Goal: Task Accomplishment & Management: Complete application form

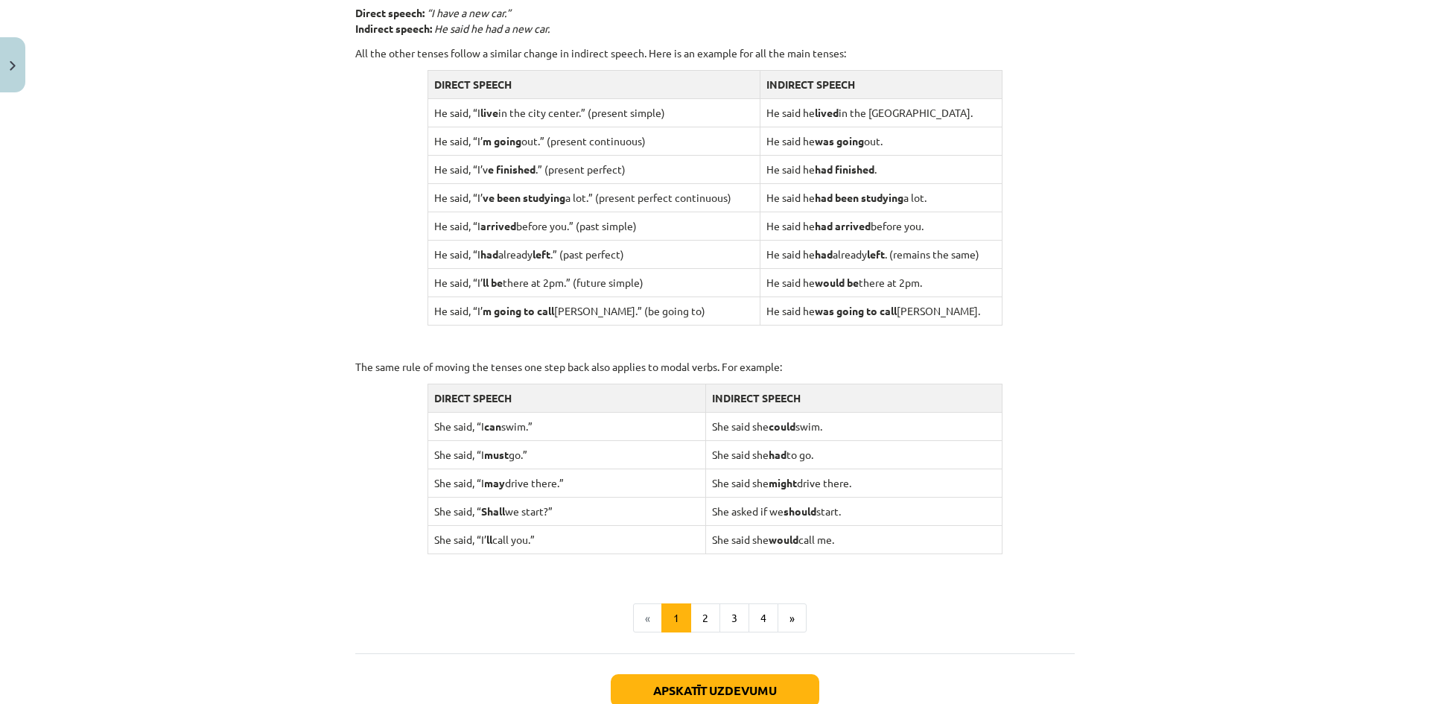
scroll to position [1357, 0]
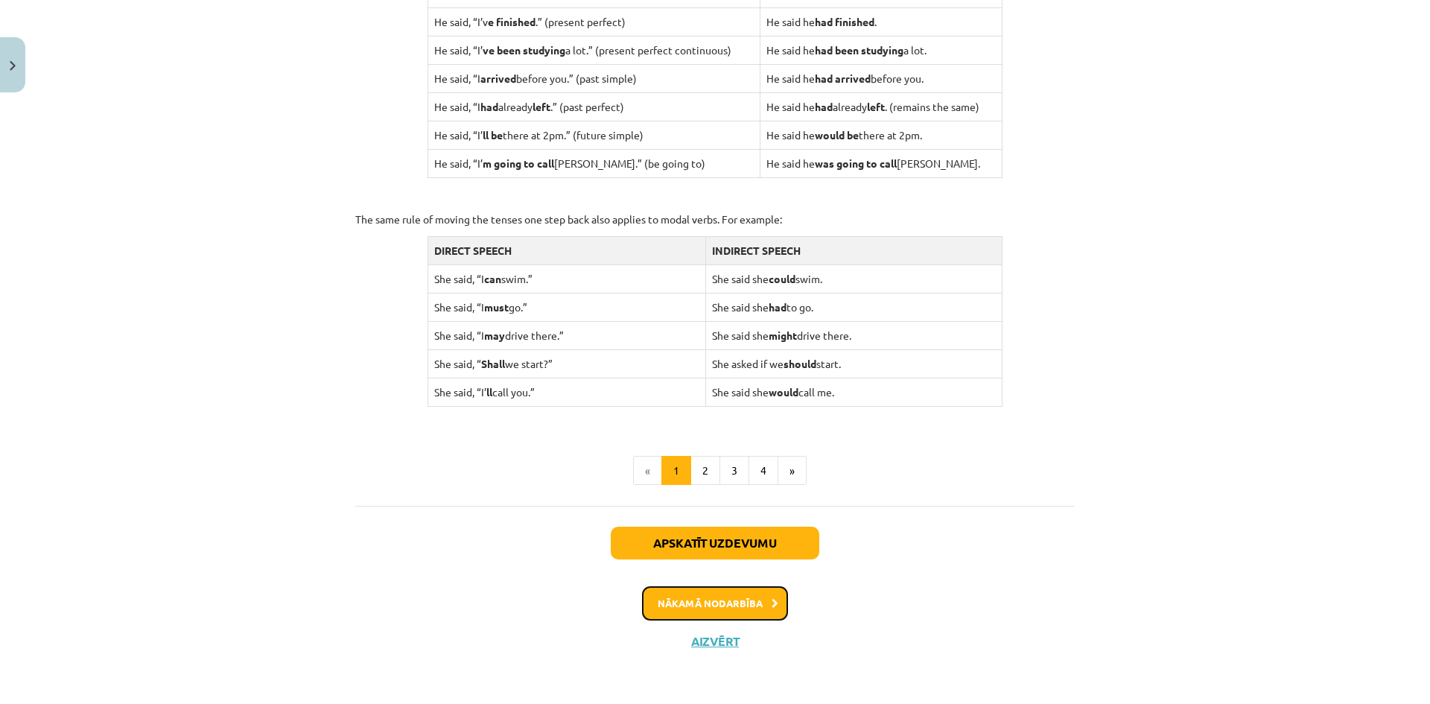
click at [727, 602] on button "Nākamā nodarbība" at bounding box center [715, 603] width 146 height 34
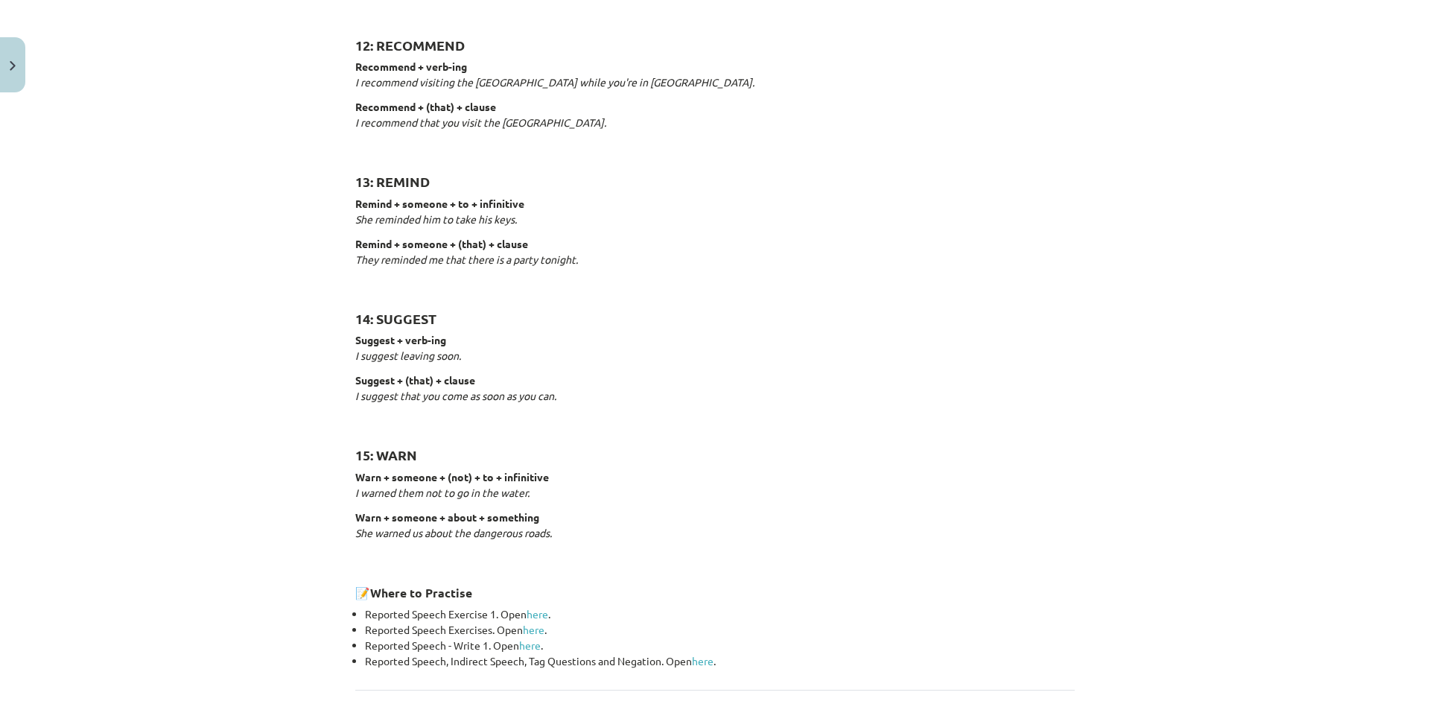
scroll to position [2117, 0]
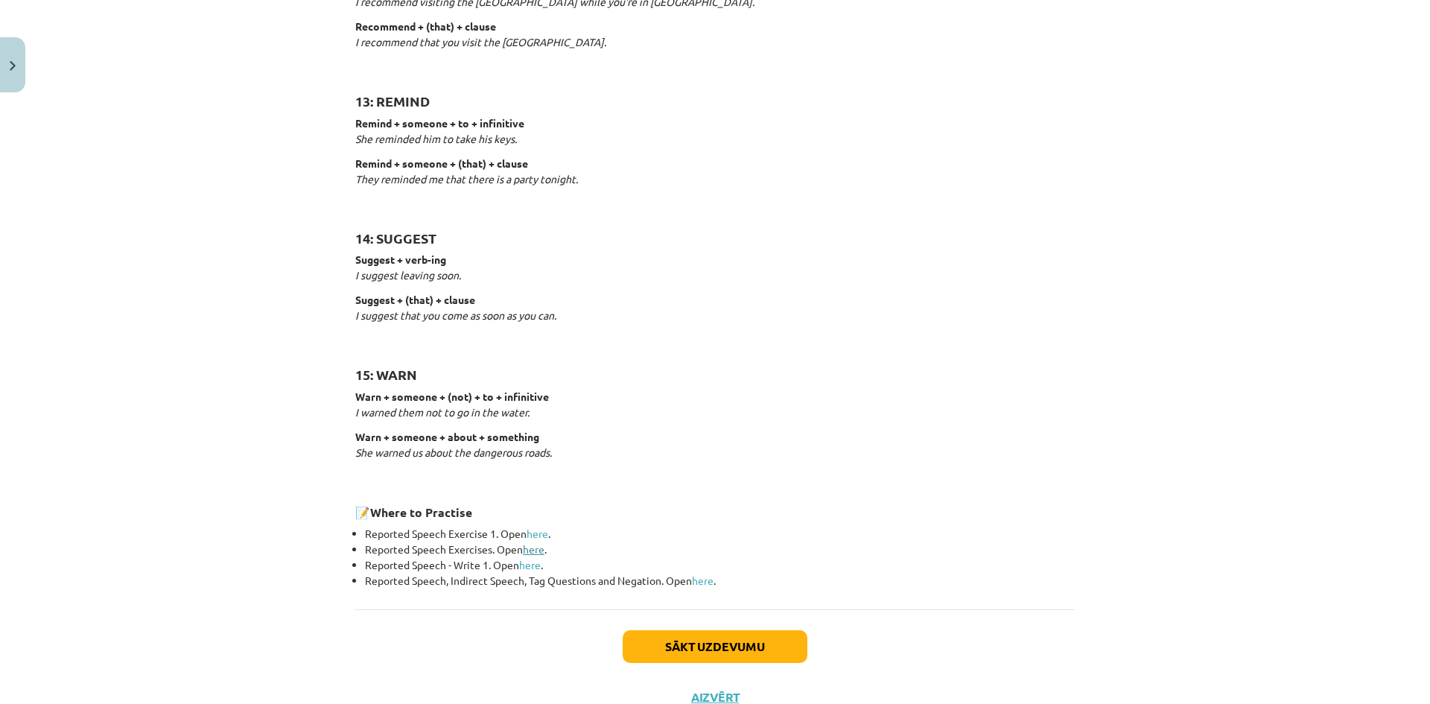
click at [526, 551] on link "here" at bounding box center [534, 548] width 22 height 13
click at [528, 565] on link "here" at bounding box center [530, 564] width 22 height 13
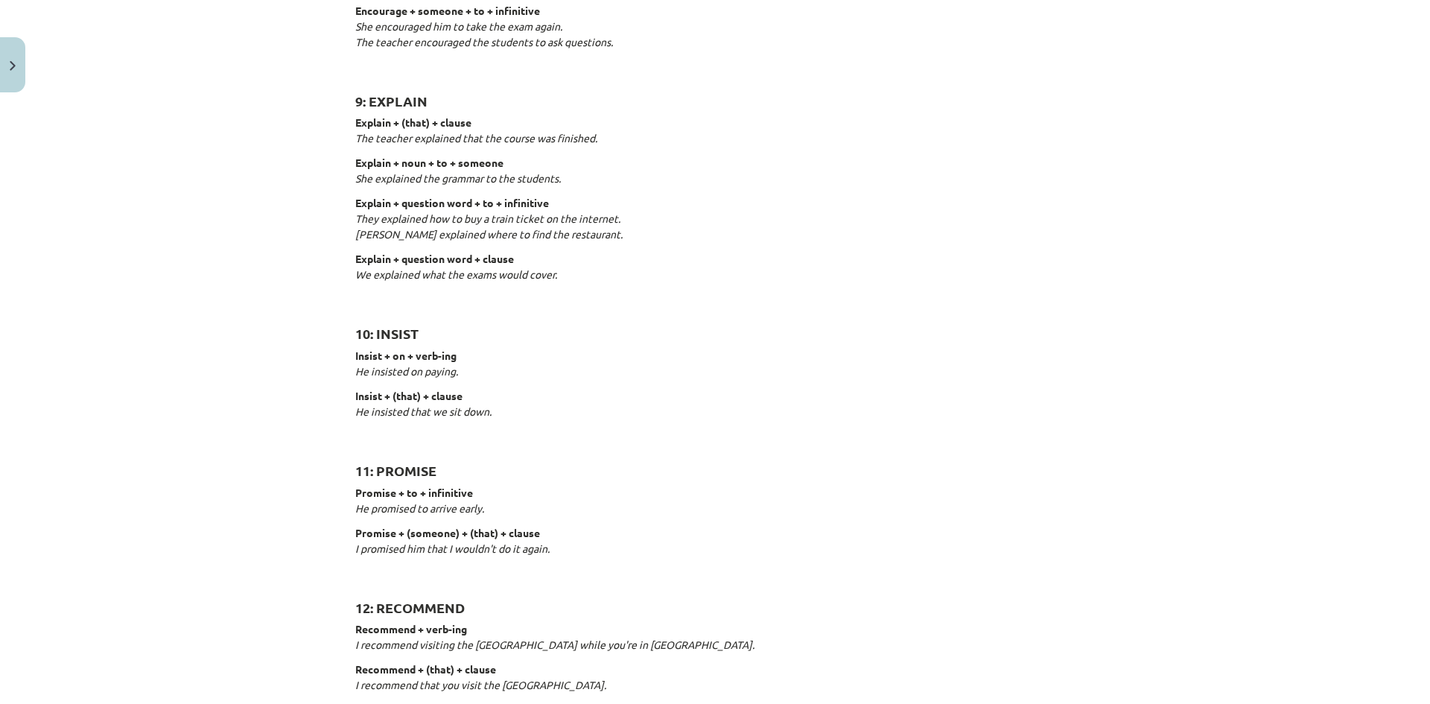
scroll to position [2173, 0]
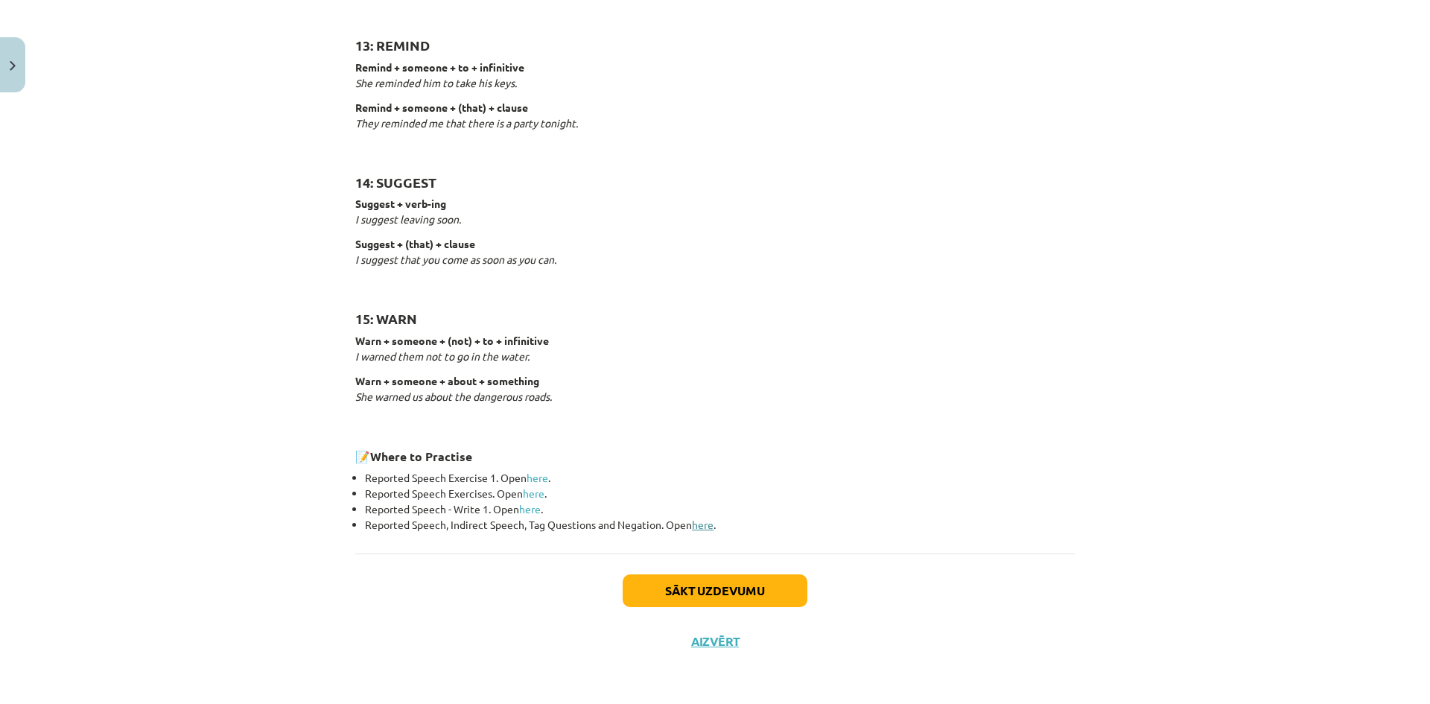
click at [692, 530] on link "here" at bounding box center [703, 524] width 22 height 13
click at [683, 591] on button "Sākt uzdevumu" at bounding box center [715, 590] width 185 height 33
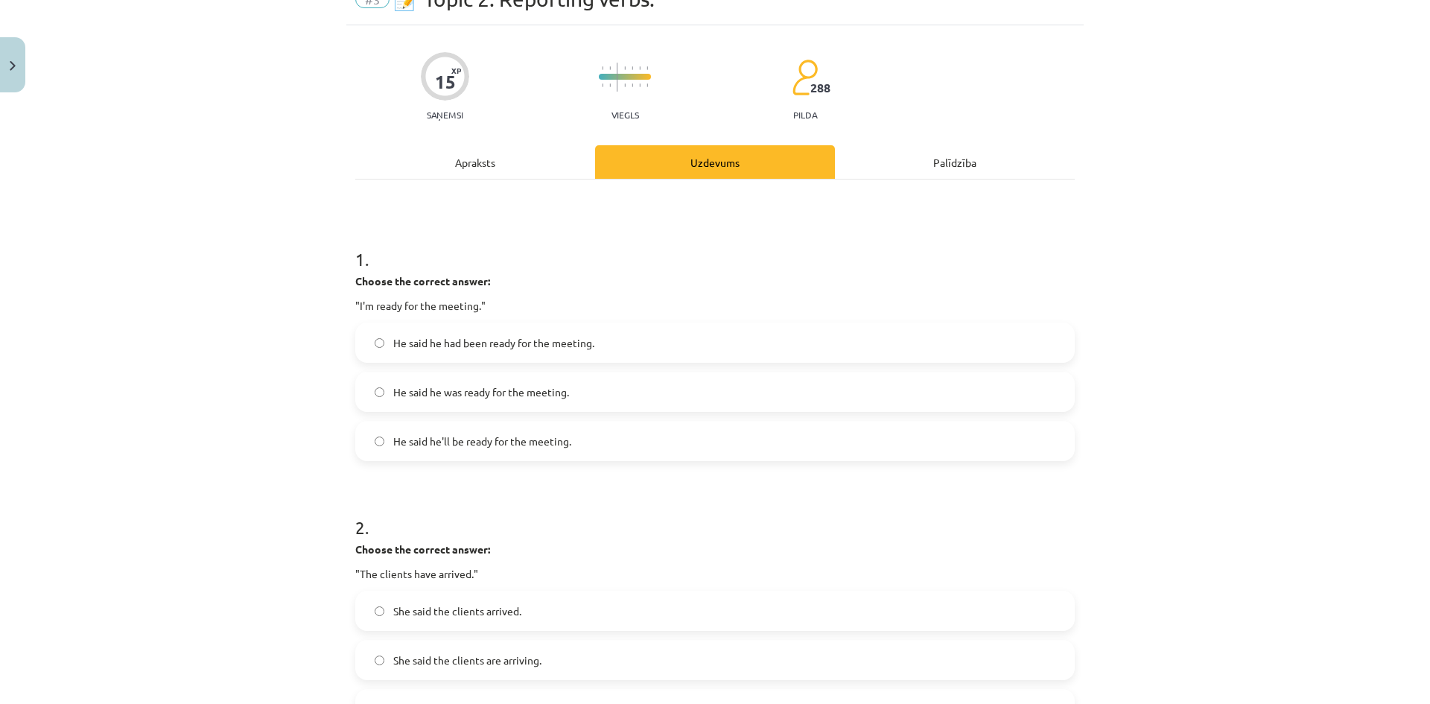
scroll to position [74, 0]
click at [519, 393] on span "He said he was ready for the meeting." at bounding box center [481, 392] width 176 height 16
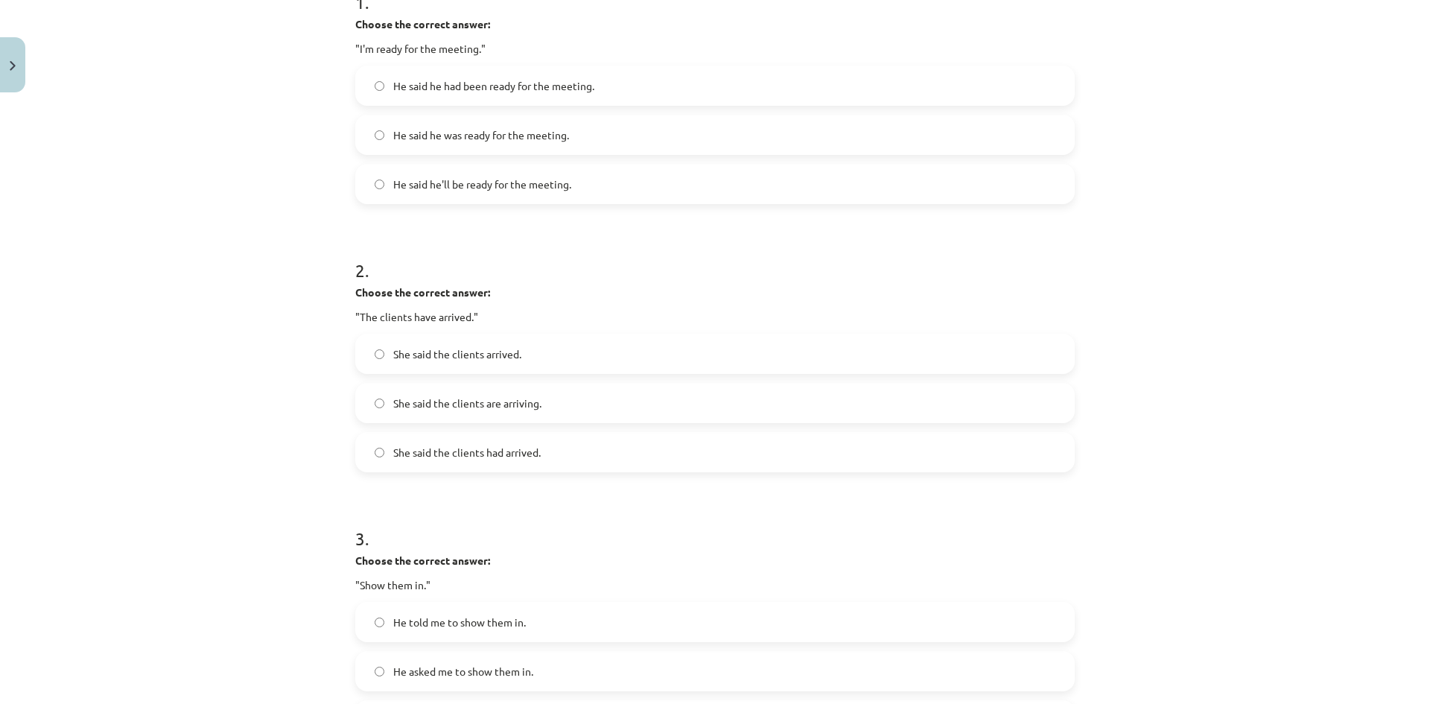
scroll to position [335, 0]
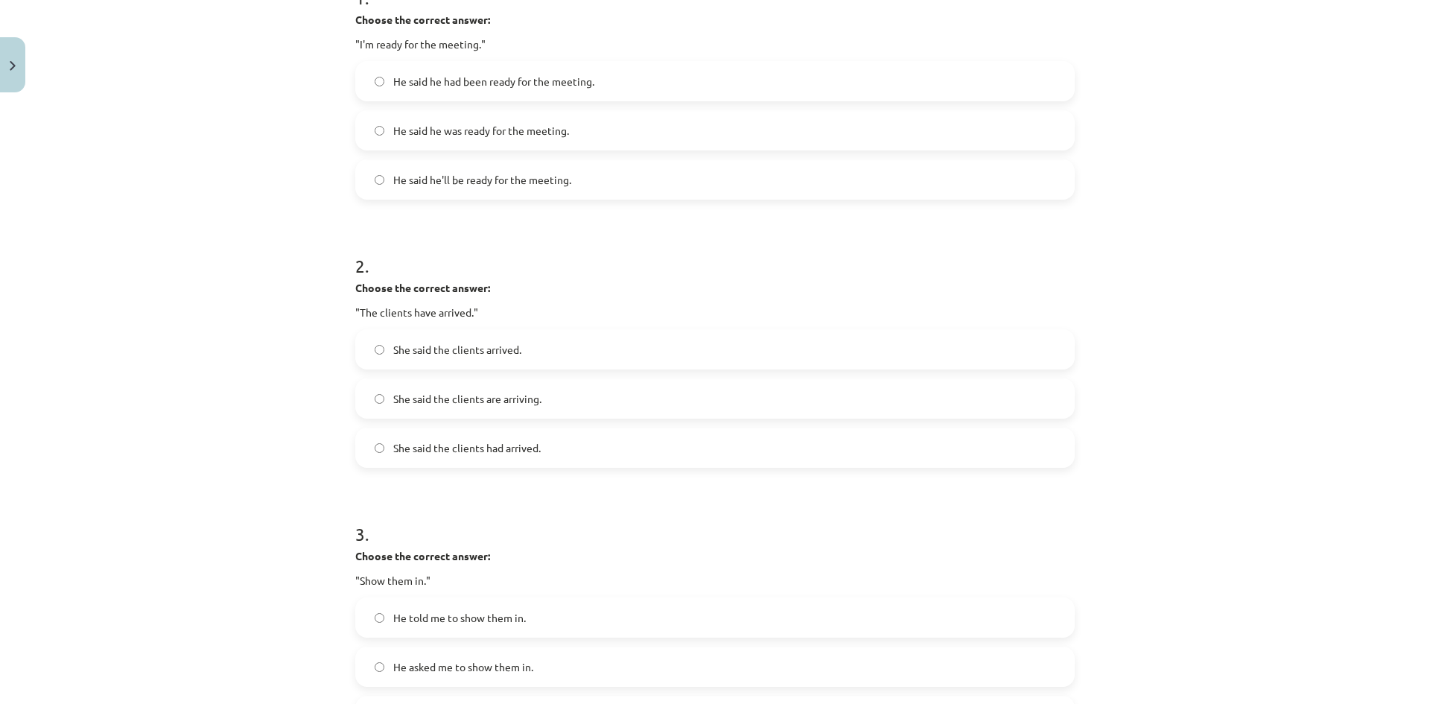
click at [462, 440] on span "She said the clients had arrived." at bounding box center [467, 448] width 148 height 16
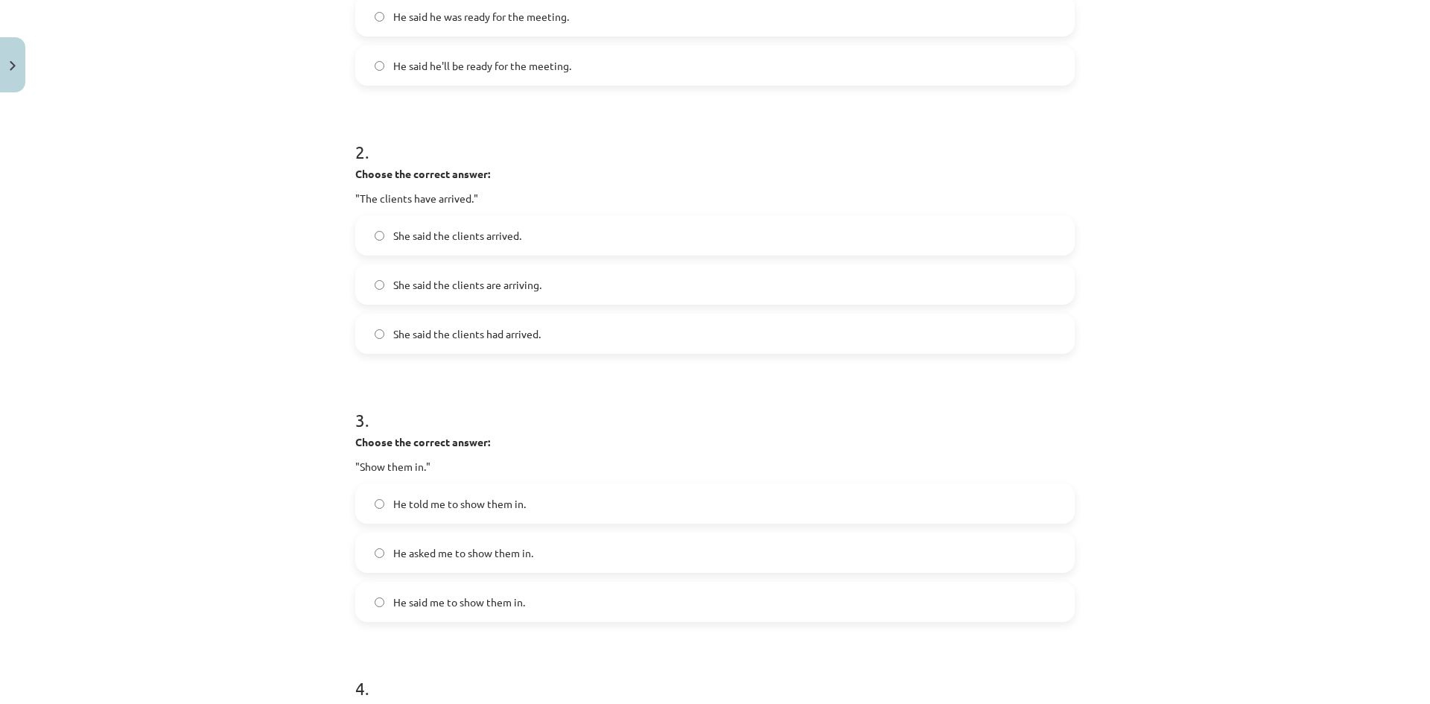
scroll to position [450, 0]
click at [616, 501] on label "He told me to show them in." at bounding box center [715, 502] width 717 height 37
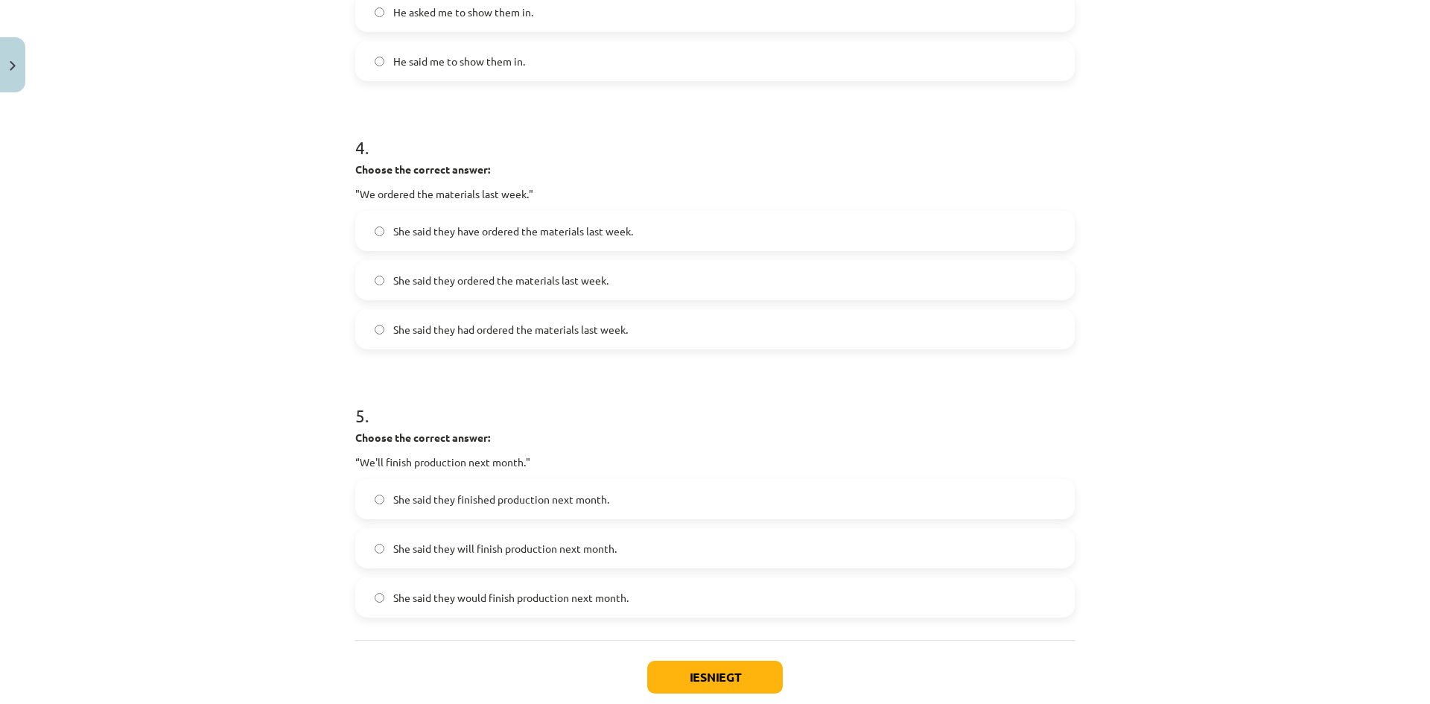
scroll to position [991, 0]
click at [515, 334] on span "She said they had ordered the materials last week." at bounding box center [510, 329] width 235 height 16
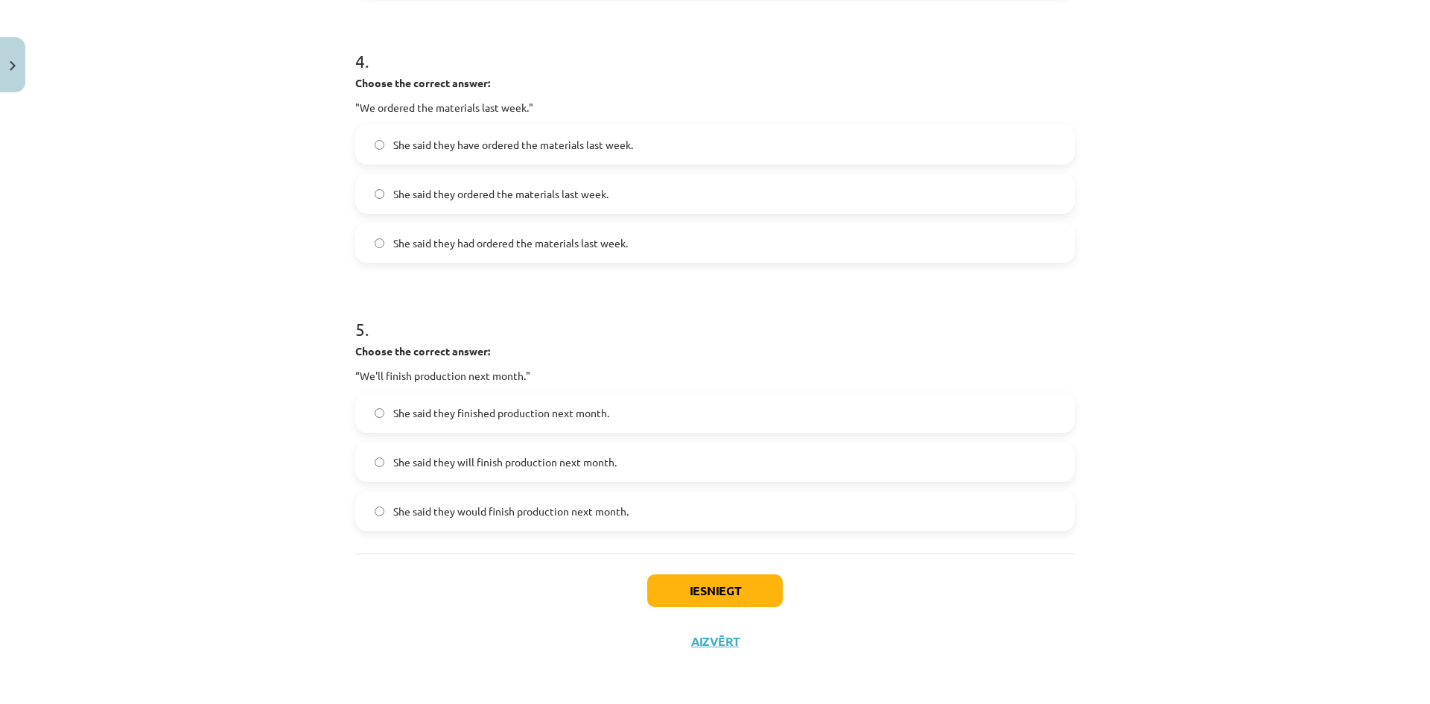
click at [458, 502] on label "She said they would finish production next month." at bounding box center [715, 510] width 717 height 37
click at [748, 591] on button "Iesniegt" at bounding box center [715, 590] width 136 height 33
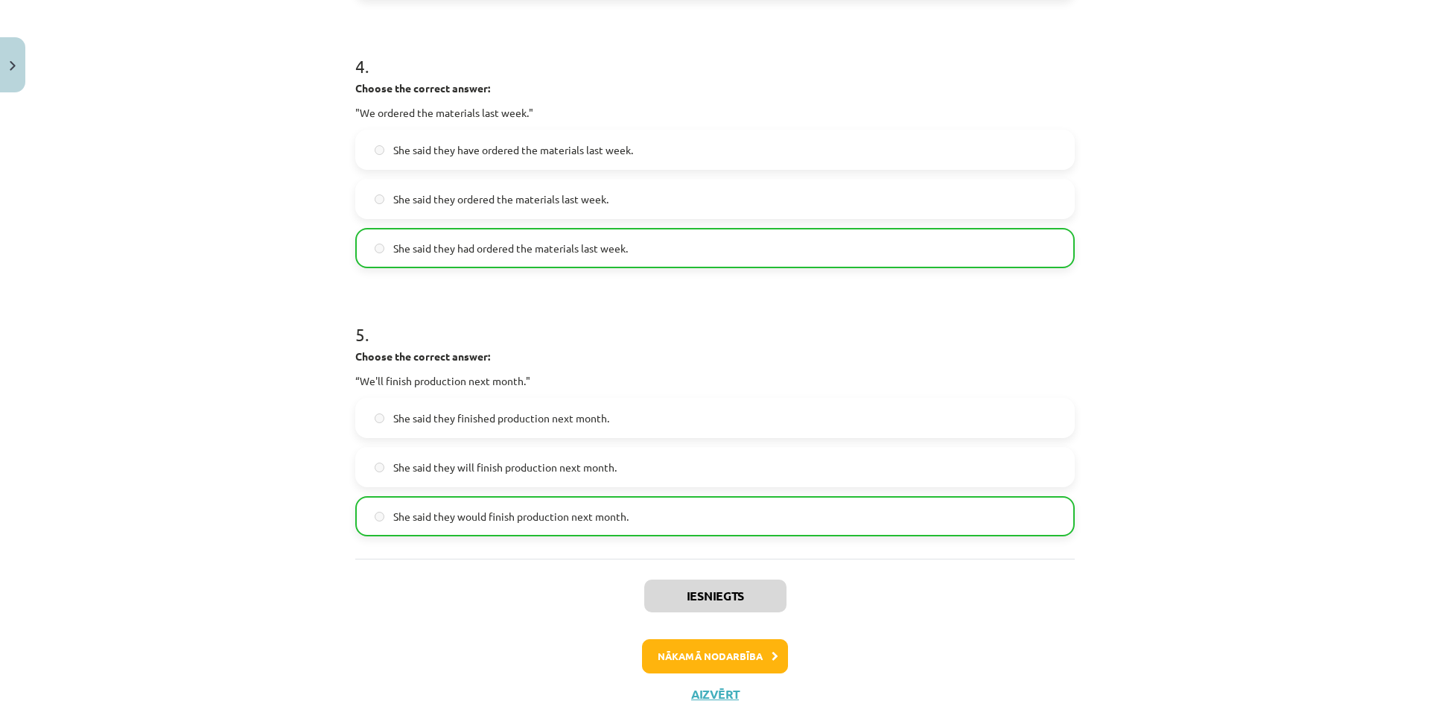
scroll to position [1124, 0]
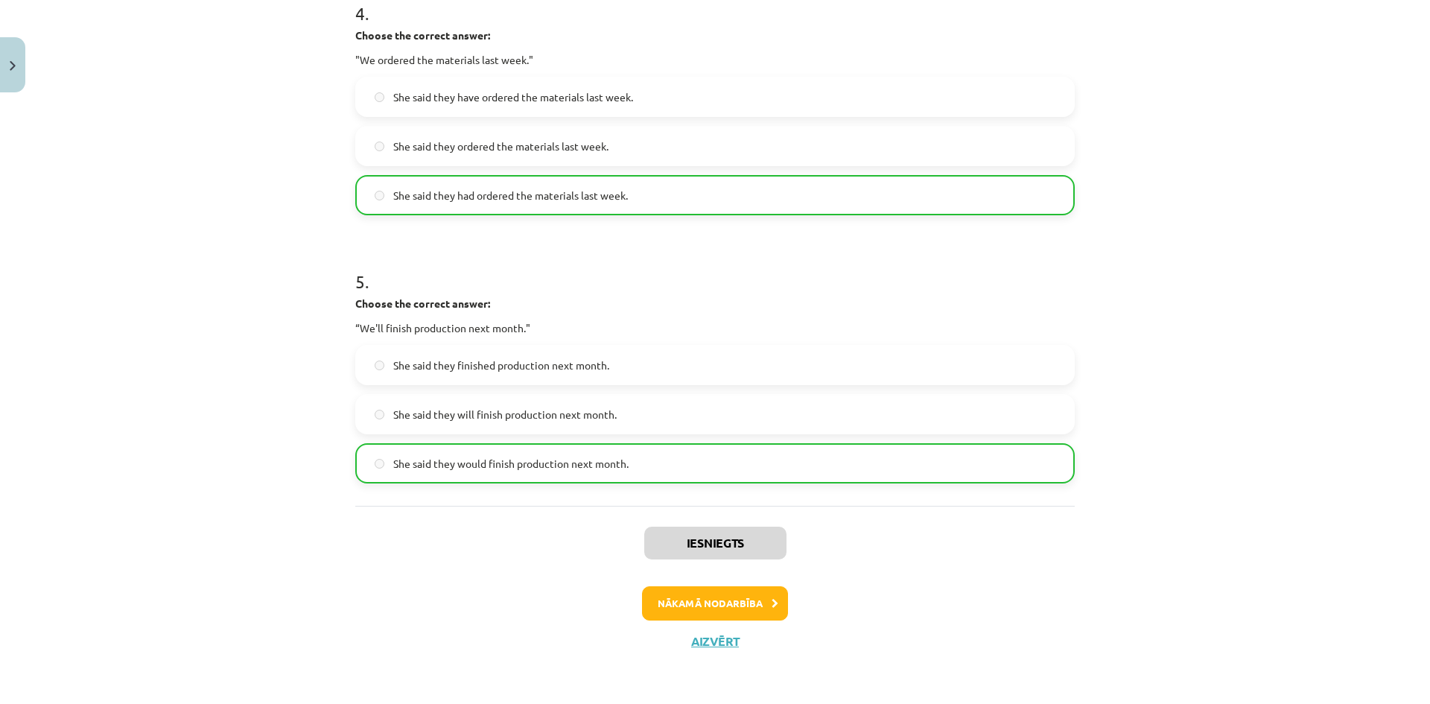
click at [716, 586] on div "Iesniegts Nākamā nodarbība Aizvērt" at bounding box center [715, 582] width 720 height 152
click at [702, 600] on button "Nākamā nodarbība" at bounding box center [715, 603] width 146 height 34
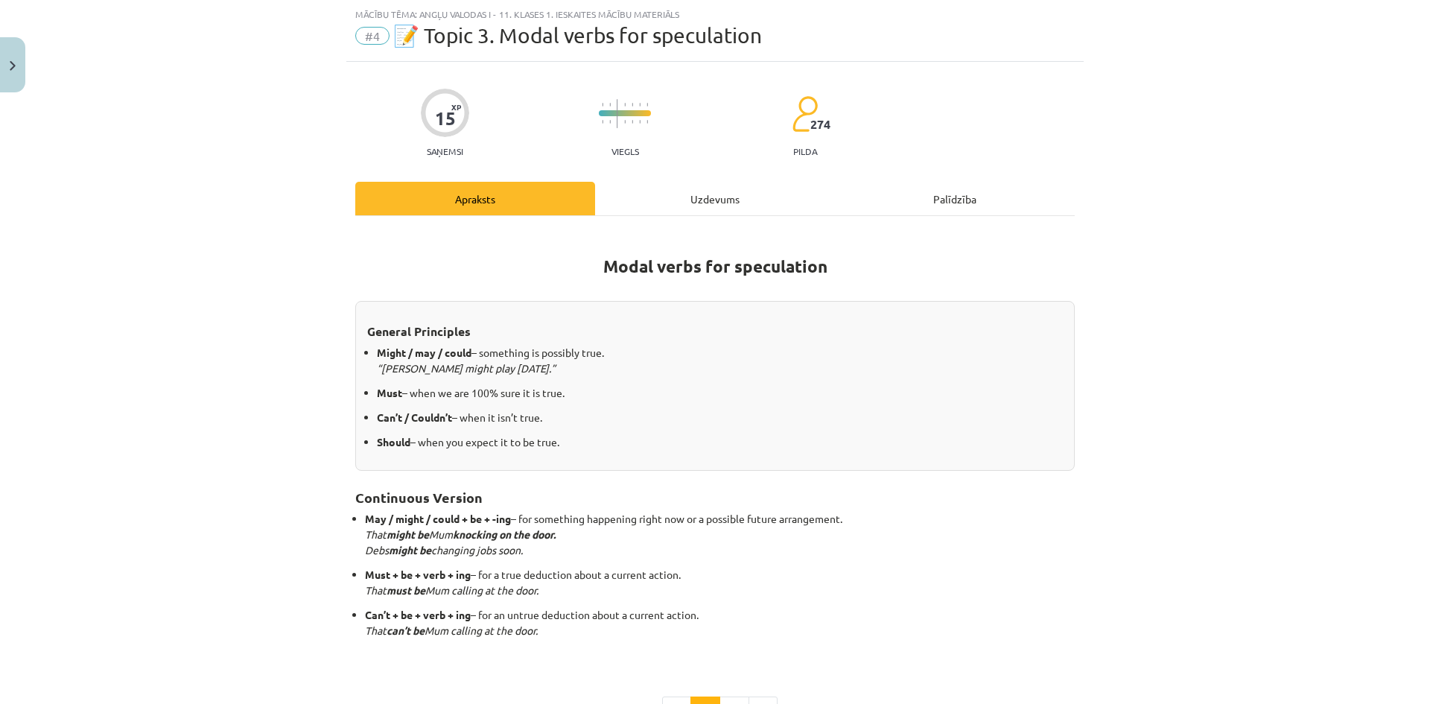
scroll to position [231, 0]
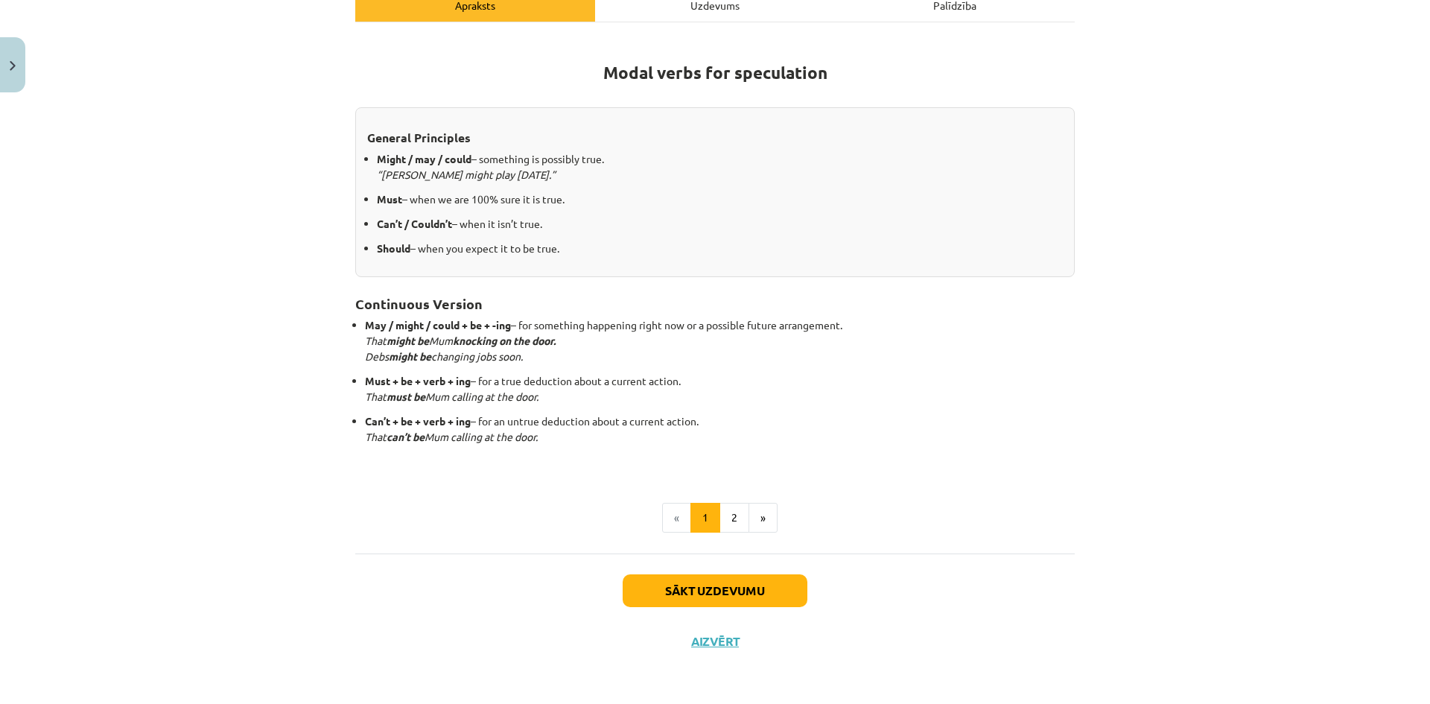
click at [740, 536] on div "Modal verbs for speculation General Principles Might / may / could – something …" at bounding box center [715, 287] width 720 height 531
click at [722, 510] on button "2" at bounding box center [735, 518] width 30 height 30
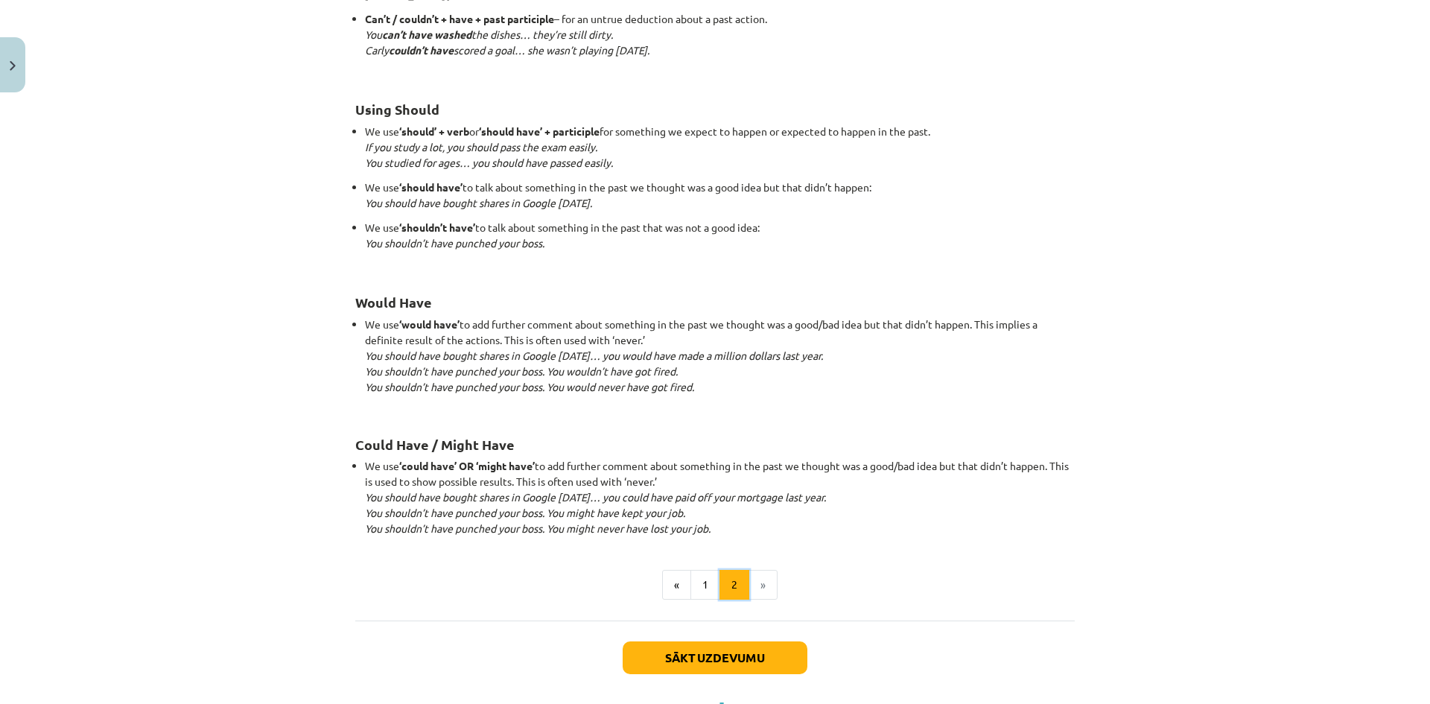
scroll to position [1304, 0]
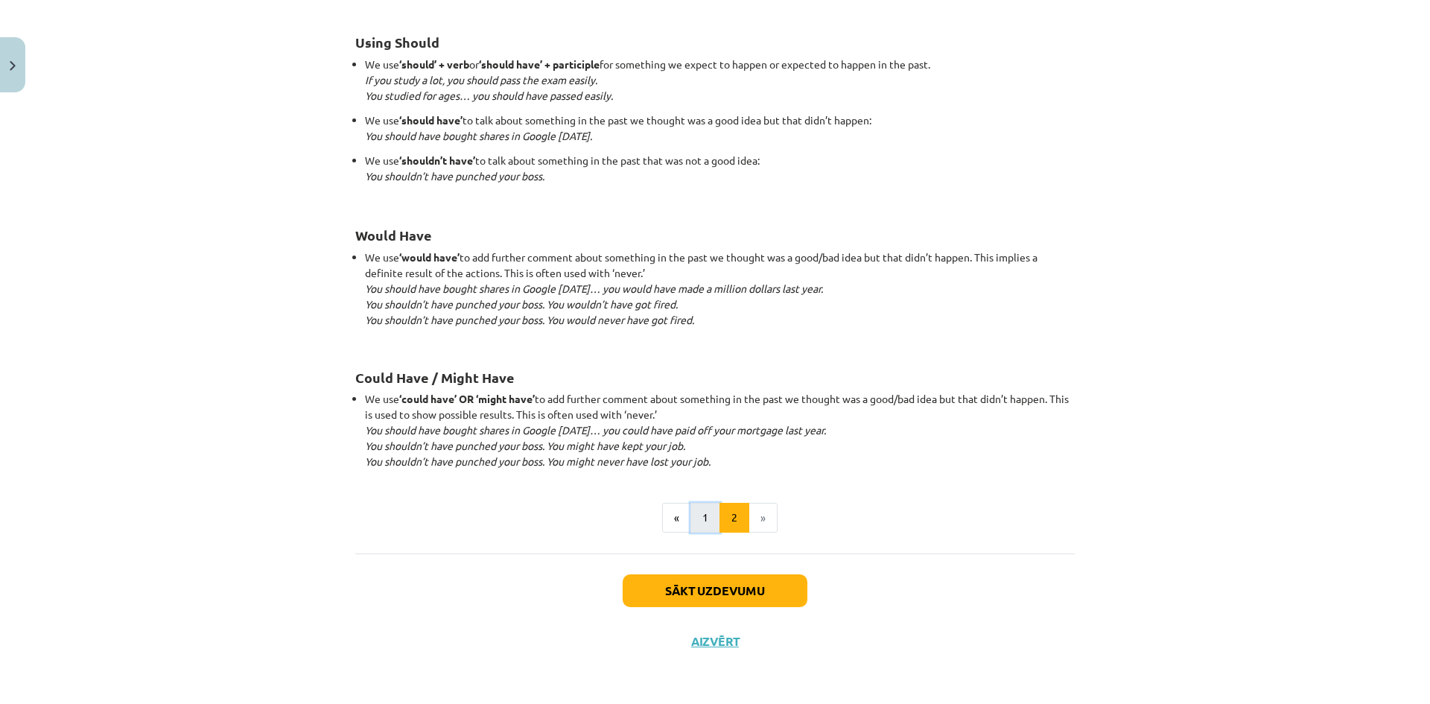
click at [696, 520] on button "1" at bounding box center [706, 518] width 30 height 30
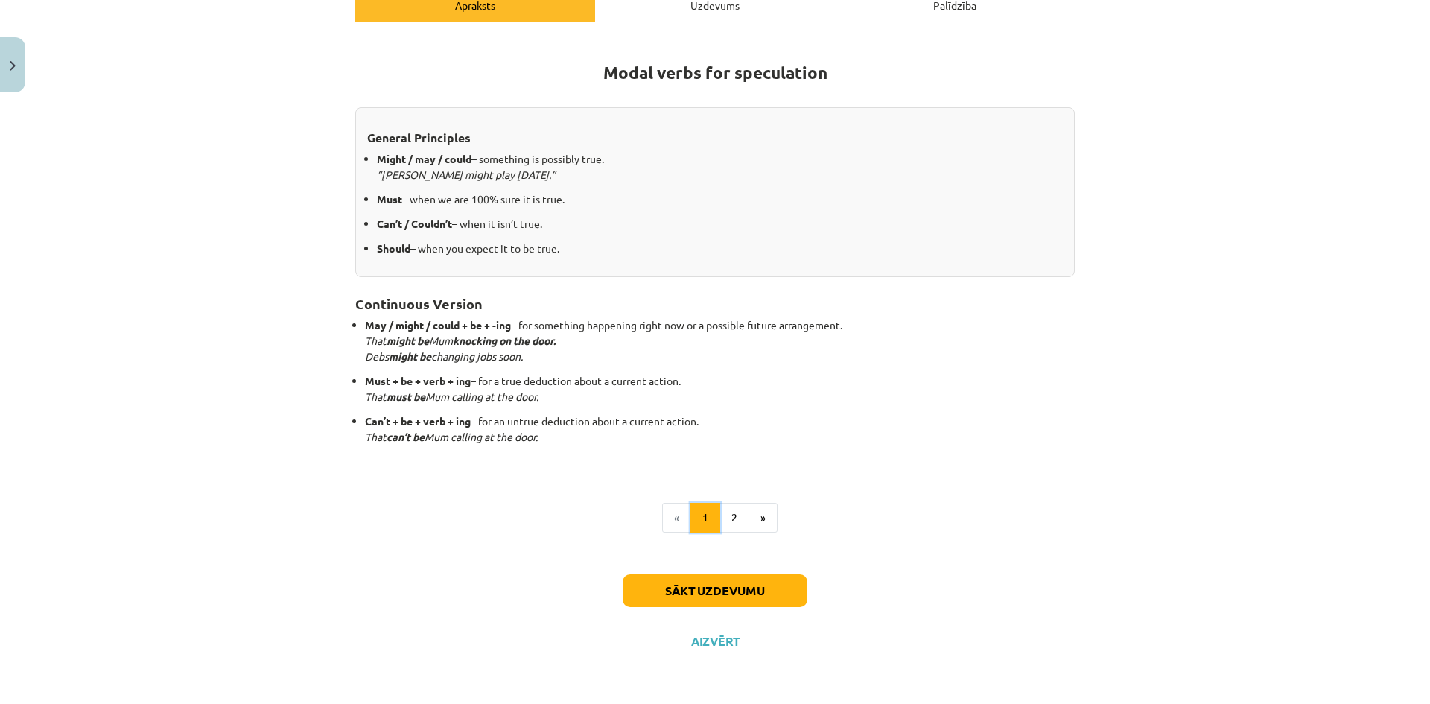
scroll to position [178, 0]
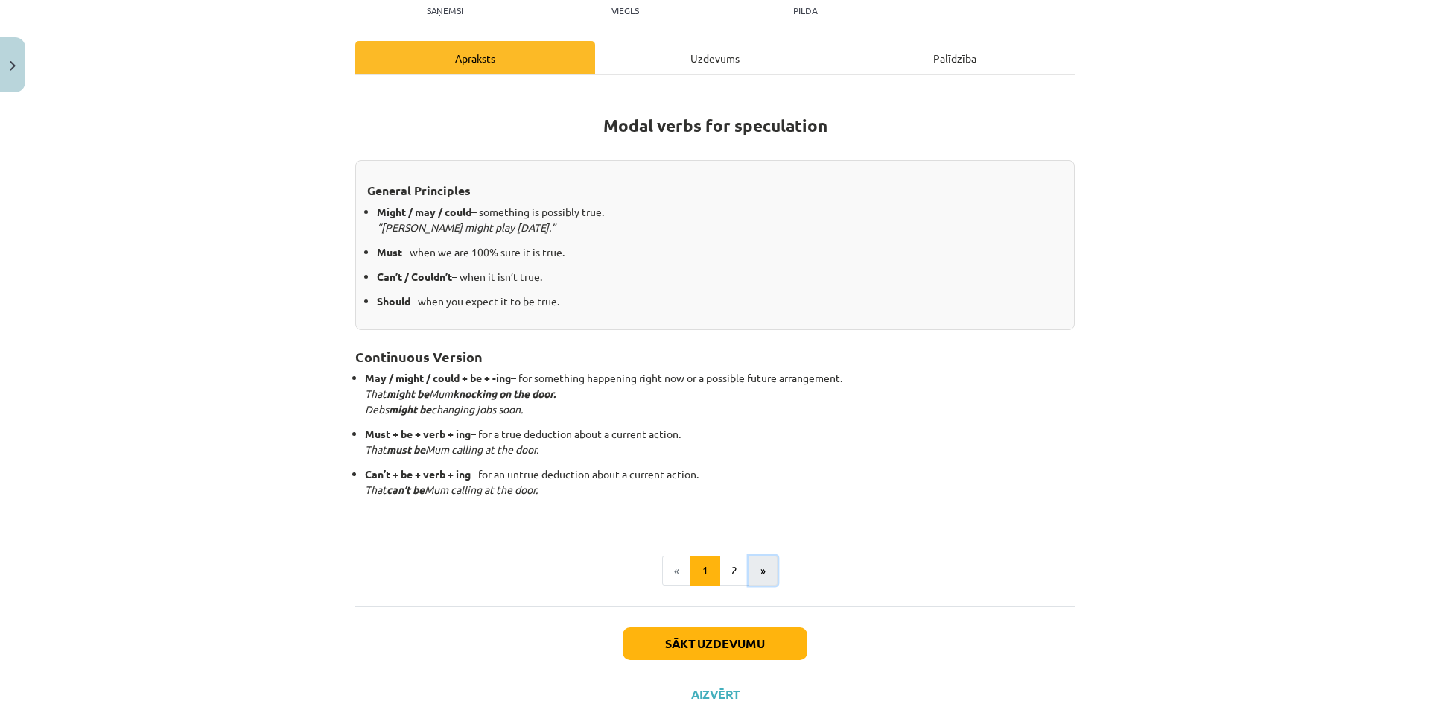
click at [758, 571] on button "»" at bounding box center [763, 571] width 29 height 30
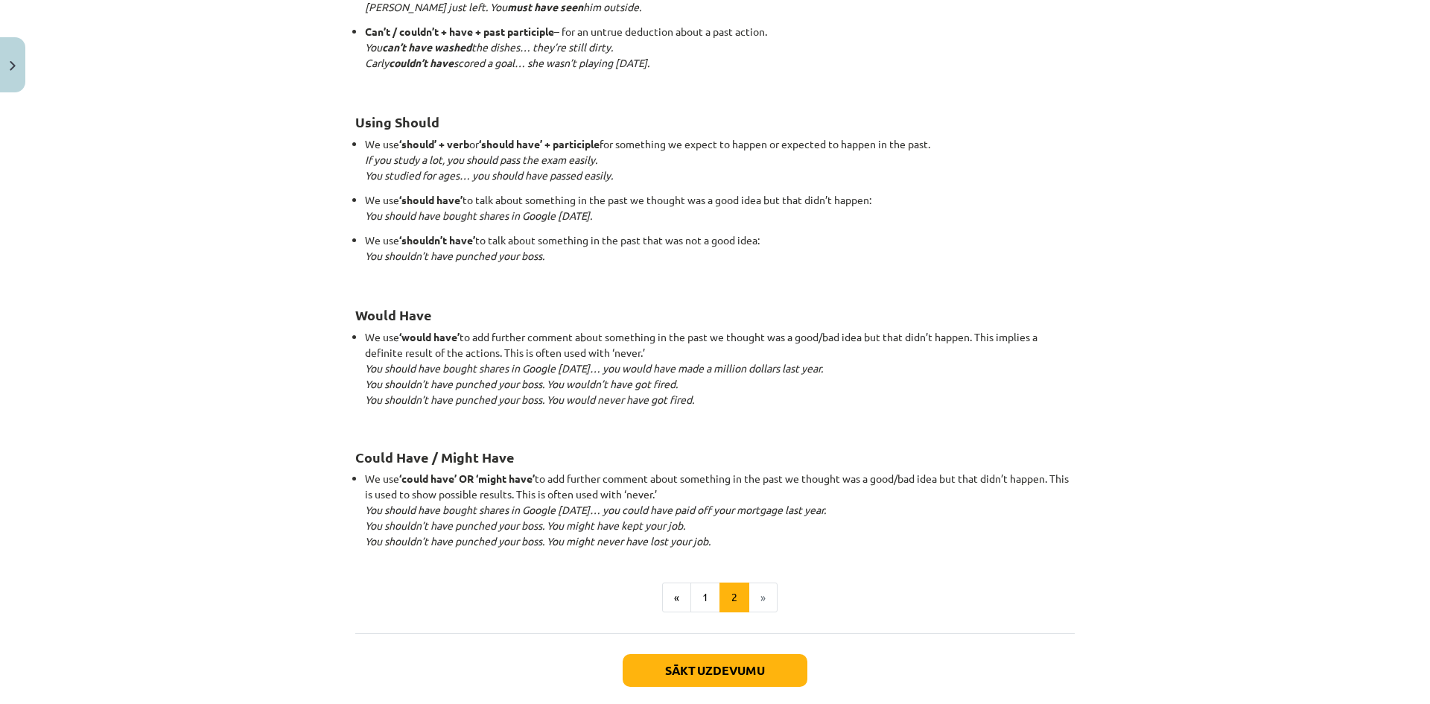
scroll to position [1226, 0]
click at [720, 651] on div "Sākt uzdevumu Aizvērt" at bounding box center [715, 685] width 720 height 104
click at [708, 670] on button "Sākt uzdevumu" at bounding box center [715, 669] width 185 height 33
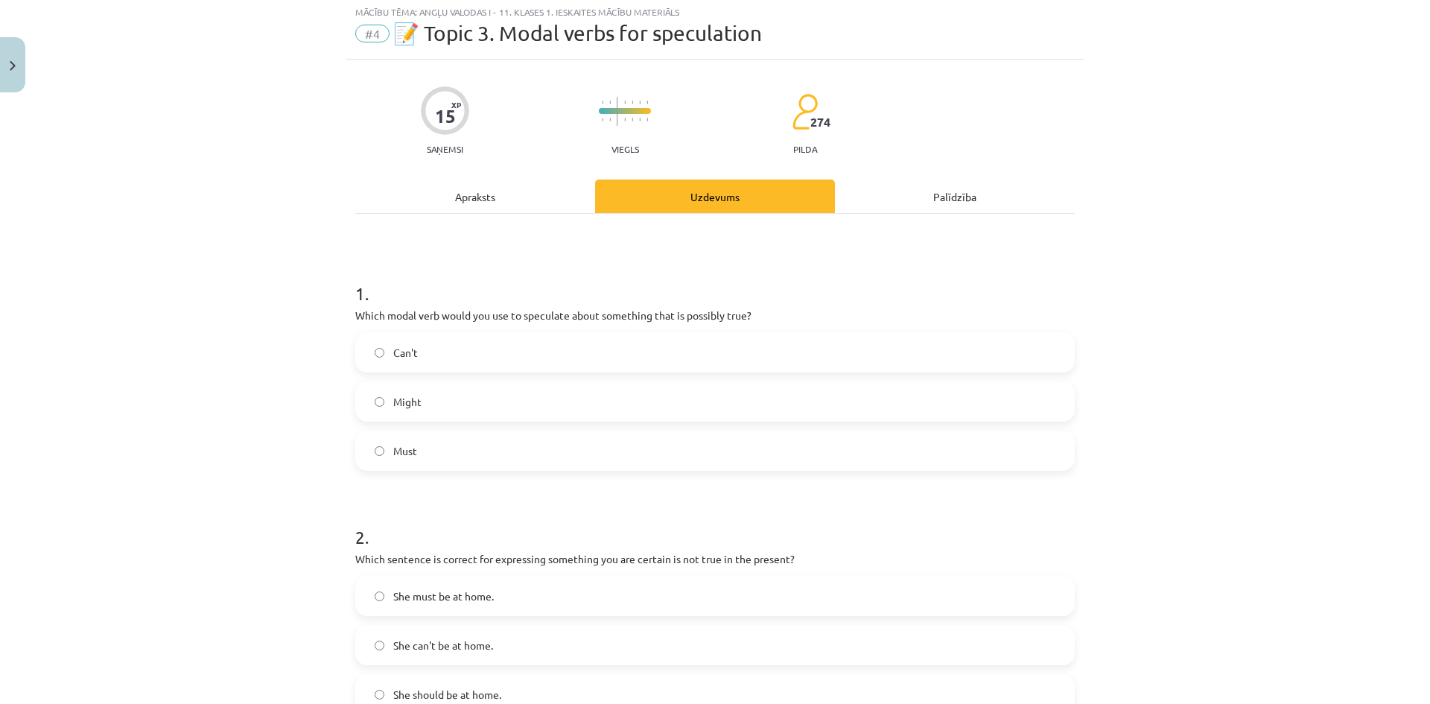
scroll to position [37, 0]
click at [454, 401] on label "Might" at bounding box center [715, 403] width 717 height 37
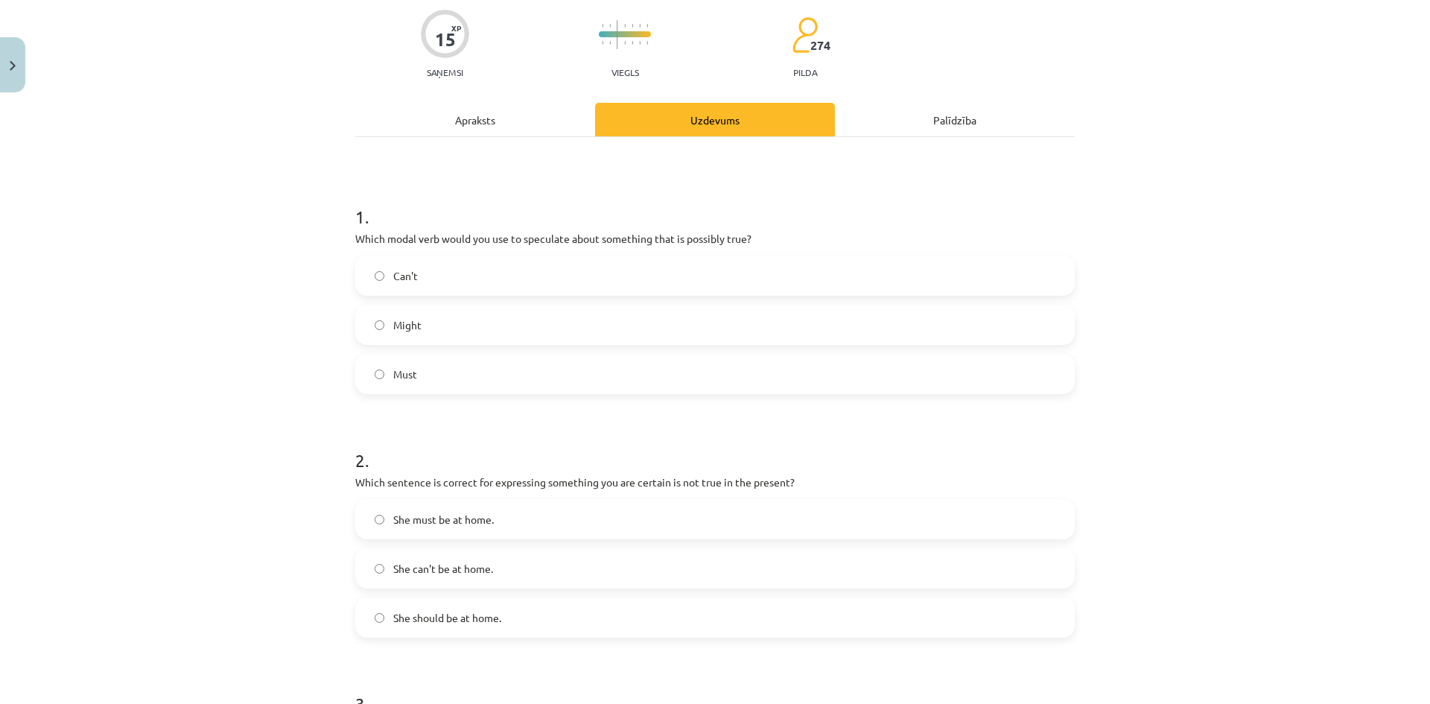
click at [544, 564] on label "She can't be at home." at bounding box center [715, 568] width 717 height 37
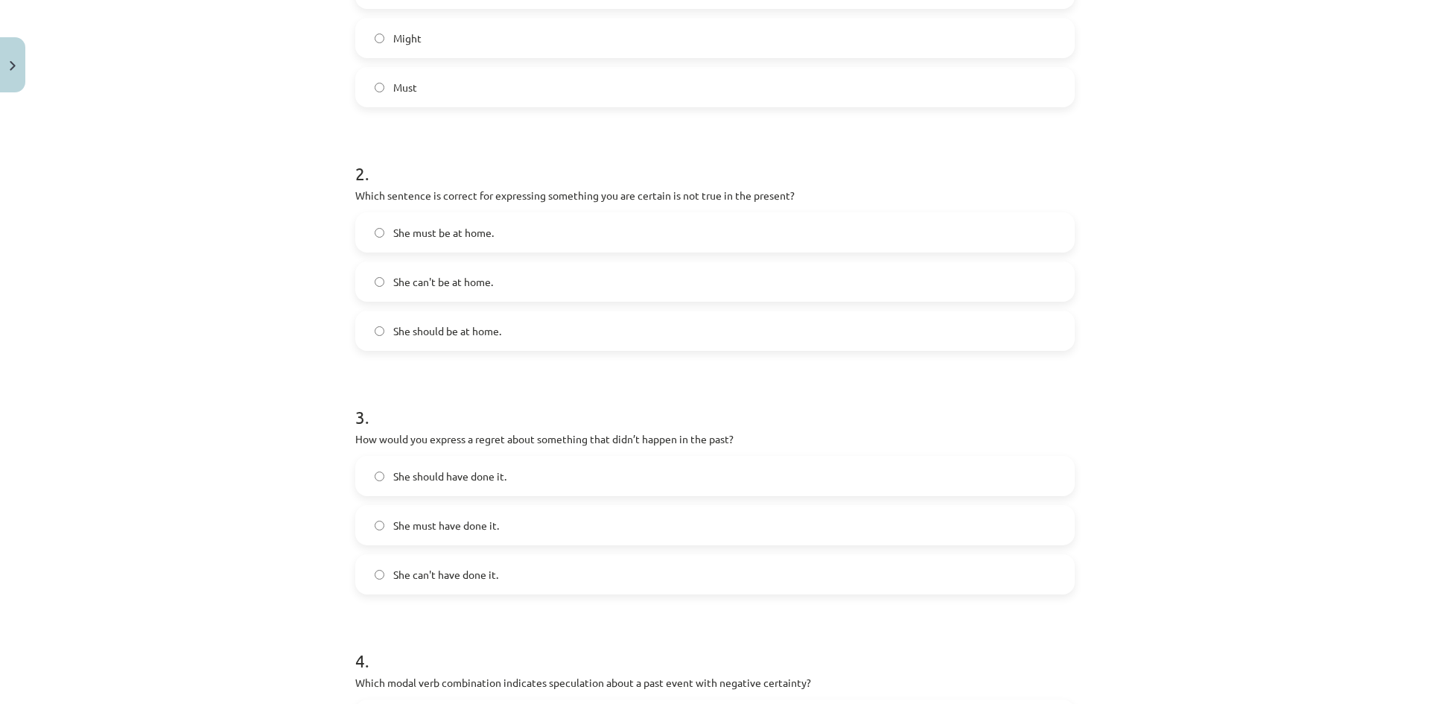
scroll to position [405, 0]
click at [536, 584] on label "She can't have done it." at bounding box center [715, 572] width 717 height 37
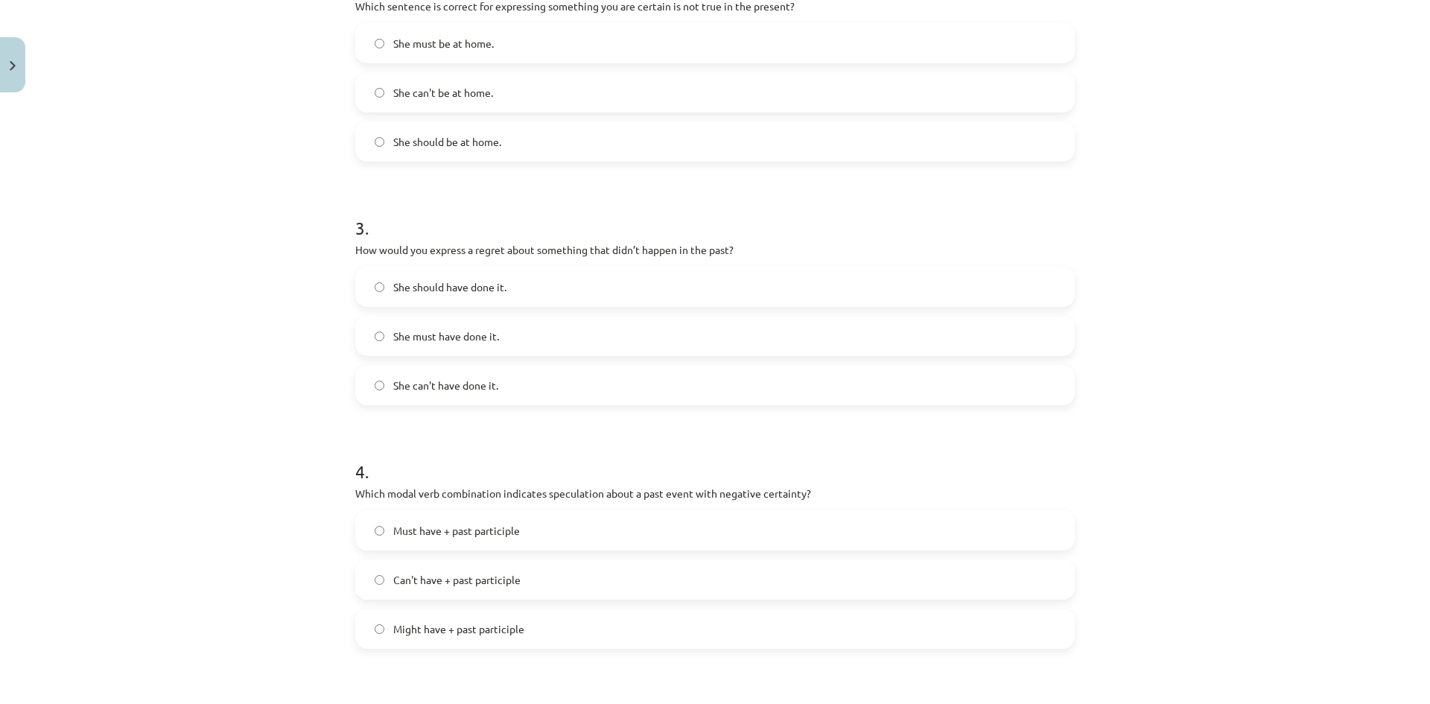
scroll to position [606, 0]
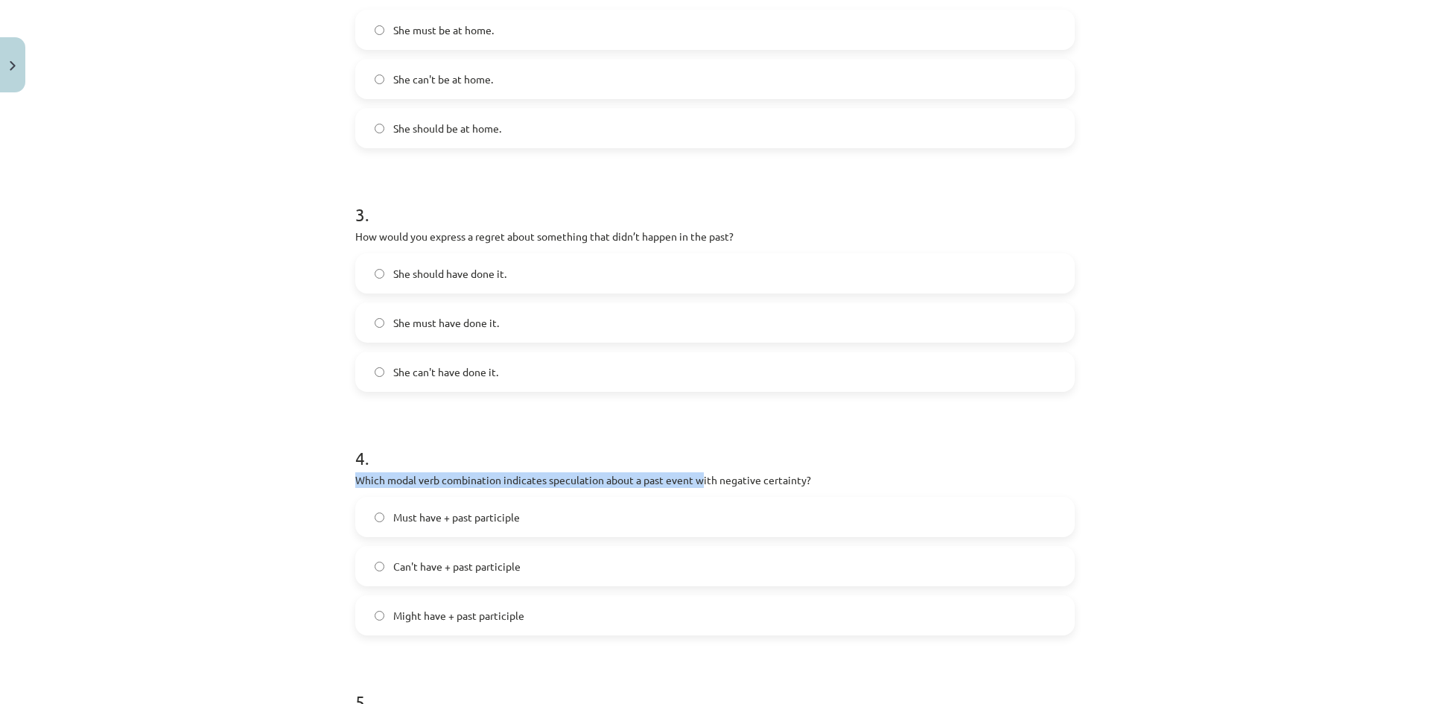
drag, startPoint x: 351, startPoint y: 471, endPoint x: 692, endPoint y: 472, distance: 341.2
click at [692, 472] on div "4 . Which modal verb combination indicates speculation about a past event with …" at bounding box center [715, 529] width 720 height 214
click at [692, 472] on p "Which modal verb combination indicates speculation about a past event with nega…" at bounding box center [715, 480] width 720 height 16
click at [601, 519] on label "Must have + past participle" at bounding box center [715, 516] width 717 height 37
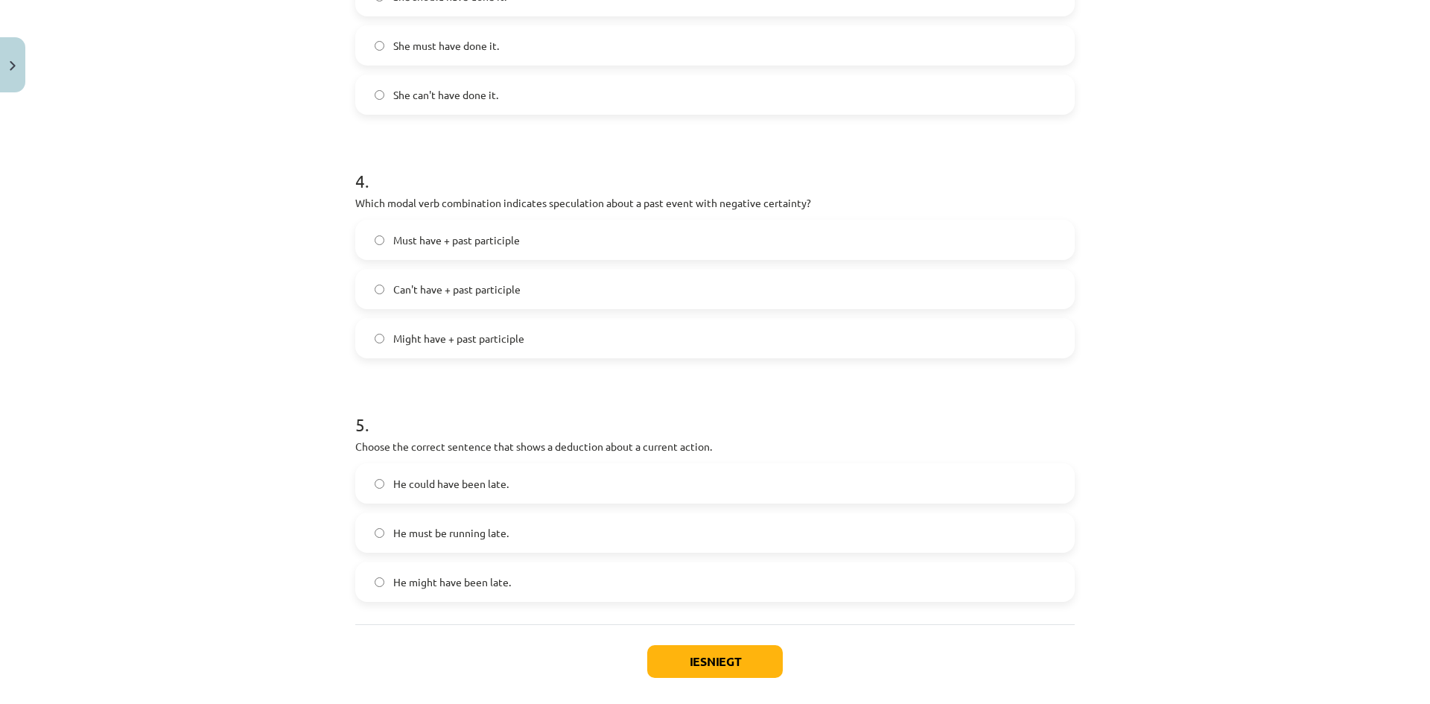
scroll to position [922, 0]
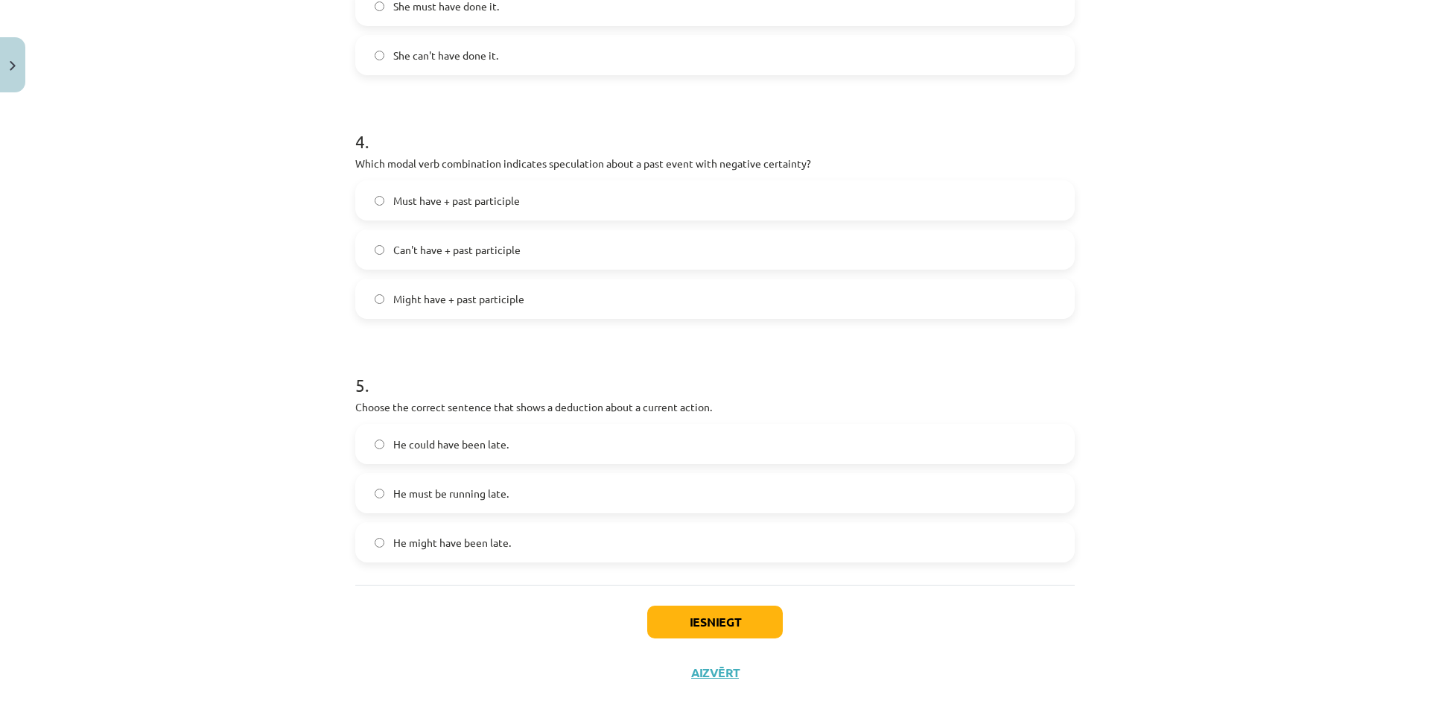
click at [355, 410] on p "Choose the correct sentence that shows a deduction about a current action." at bounding box center [715, 407] width 720 height 16
drag, startPoint x: 354, startPoint y: 410, endPoint x: 488, endPoint y: 420, distance: 134.4
click at [488, 420] on div "5 . Choose the correct sentence that shows a deduction about a current action. …" at bounding box center [715, 456] width 720 height 214
click at [559, 396] on div "5 . Choose the correct sentence that shows a deduction about a current action. …" at bounding box center [715, 456] width 720 height 214
click at [576, 460] on label "He could have been late." at bounding box center [715, 443] width 717 height 37
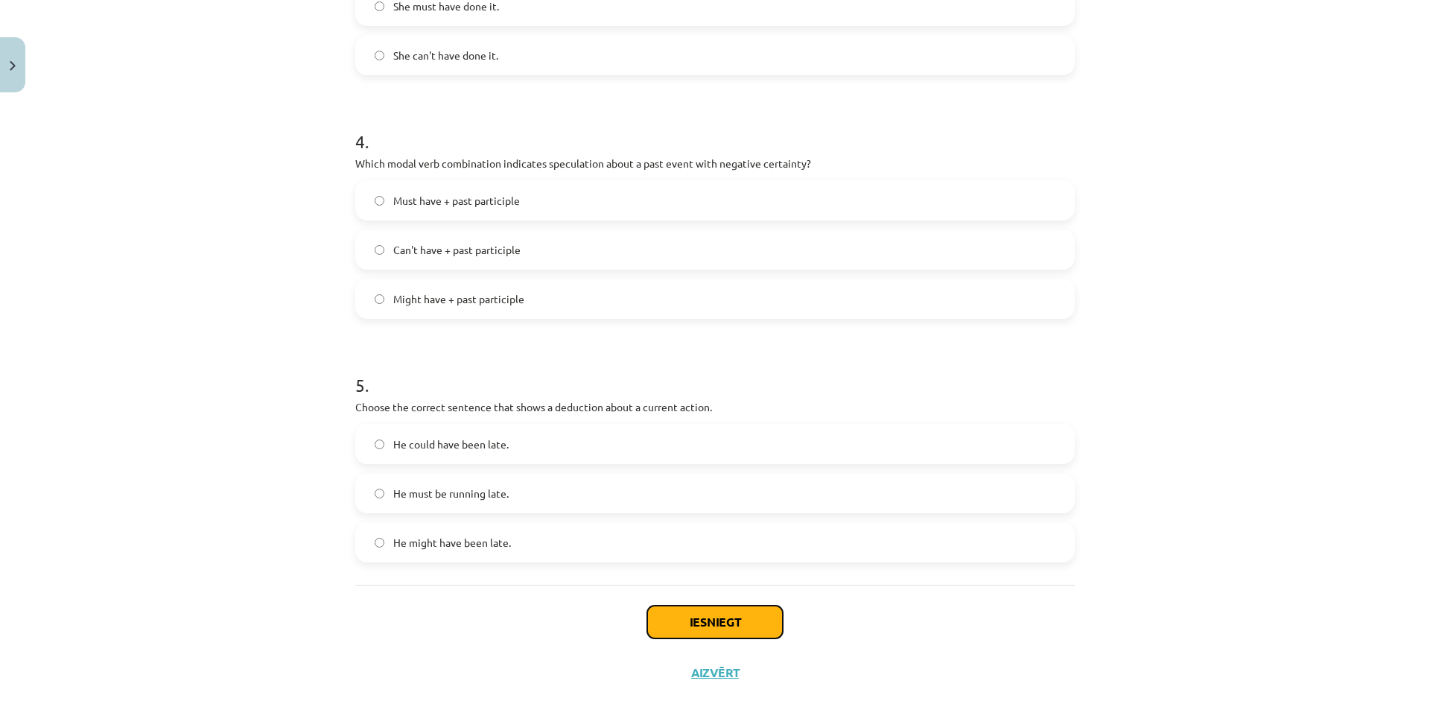
click at [682, 624] on button "Iesniegt" at bounding box center [715, 622] width 136 height 33
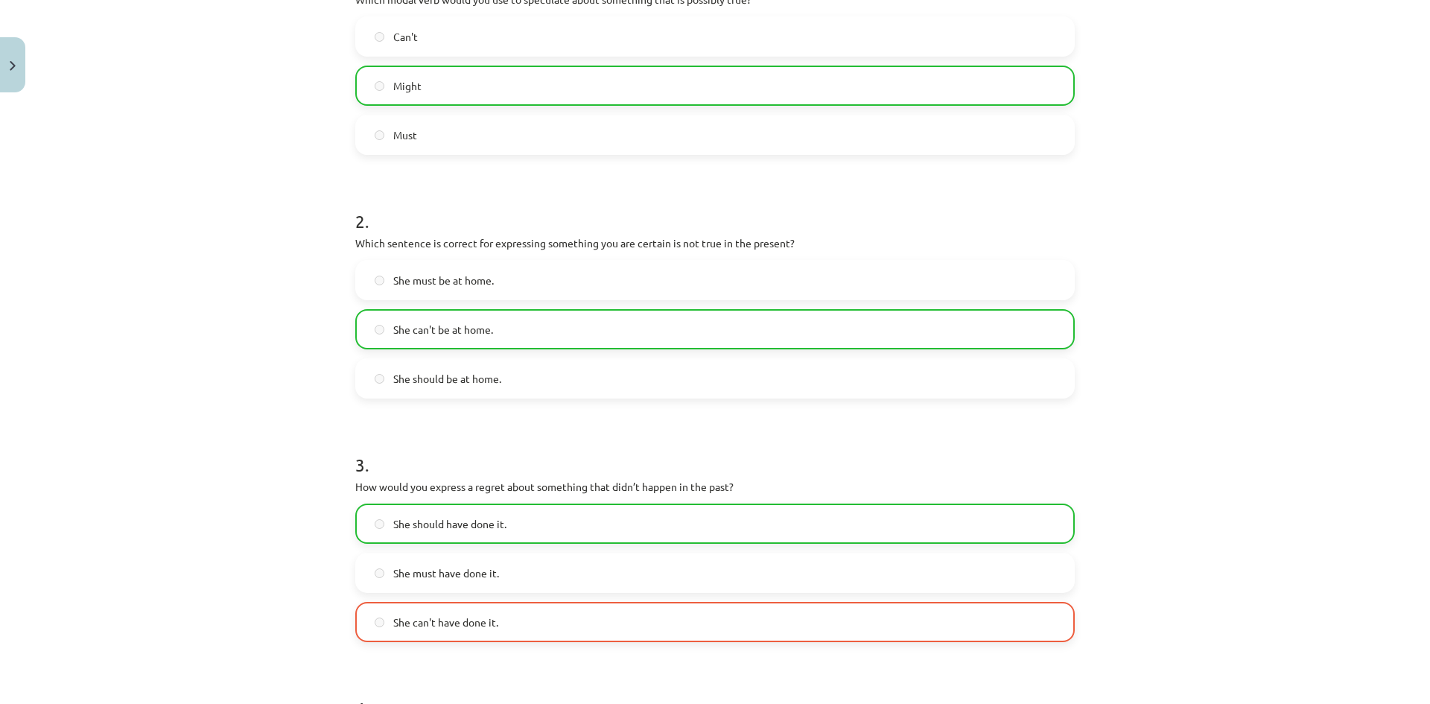
scroll to position [356, 0]
click at [402, 465] on h1 "3 ." at bounding box center [715, 451] width 720 height 46
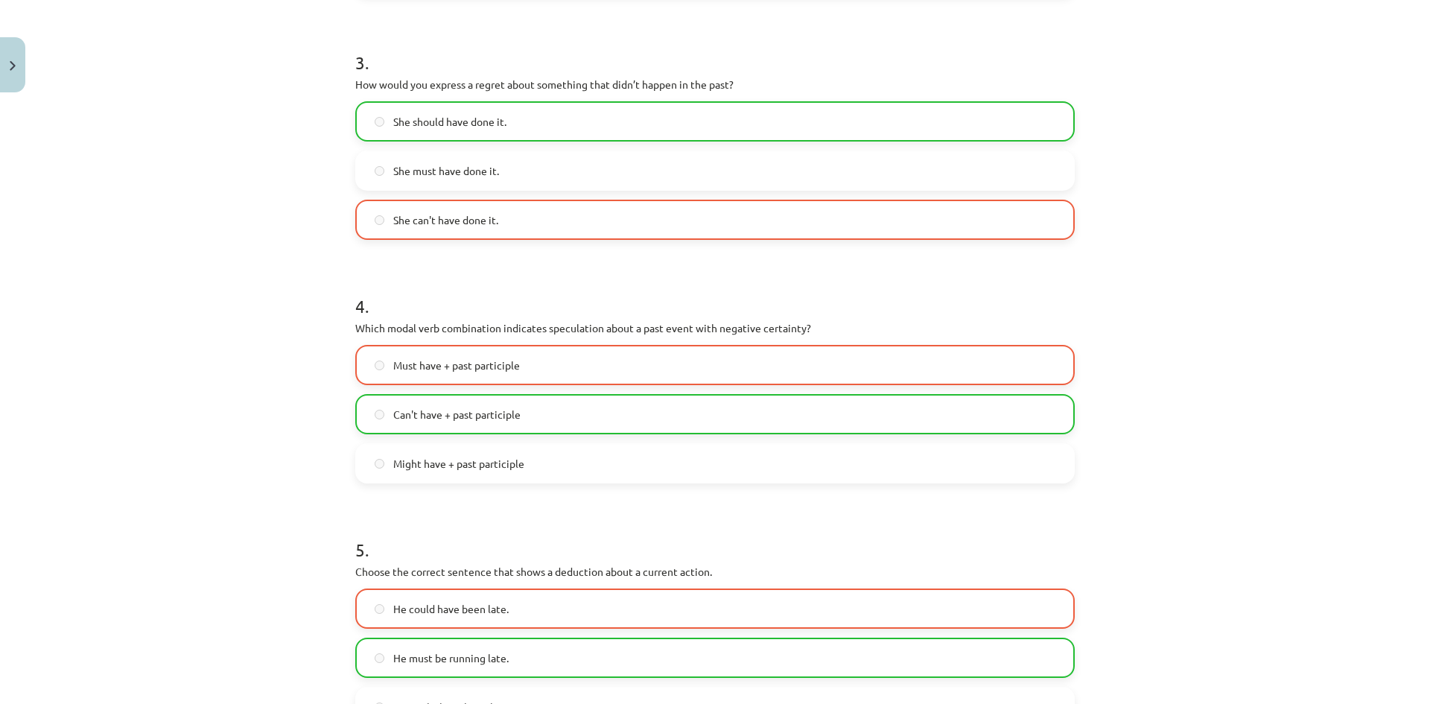
scroll to position [1001, 0]
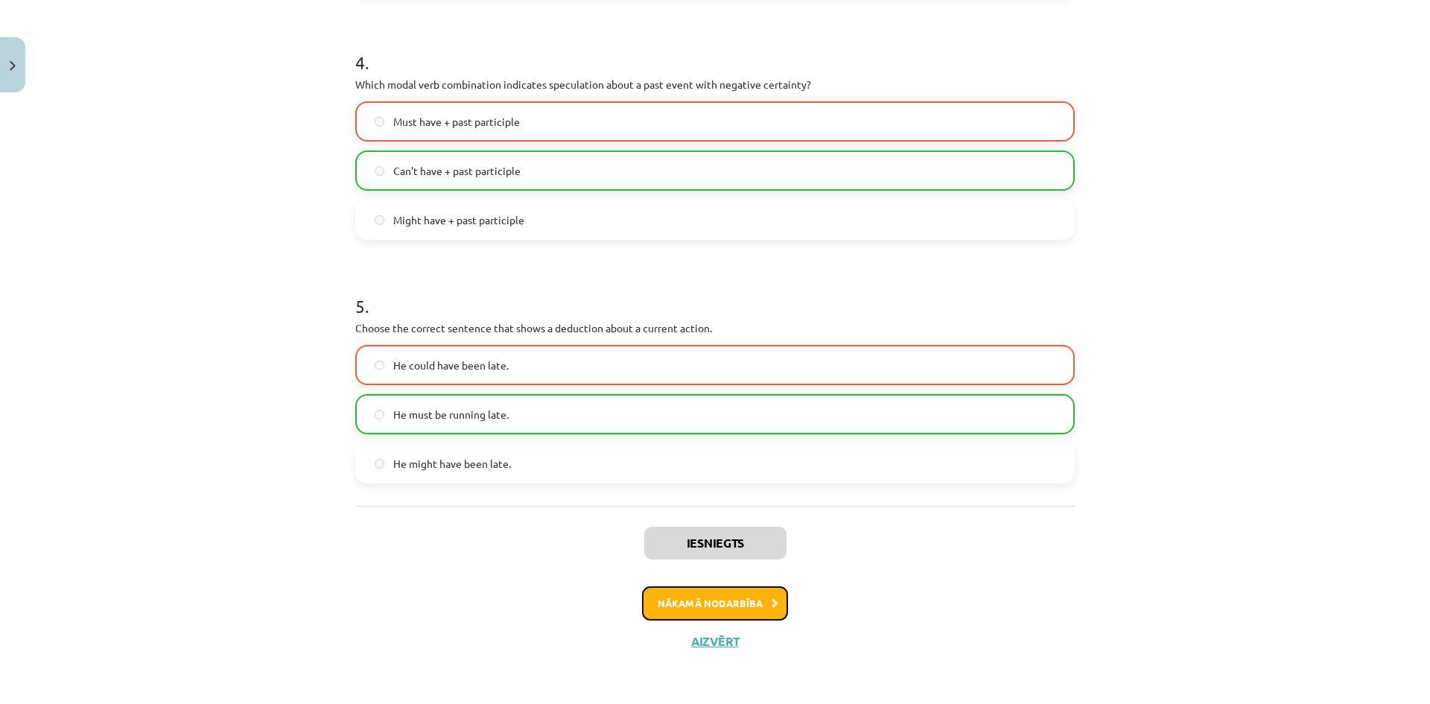
click at [735, 608] on button "Nākamā nodarbība" at bounding box center [715, 603] width 146 height 34
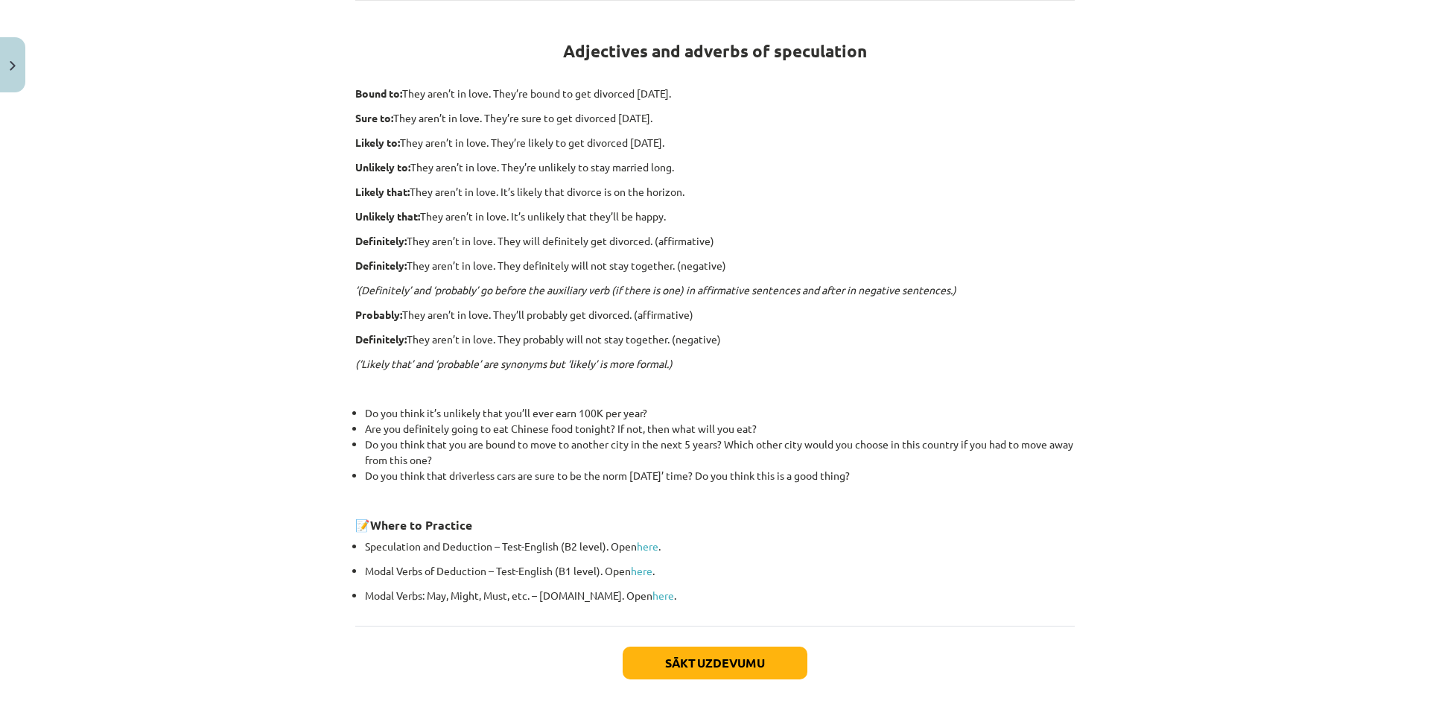
scroll to position [255, 0]
click at [641, 544] on link "here" at bounding box center [648, 543] width 22 height 13
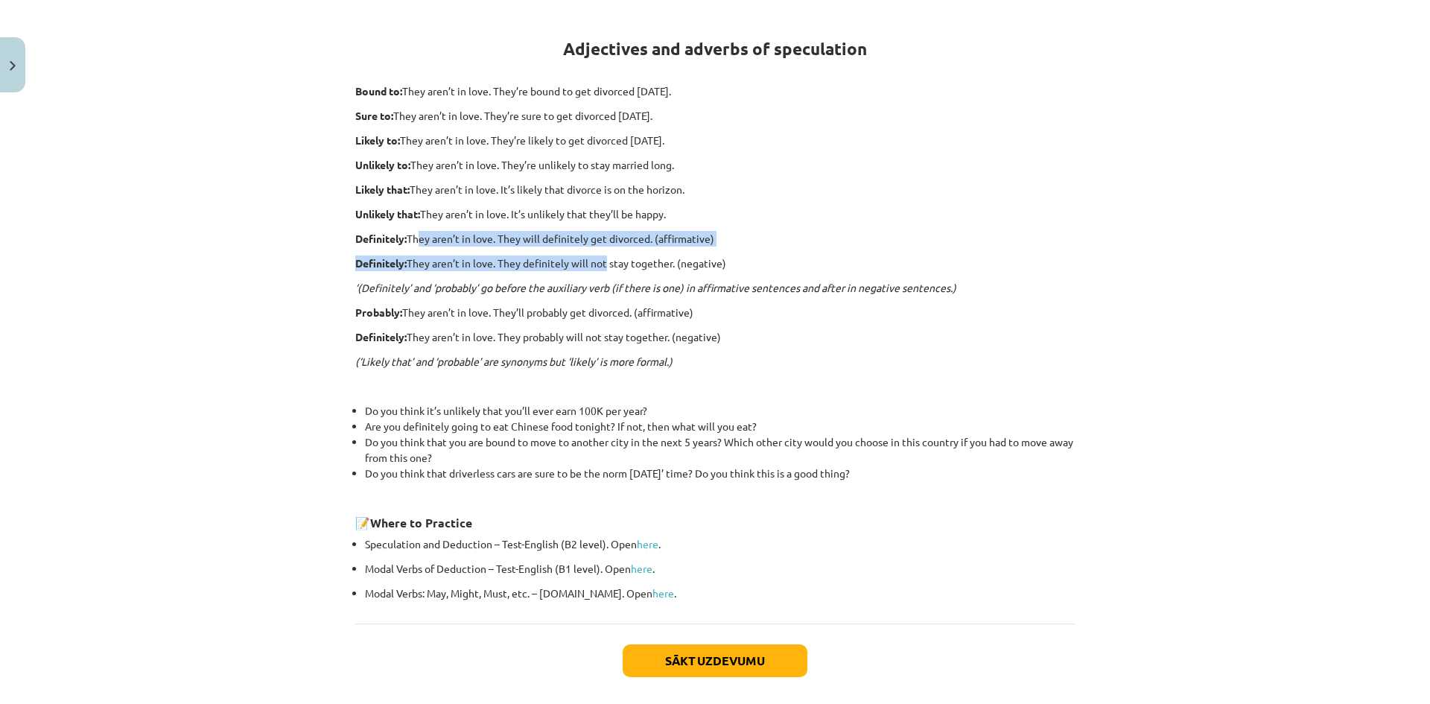
drag, startPoint x: 418, startPoint y: 243, endPoint x: 593, endPoint y: 250, distance: 175.2
click at [593, 250] on div "Adjectives and adverbs of speculation Bound to: They aren’t in love. They’re bo…" at bounding box center [715, 306] width 720 height 589
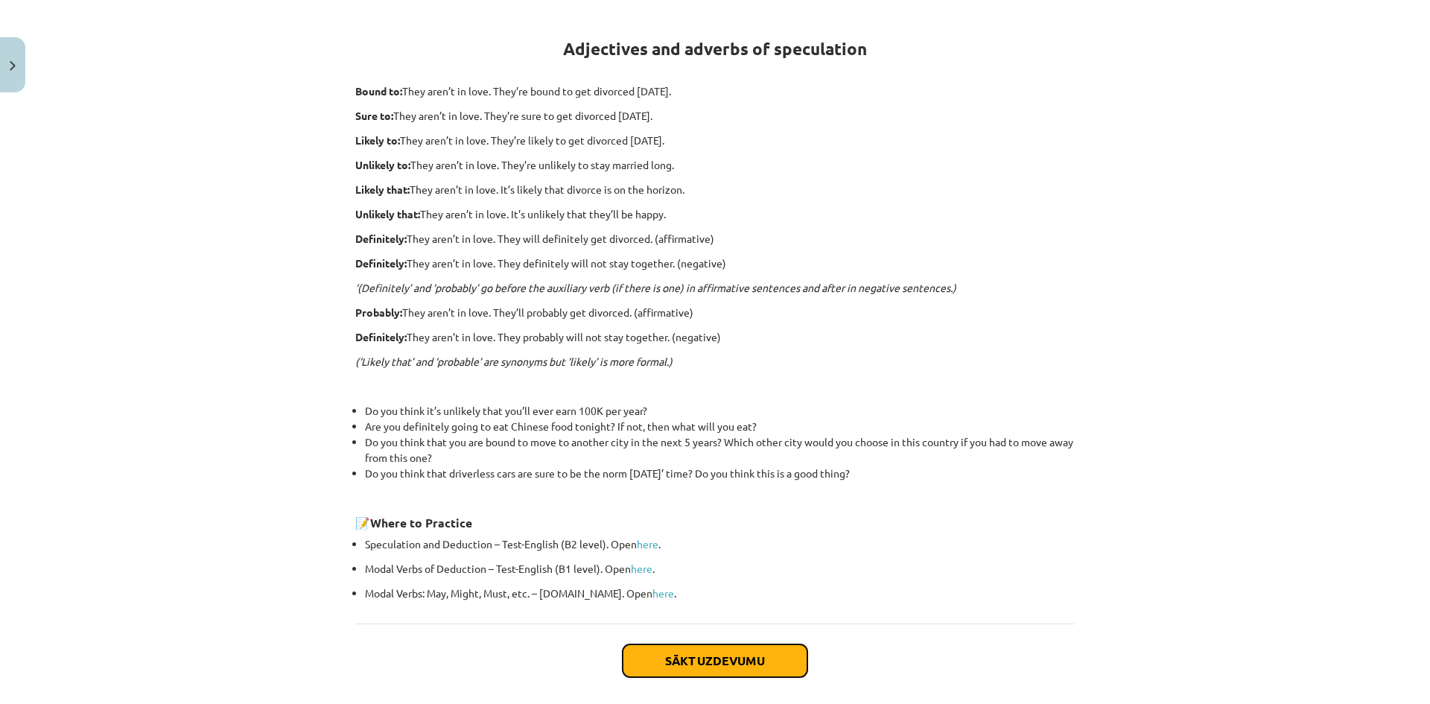
click at [755, 658] on button "Sākt uzdevumu" at bounding box center [715, 660] width 185 height 33
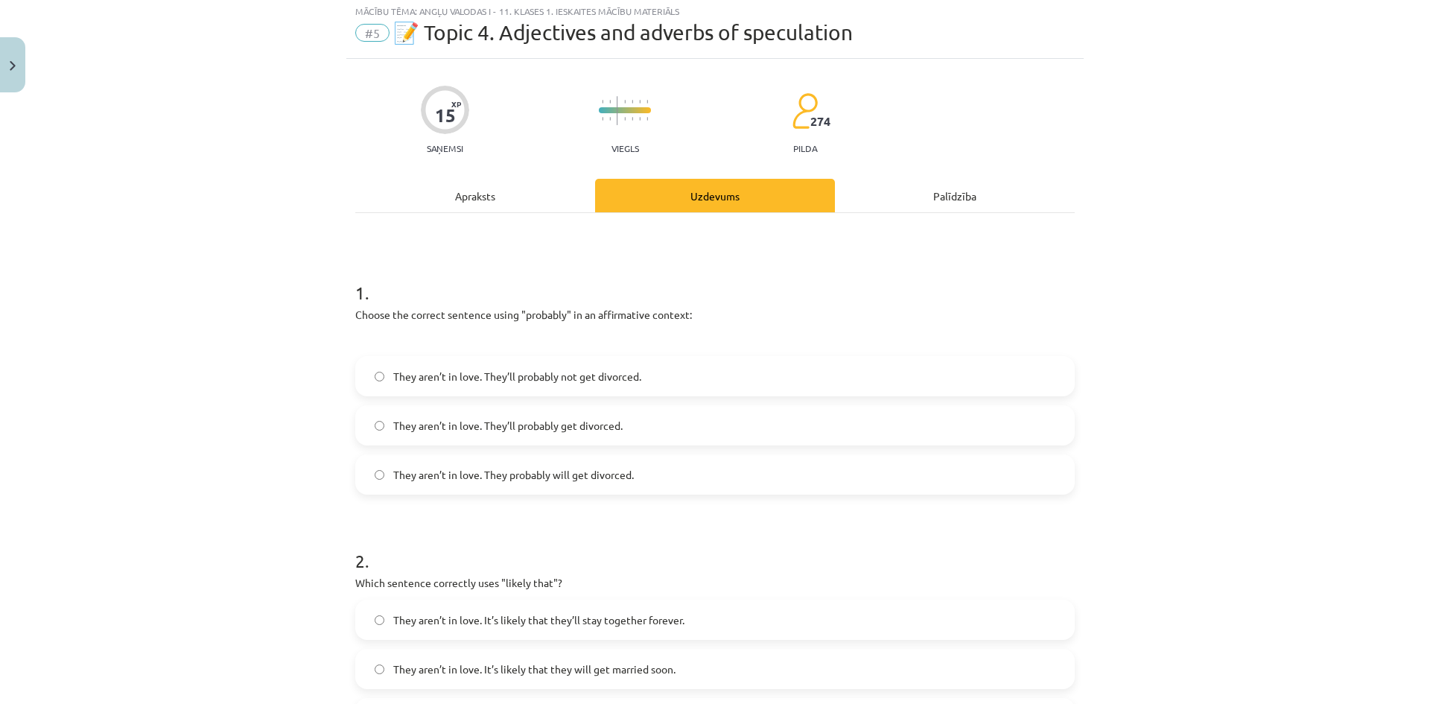
scroll to position [37, 0]
click at [513, 191] on div "Apraksts" at bounding box center [475, 199] width 240 height 34
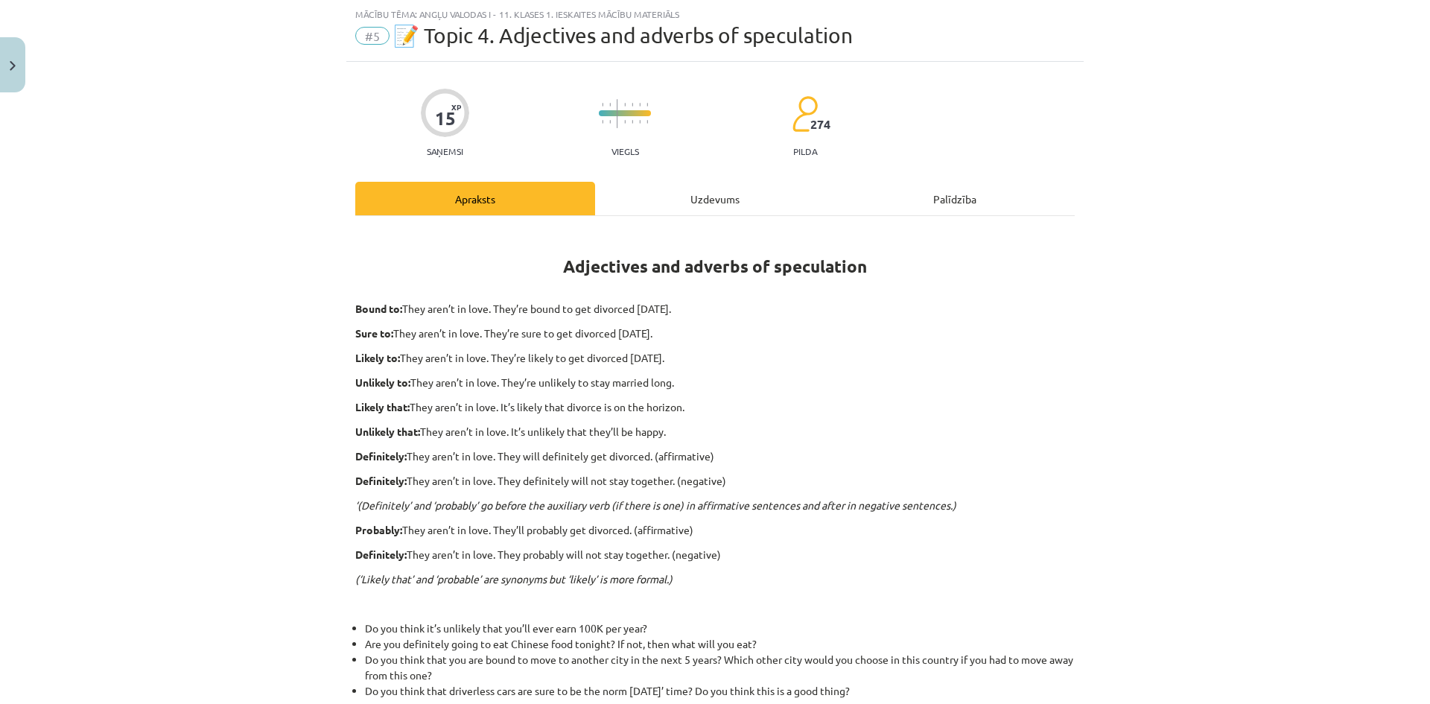
click at [682, 203] on div "Uzdevums" at bounding box center [715, 199] width 240 height 34
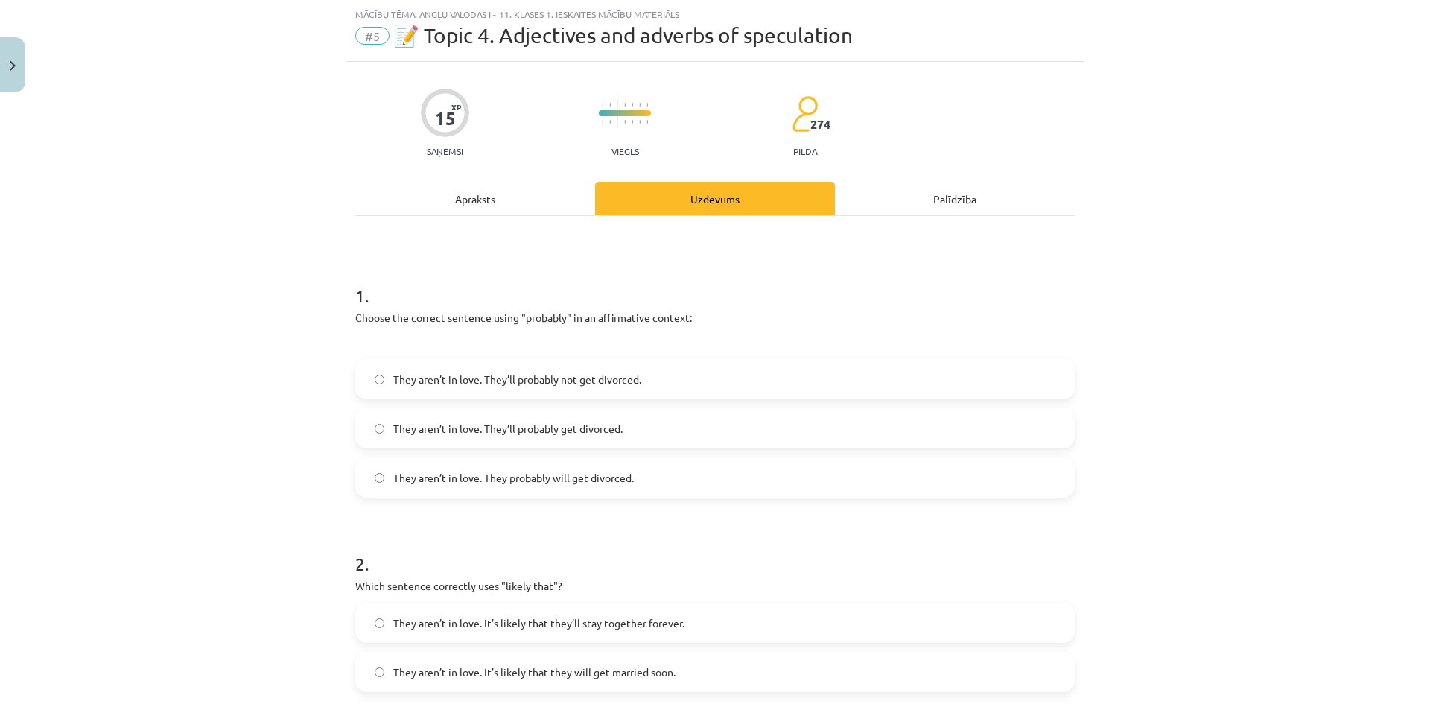
click at [655, 432] on label "They aren’t in love. They’ll probably get divorced." at bounding box center [715, 428] width 717 height 37
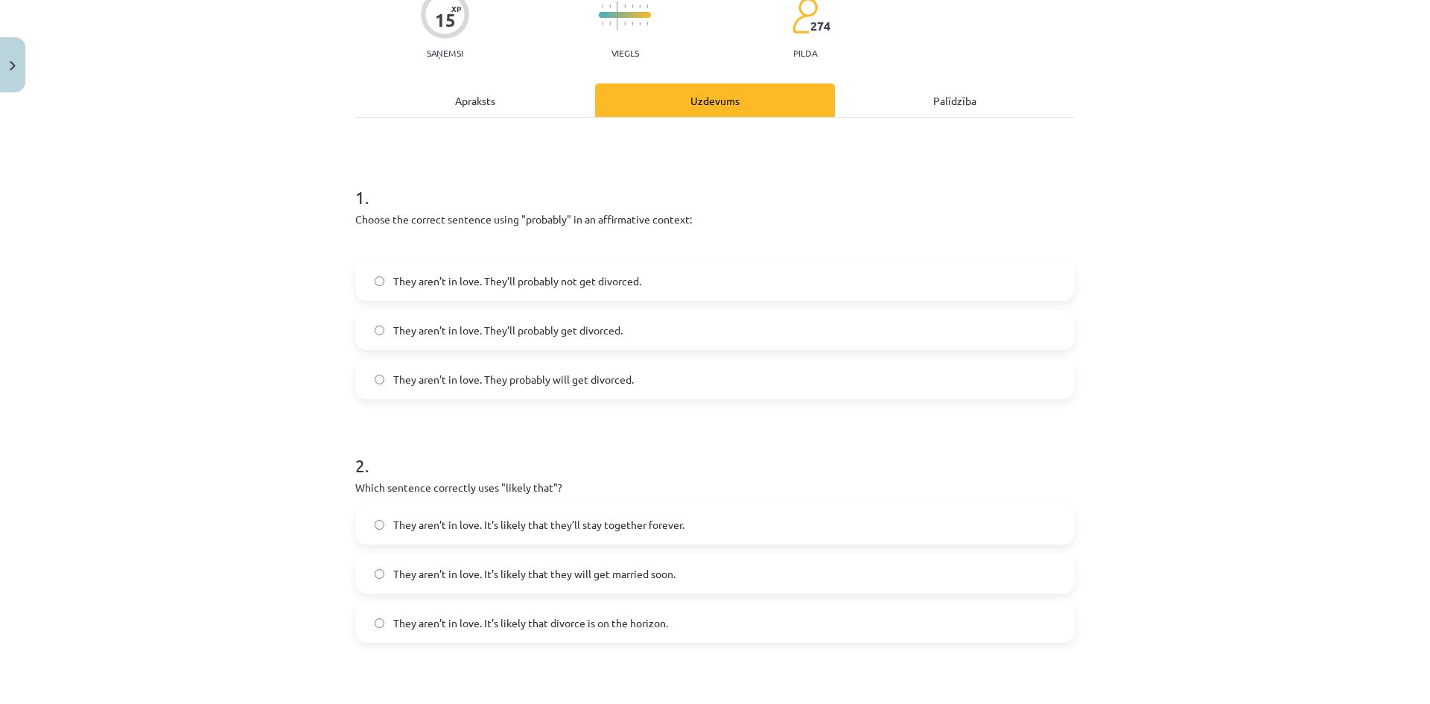
scroll to position [136, 0]
click at [627, 635] on label "They aren’t in love. It’s likely that divorce is on the horizon." at bounding box center [715, 621] width 717 height 37
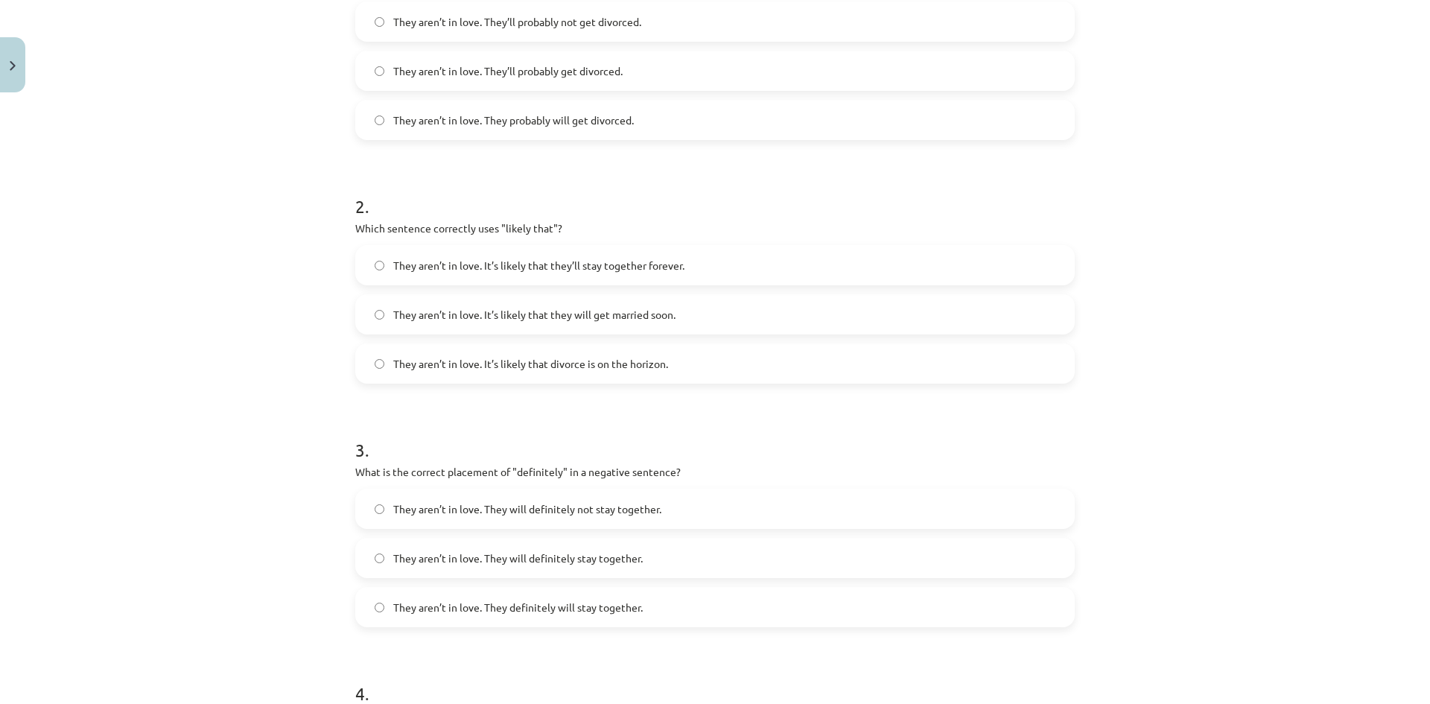
scroll to position [396, 0]
click at [578, 506] on span "They aren’t in love. They will definitely not stay together." at bounding box center [527, 509] width 268 height 16
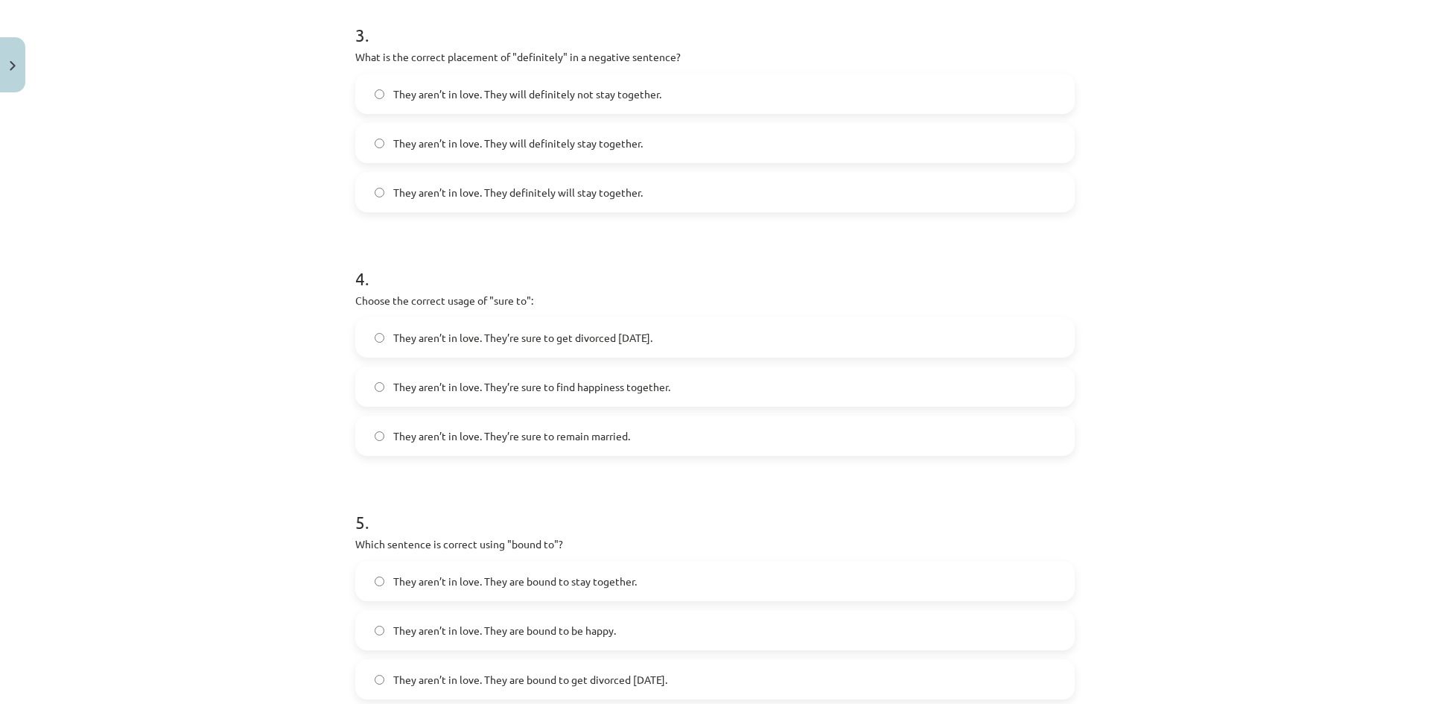
scroll to position [807, 0]
click at [577, 333] on span "They aren’t in love. They’re sure to get divorced within six months." at bounding box center [522, 341] width 259 height 16
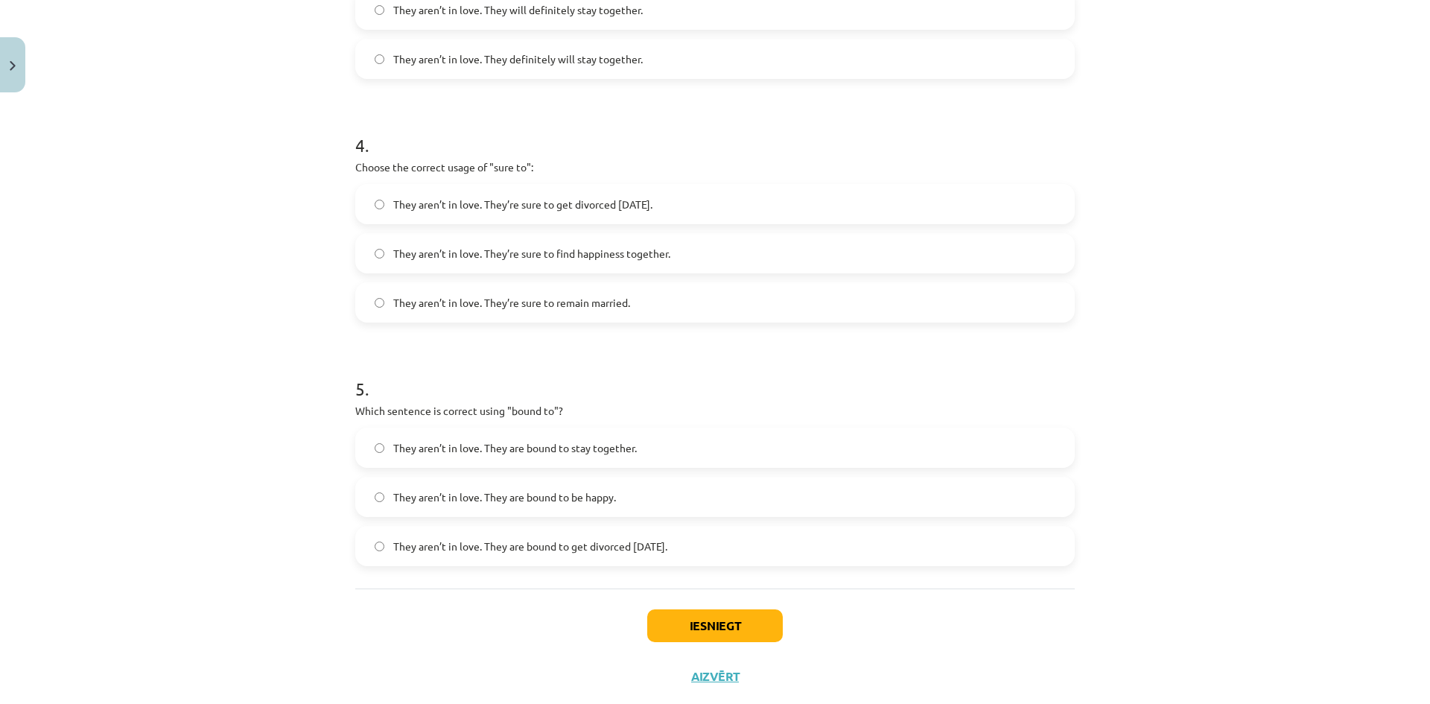
scroll to position [944, 0]
click at [665, 545] on span "They aren’t in love. They are bound to get divorced within six months." at bounding box center [530, 546] width 274 height 16
click at [700, 630] on button "Iesniegt" at bounding box center [715, 625] width 136 height 33
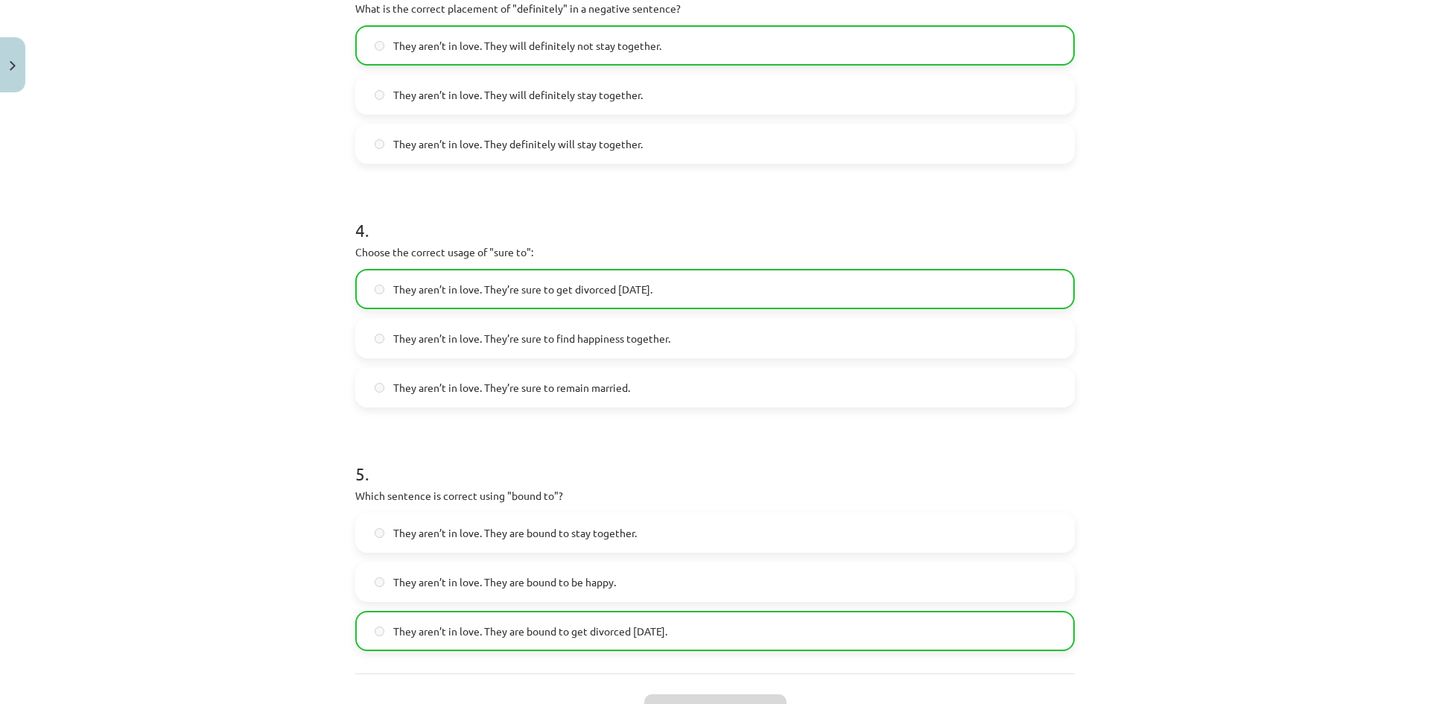
scroll to position [1016, 0]
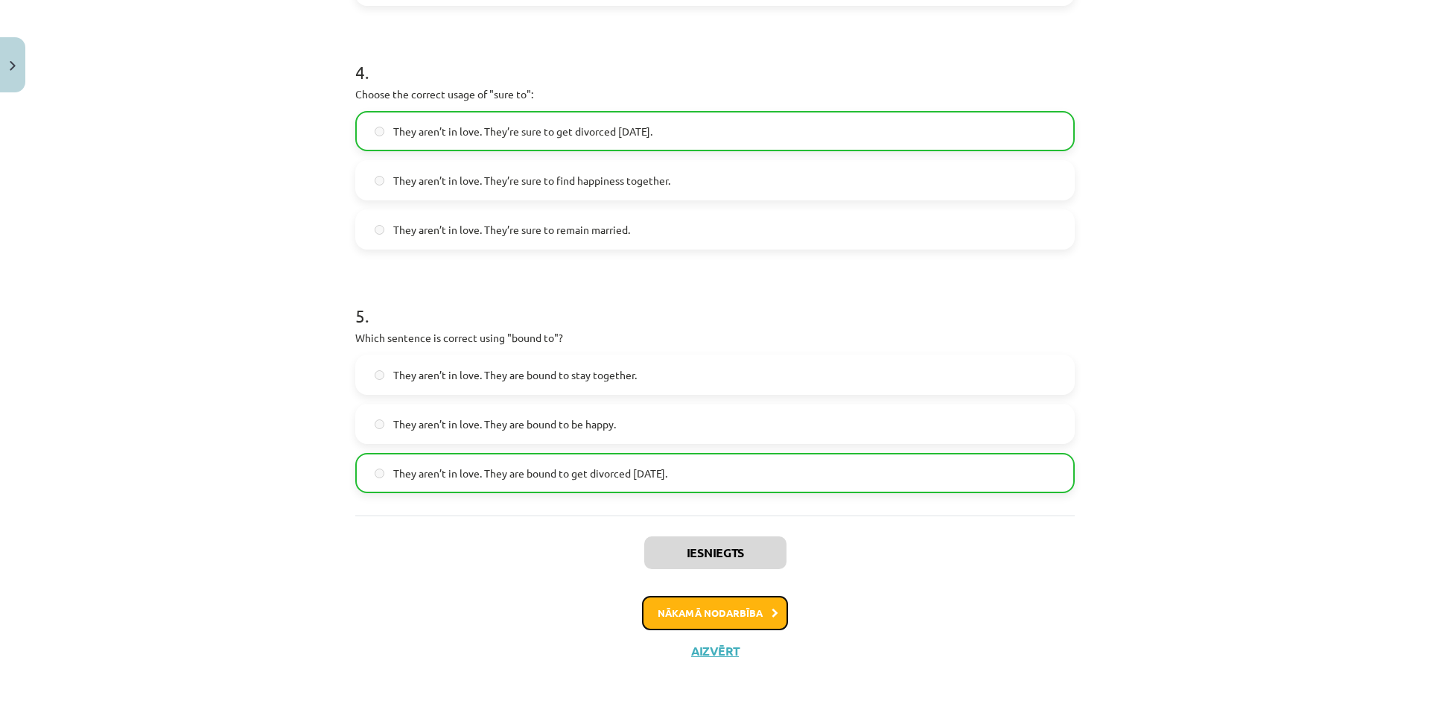
click at [727, 596] on button "Nākamā nodarbība" at bounding box center [715, 613] width 146 height 34
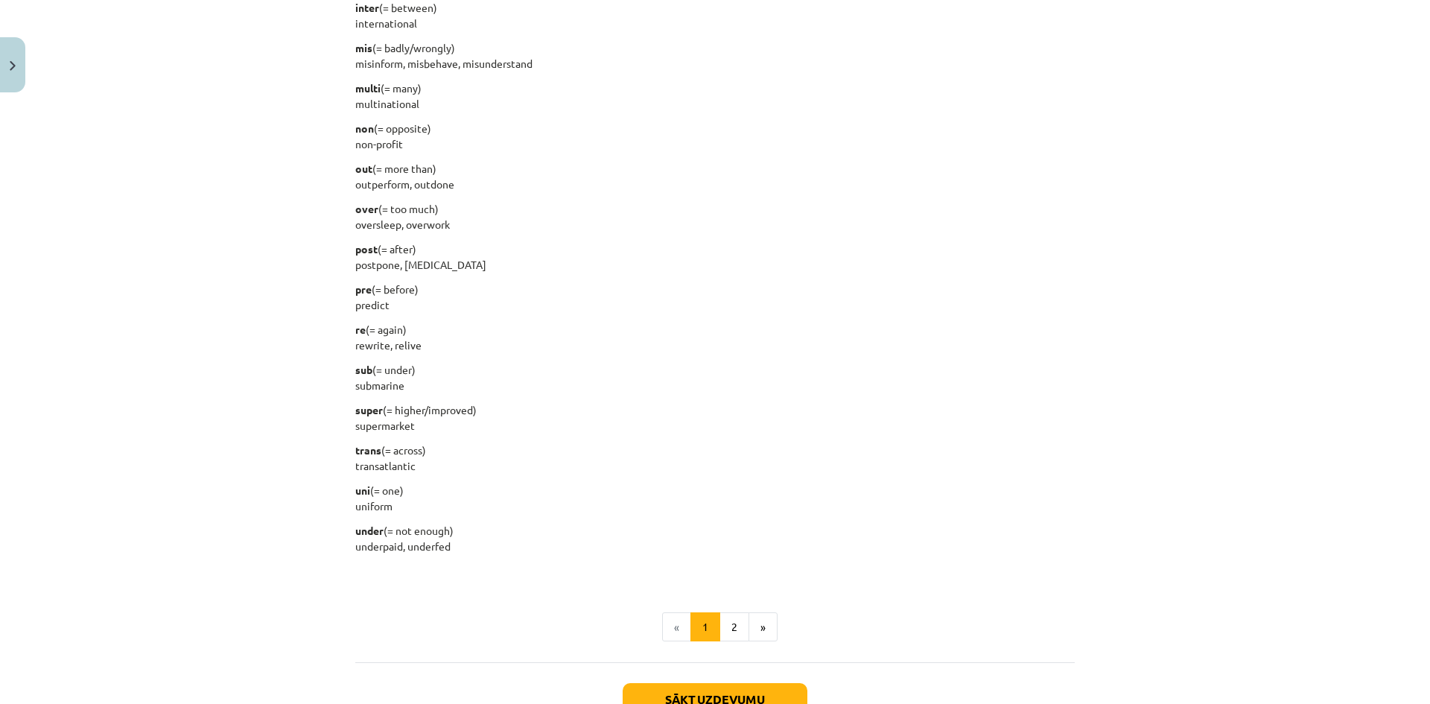
scroll to position [1737, 0]
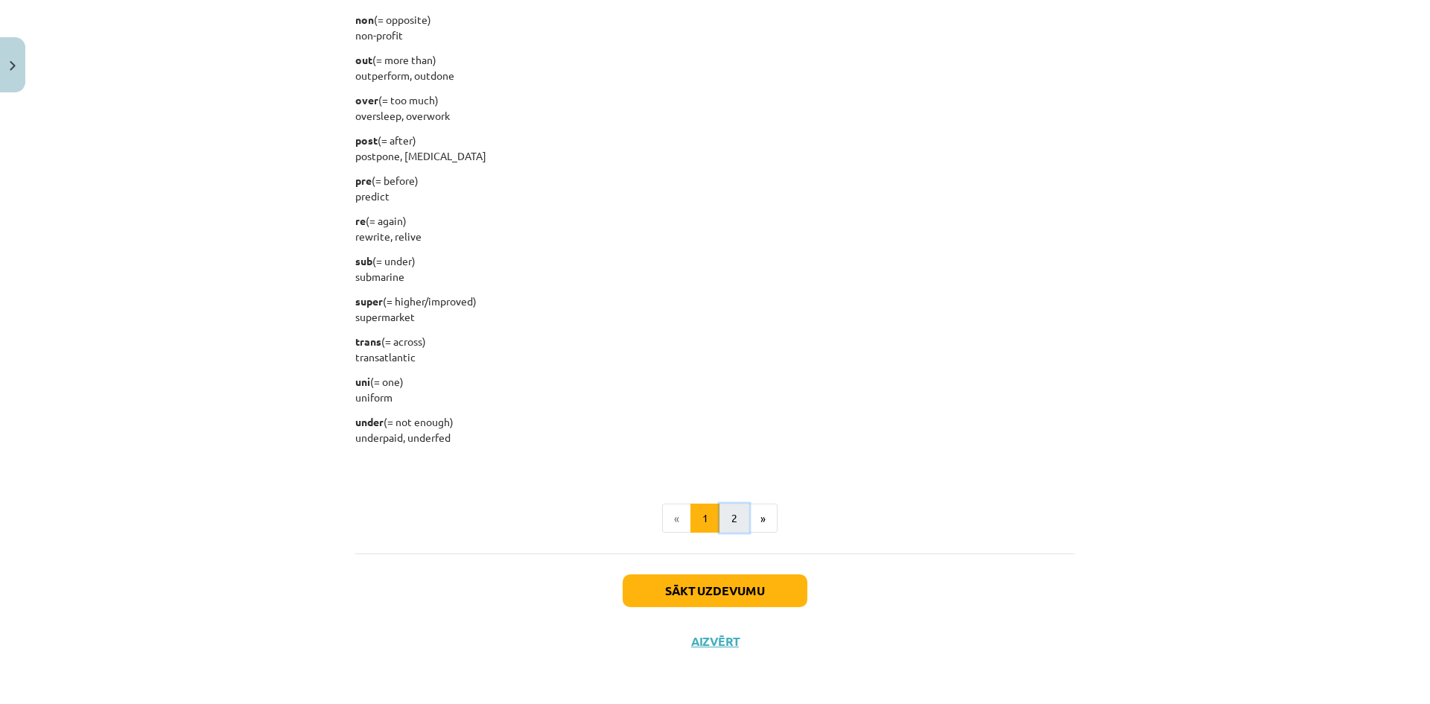
click at [722, 519] on button "2" at bounding box center [735, 519] width 30 height 30
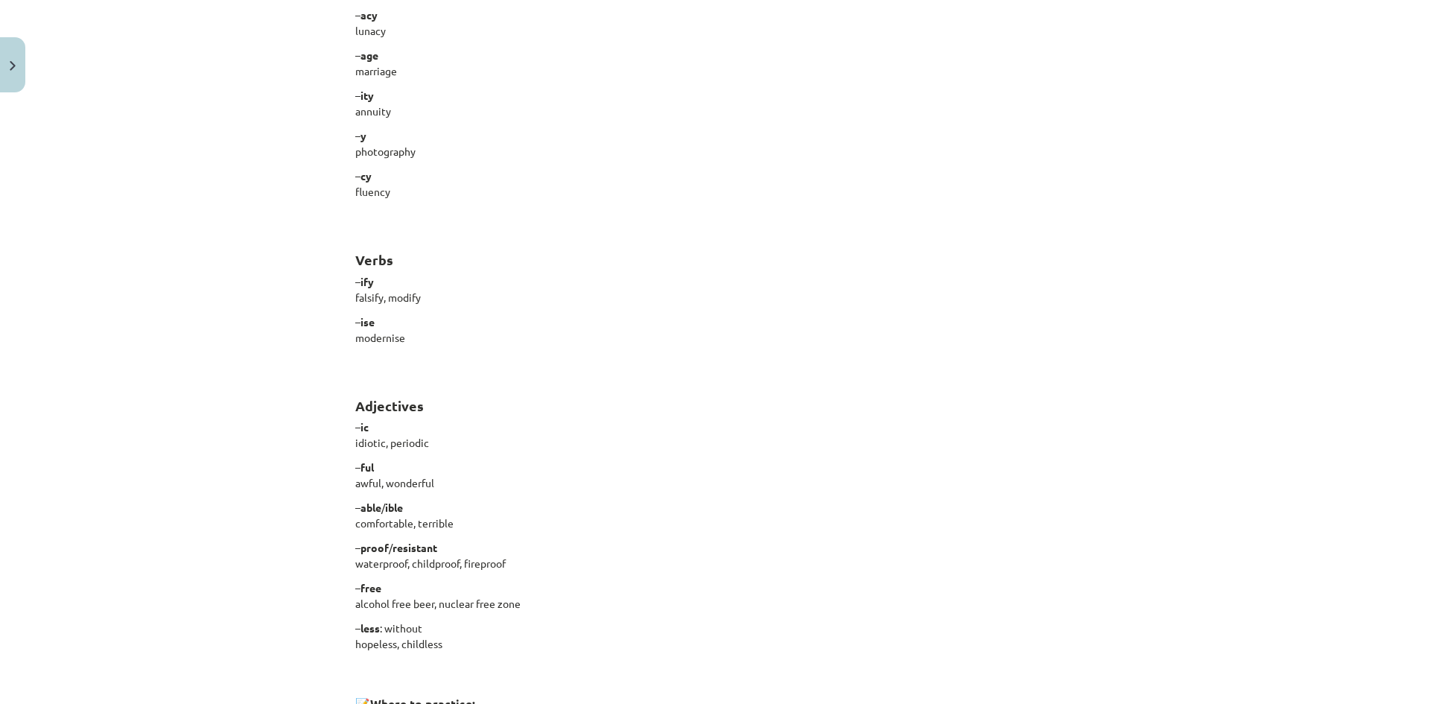
scroll to position [1120, 0]
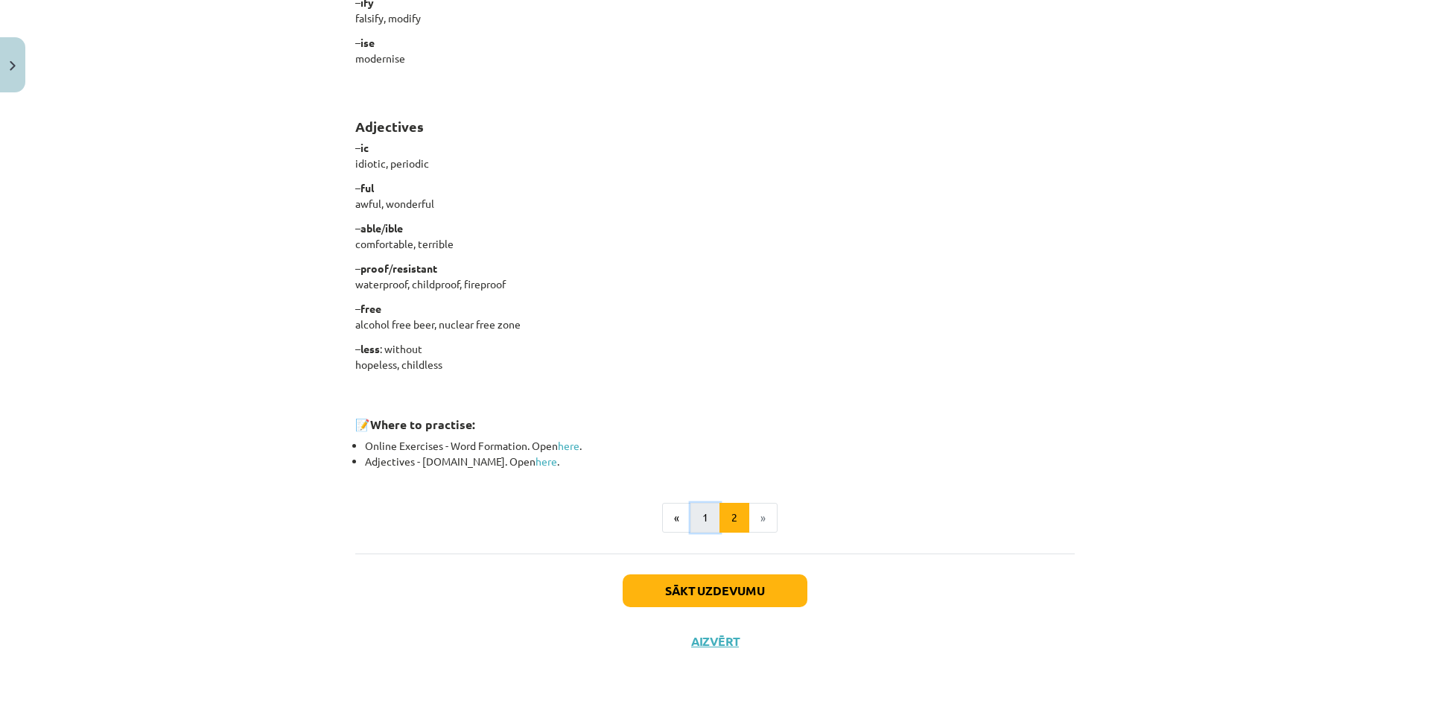
click at [698, 526] on button "1" at bounding box center [706, 518] width 30 height 30
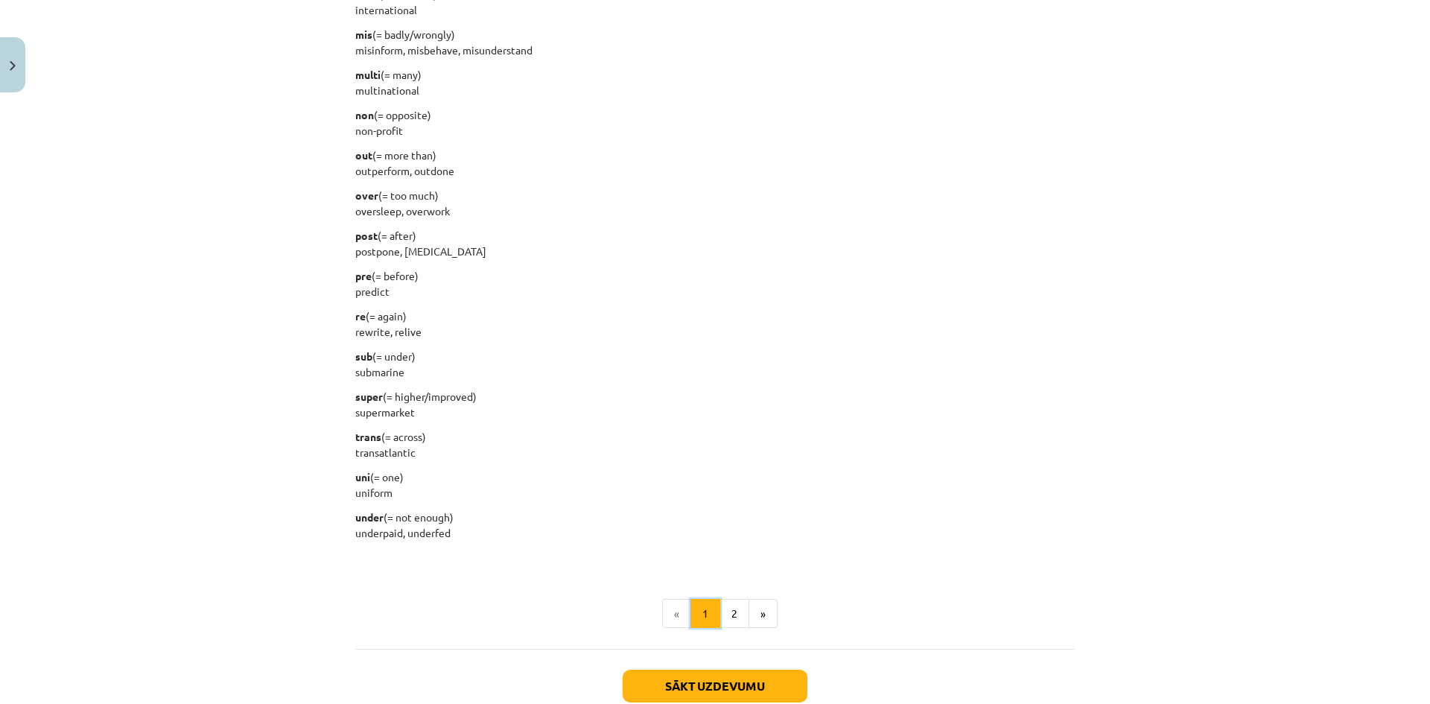
scroll to position [1735, 0]
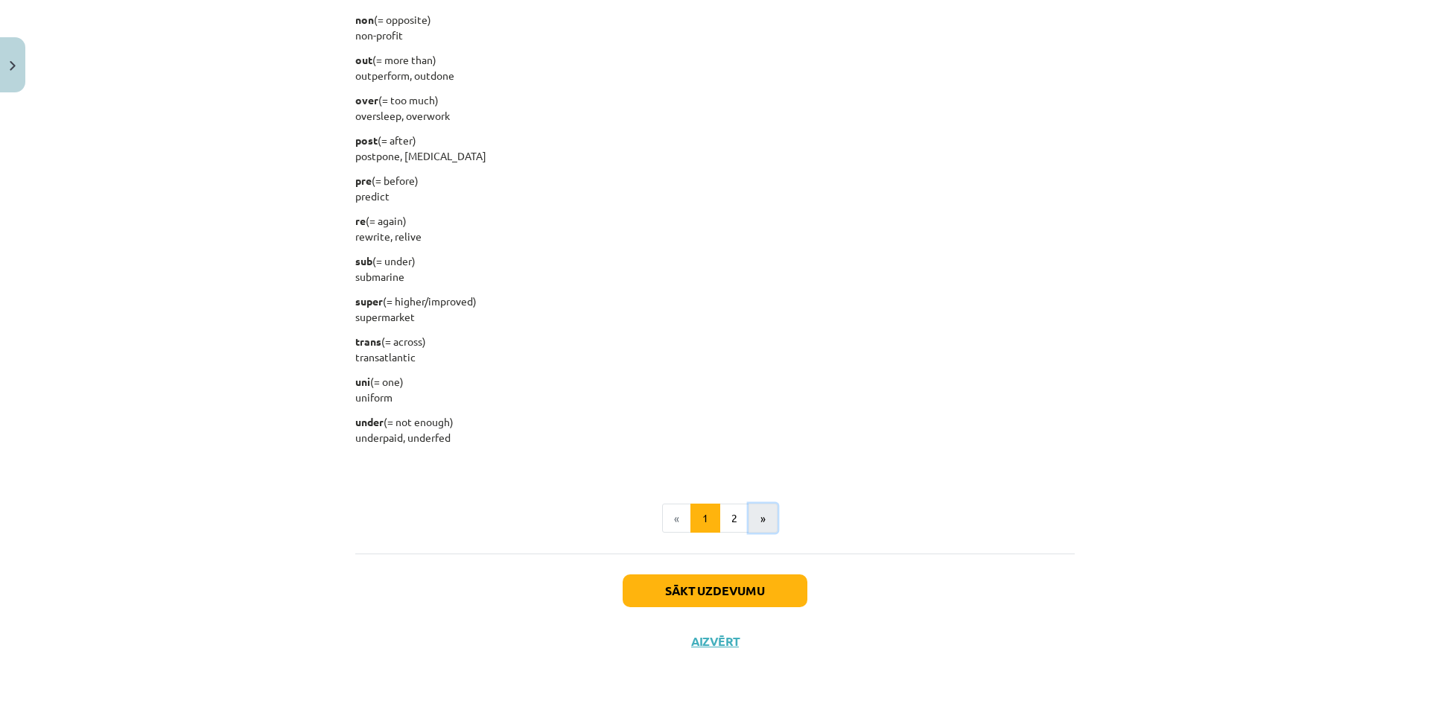
click at [749, 517] on button "»" at bounding box center [763, 519] width 29 height 30
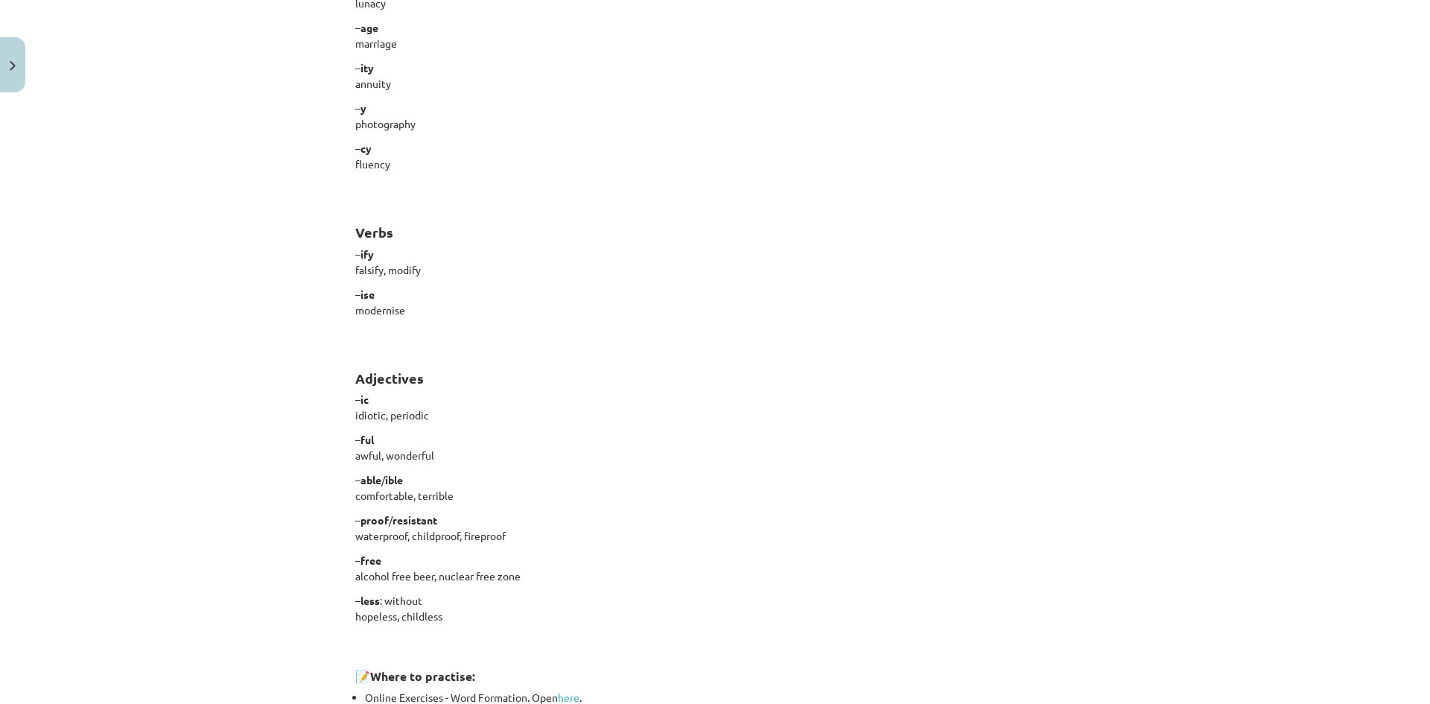
scroll to position [1120, 0]
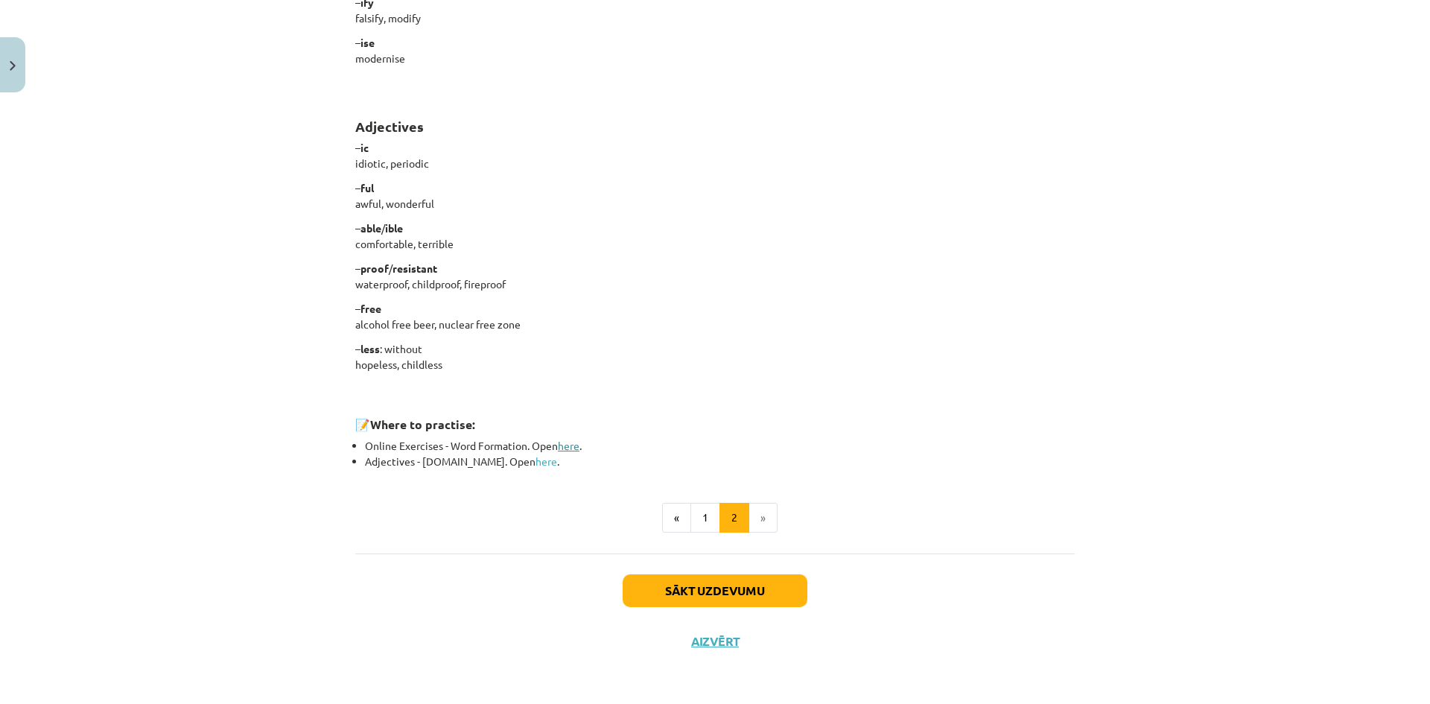
click at [563, 449] on link "here" at bounding box center [569, 445] width 22 height 13
click at [706, 590] on button "Sākt uzdevumu" at bounding box center [715, 590] width 185 height 33
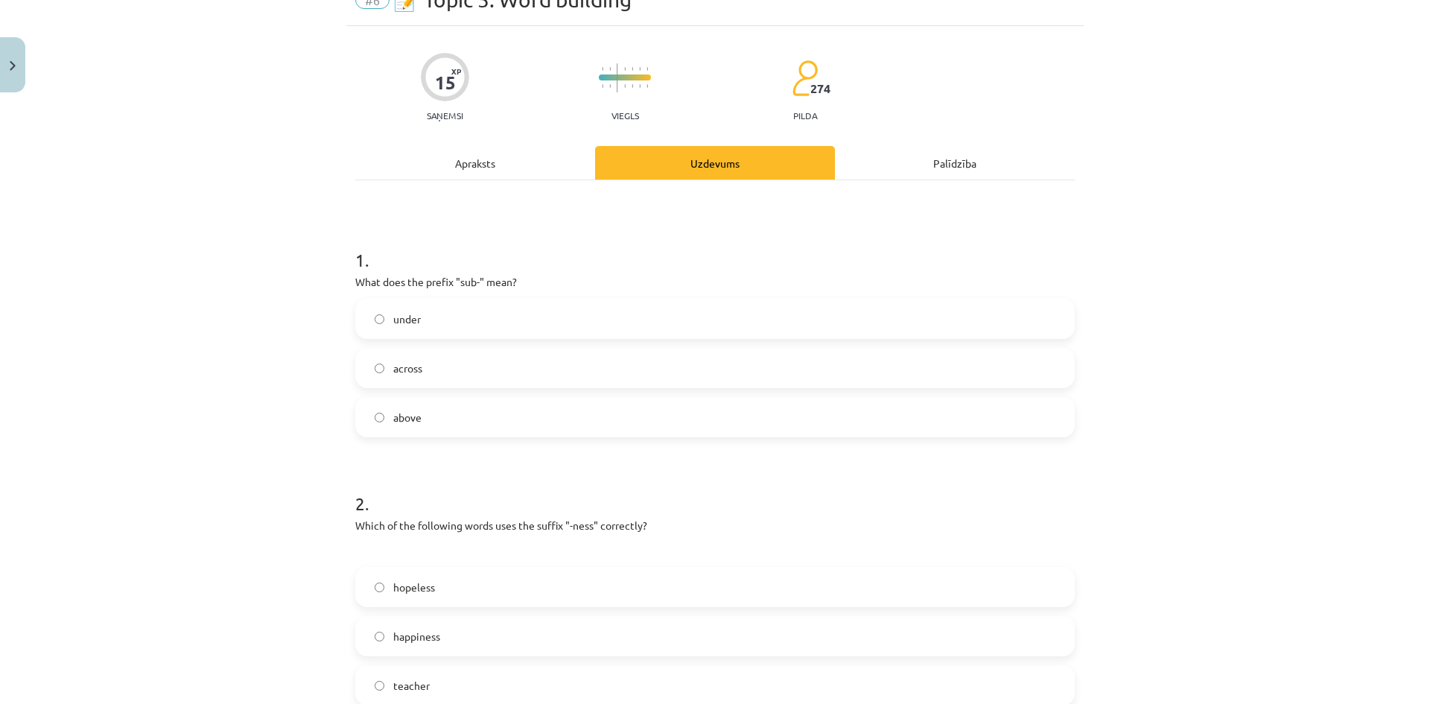
scroll to position [37, 0]
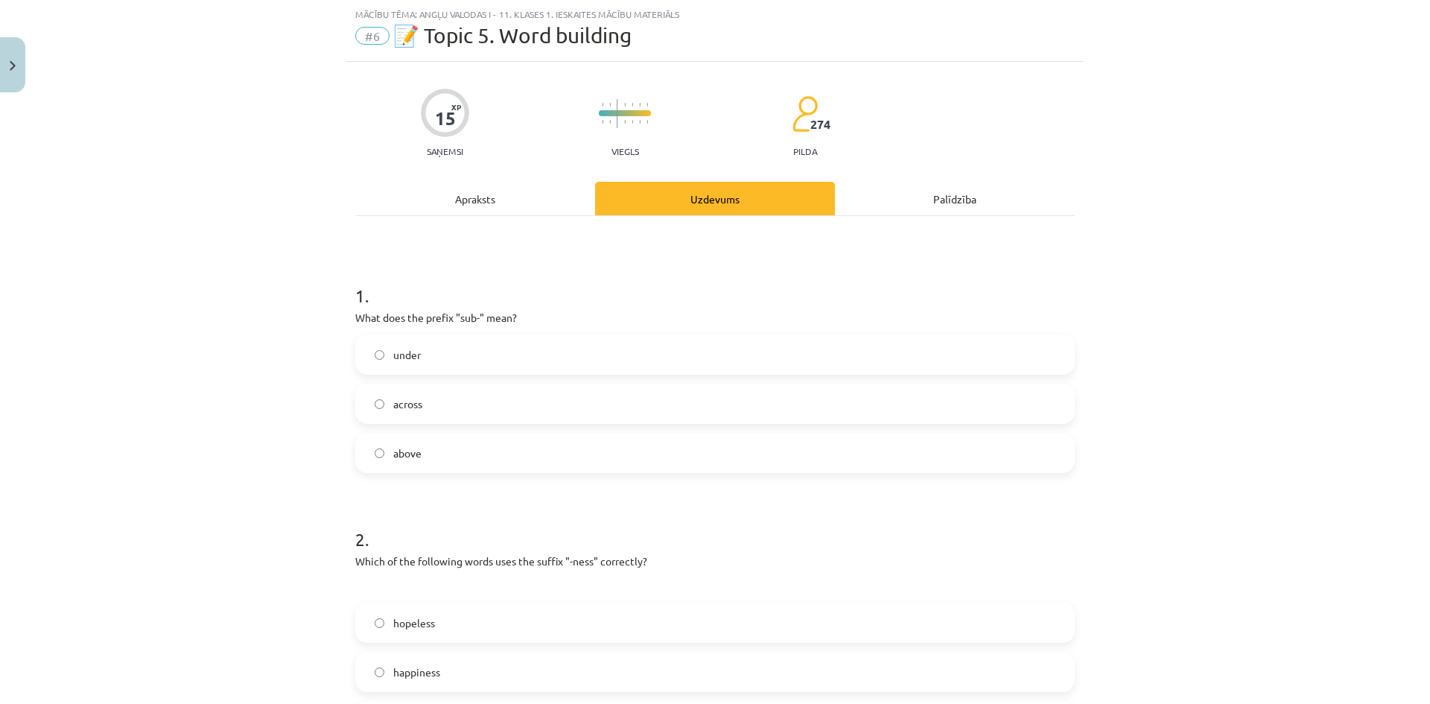
click at [554, 194] on div "Apraksts" at bounding box center [475, 199] width 240 height 34
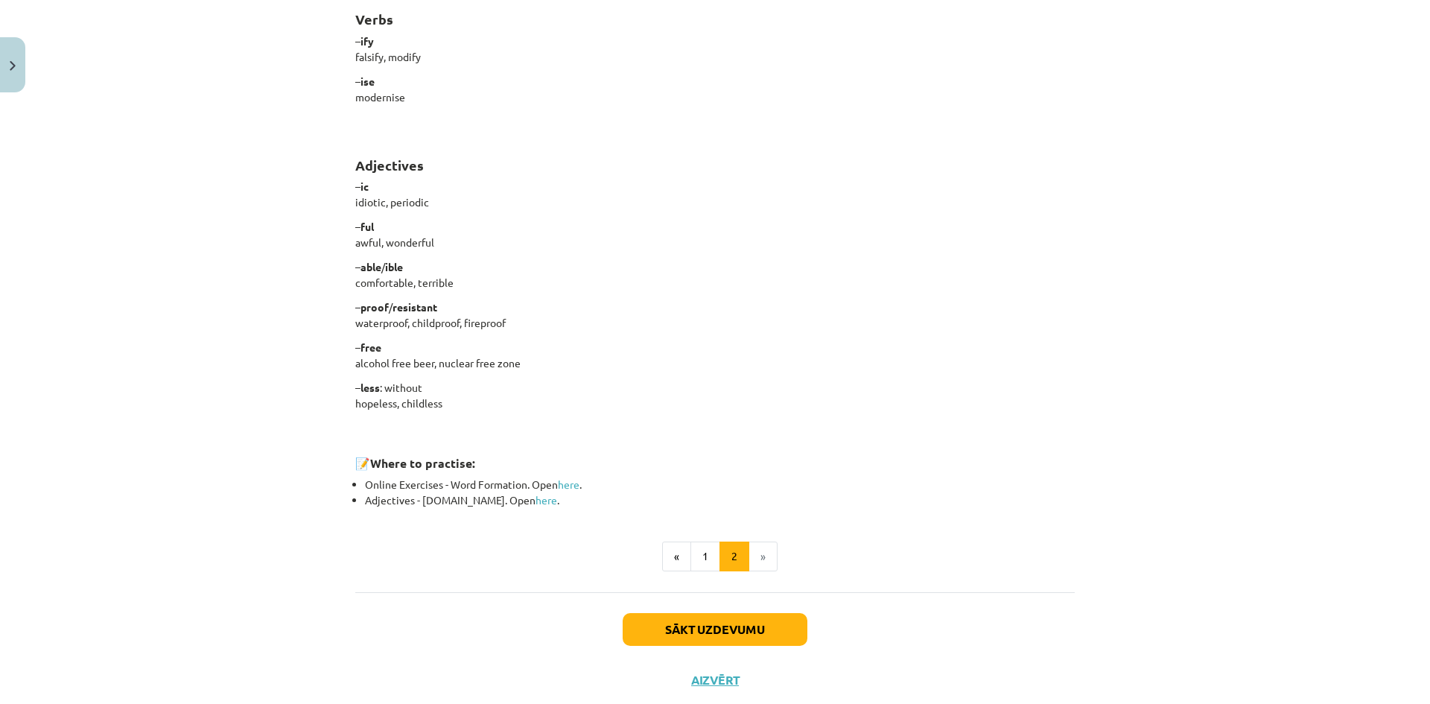
scroll to position [1097, 0]
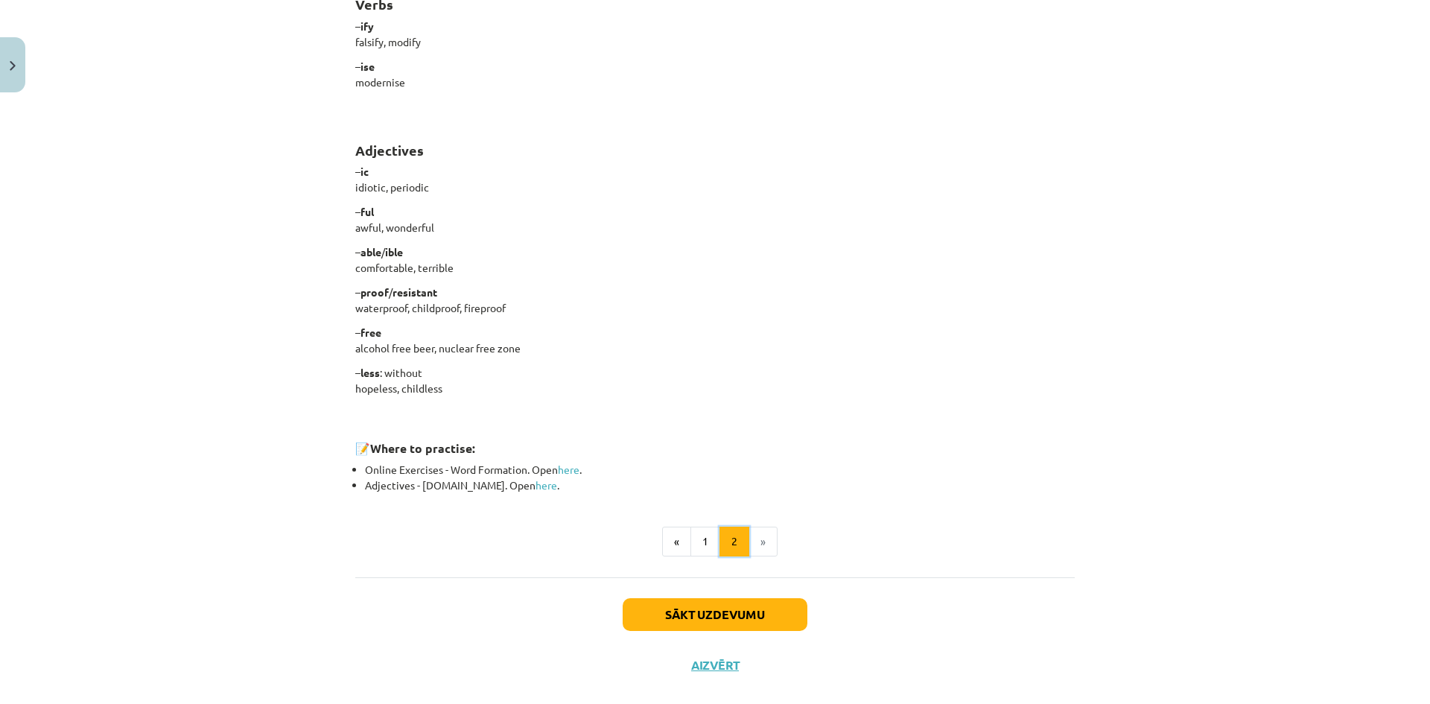
click at [727, 550] on button "2" at bounding box center [735, 542] width 30 height 30
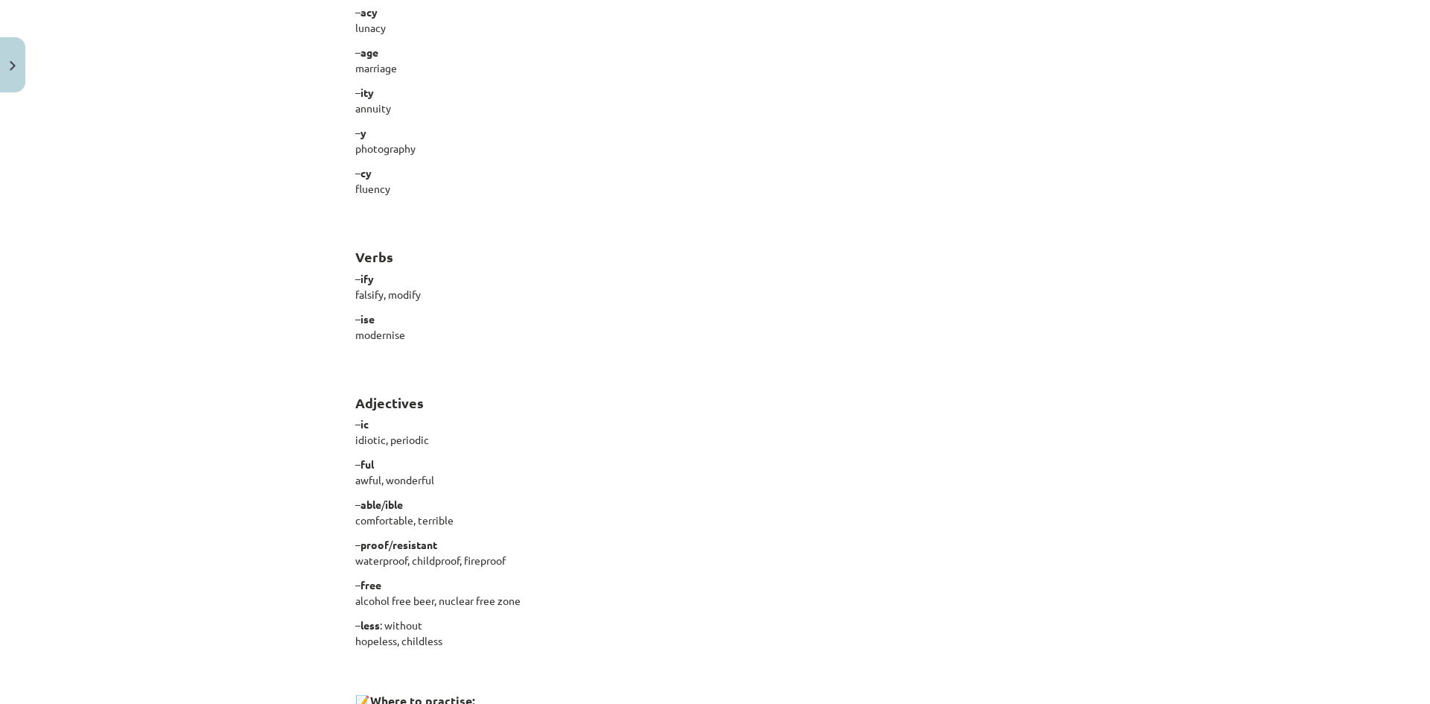
scroll to position [1120, 0]
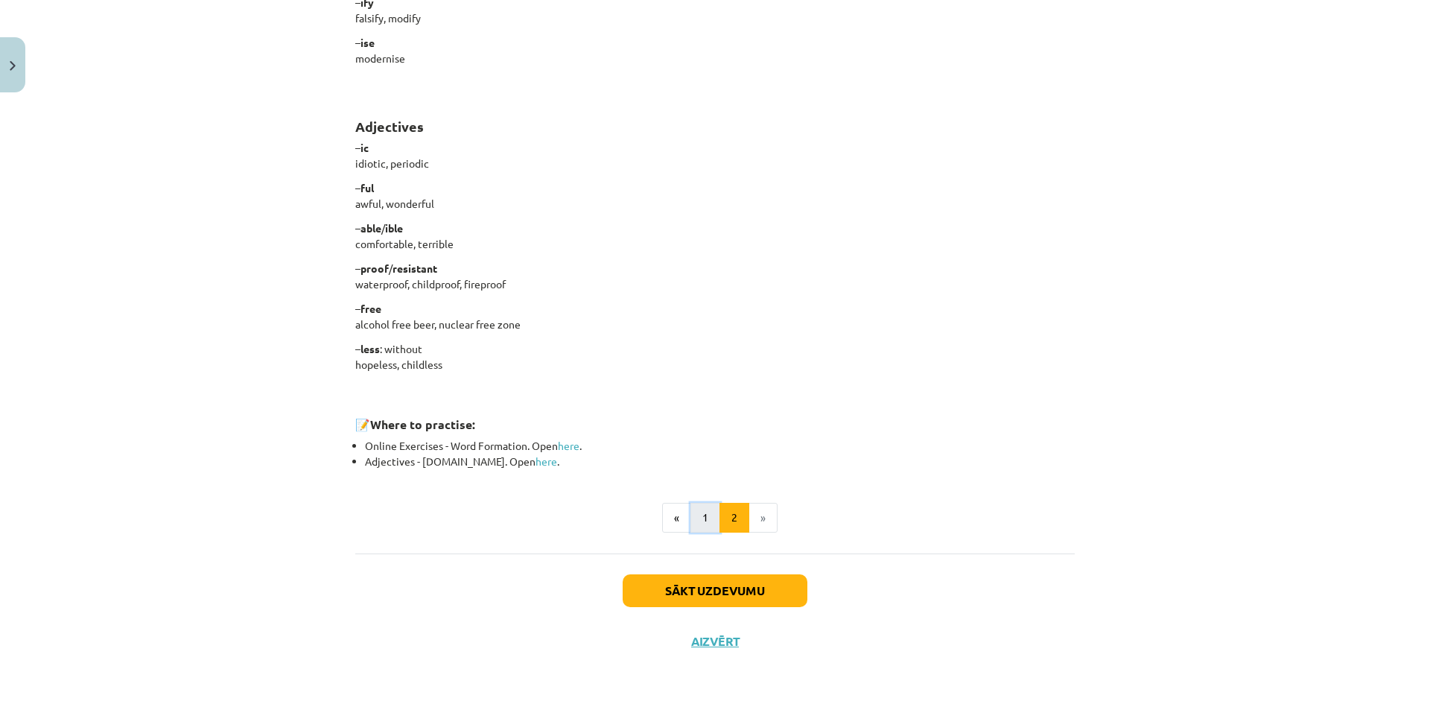
click at [698, 520] on button "1" at bounding box center [706, 518] width 30 height 30
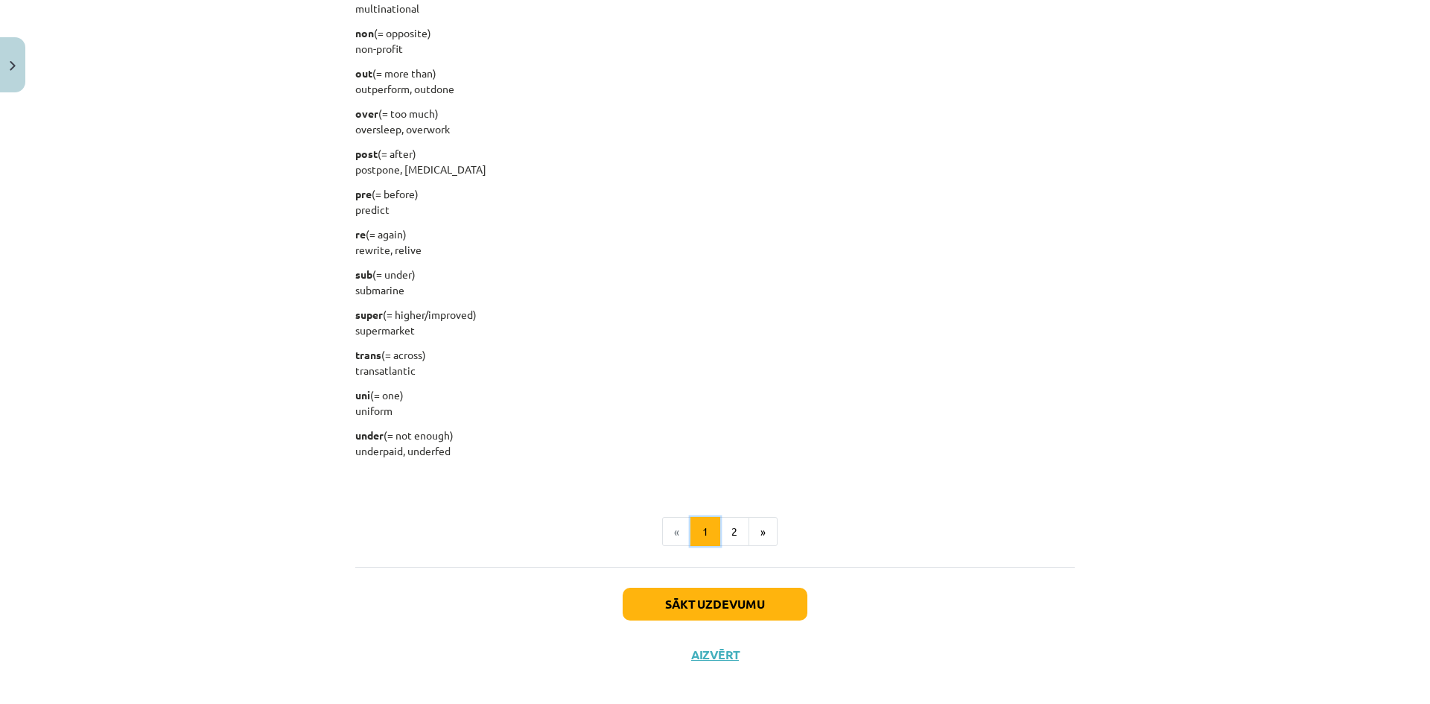
scroll to position [1735, 0]
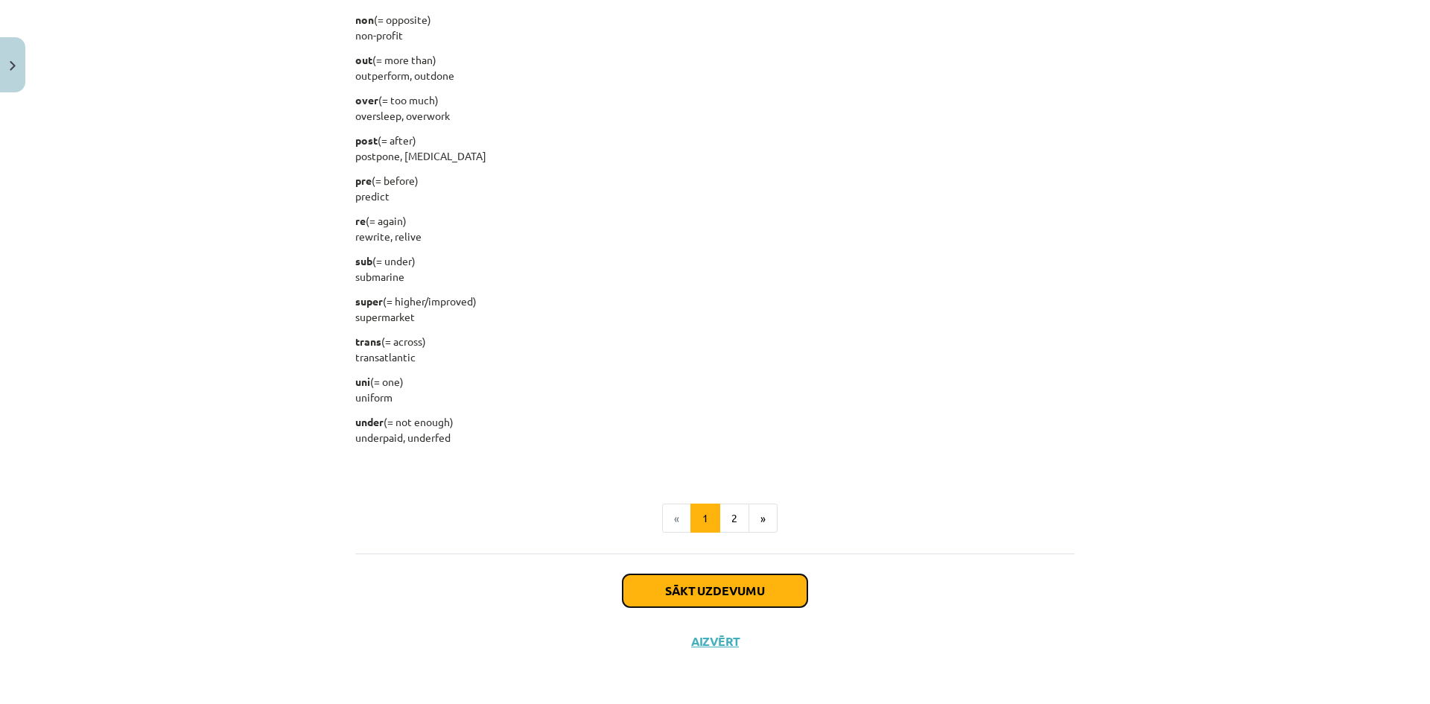
click at [723, 598] on button "Sākt uzdevumu" at bounding box center [715, 590] width 185 height 33
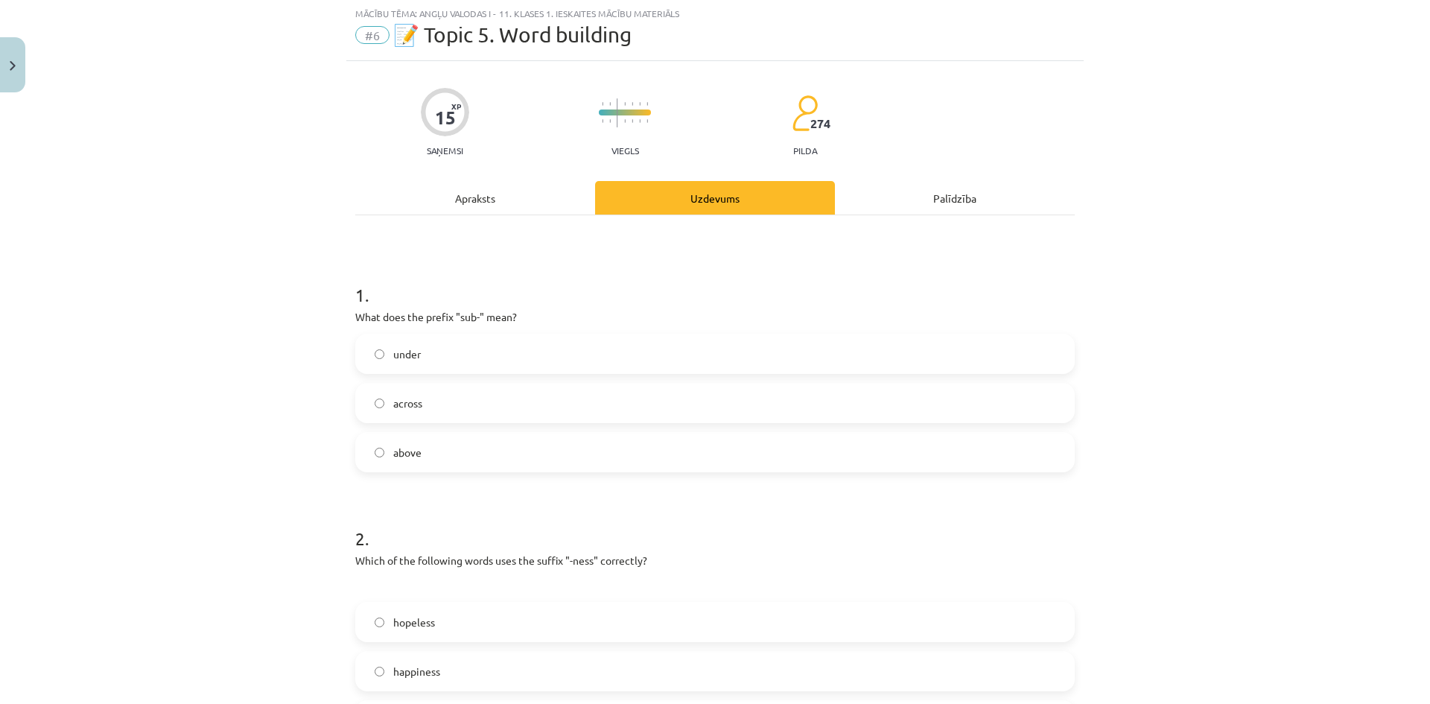
scroll to position [37, 0]
click at [505, 348] on label "under" at bounding box center [715, 354] width 717 height 37
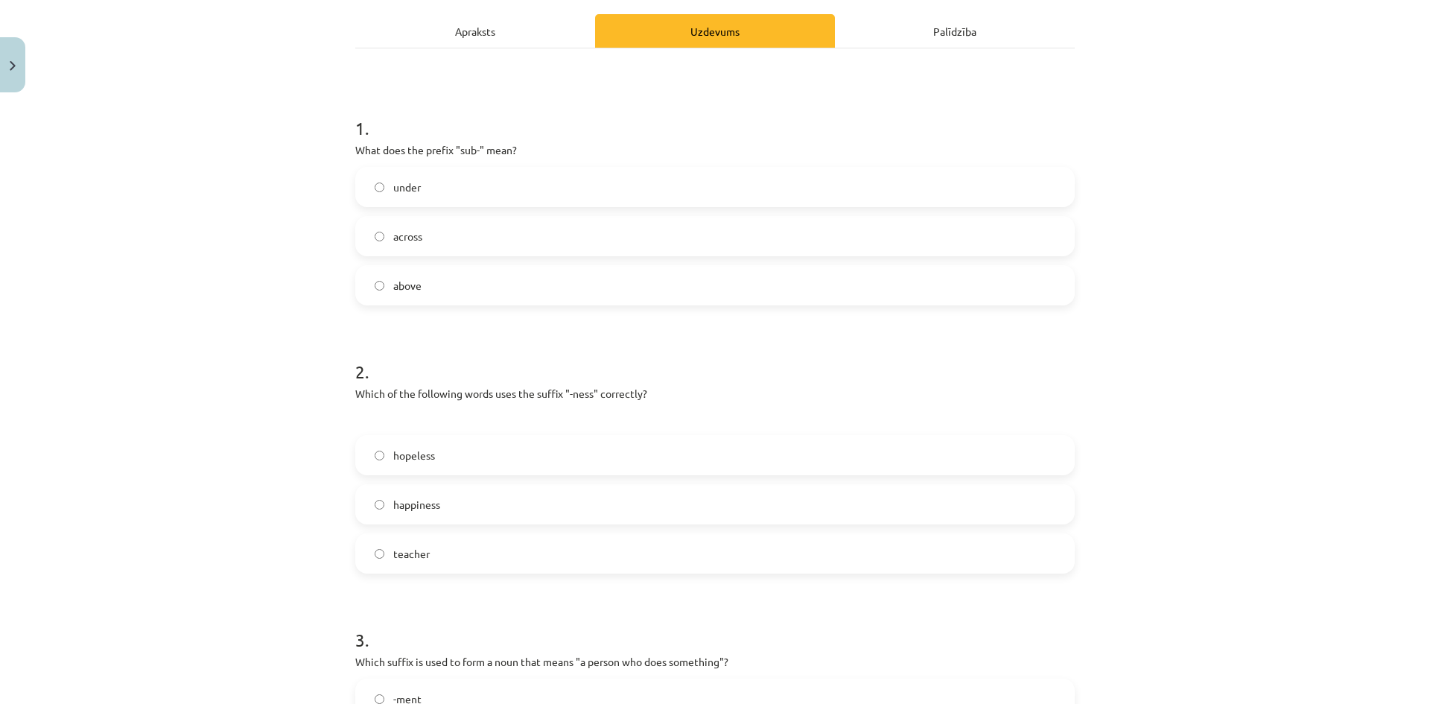
scroll to position [247, 0]
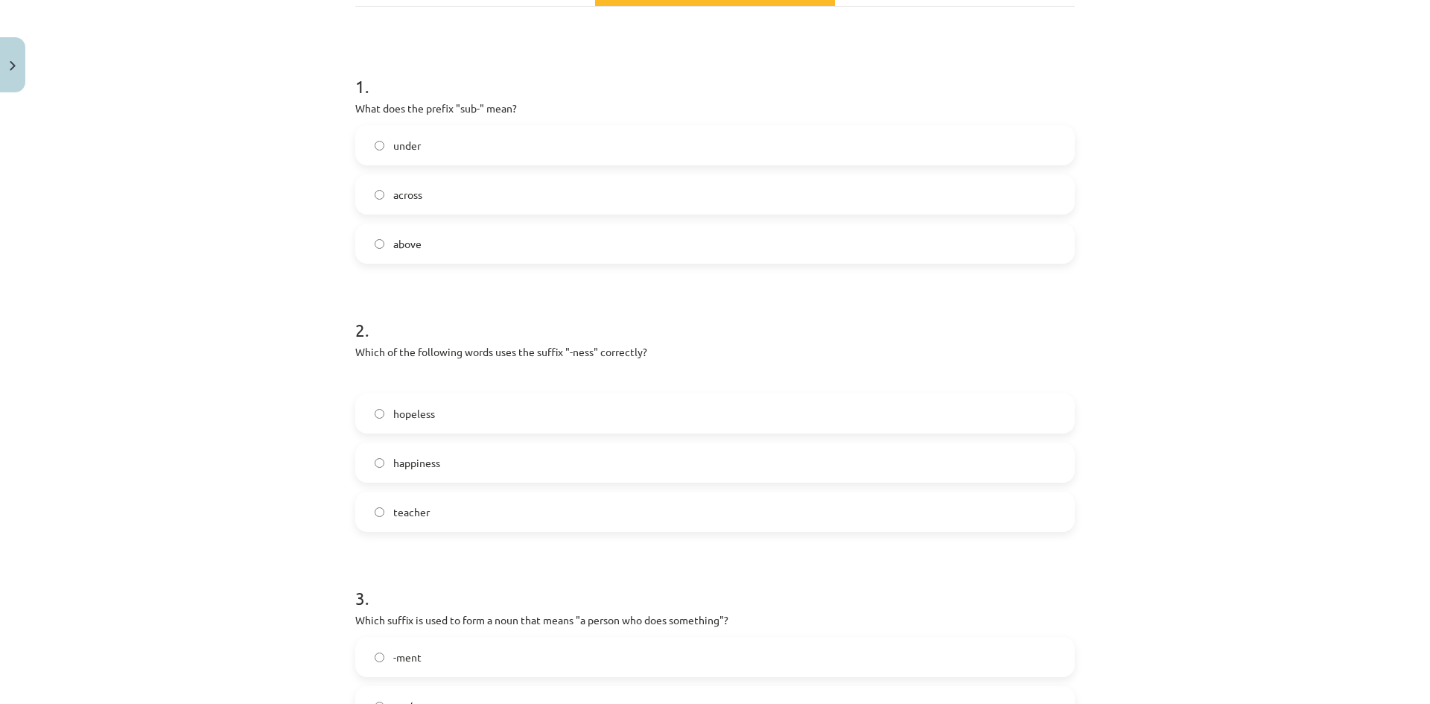
click at [554, 462] on label "happiness" at bounding box center [715, 462] width 717 height 37
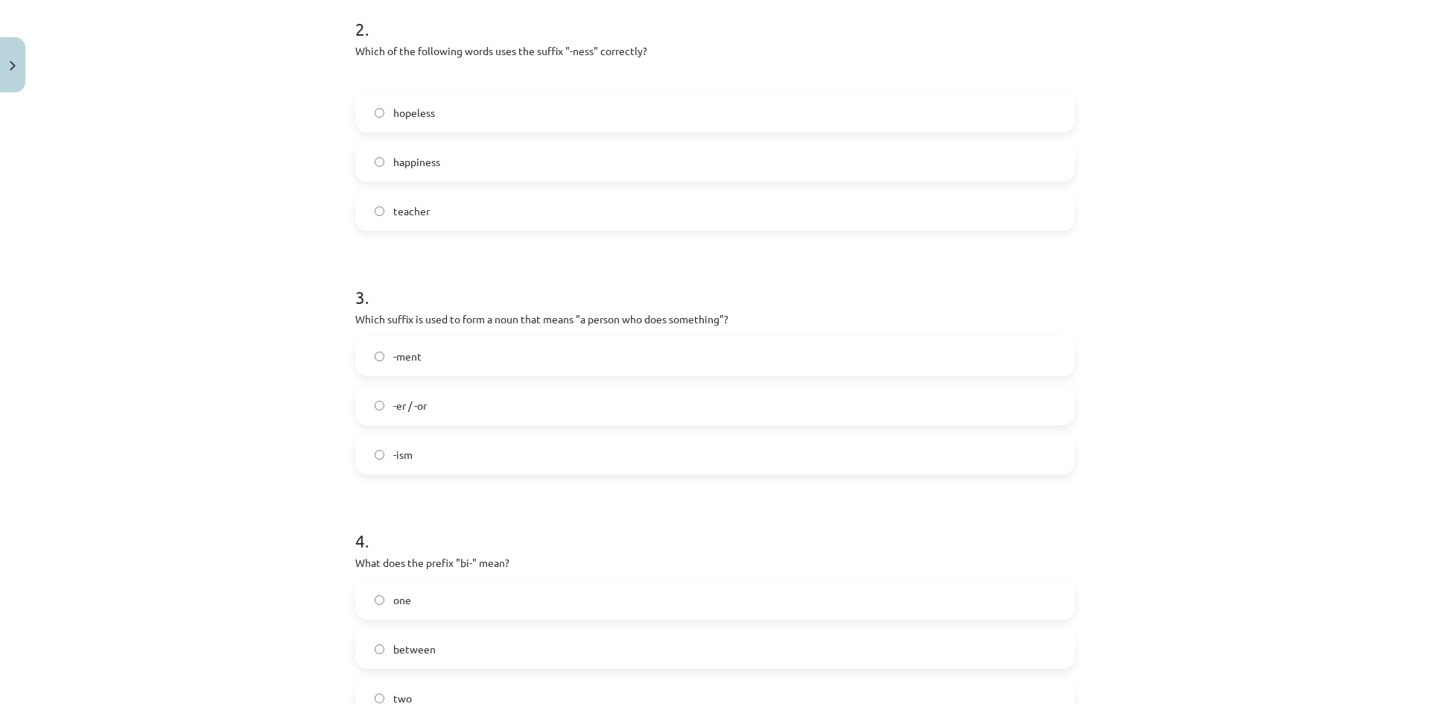
scroll to position [550, 0]
click at [589, 403] on label "-er / -or" at bounding box center [715, 402] width 717 height 37
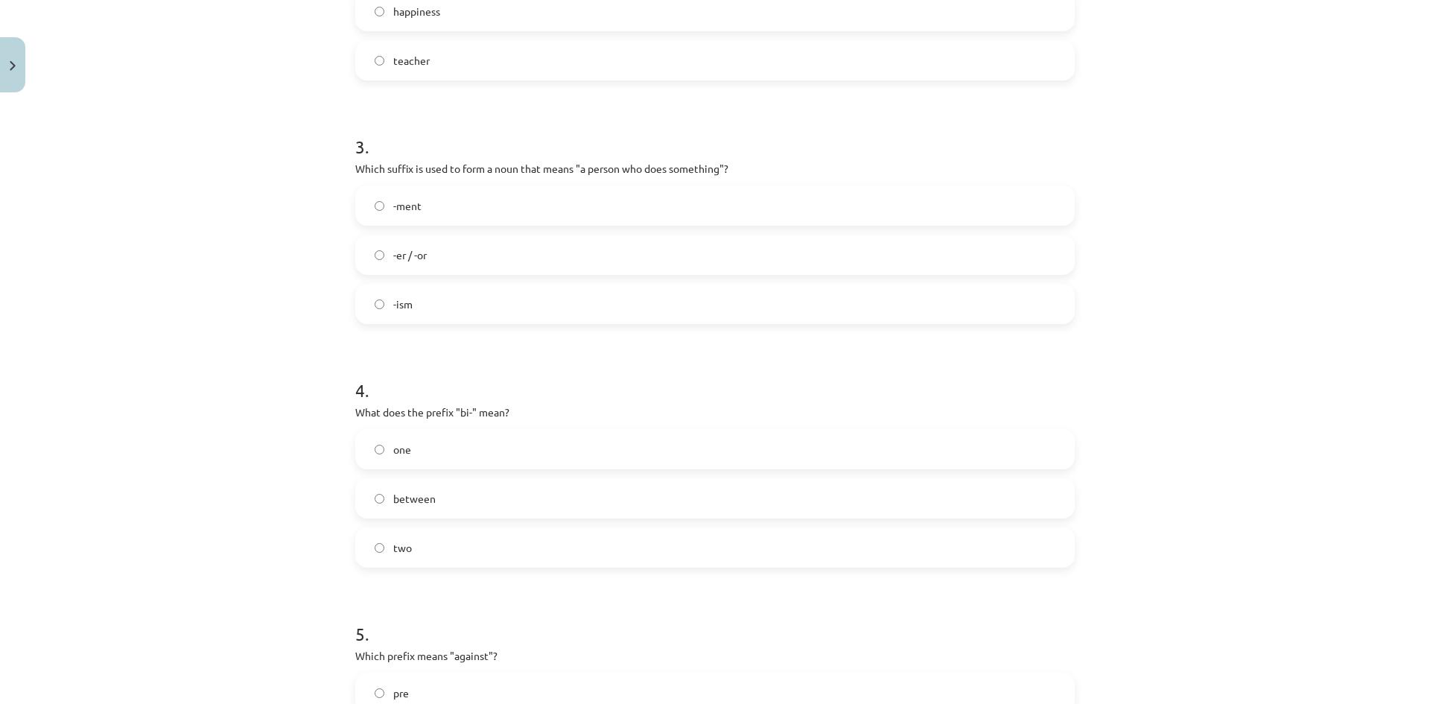
scroll to position [706, 0]
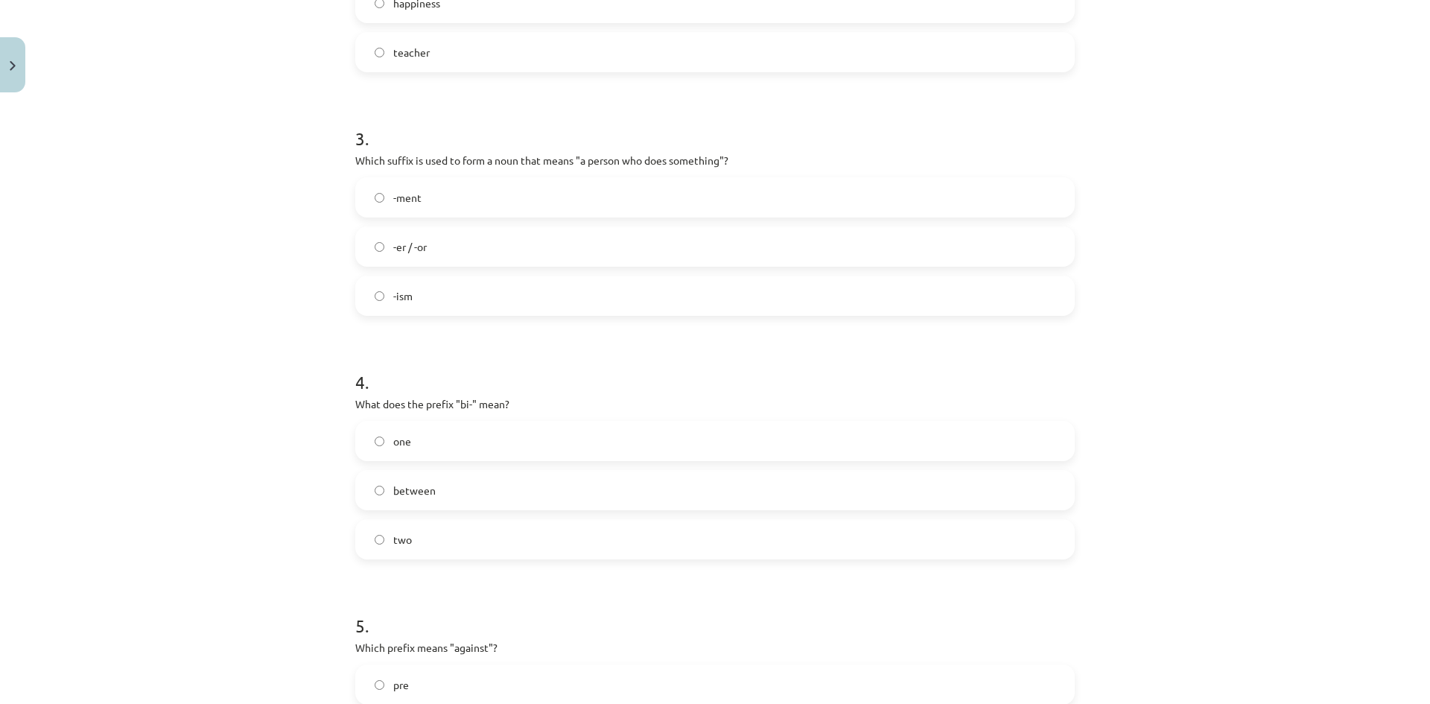
click at [446, 505] on label "between" at bounding box center [715, 490] width 717 height 37
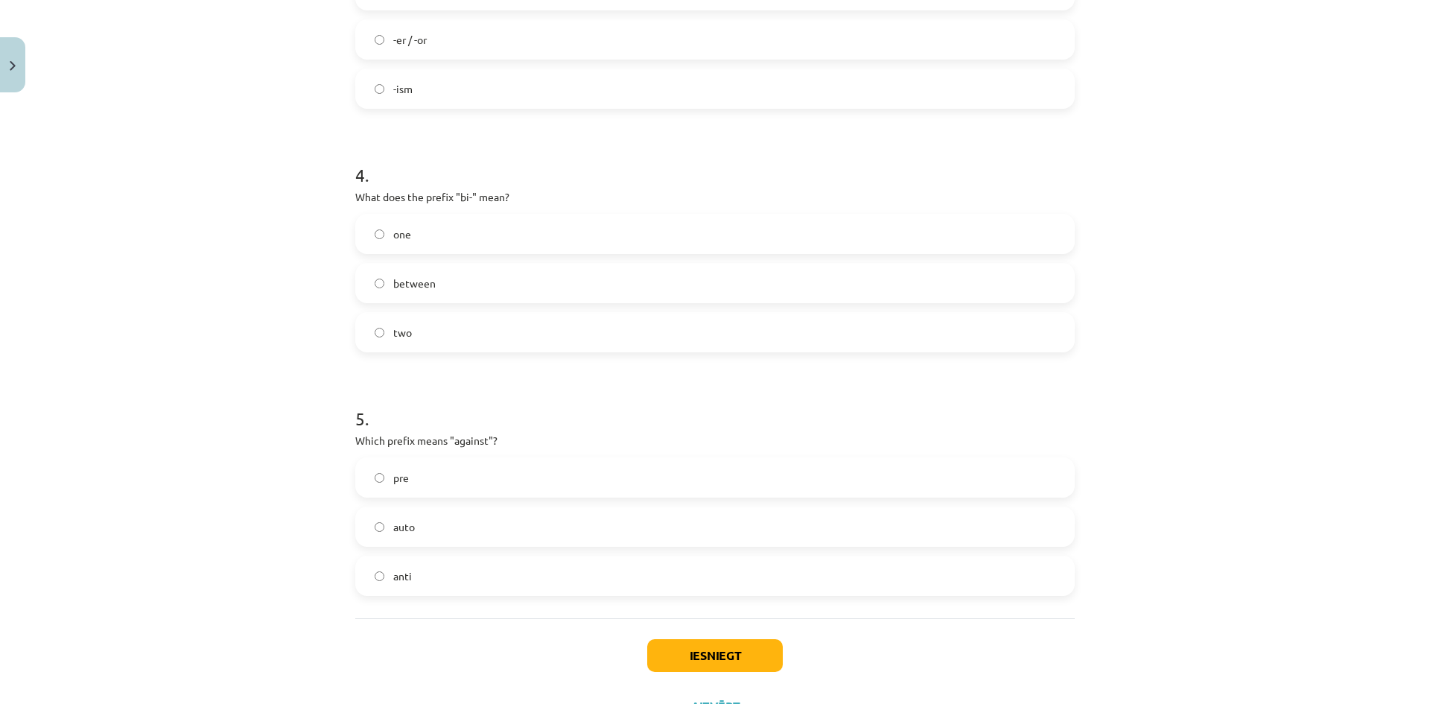
scroll to position [914, 0]
click at [492, 573] on label "anti" at bounding box center [715, 575] width 717 height 37
click at [721, 650] on button "Iesniegt" at bounding box center [715, 654] width 136 height 33
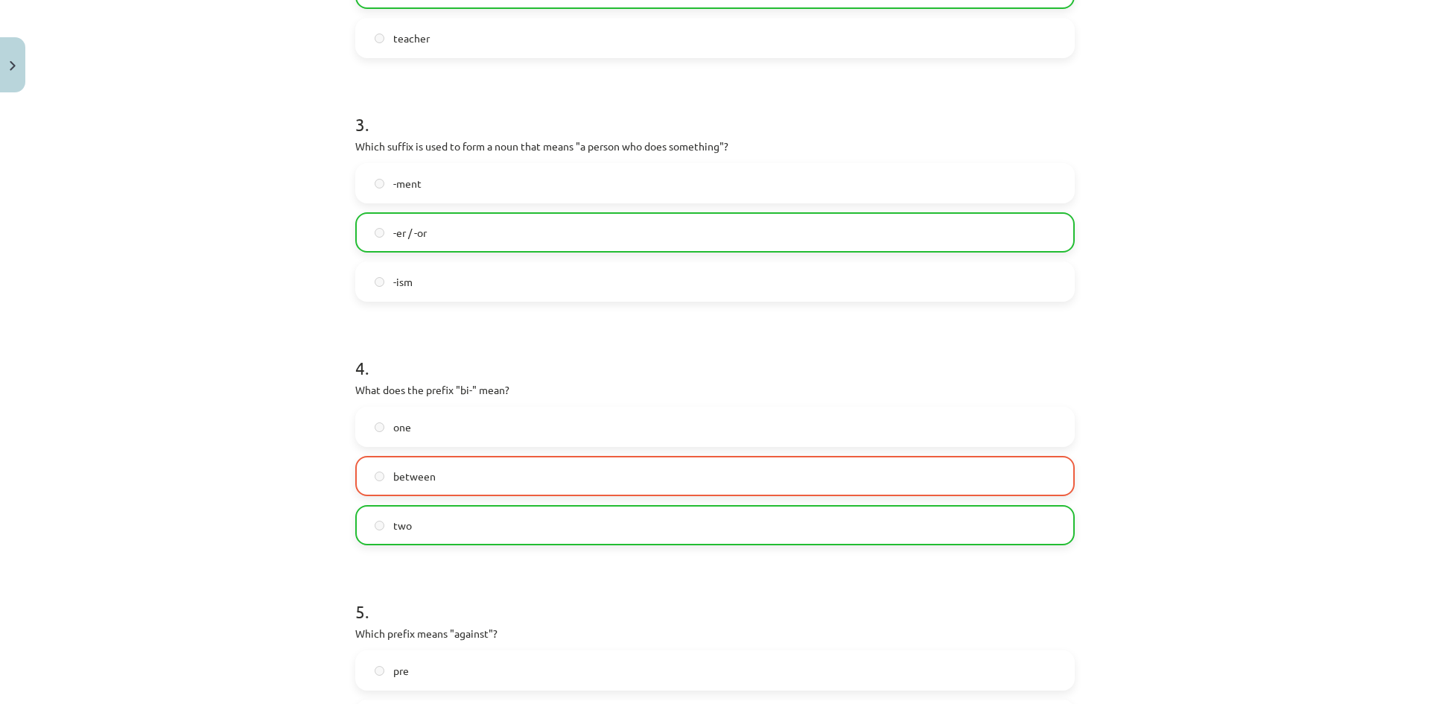
scroll to position [1026, 0]
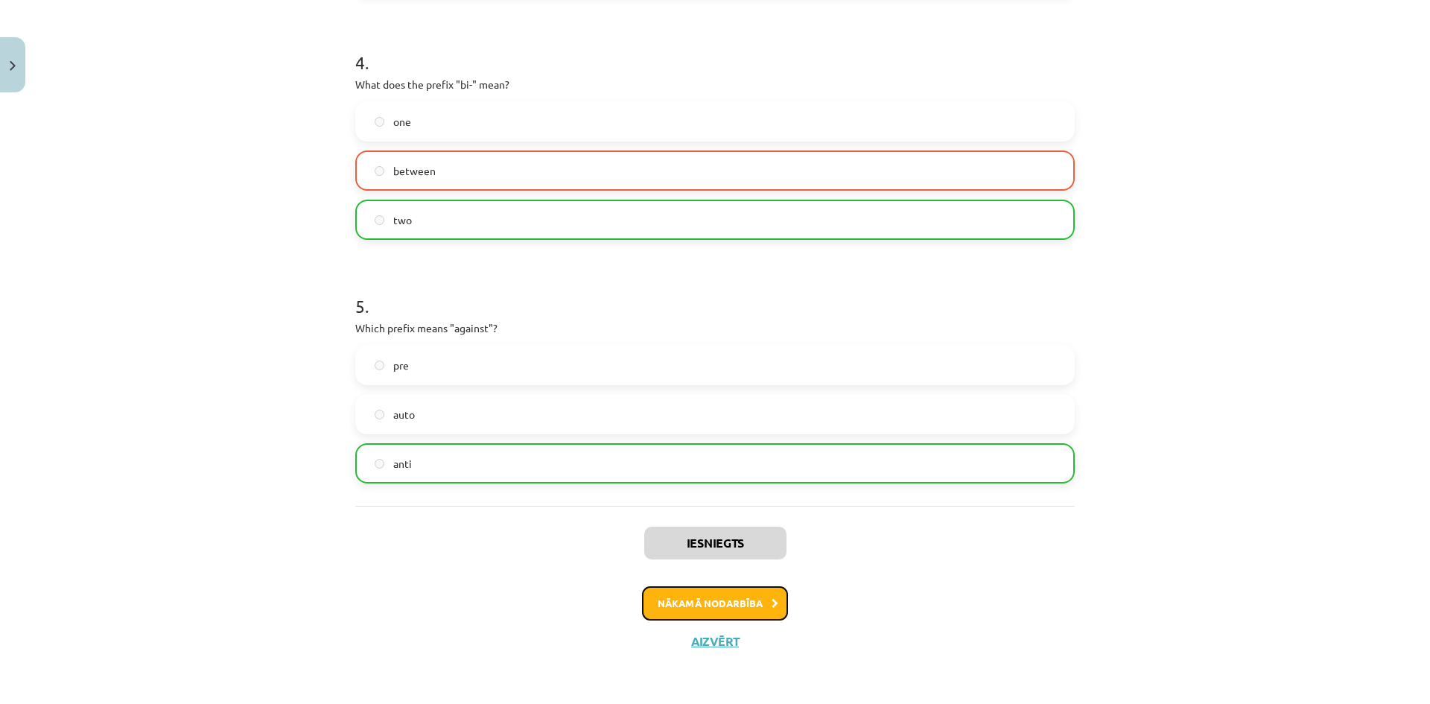
click at [711, 612] on button "Nākamā nodarbība" at bounding box center [715, 603] width 146 height 34
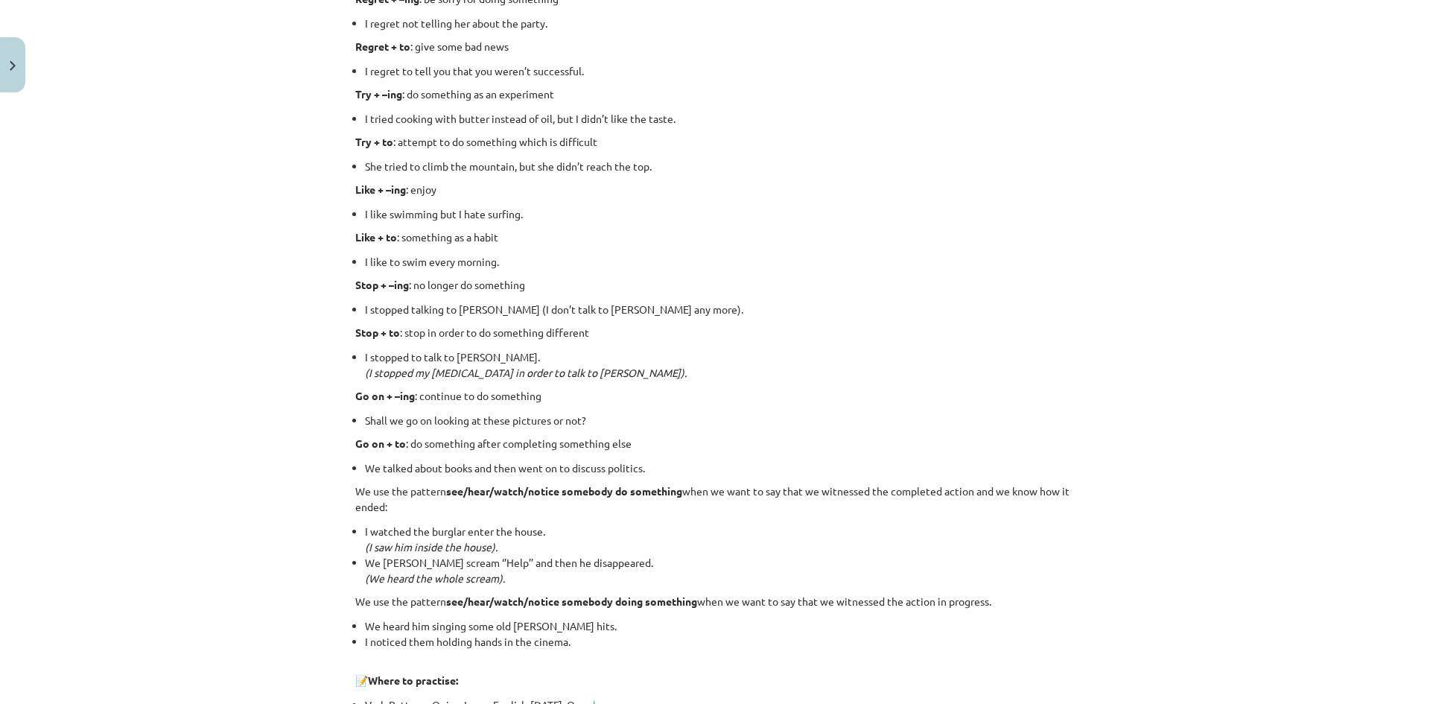
scroll to position [1844, 0]
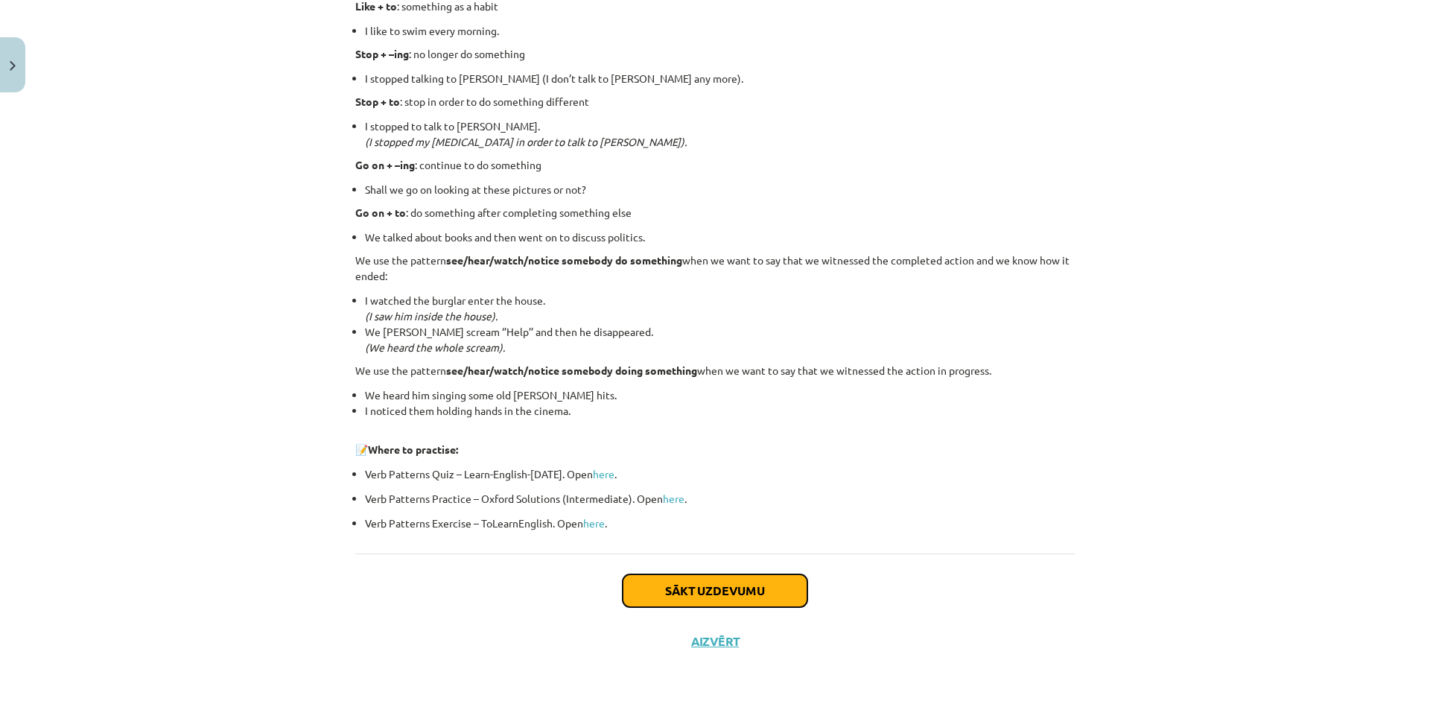
click at [689, 577] on button "Sākt uzdevumu" at bounding box center [715, 590] width 185 height 33
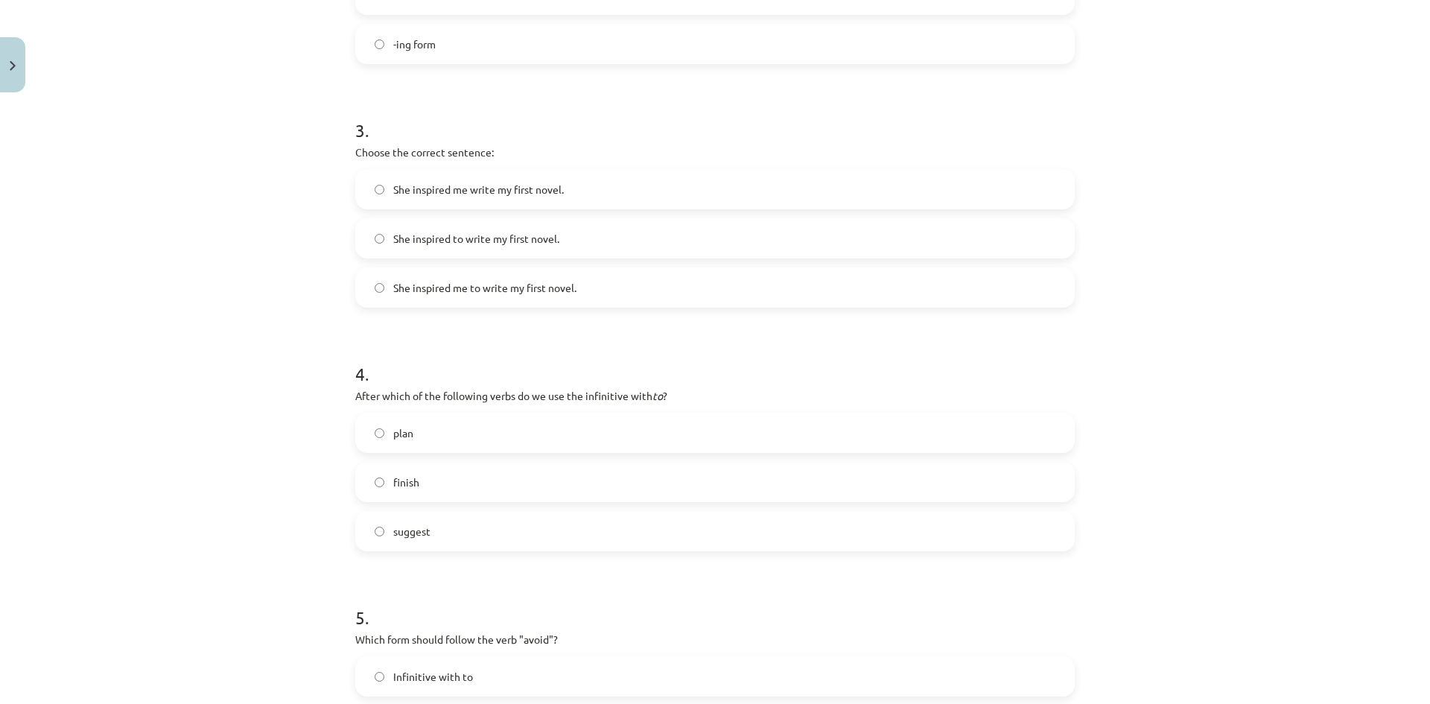
scroll to position [954, 0]
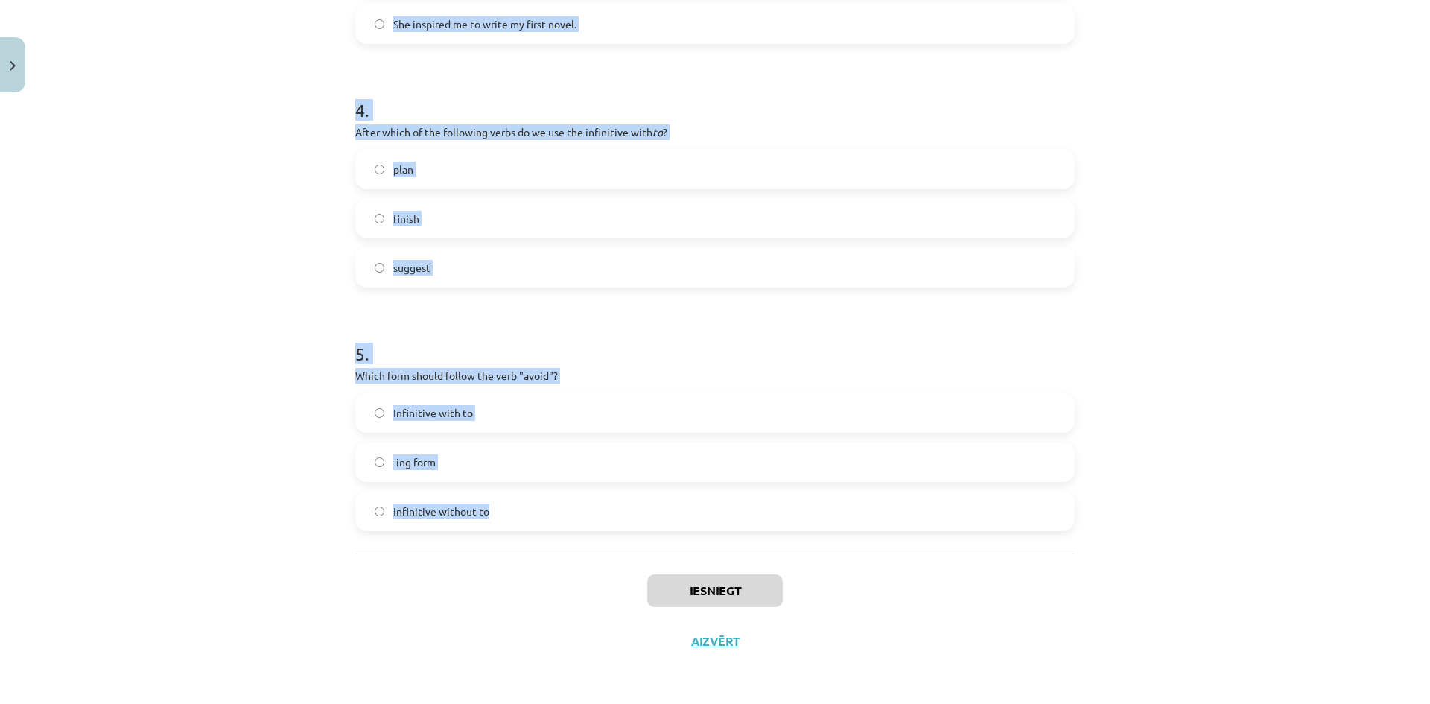
drag, startPoint x: 335, startPoint y: 297, endPoint x: 581, endPoint y: 505, distance: 321.9
click at [581, 505] on div "Mācību tēma: Angļu valodas i - 11. klases 1. ieskaites mācību materiāls #7 📝 To…" at bounding box center [715, 352] width 1430 height 704
copy form "1 . What is the difference in meaning between "stop talking" and "stop to talk"…"
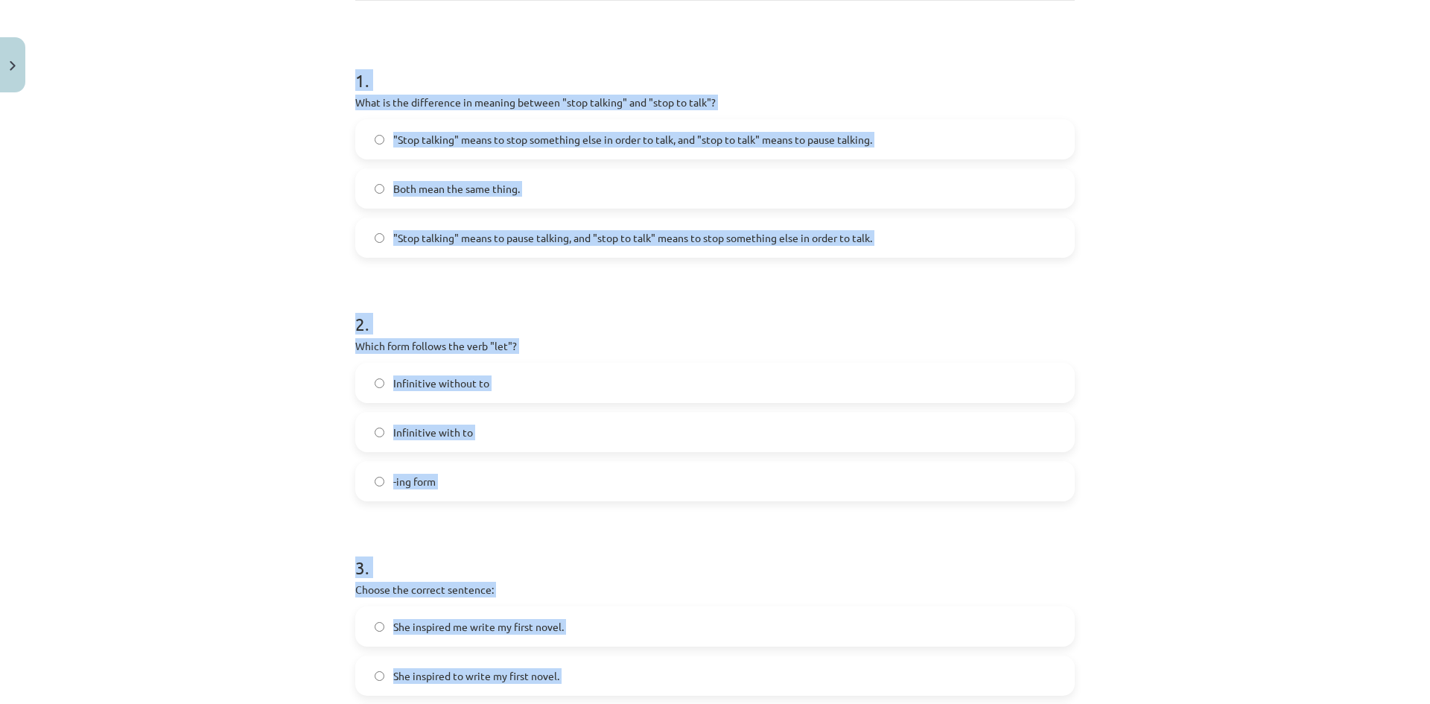
scroll to position [252, 0]
click at [504, 133] on span ""Stop talking" means to stop something else in order to talk, and "stop to talk…" at bounding box center [632, 141] width 479 height 16
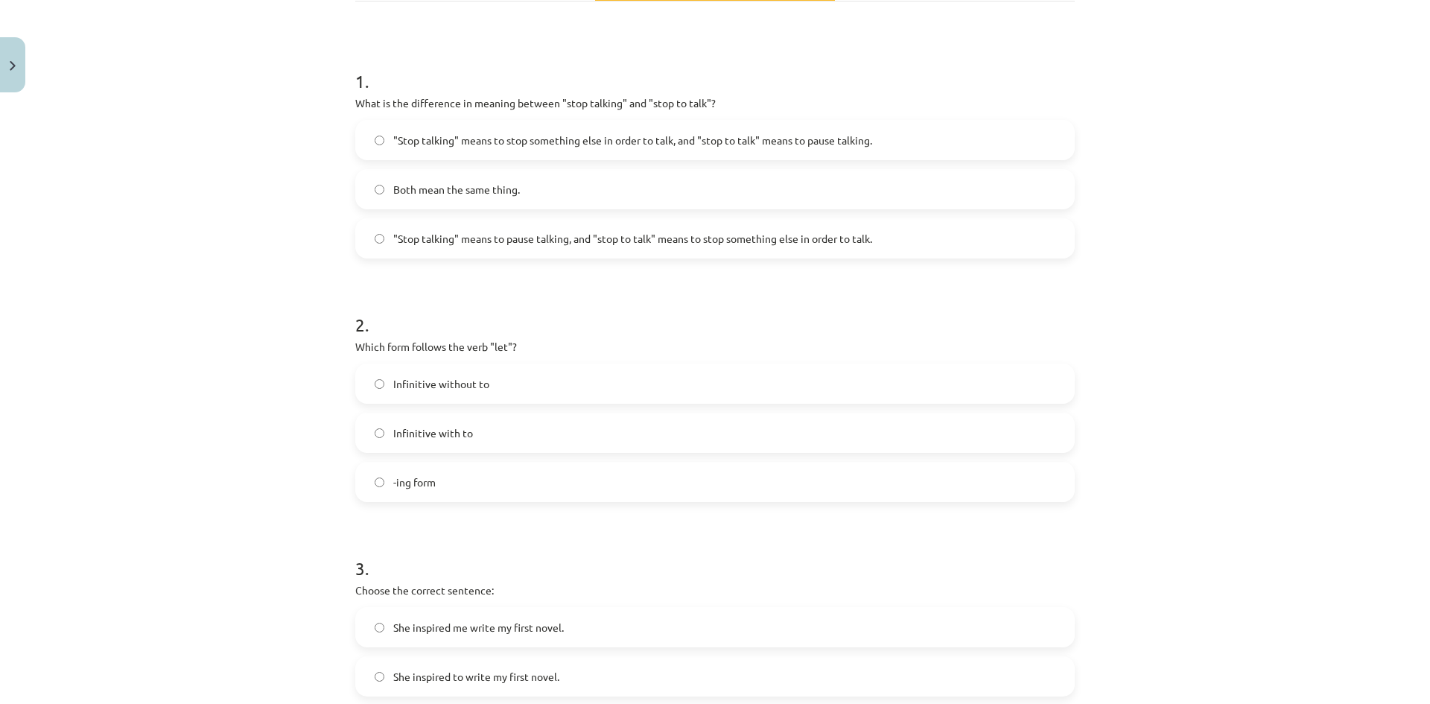
click at [492, 378] on label "Infinitive without to" at bounding box center [715, 383] width 717 height 37
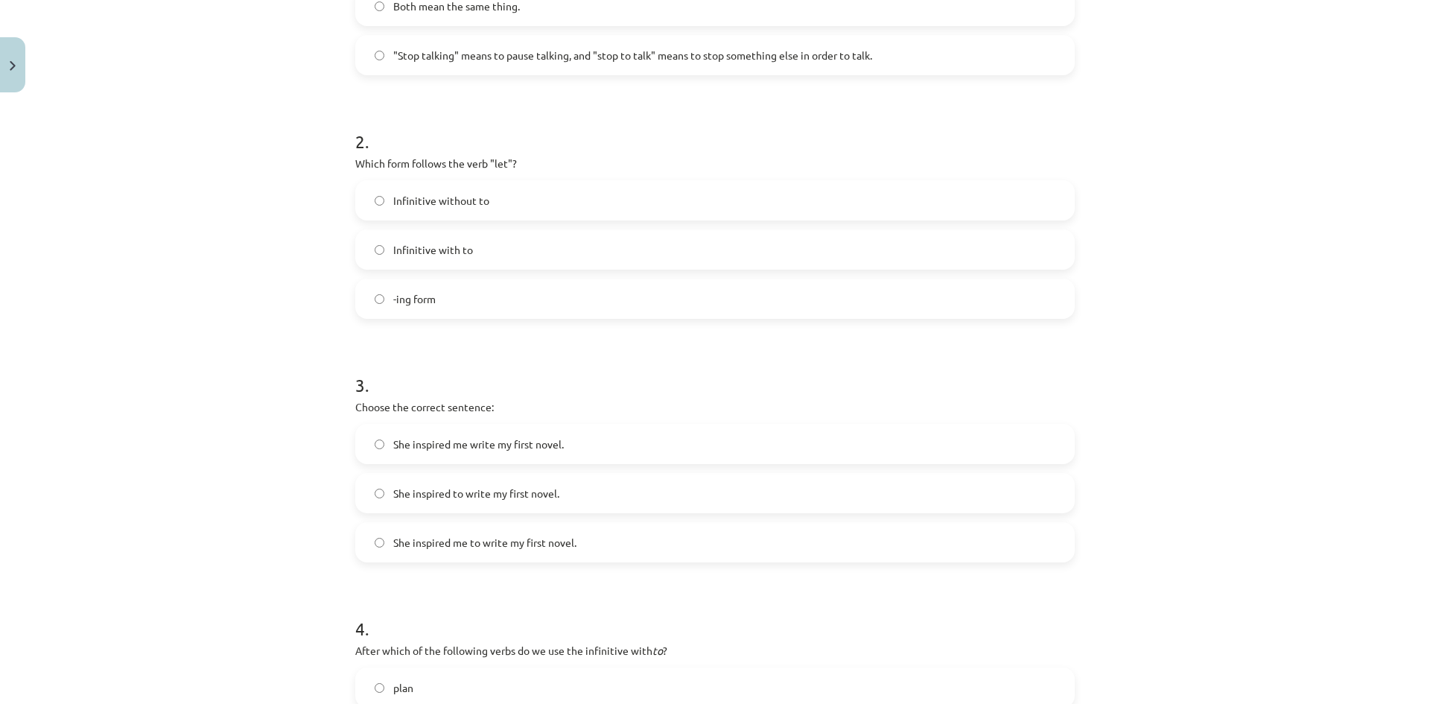
scroll to position [436, 0]
click at [541, 451] on span "She inspired me write my first novel." at bounding box center [478, 444] width 171 height 16
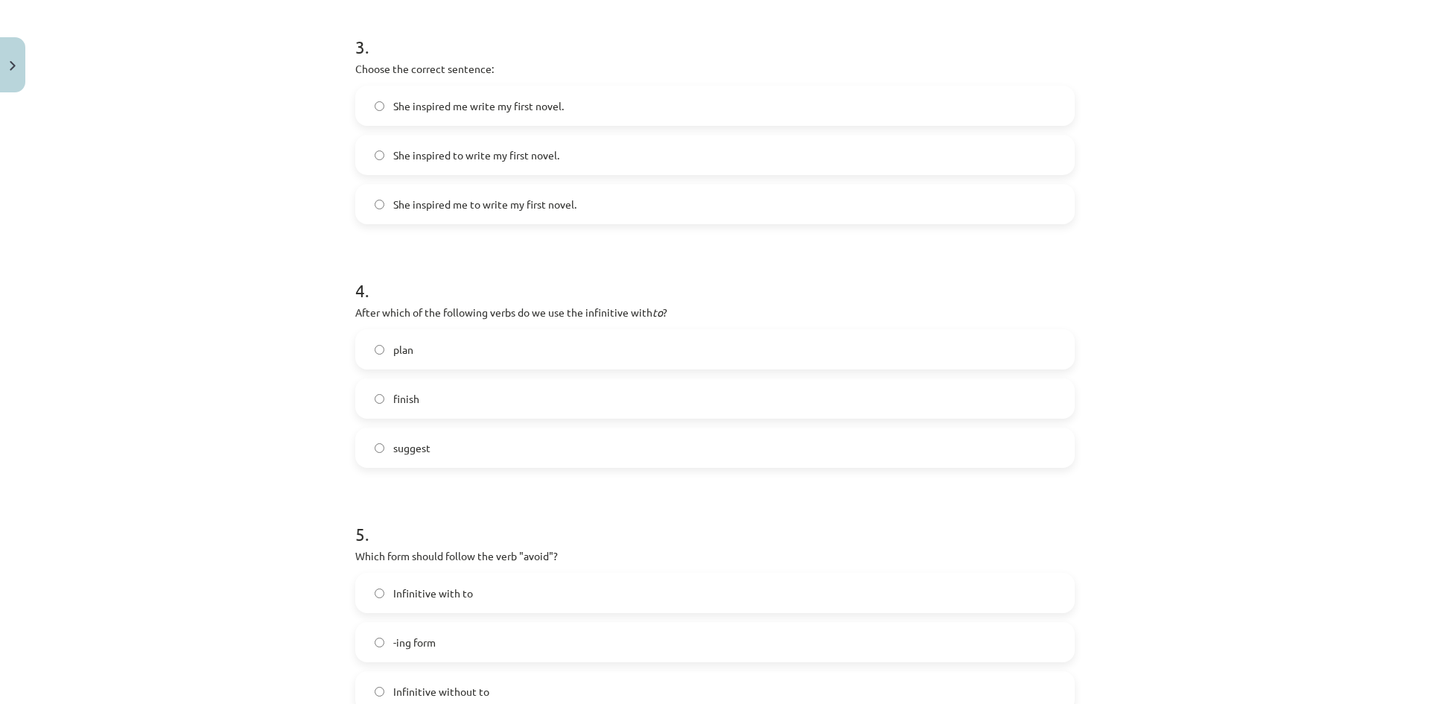
scroll to position [774, 0]
click at [504, 335] on label "plan" at bounding box center [715, 348] width 717 height 37
click at [446, 630] on label "-ing form" at bounding box center [715, 641] width 717 height 37
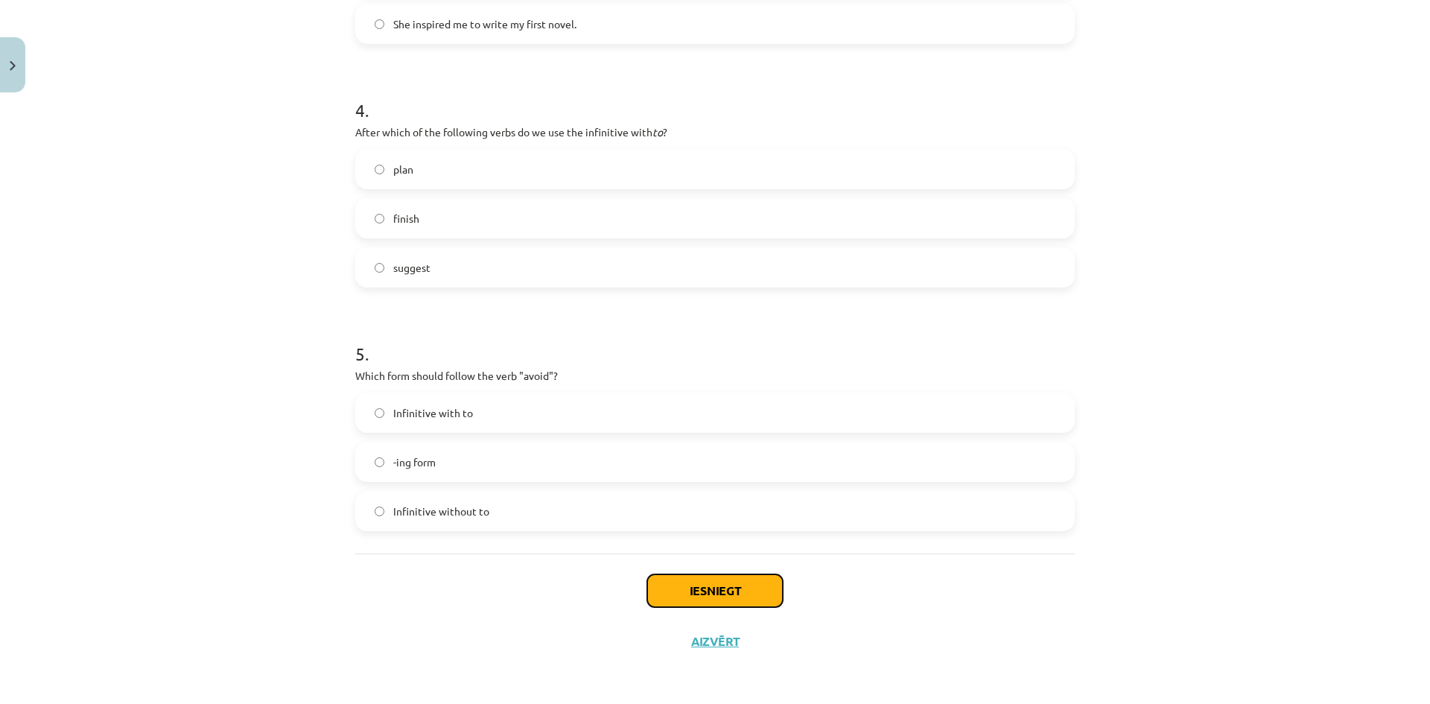
click at [722, 603] on button "Iesniegt" at bounding box center [715, 590] width 136 height 33
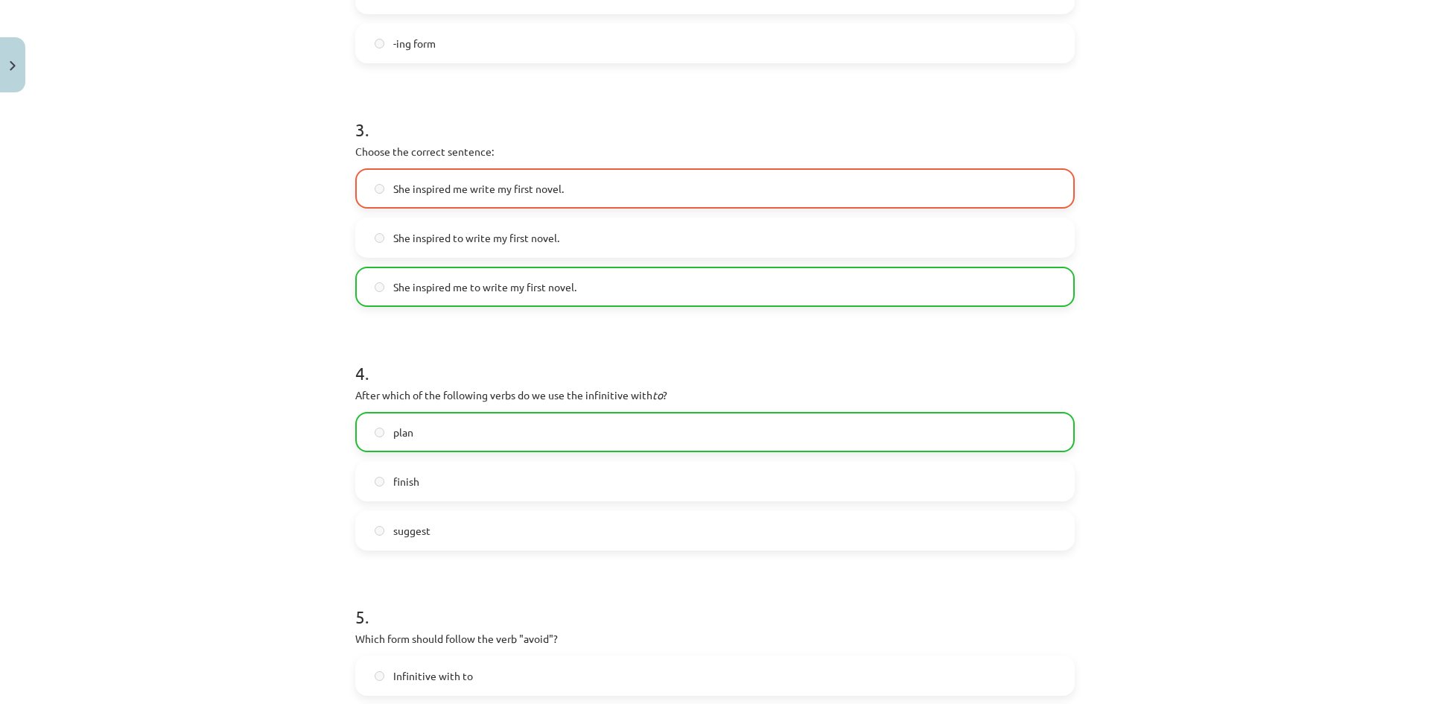
scroll to position [1001, 0]
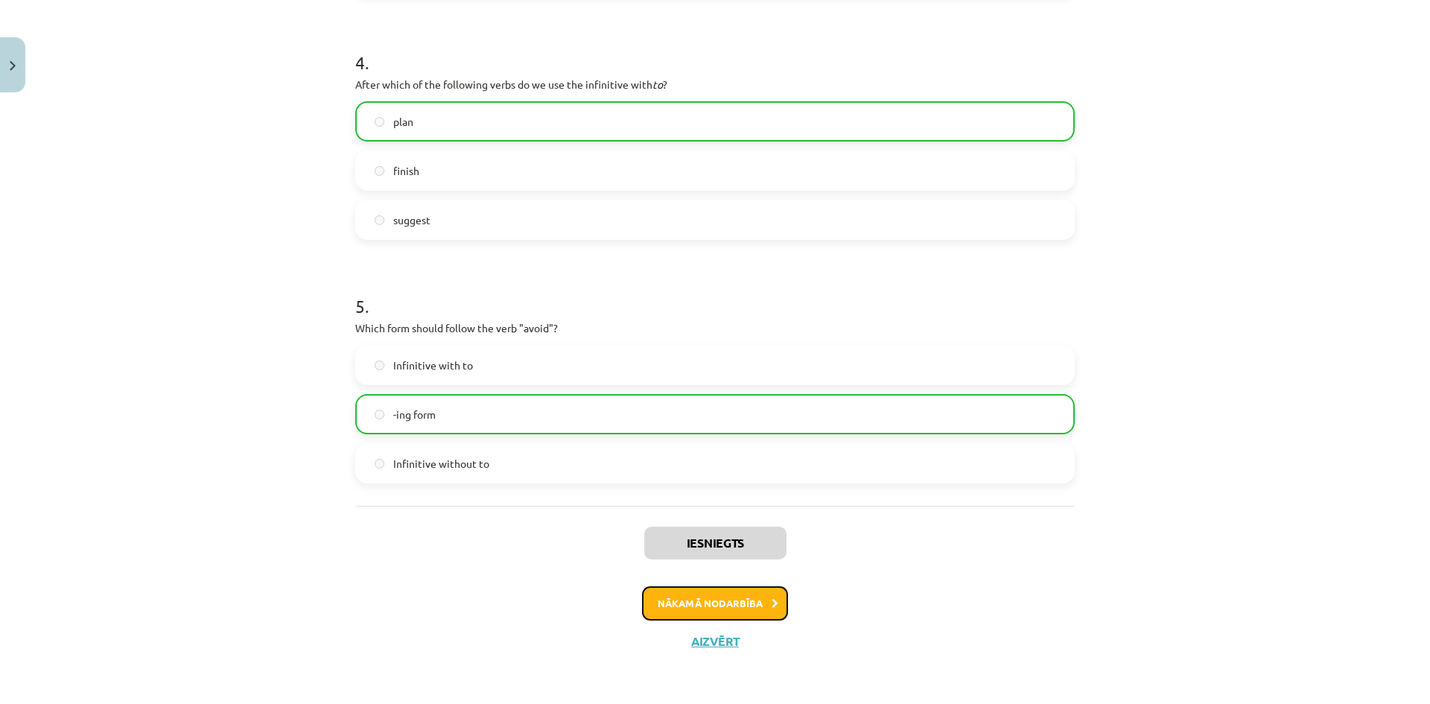
click at [724, 605] on button "Nākamā nodarbība" at bounding box center [715, 603] width 146 height 34
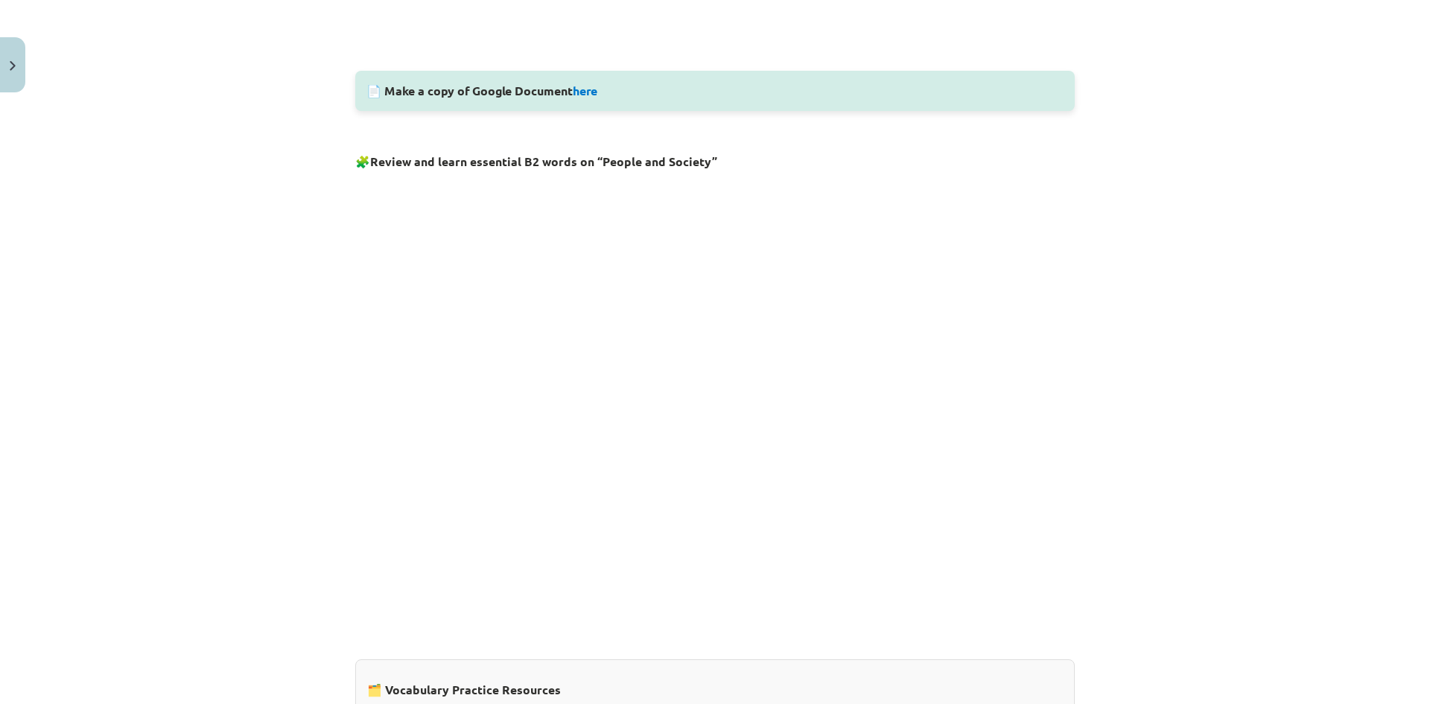
scroll to position [1056, 0]
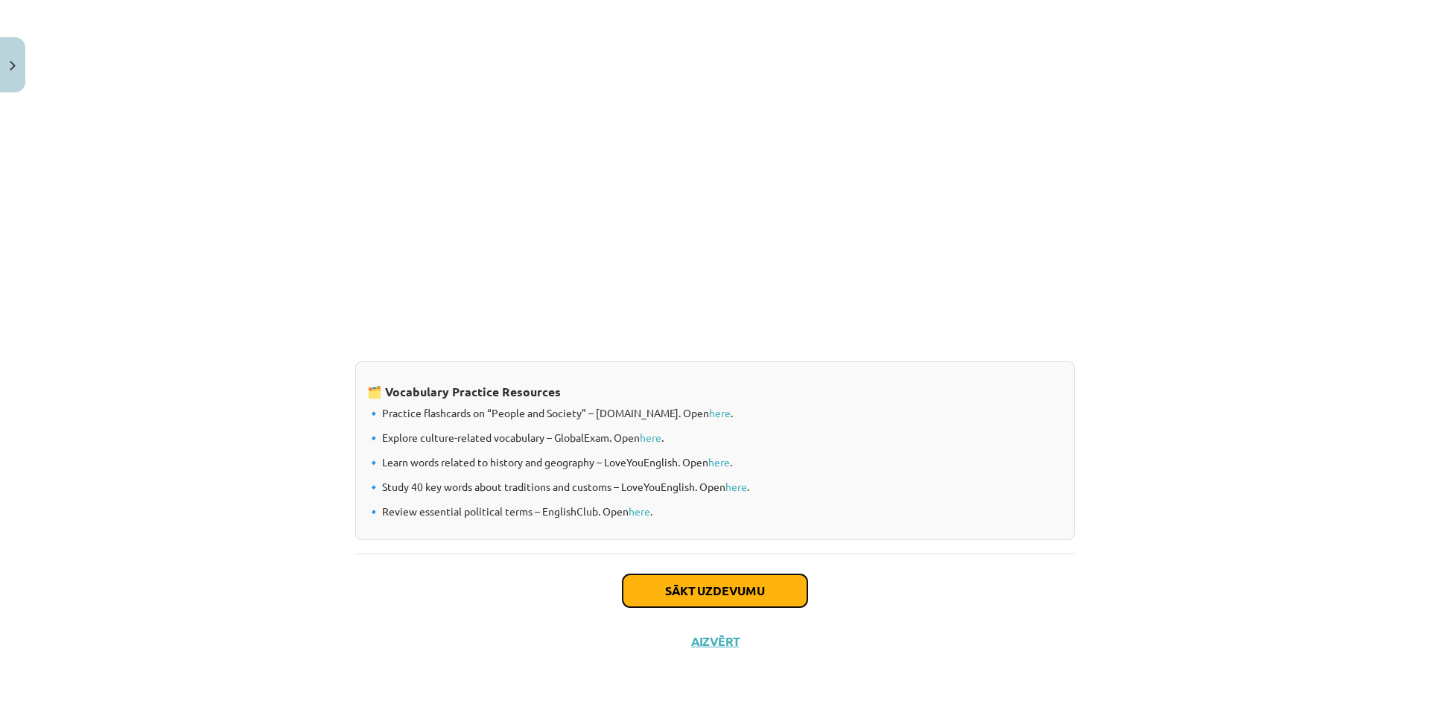
click at [770, 602] on button "Sākt uzdevumu" at bounding box center [715, 590] width 185 height 33
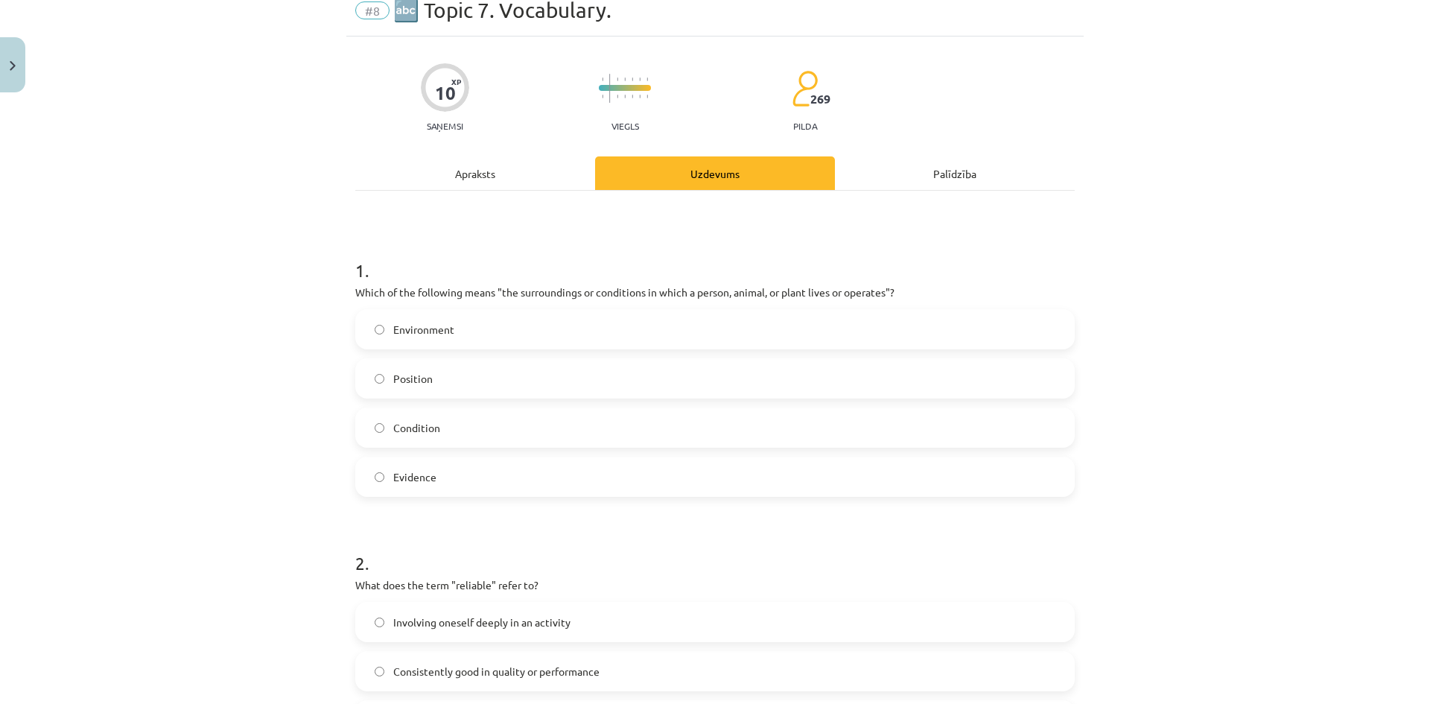
scroll to position [37, 0]
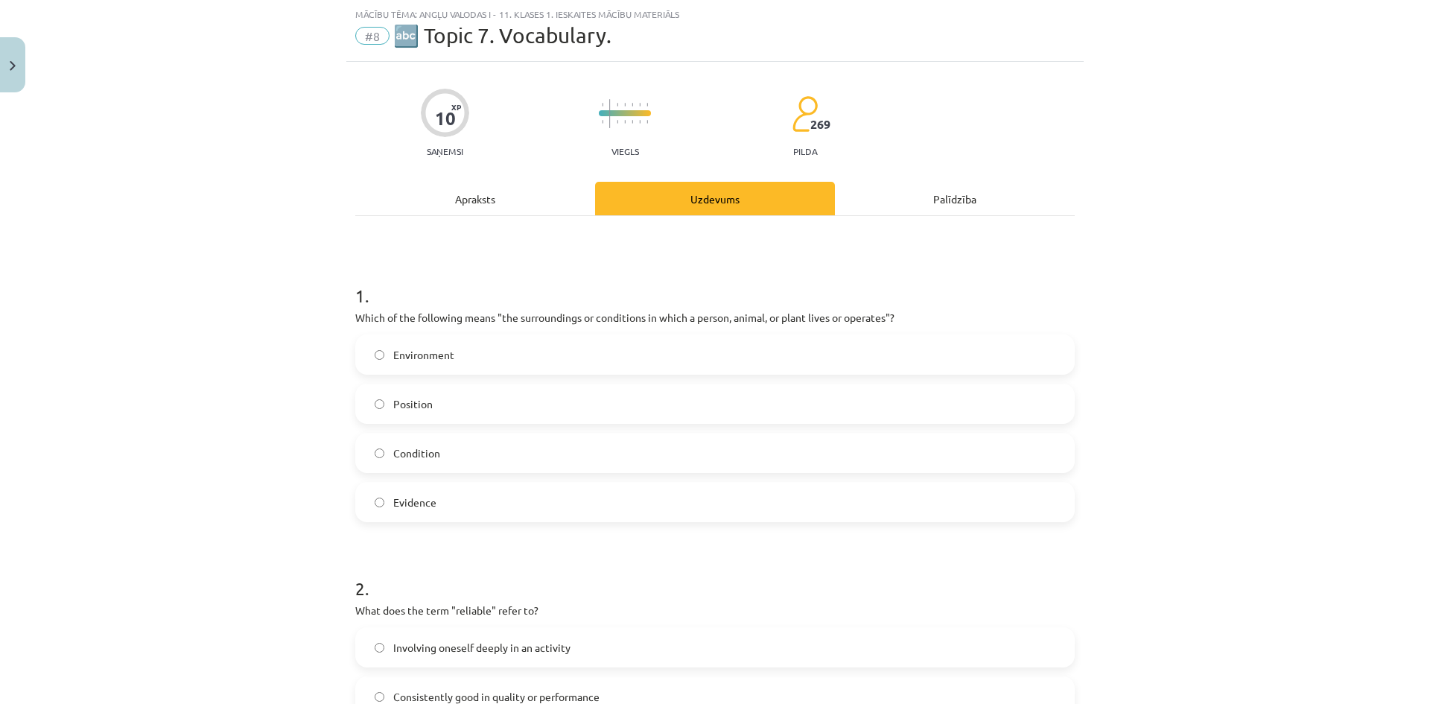
click at [448, 453] on label "Condition" at bounding box center [715, 452] width 717 height 37
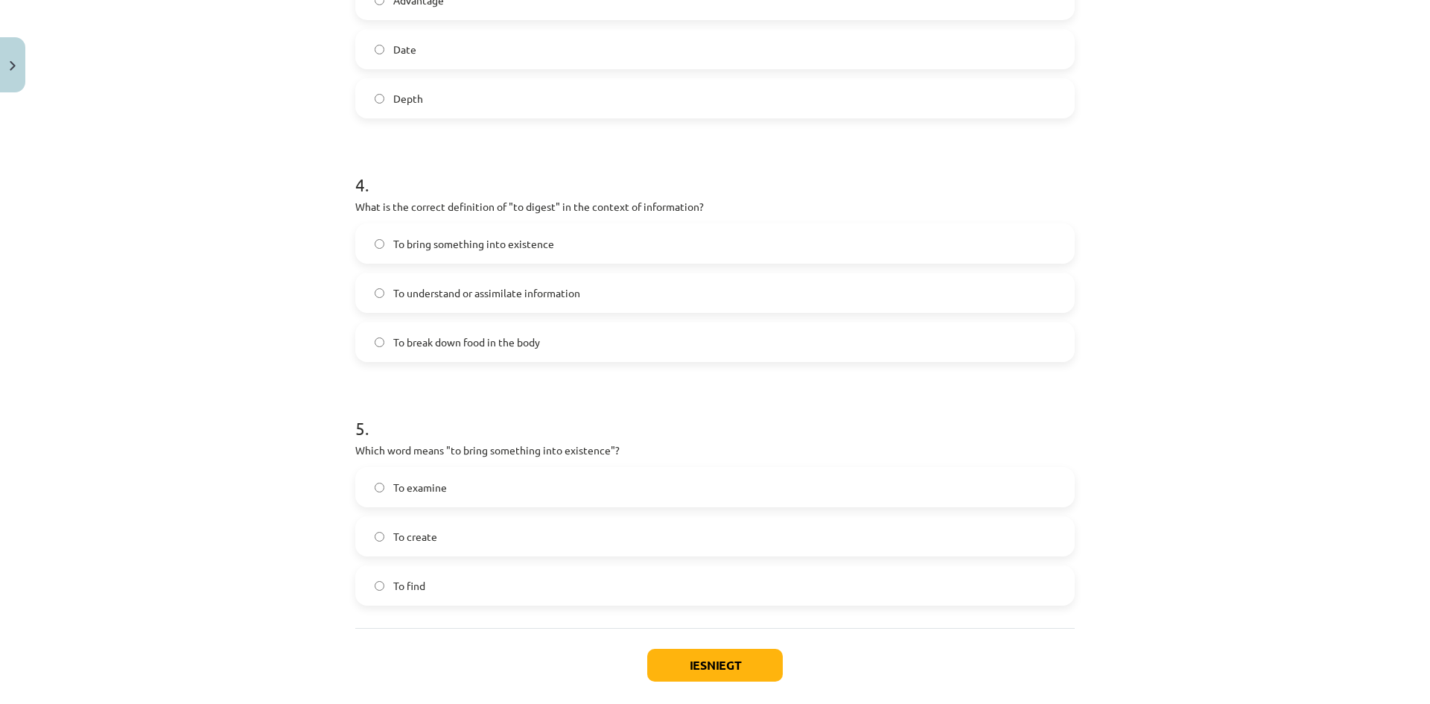
scroll to position [1003, 0]
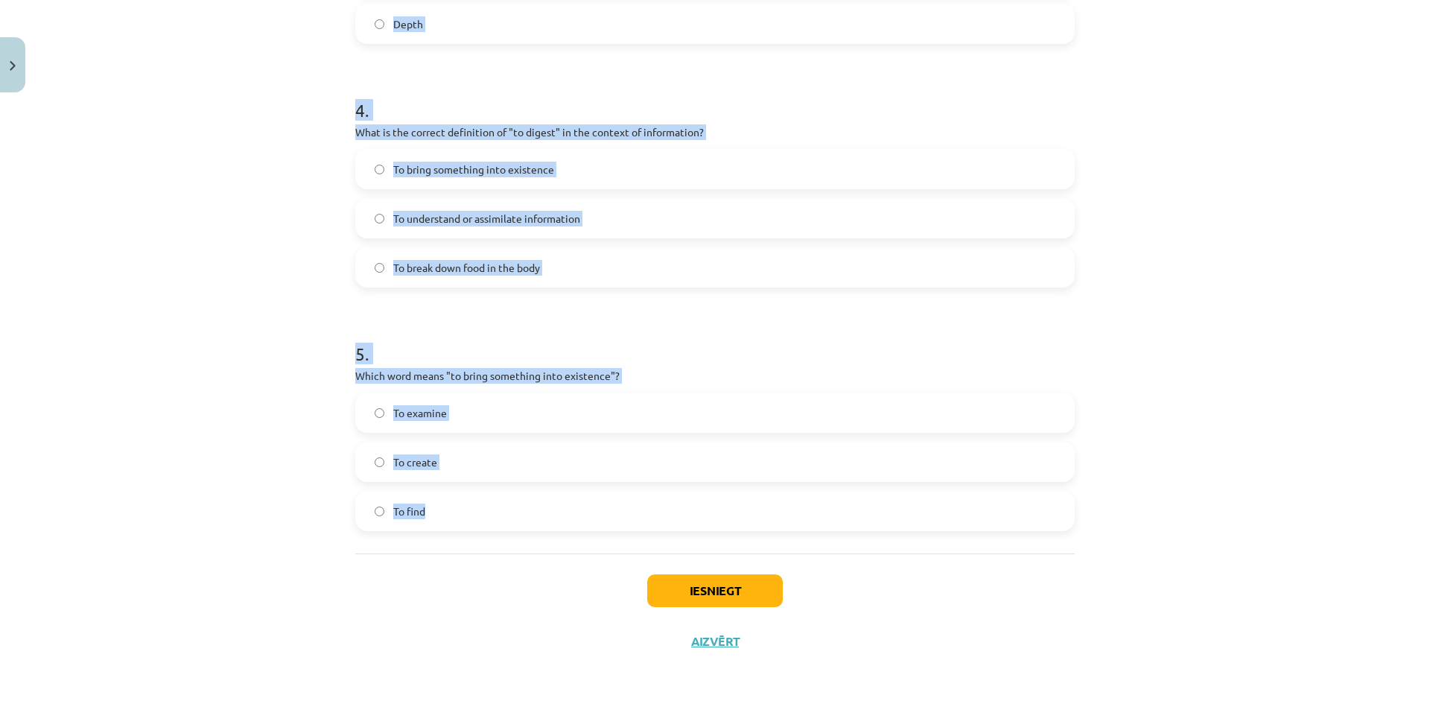
drag, startPoint x: 342, startPoint y: 95, endPoint x: 561, endPoint y: 541, distance: 496.4
copy form "1 . Which of the following means "the surroundings or conditions in which a per…"
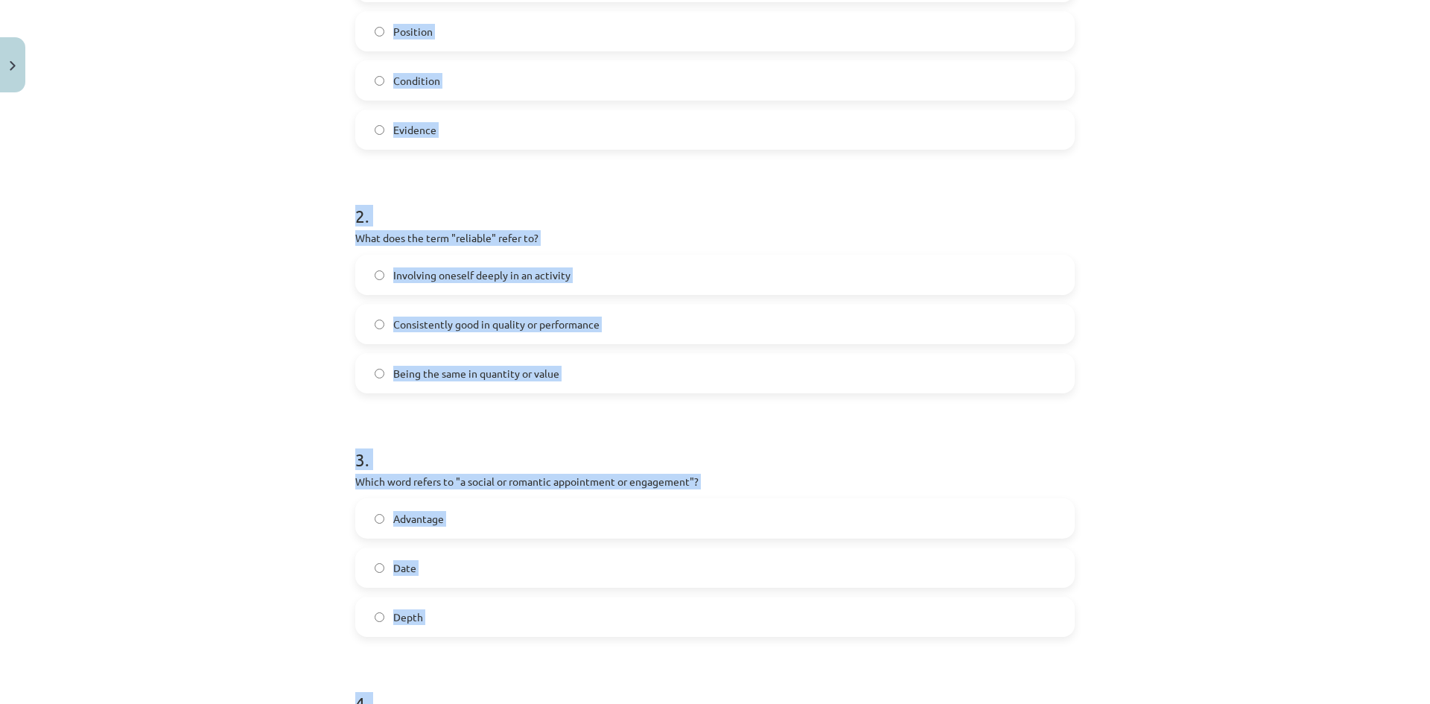
scroll to position [409, 0]
click at [554, 317] on span "Consistently good in quality or performance" at bounding box center [496, 325] width 206 height 16
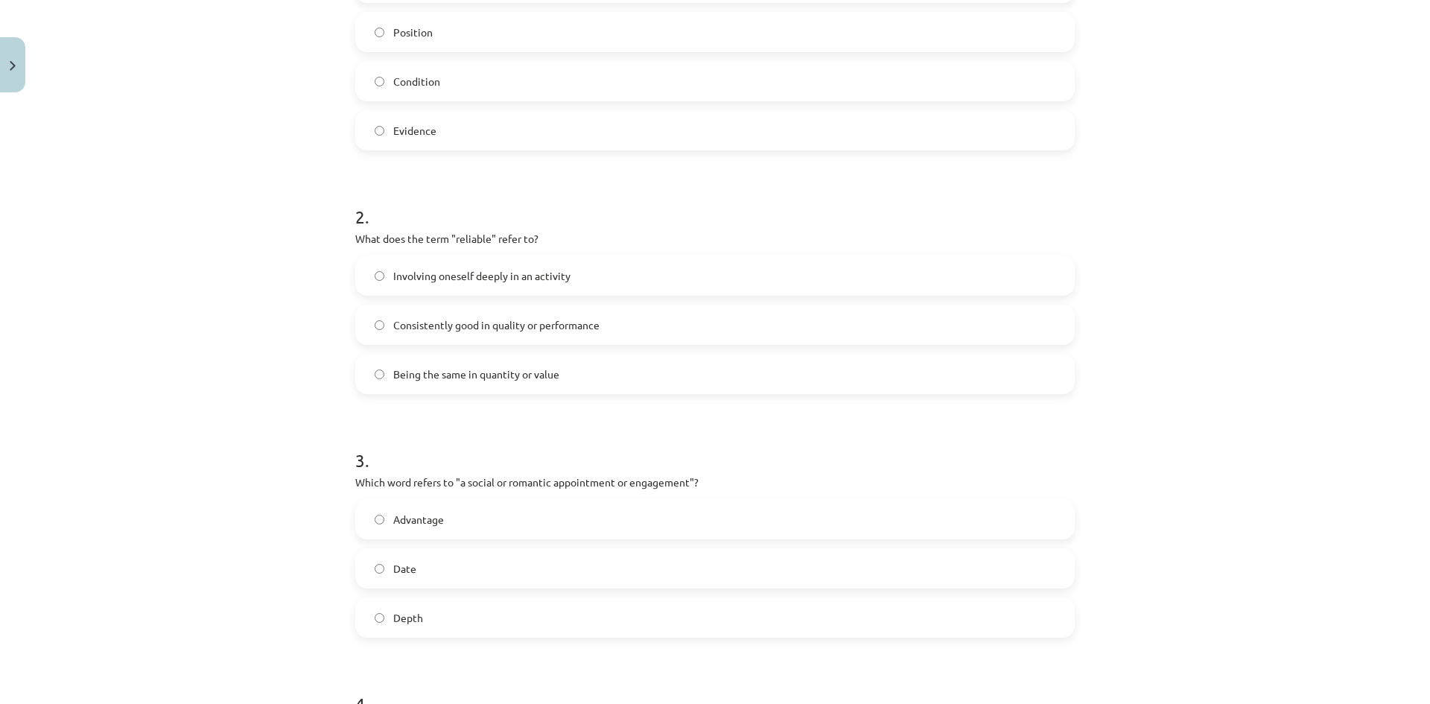
click at [393, 610] on span "Depth" at bounding box center [408, 618] width 30 height 16
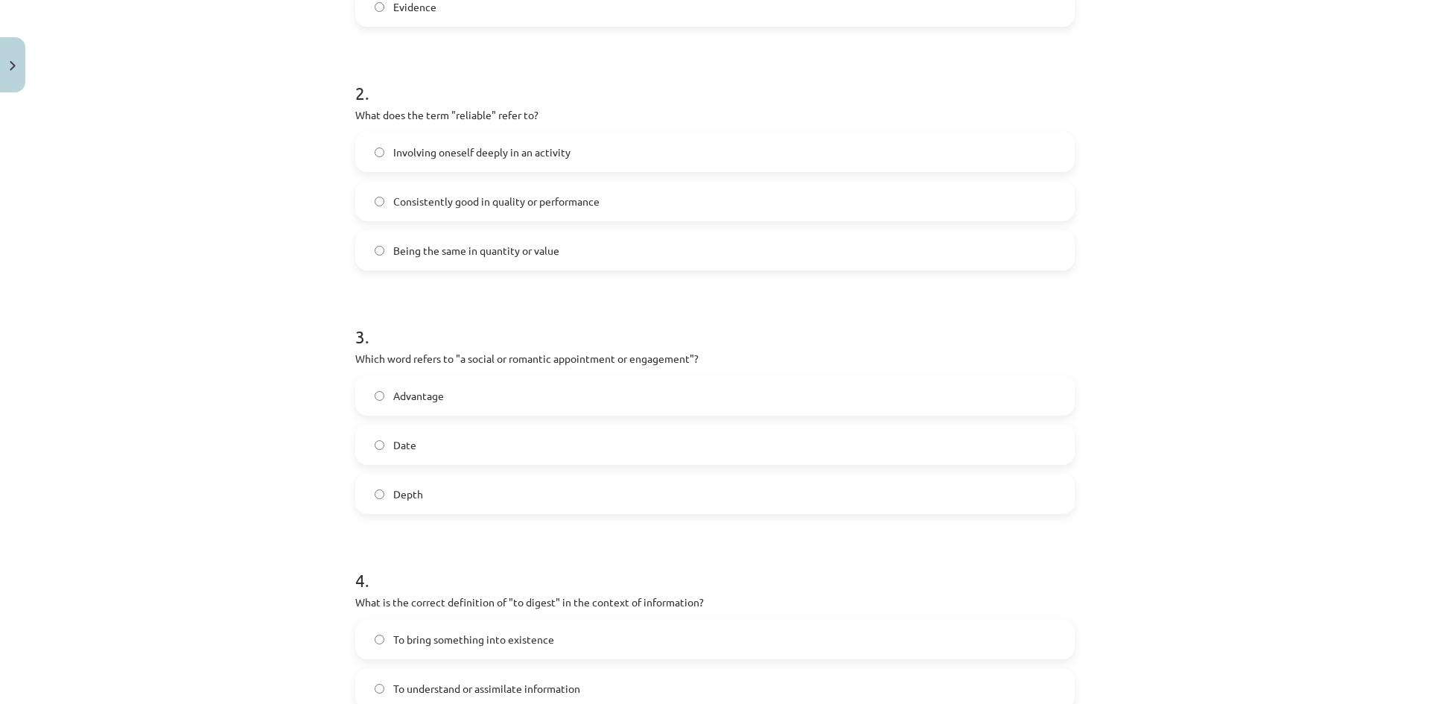
click at [461, 443] on label "Date" at bounding box center [715, 444] width 717 height 37
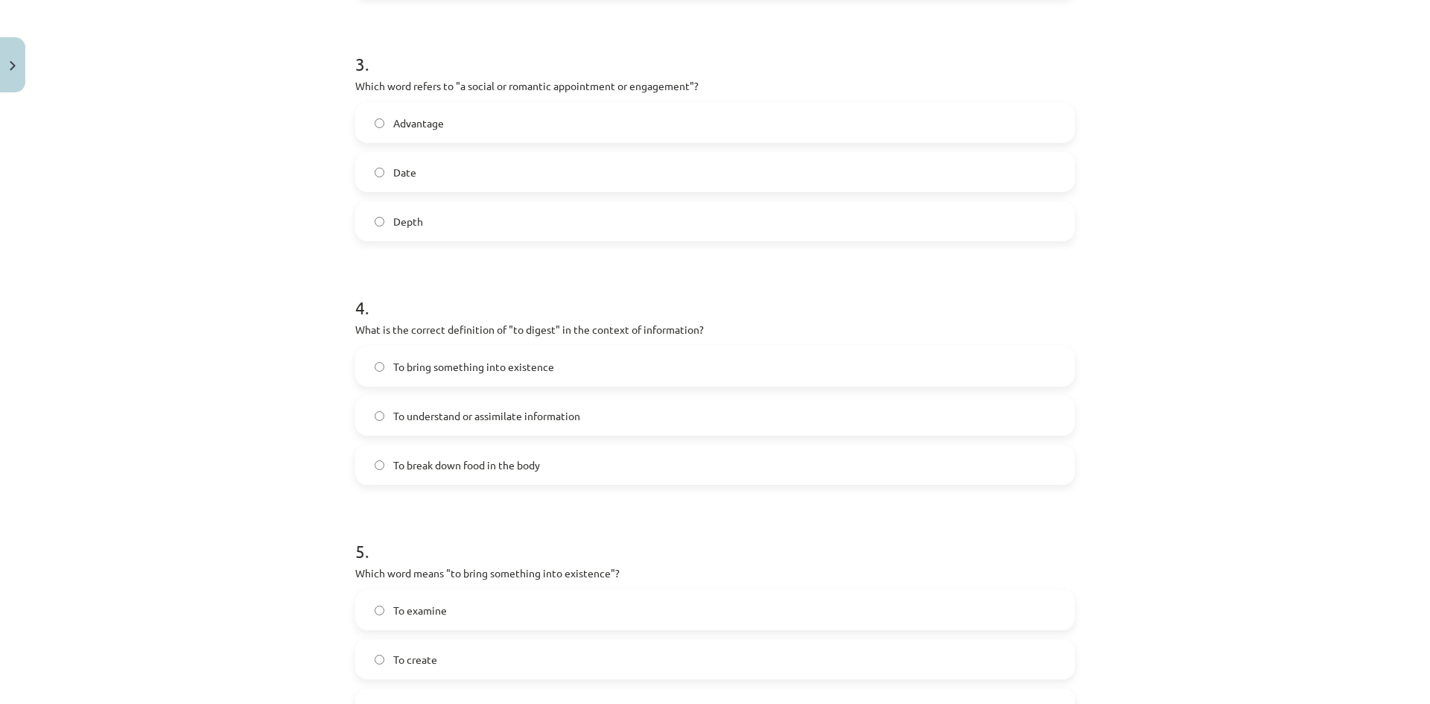
scroll to position [806, 0]
click at [463, 406] on label "To understand or assimilate information" at bounding box center [715, 414] width 717 height 37
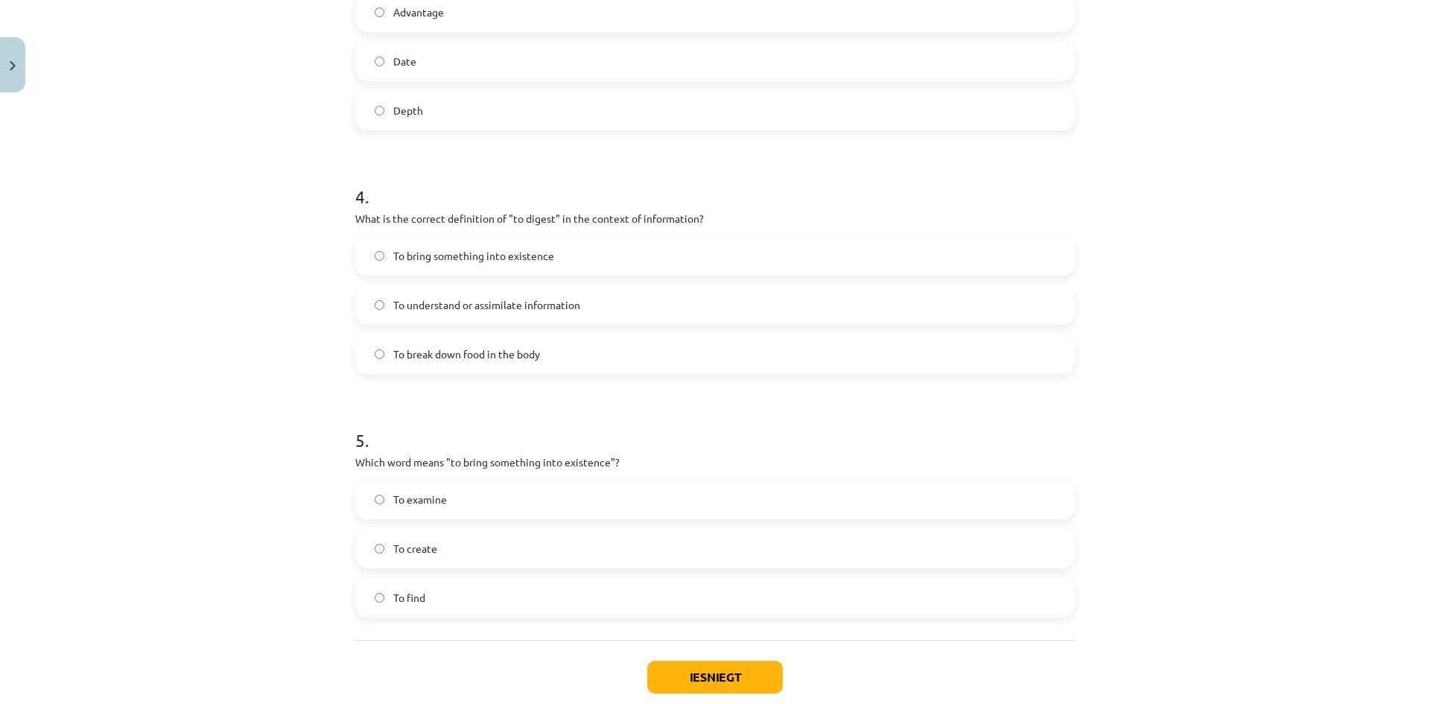
scroll to position [917, 0]
click at [409, 554] on span "To create" at bounding box center [415, 548] width 44 height 16
click at [754, 684] on button "Iesniegt" at bounding box center [715, 676] width 136 height 33
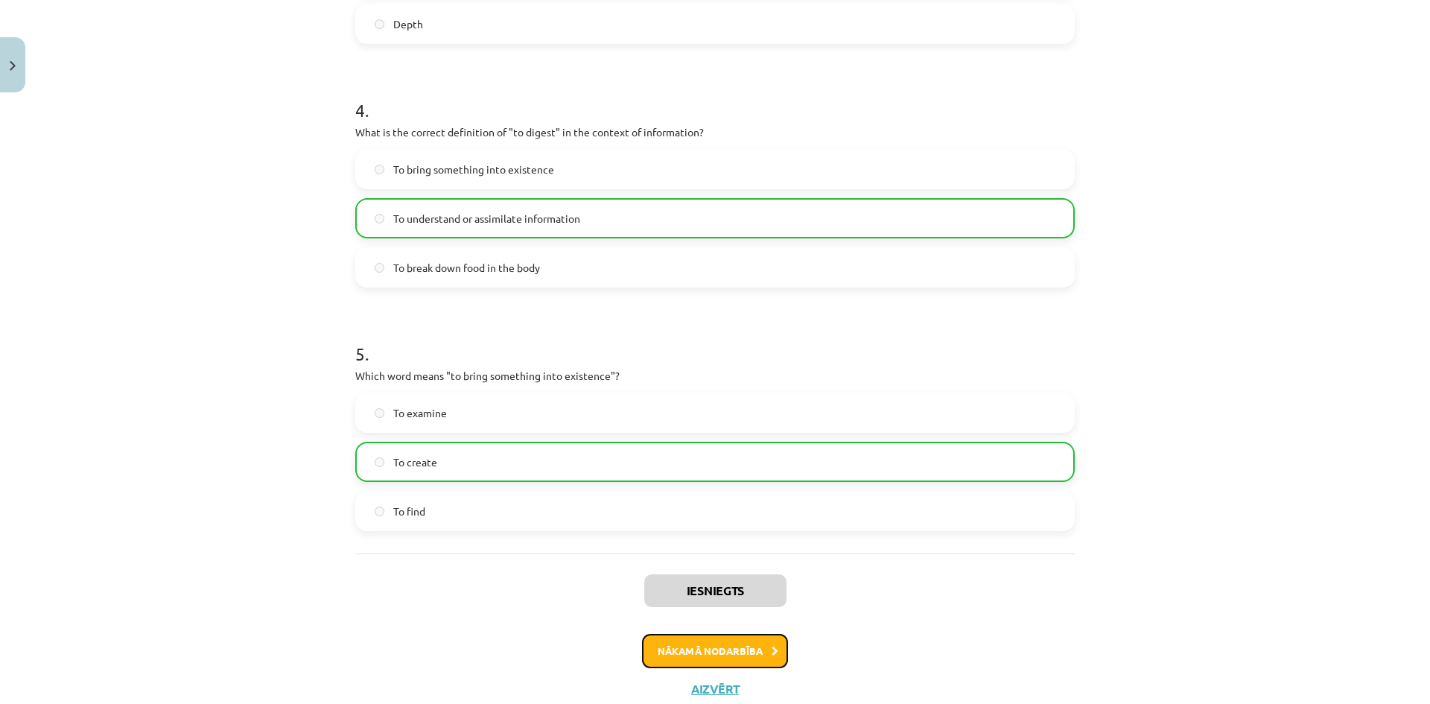
click at [711, 653] on button "Nākamā nodarbība" at bounding box center [715, 651] width 146 height 34
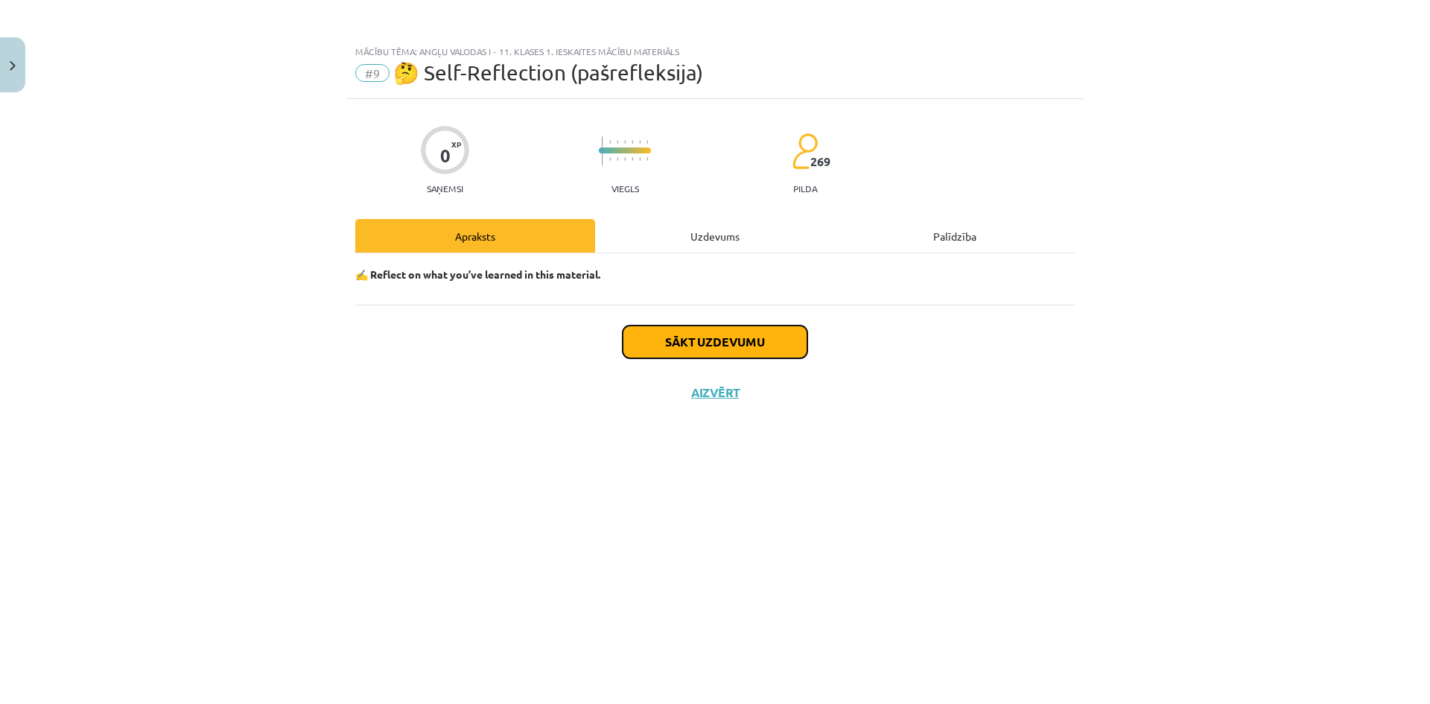
click at [715, 326] on button "Sākt uzdevumu" at bounding box center [715, 342] width 185 height 33
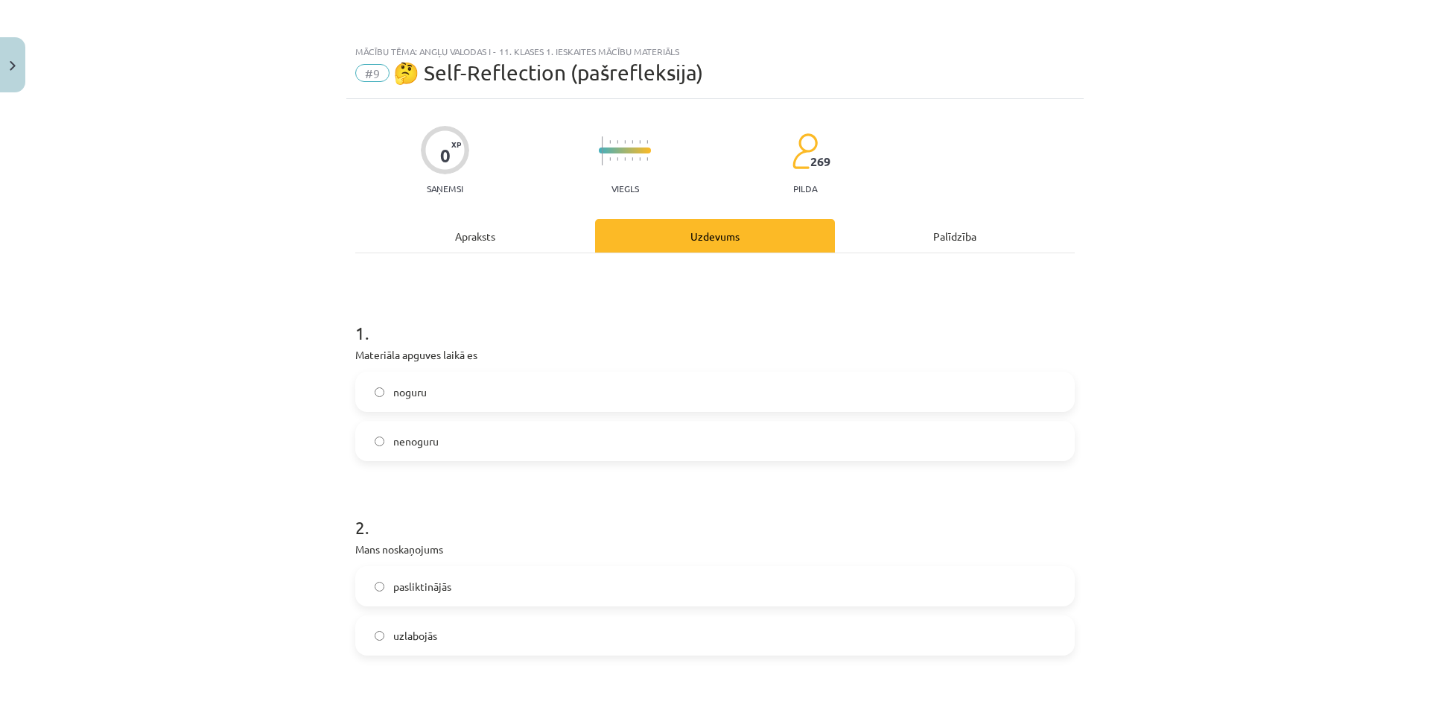
click at [582, 393] on label "noguru" at bounding box center [715, 391] width 717 height 37
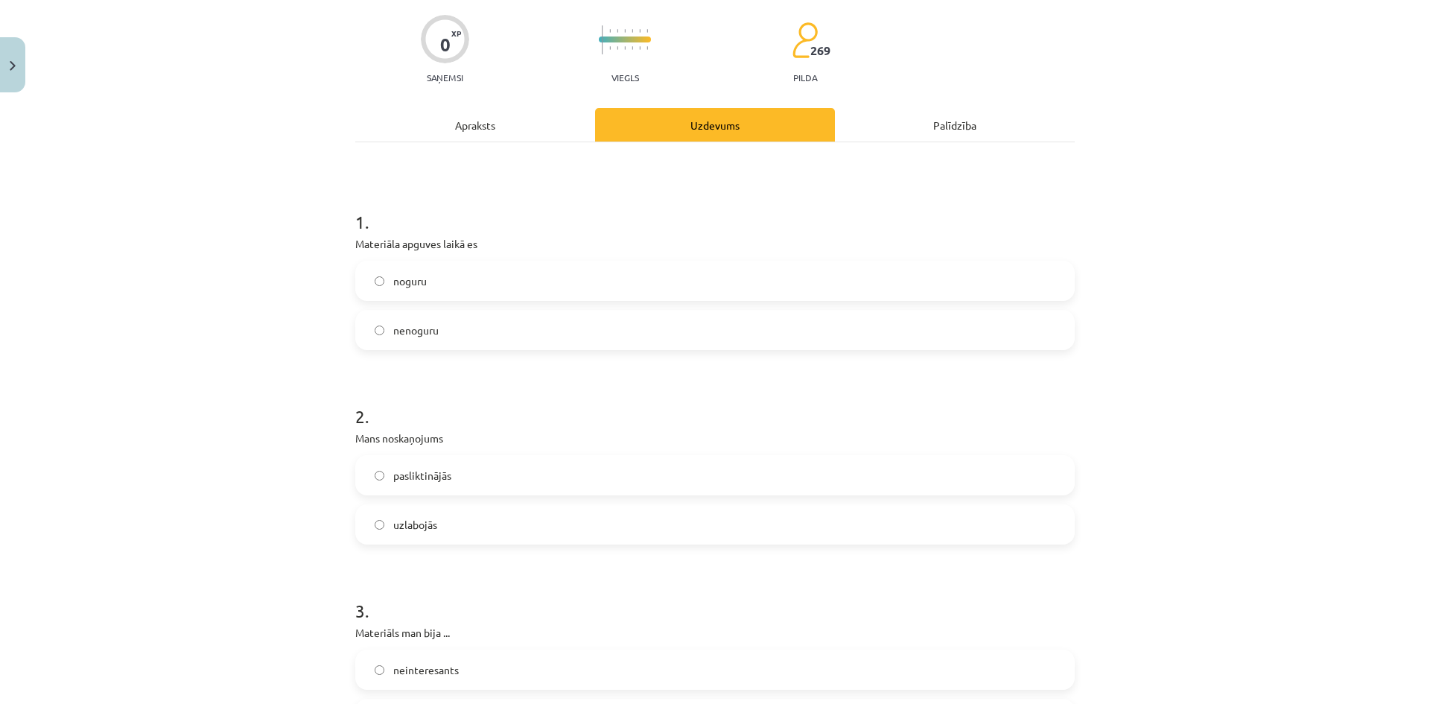
click at [440, 516] on label "uzlabojās" at bounding box center [715, 524] width 717 height 37
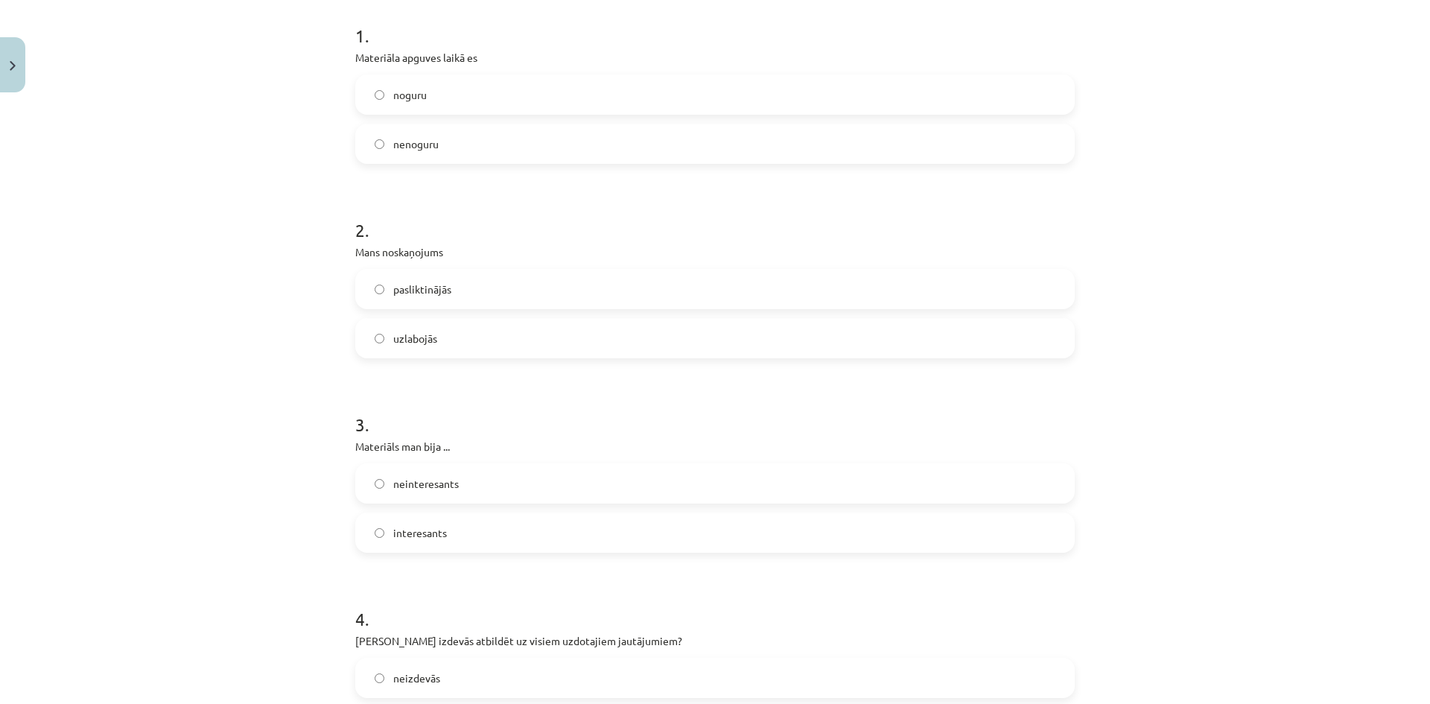
scroll to position [298, 0]
click at [485, 531] on label "interesants" at bounding box center [715, 531] width 717 height 37
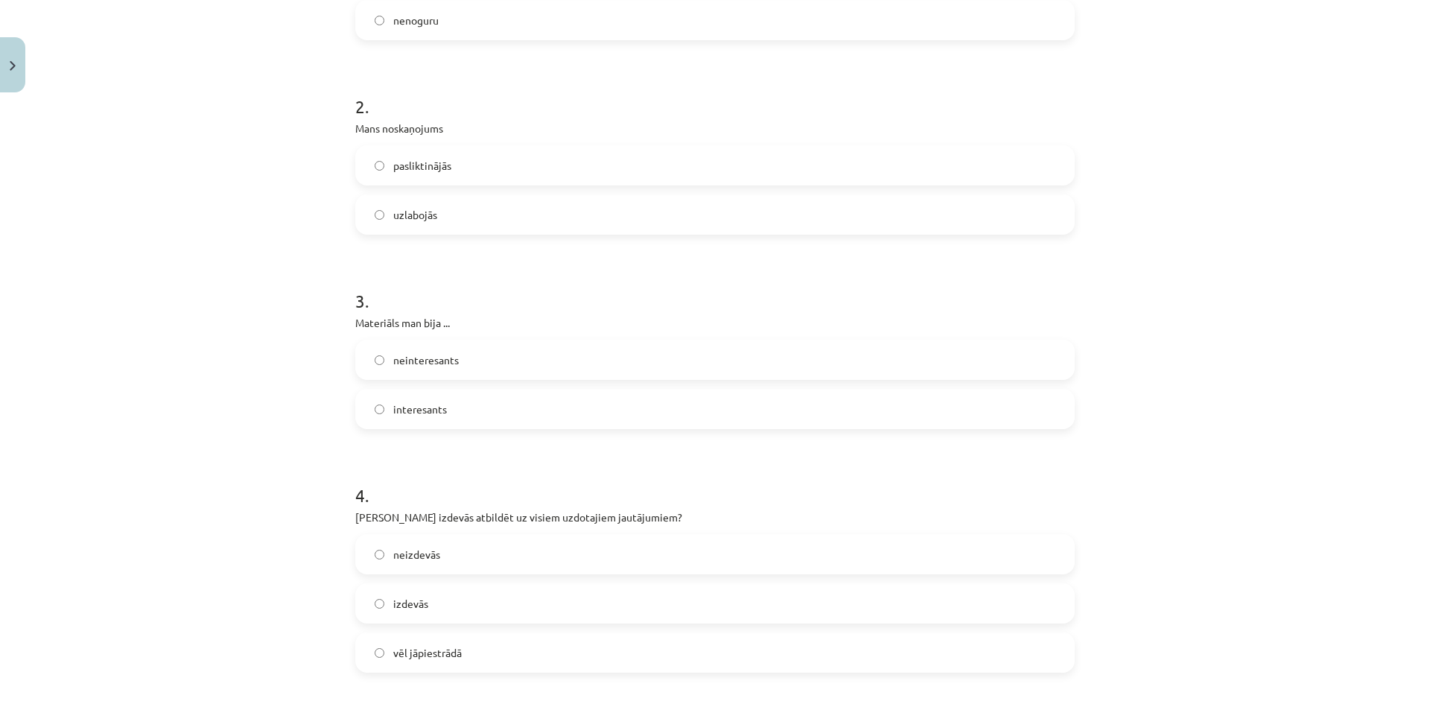
scroll to position [422, 0]
click at [445, 647] on span "vēl jāpiestrādā" at bounding box center [427, 652] width 69 height 16
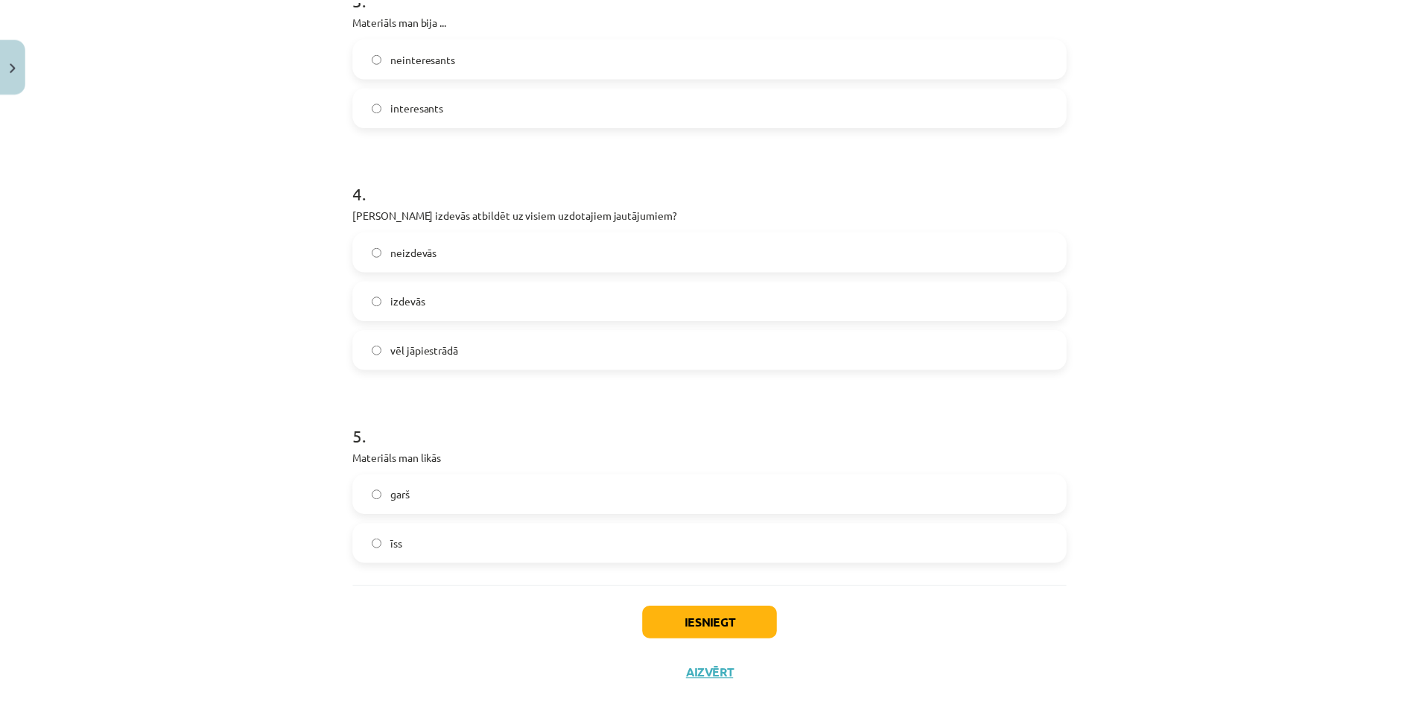
scroll to position [757, 0]
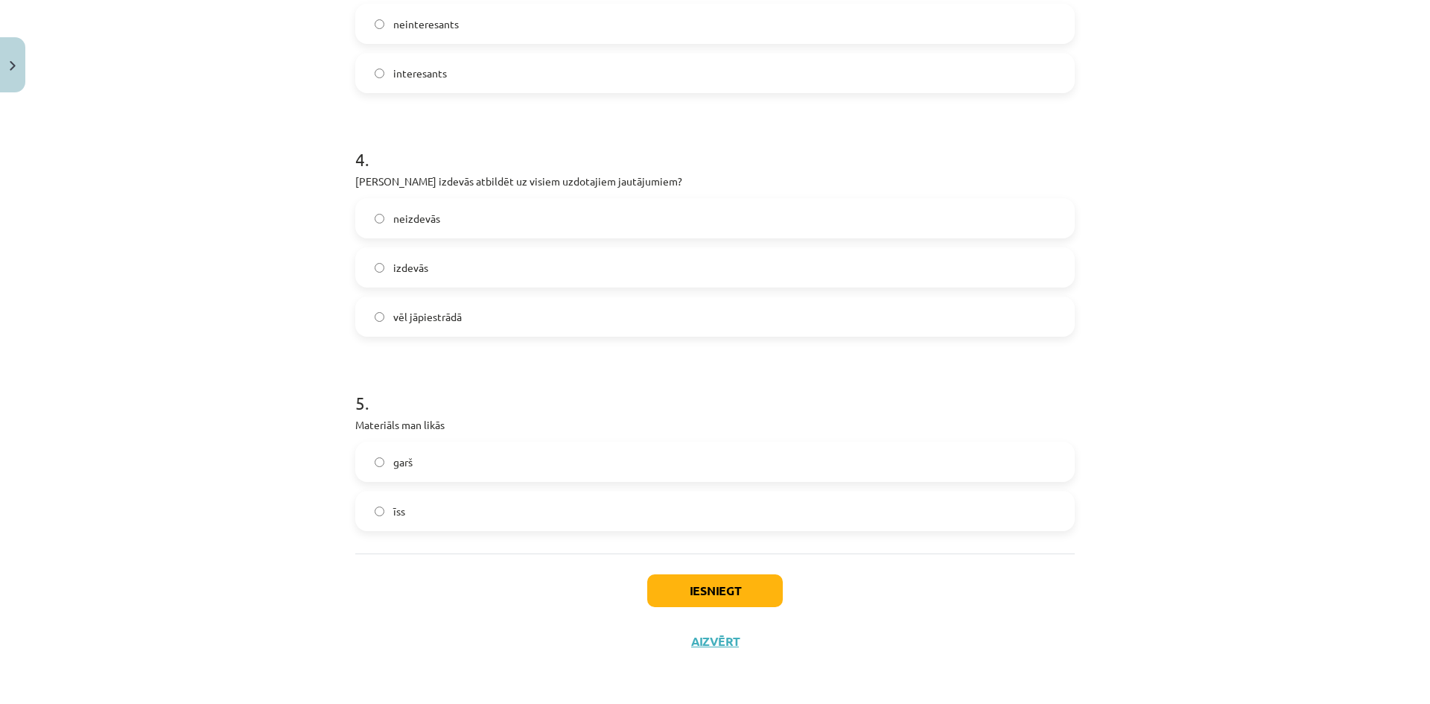
click at [477, 504] on label "īss" at bounding box center [715, 510] width 717 height 37
click at [696, 578] on button "Iesniegt" at bounding box center [715, 590] width 136 height 33
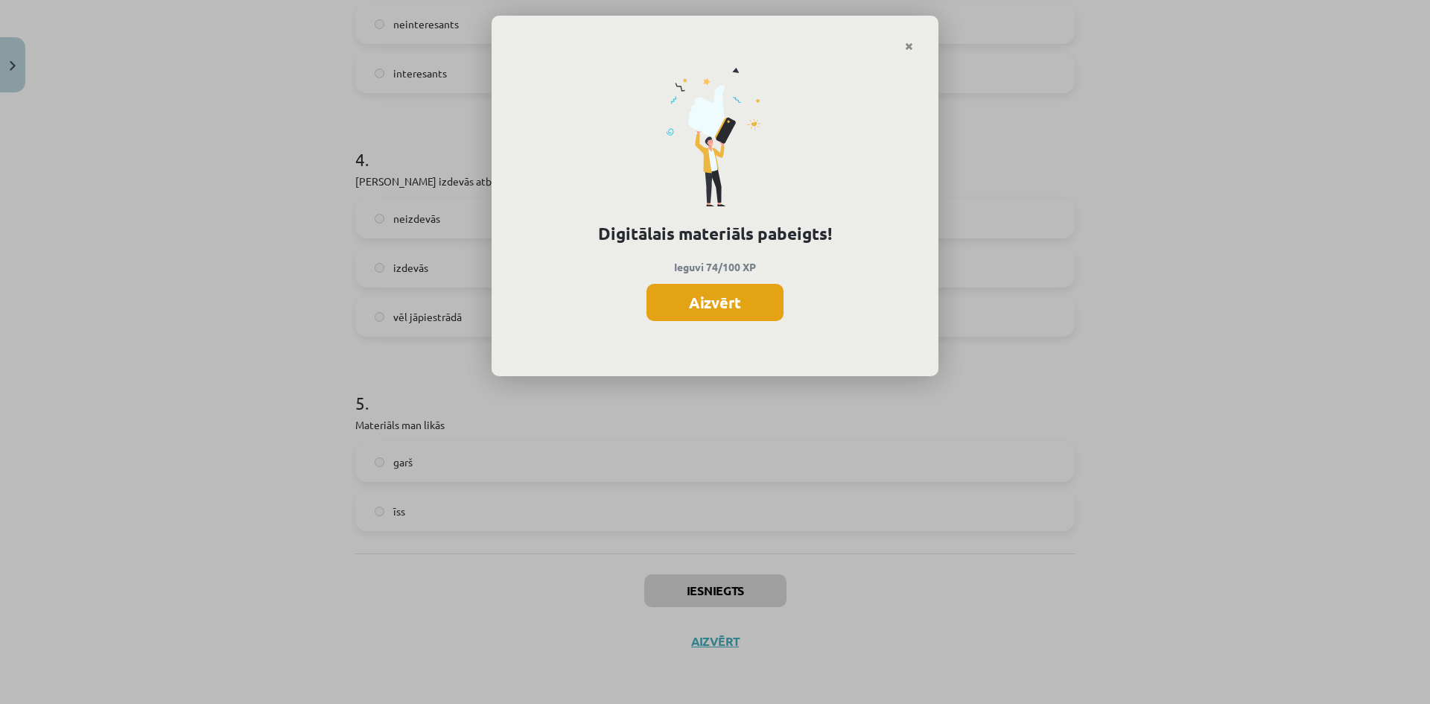
click at [717, 299] on button "Aizvērt" at bounding box center [715, 302] width 137 height 37
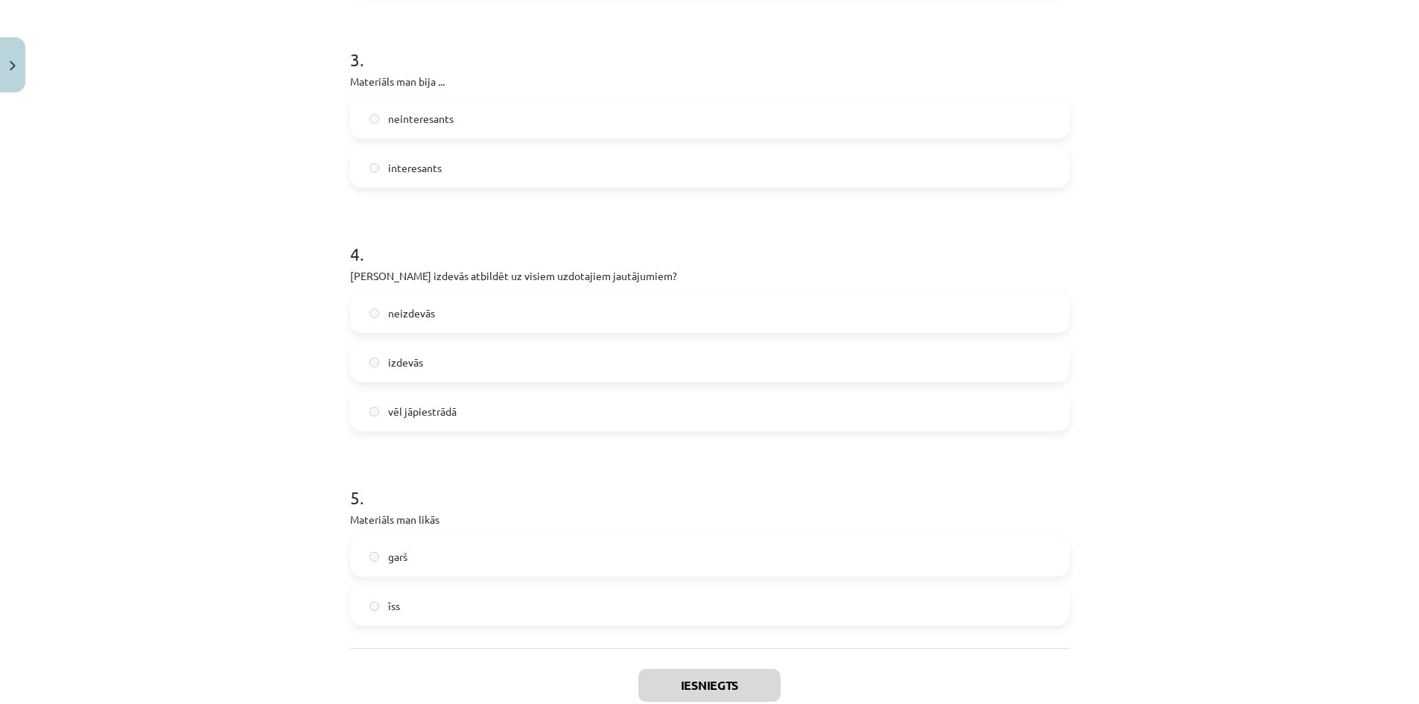
scroll to position [701, 0]
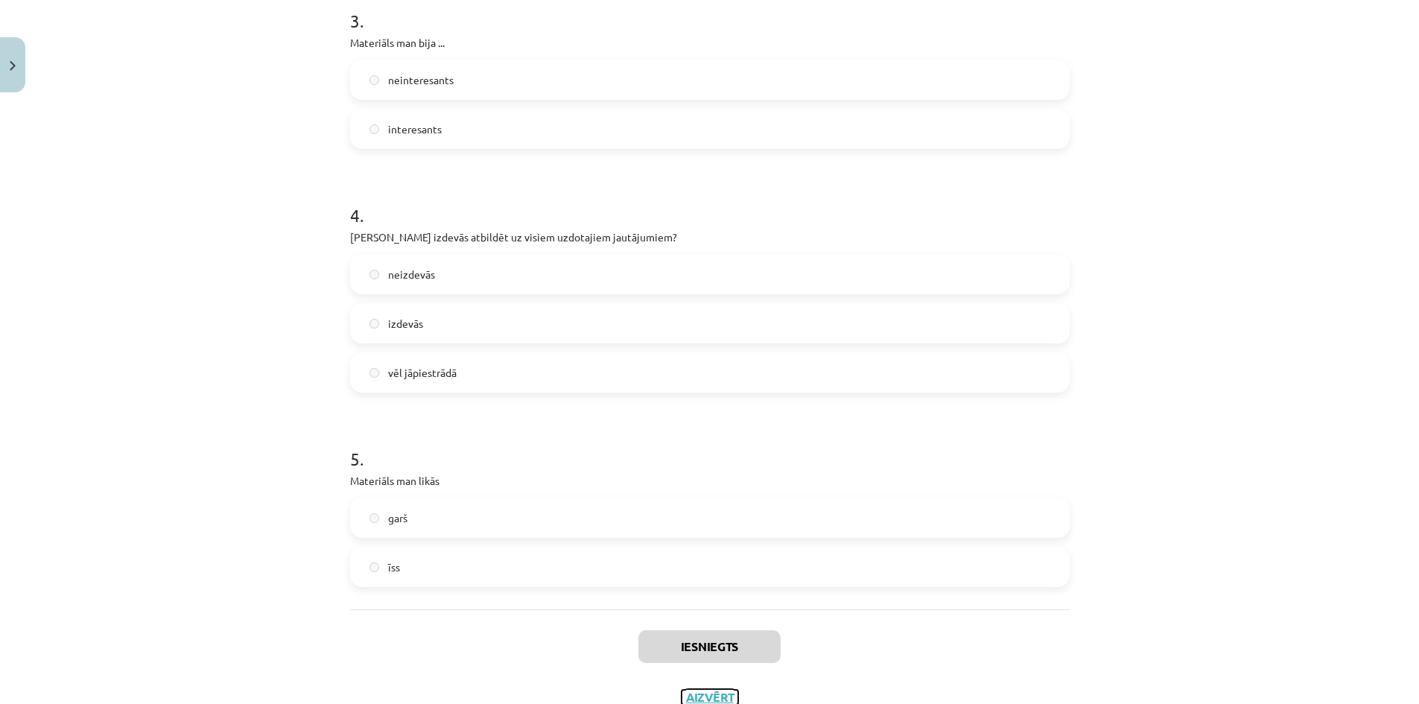
click at [695, 697] on button "Aizvērt" at bounding box center [710, 697] width 57 height 15
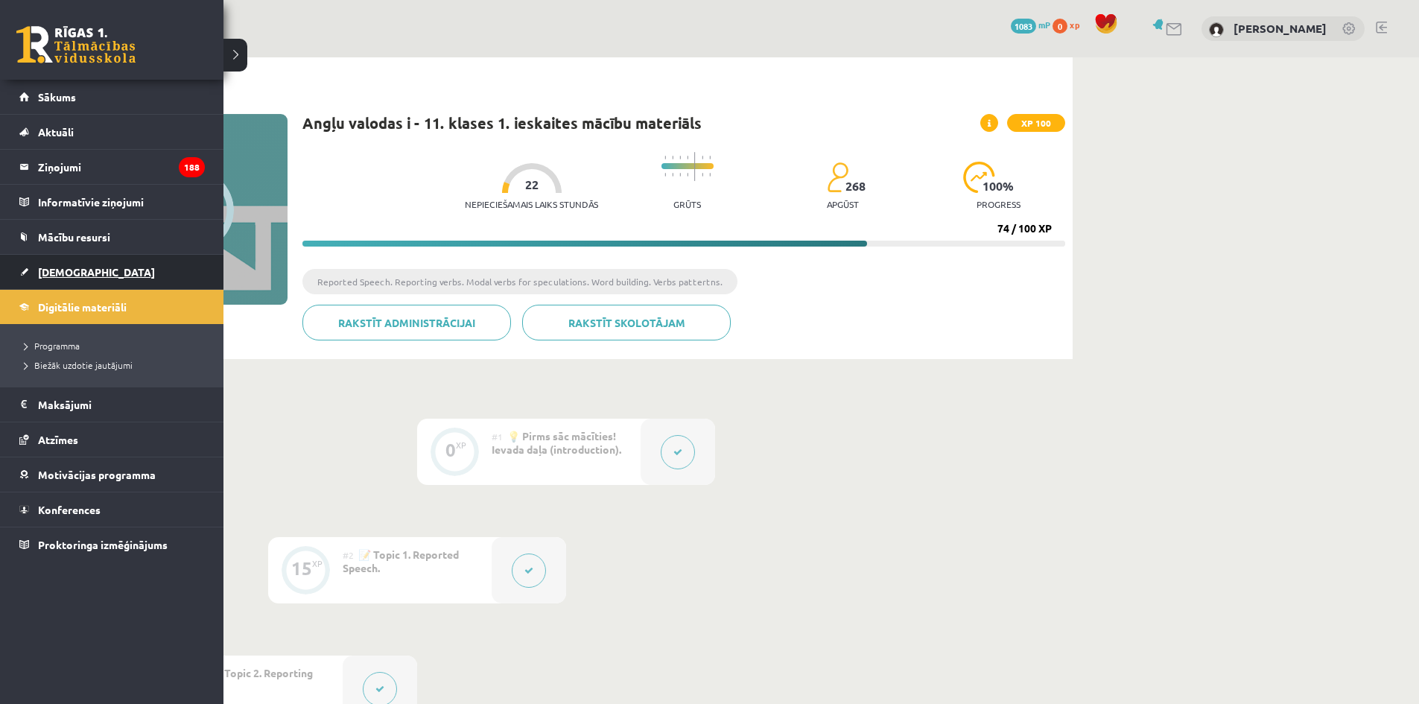
click at [31, 264] on link "[DEMOGRAPHIC_DATA]" at bounding box center [112, 272] width 186 height 34
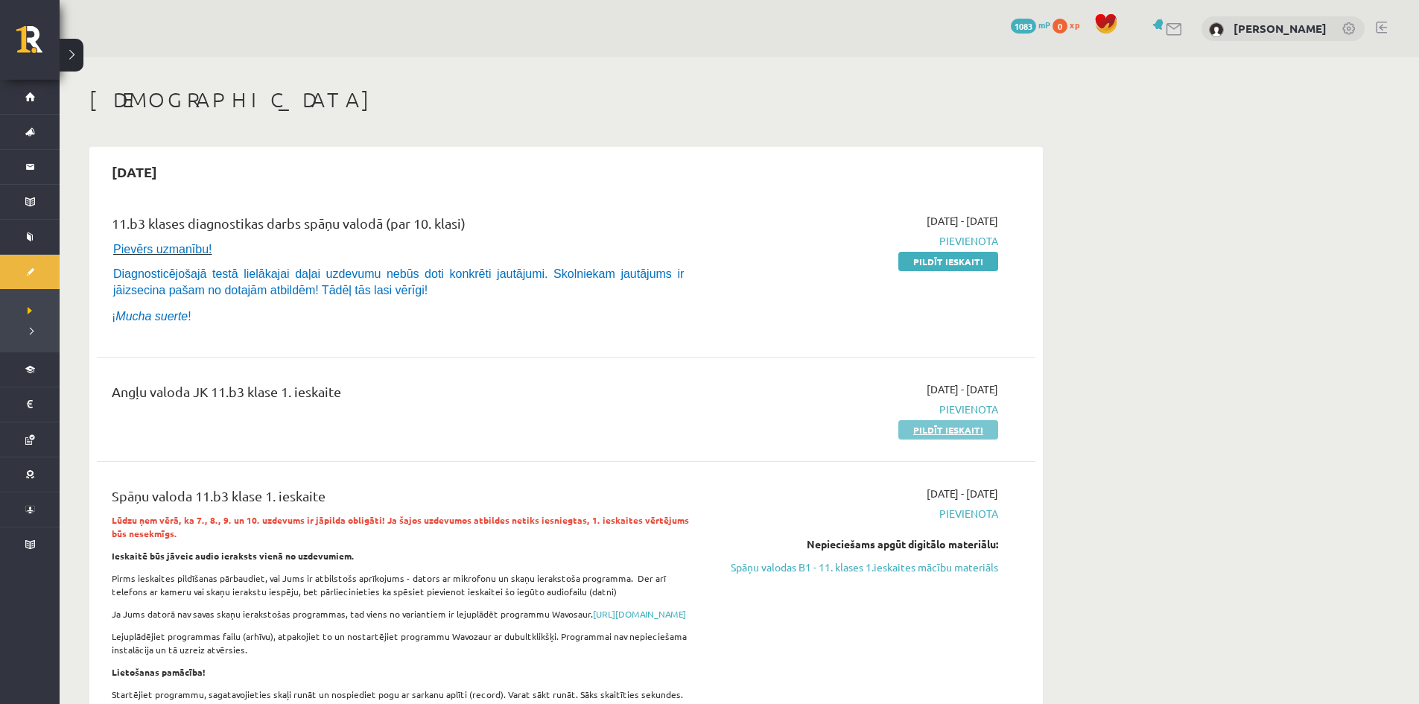
click at [913, 437] on link "Pildīt ieskaiti" at bounding box center [948, 429] width 100 height 19
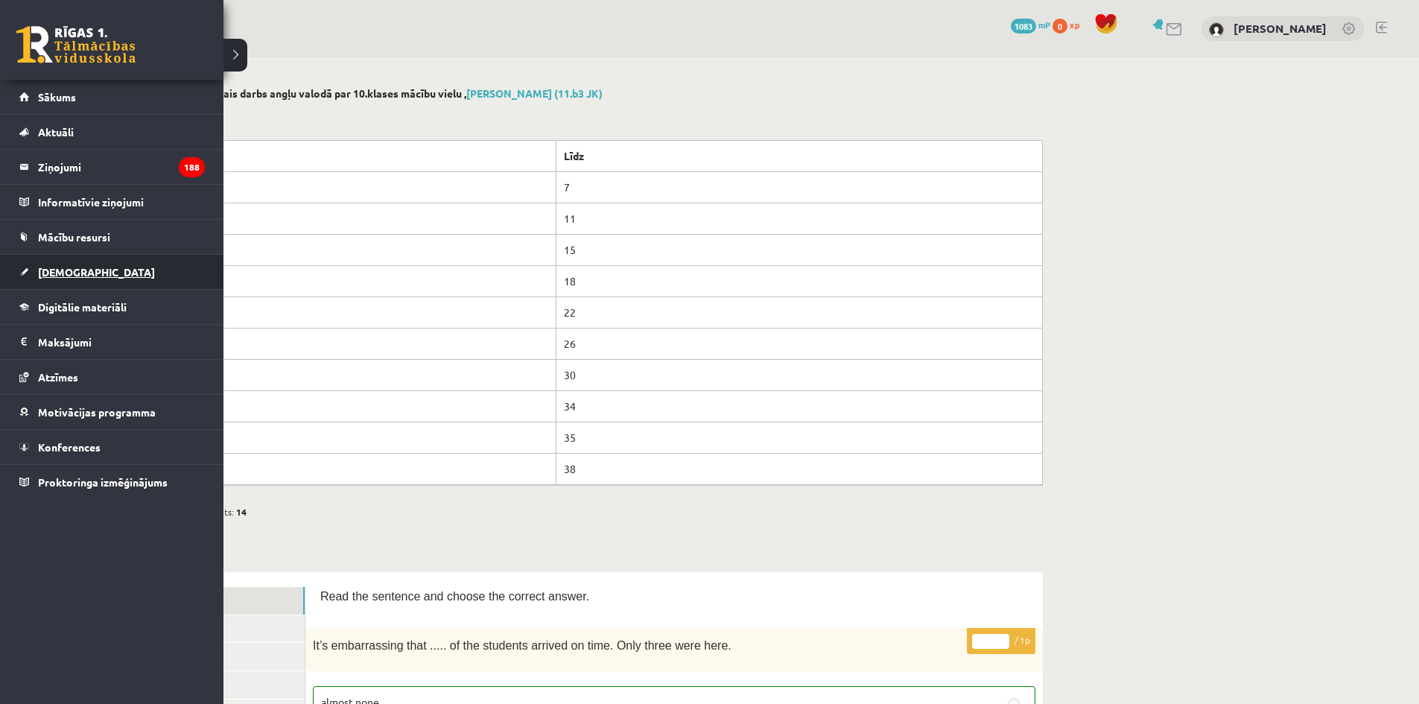
click at [72, 260] on link "[DEMOGRAPHIC_DATA]" at bounding box center [112, 272] width 186 height 34
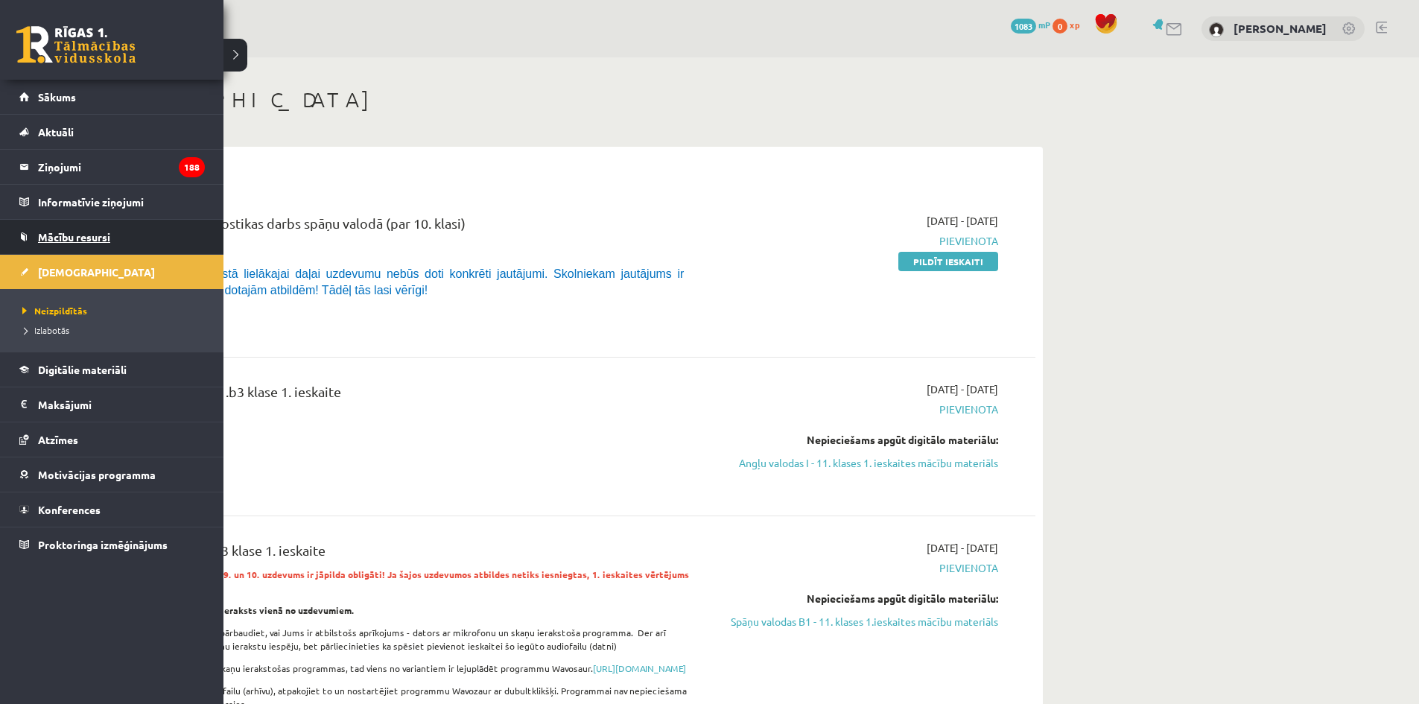
click at [54, 240] on span "Mācību resursi" at bounding box center [74, 236] width 72 height 13
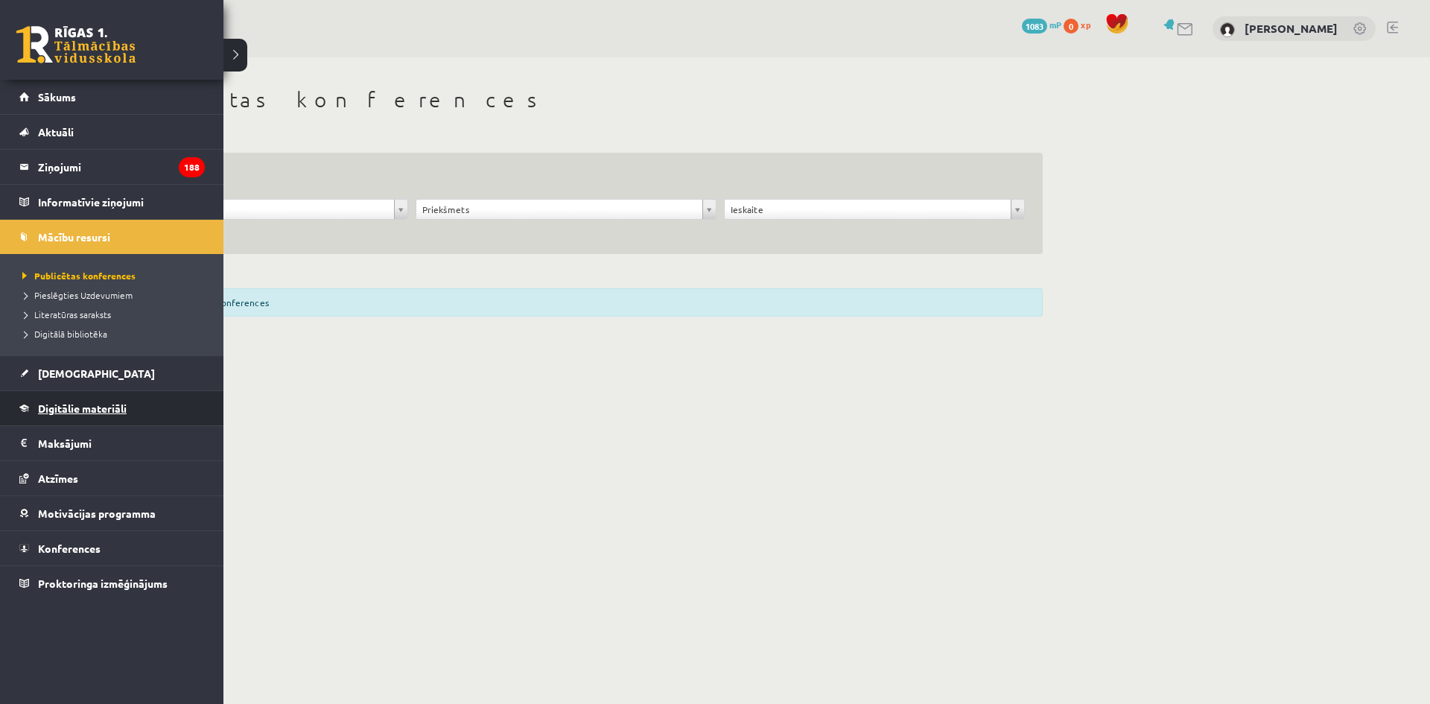
click at [93, 399] on link "Digitālie materiāli" at bounding box center [112, 408] width 186 height 34
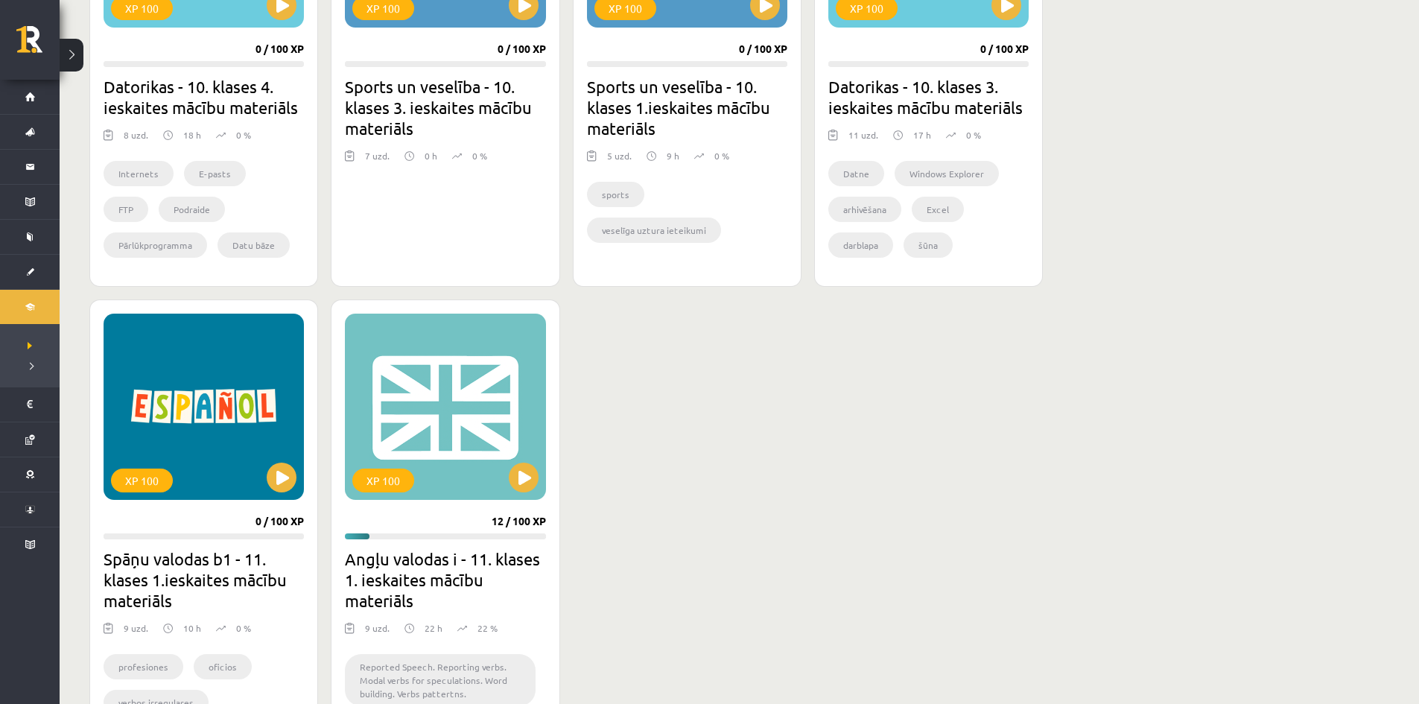
scroll to position [1071, 0]
click at [495, 416] on div "XP 100" at bounding box center [445, 406] width 200 height 186
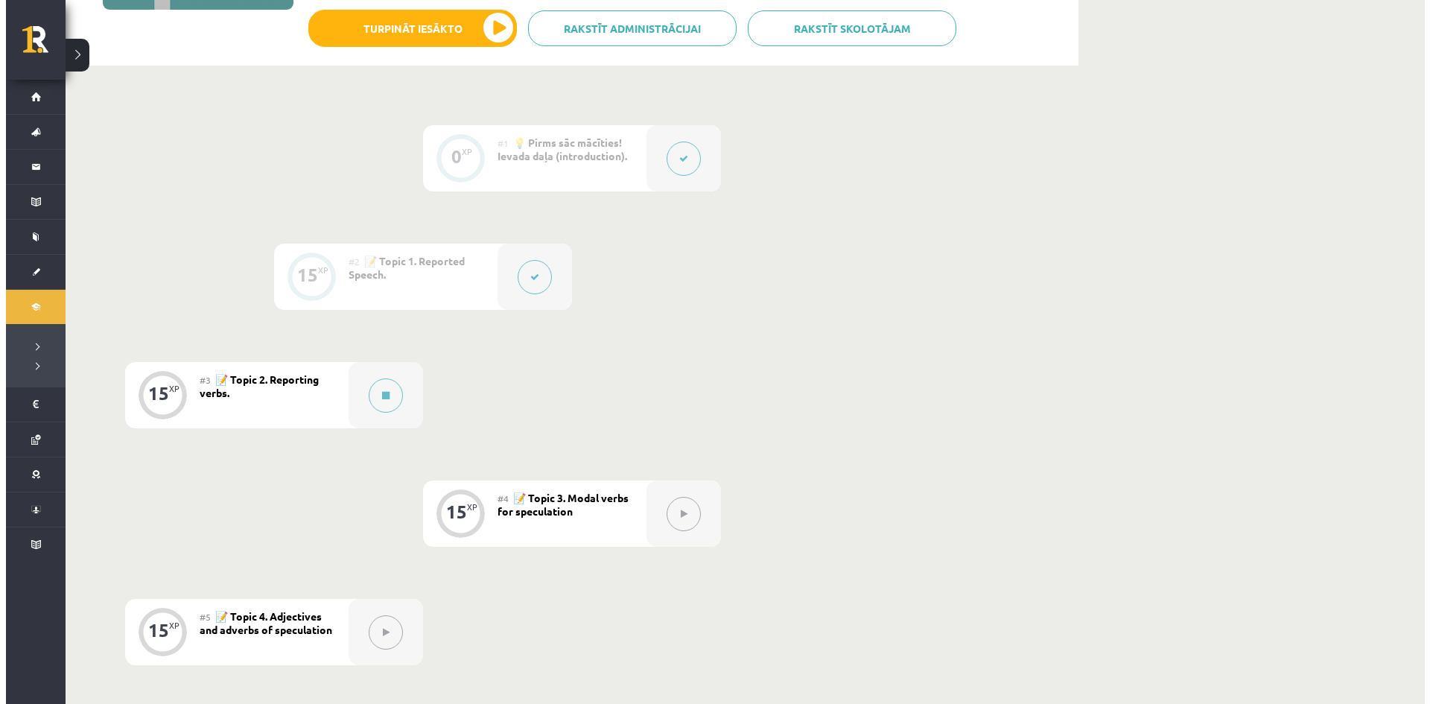
scroll to position [303, 0]
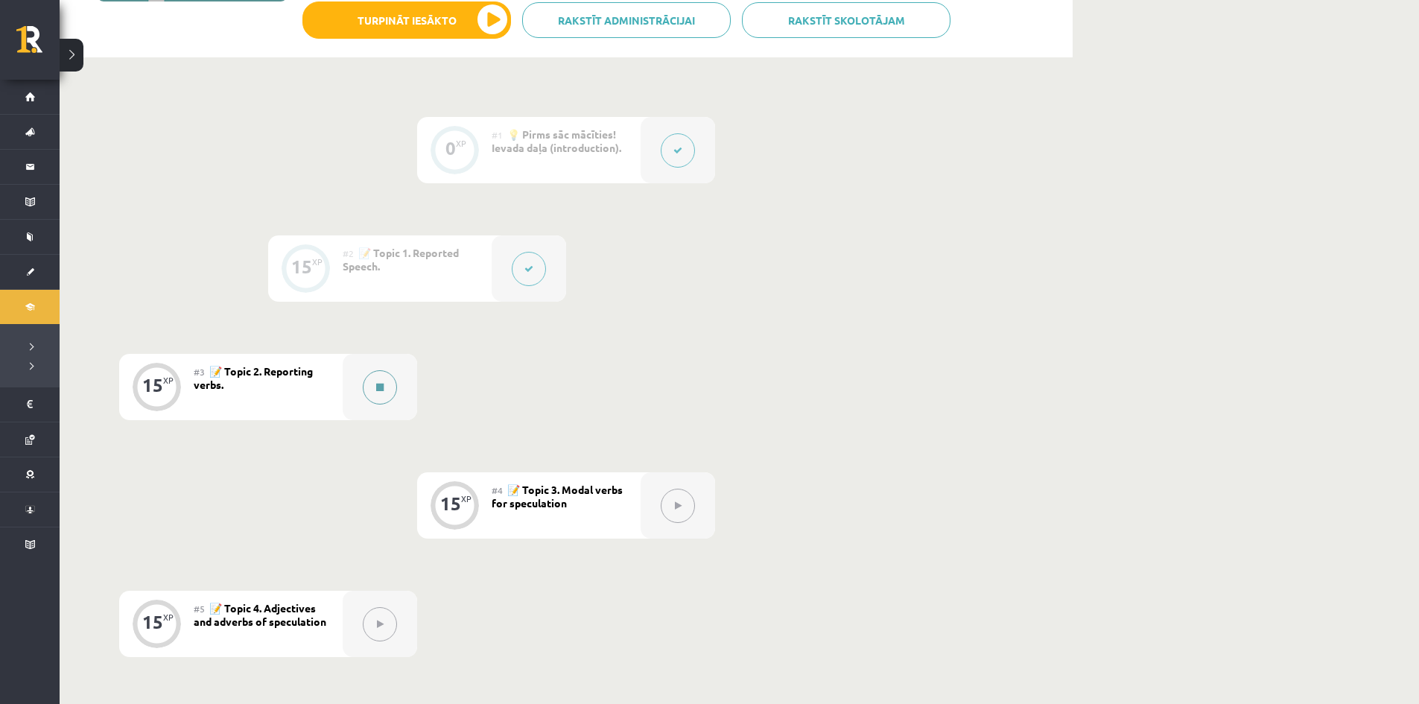
click at [374, 387] on button at bounding box center [380, 387] width 34 height 34
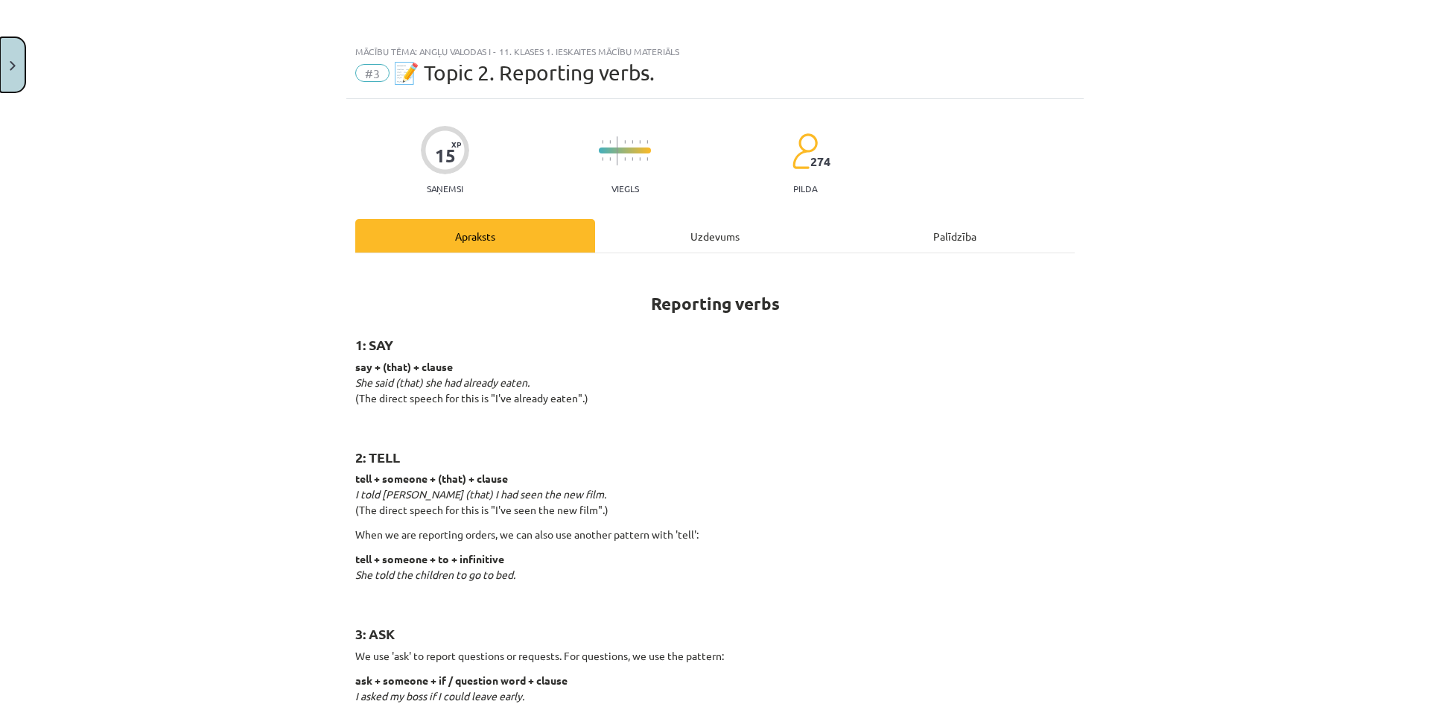
click at [7, 67] on button "Close" at bounding box center [12, 64] width 25 height 55
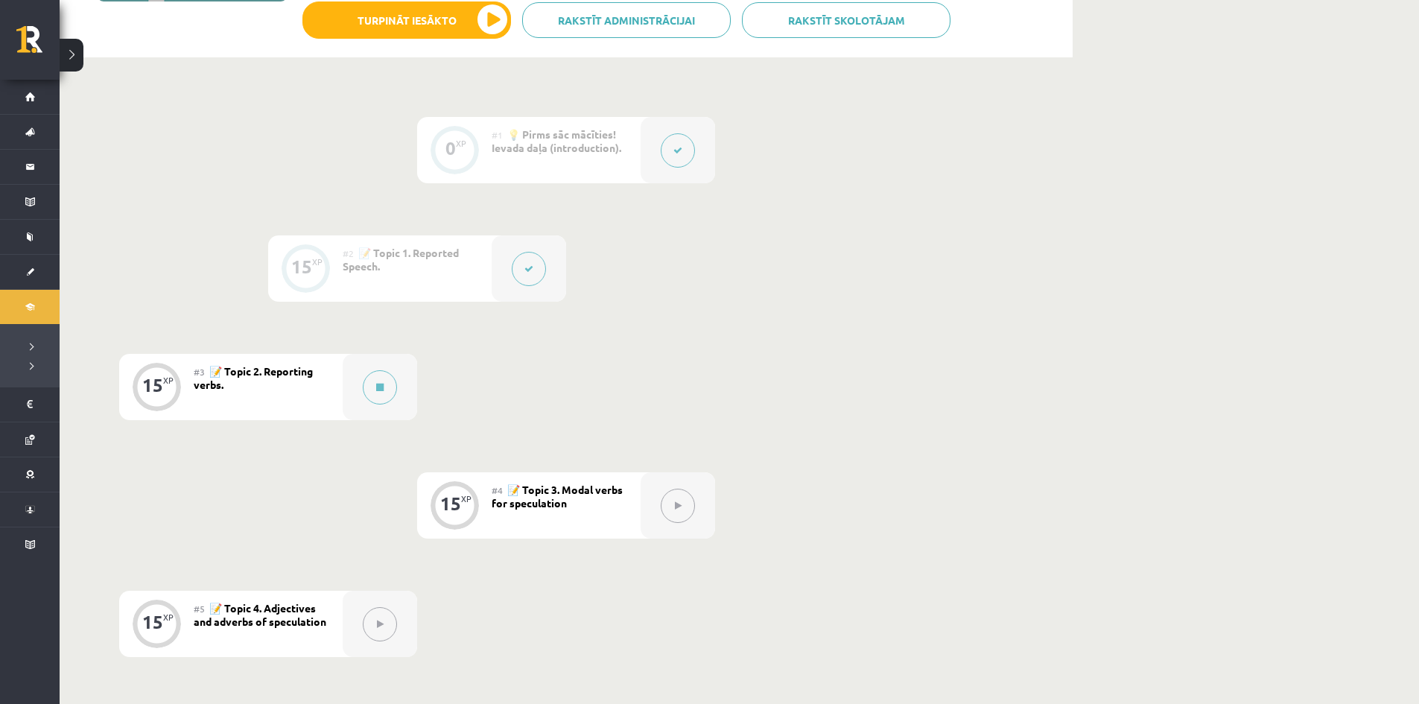
click at [670, 145] on button at bounding box center [678, 150] width 34 height 34
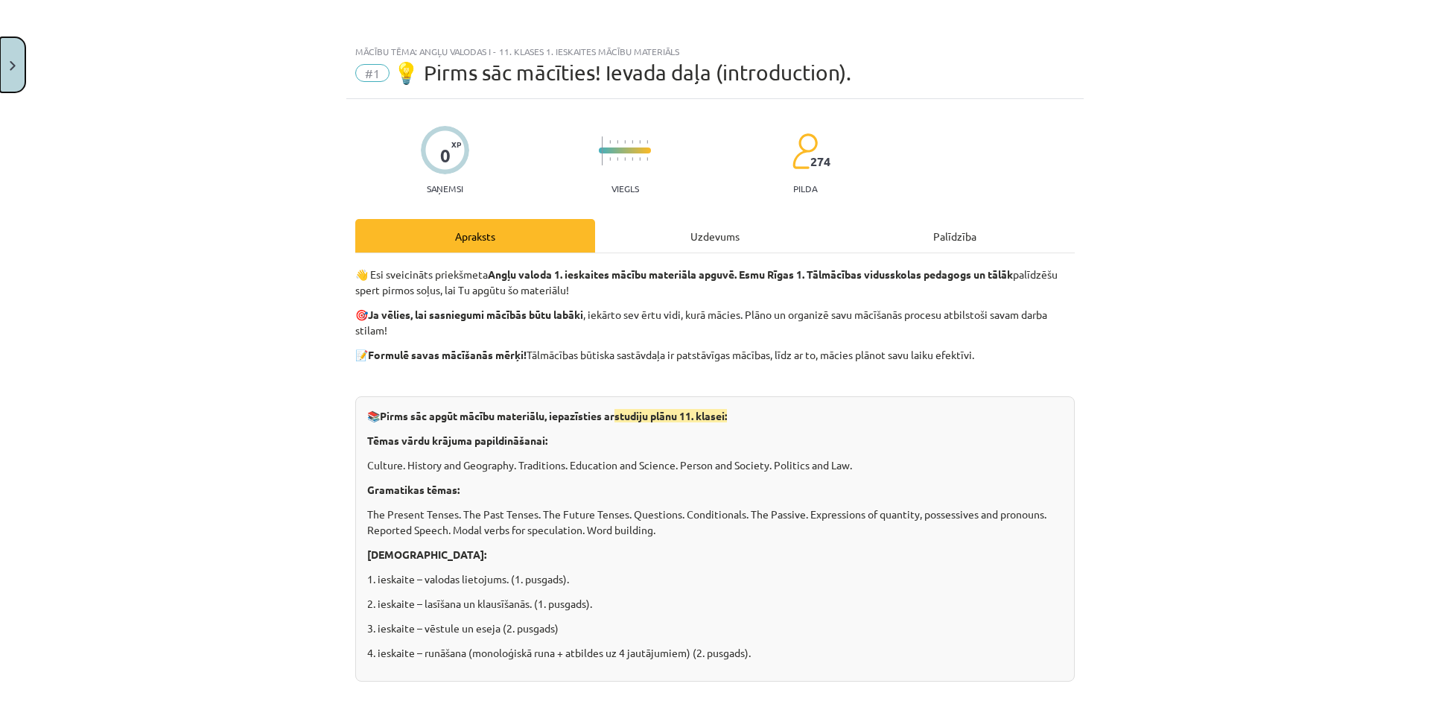
click at [12, 80] on button "Close" at bounding box center [12, 64] width 25 height 55
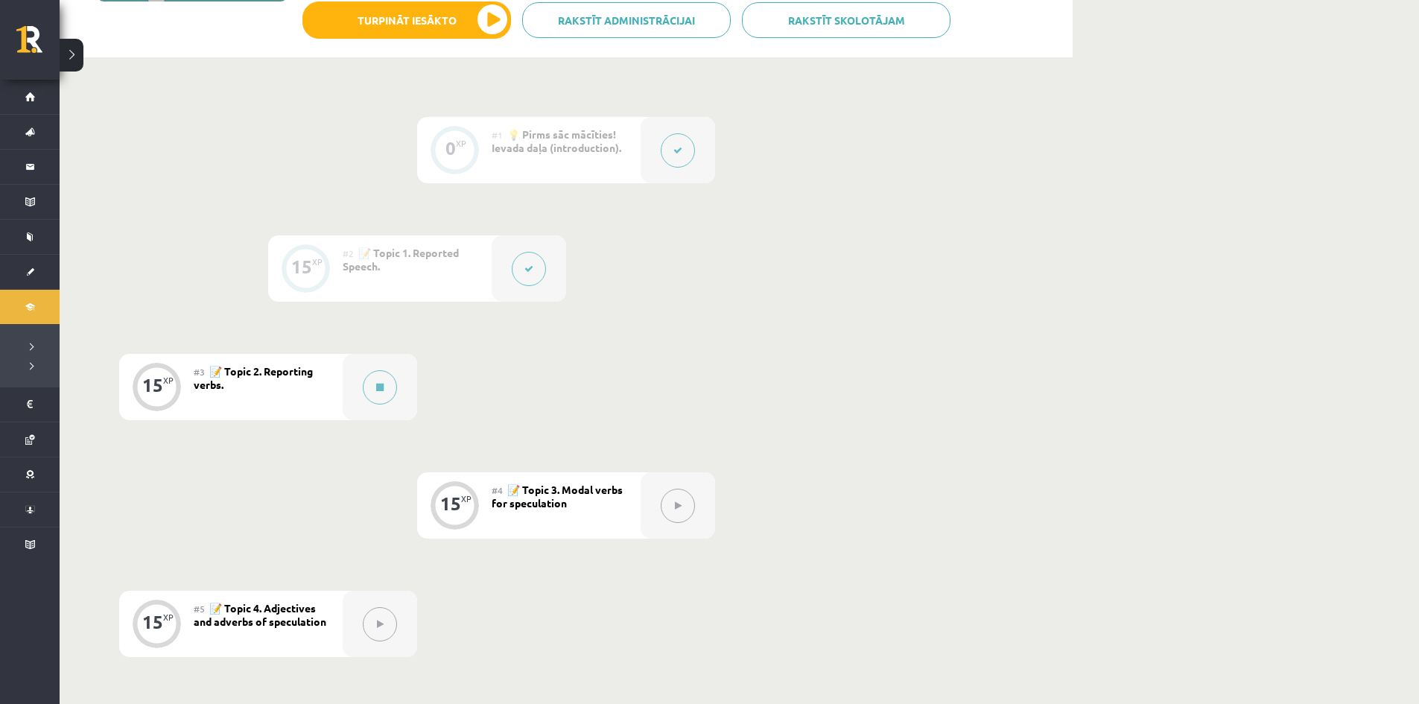
click at [528, 259] on button at bounding box center [529, 269] width 34 height 34
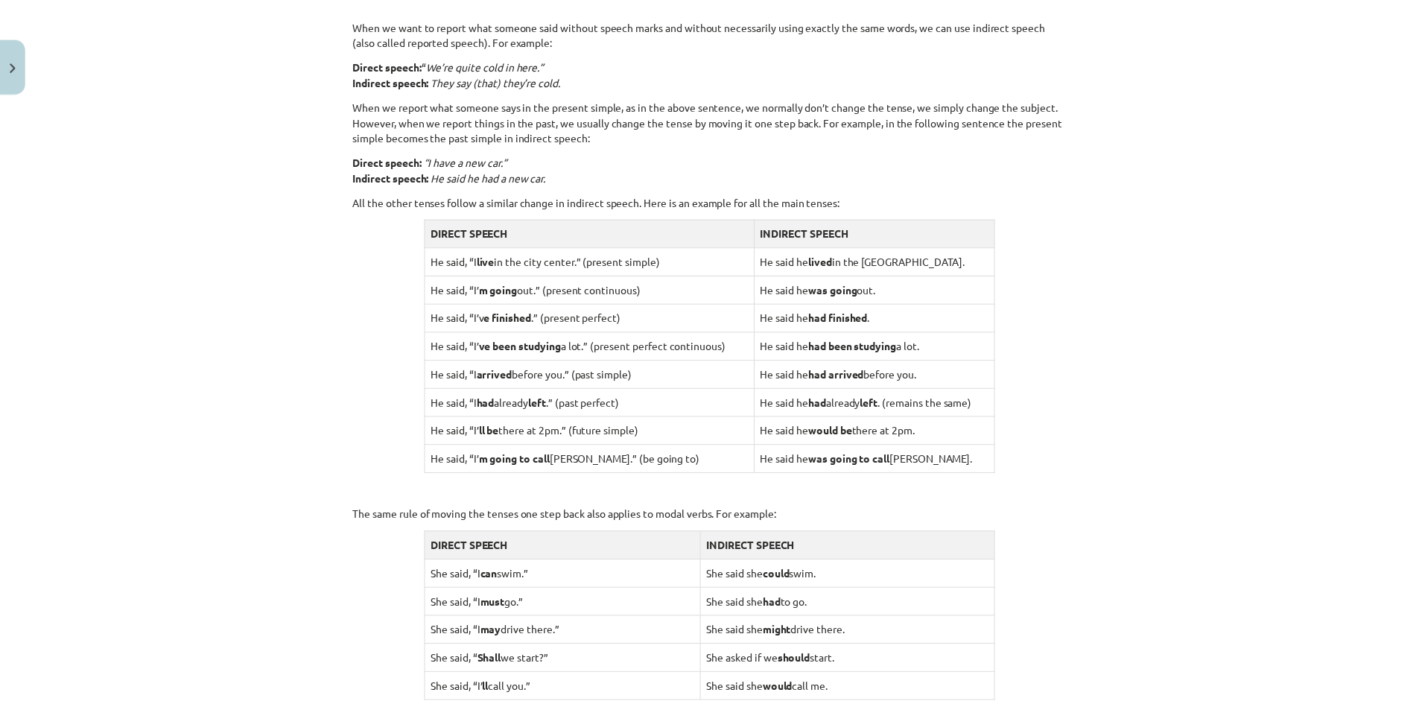
scroll to position [1062, 0]
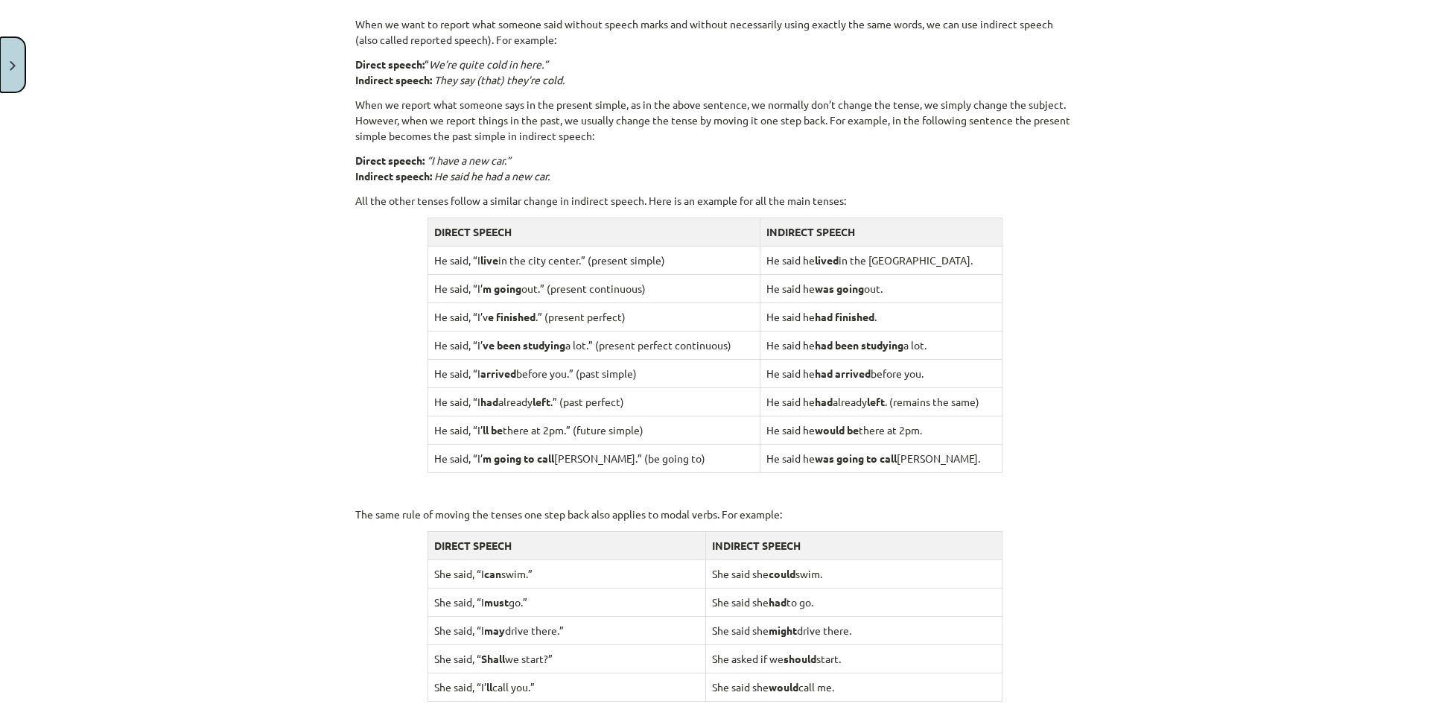
click at [10, 55] on button "Close" at bounding box center [12, 64] width 25 height 55
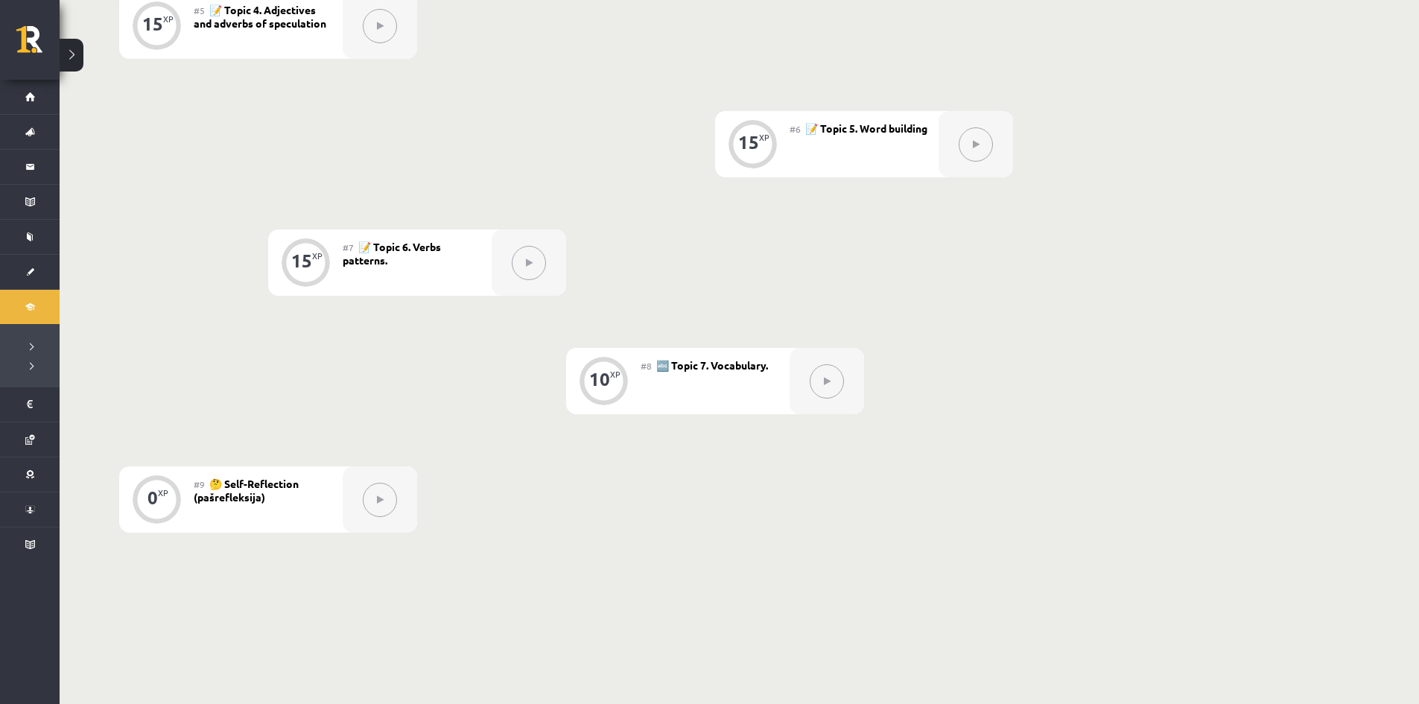
scroll to position [902, 0]
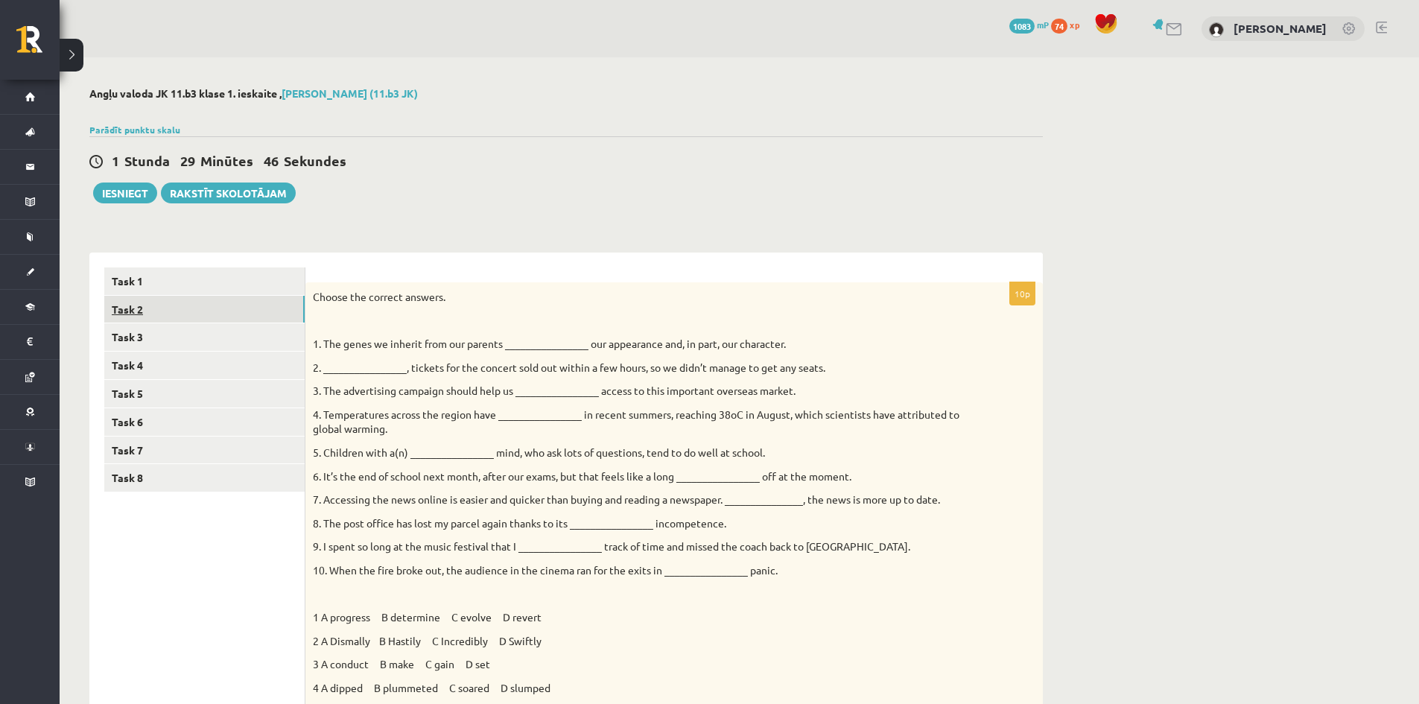
click at [267, 320] on link "Task 2" at bounding box center [204, 310] width 200 height 28
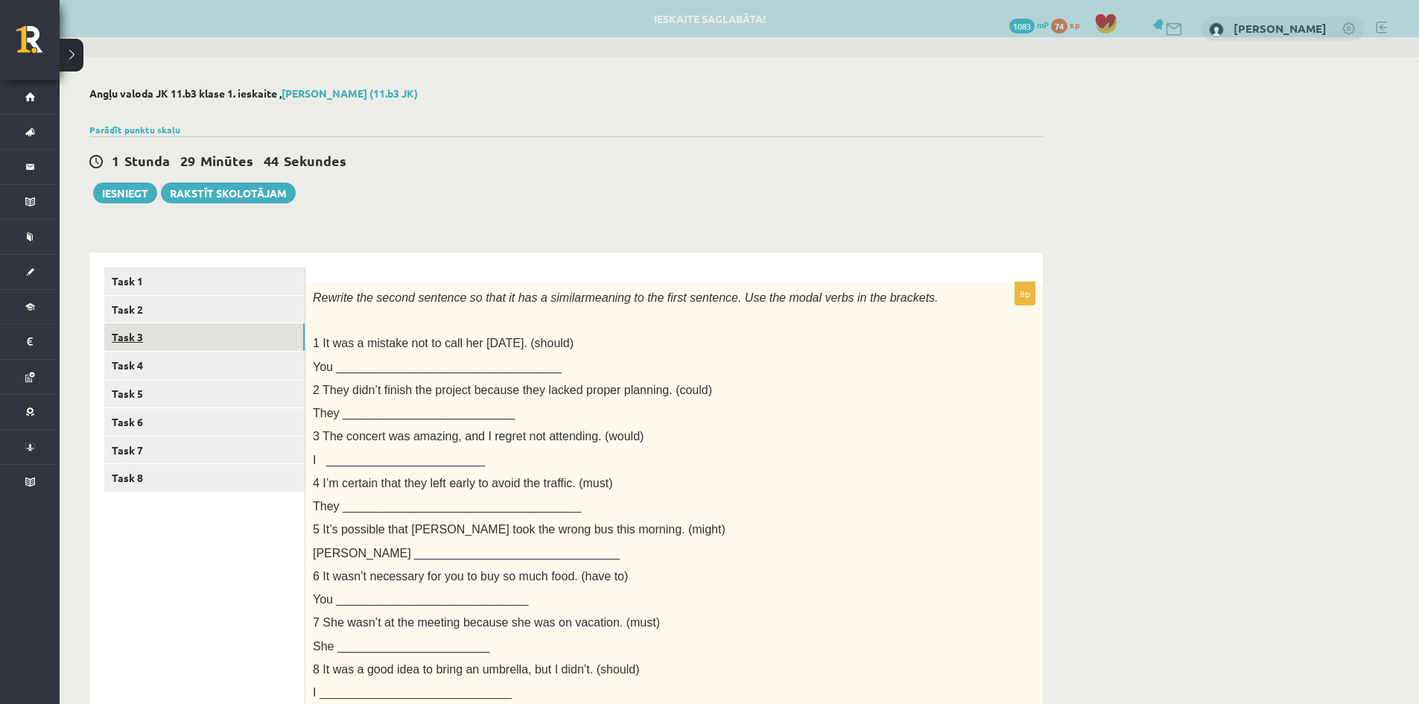
click at [212, 348] on link "Task 3" at bounding box center [204, 337] width 200 height 28
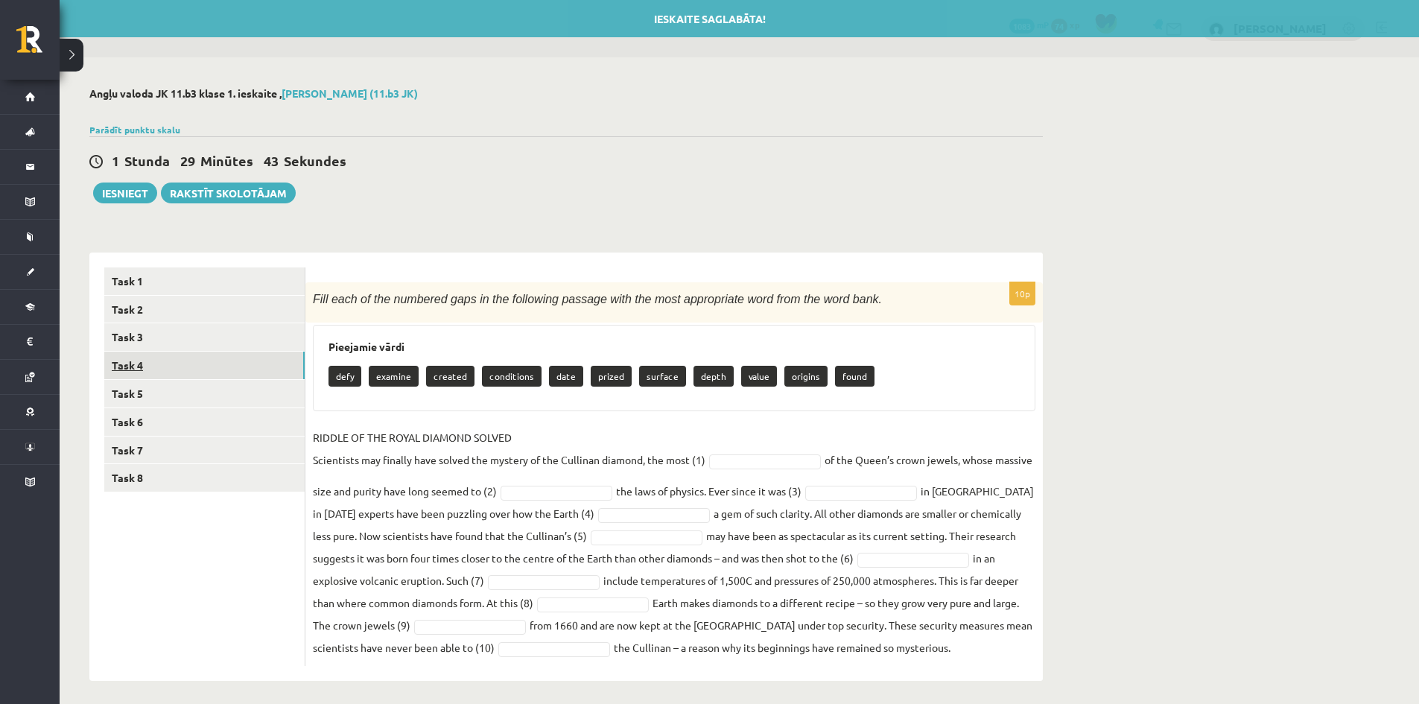
click at [185, 365] on link "Task 4" at bounding box center [204, 366] width 200 height 28
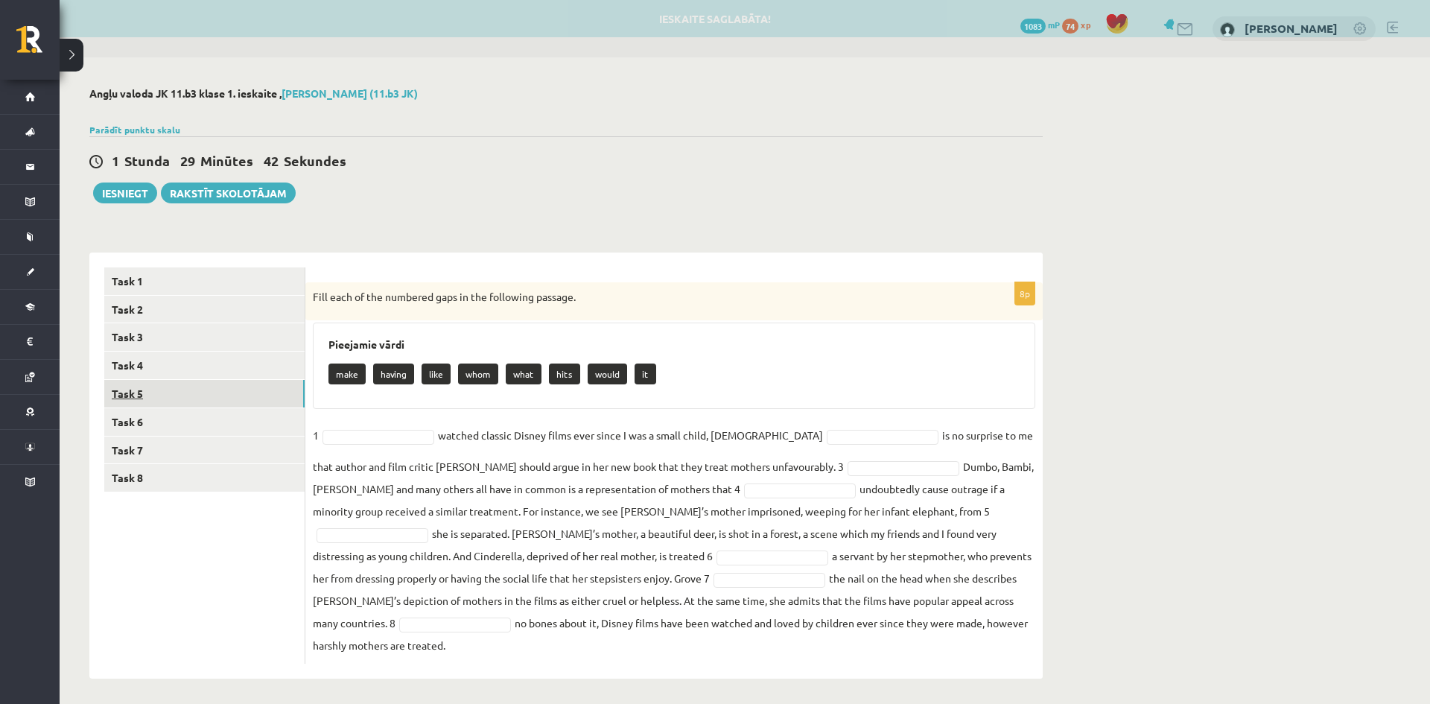
click at [168, 390] on link "Task 5" at bounding box center [204, 394] width 200 height 28
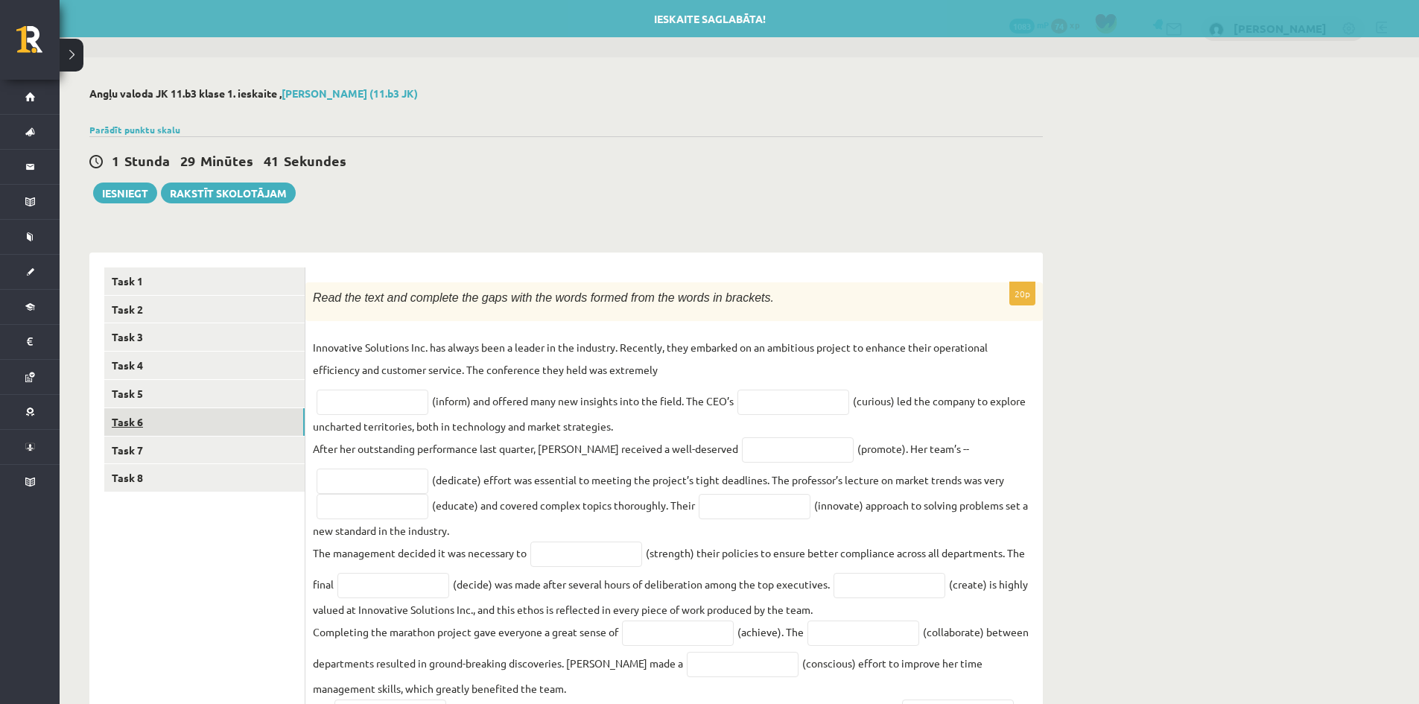
click at [156, 419] on link "Task 6" at bounding box center [204, 422] width 200 height 28
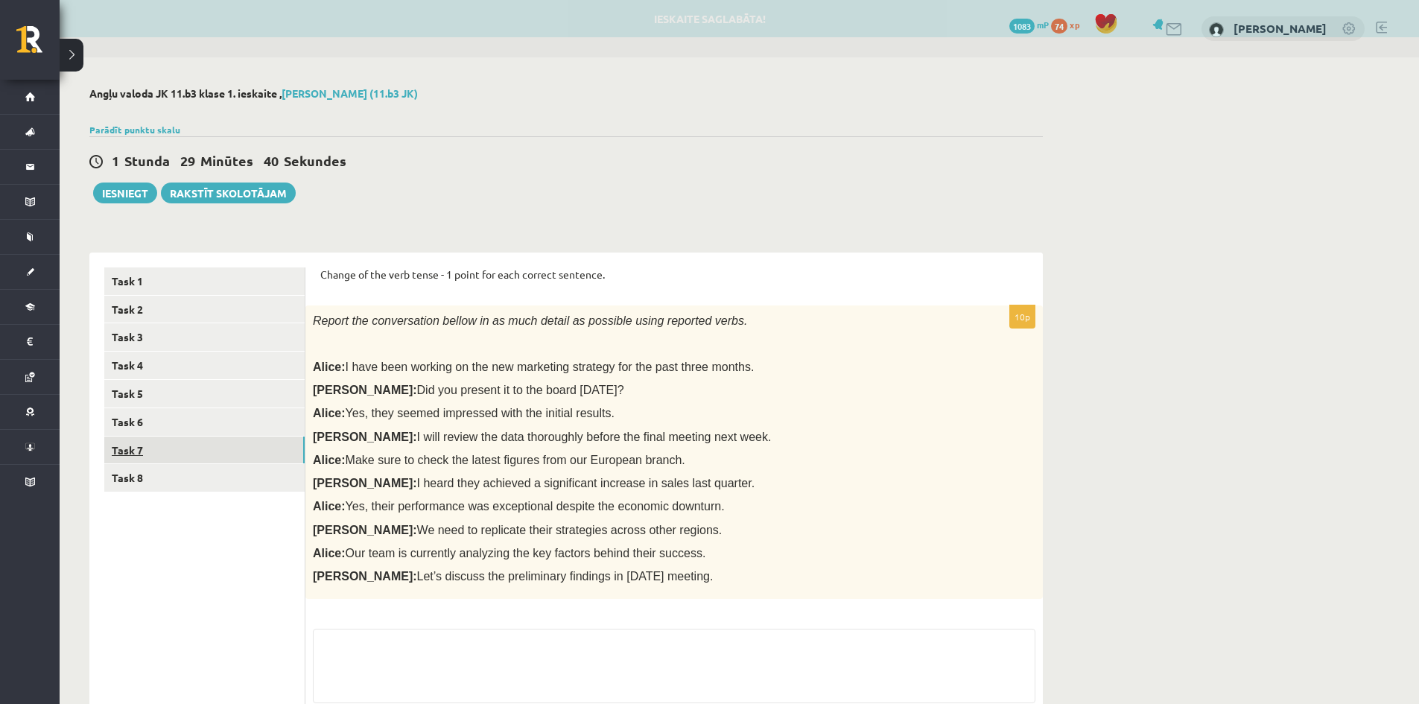
click at [148, 448] on link "Task 7" at bounding box center [204, 451] width 200 height 28
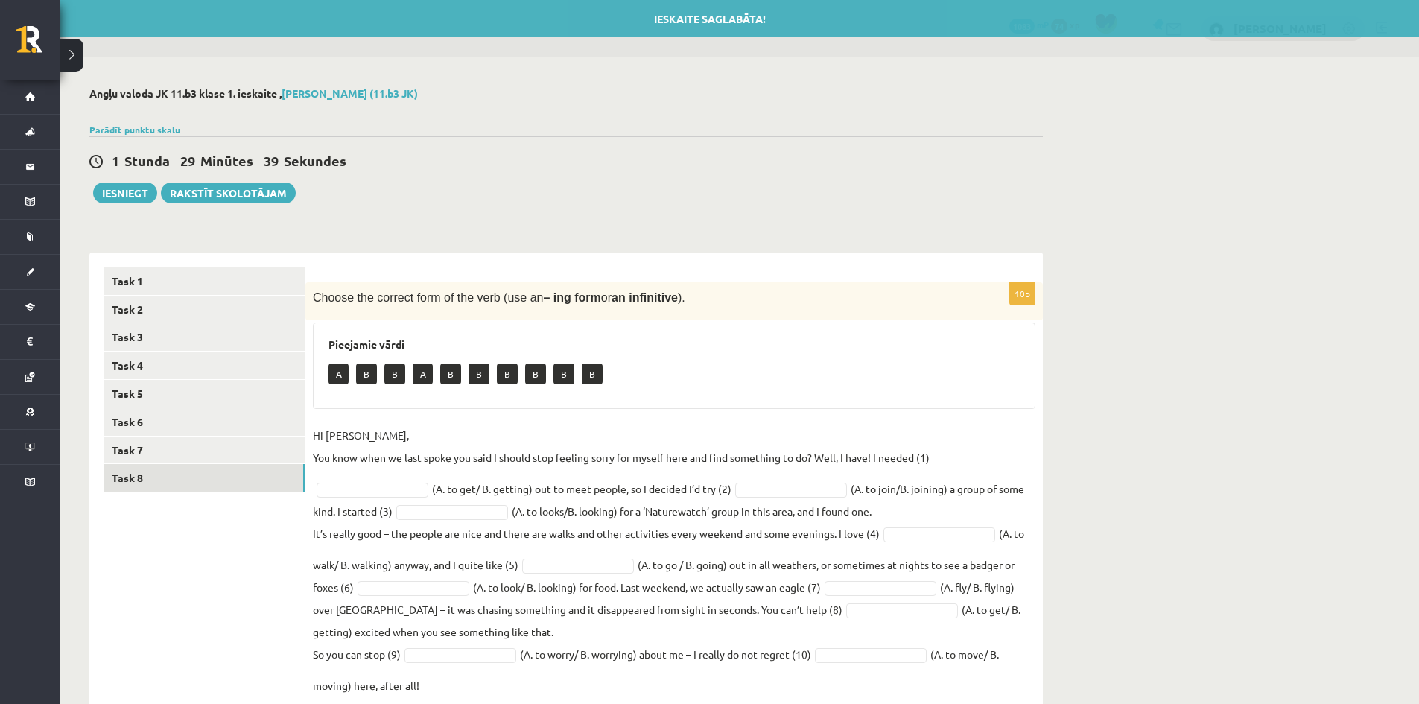
click at [148, 481] on link "Task 8" at bounding box center [204, 478] width 200 height 28
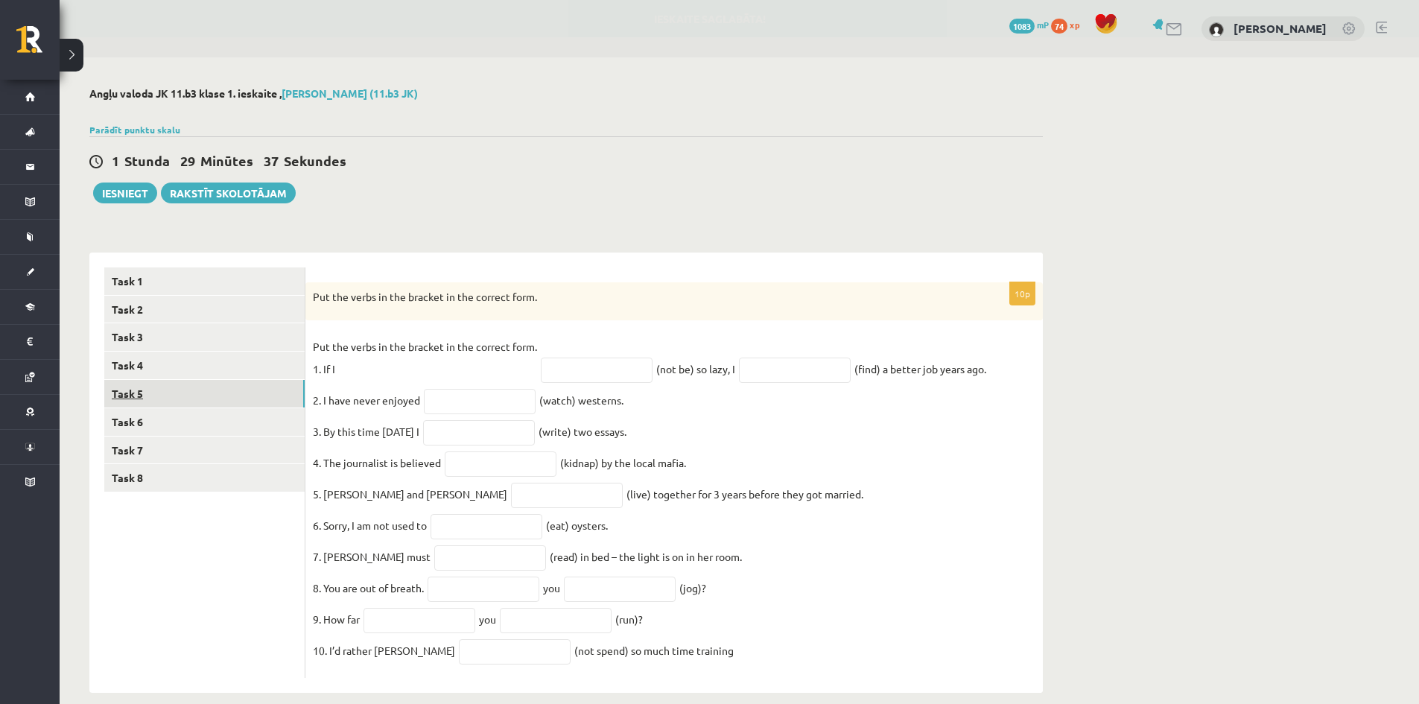
click at [172, 384] on link "Task 5" at bounding box center [204, 394] width 200 height 28
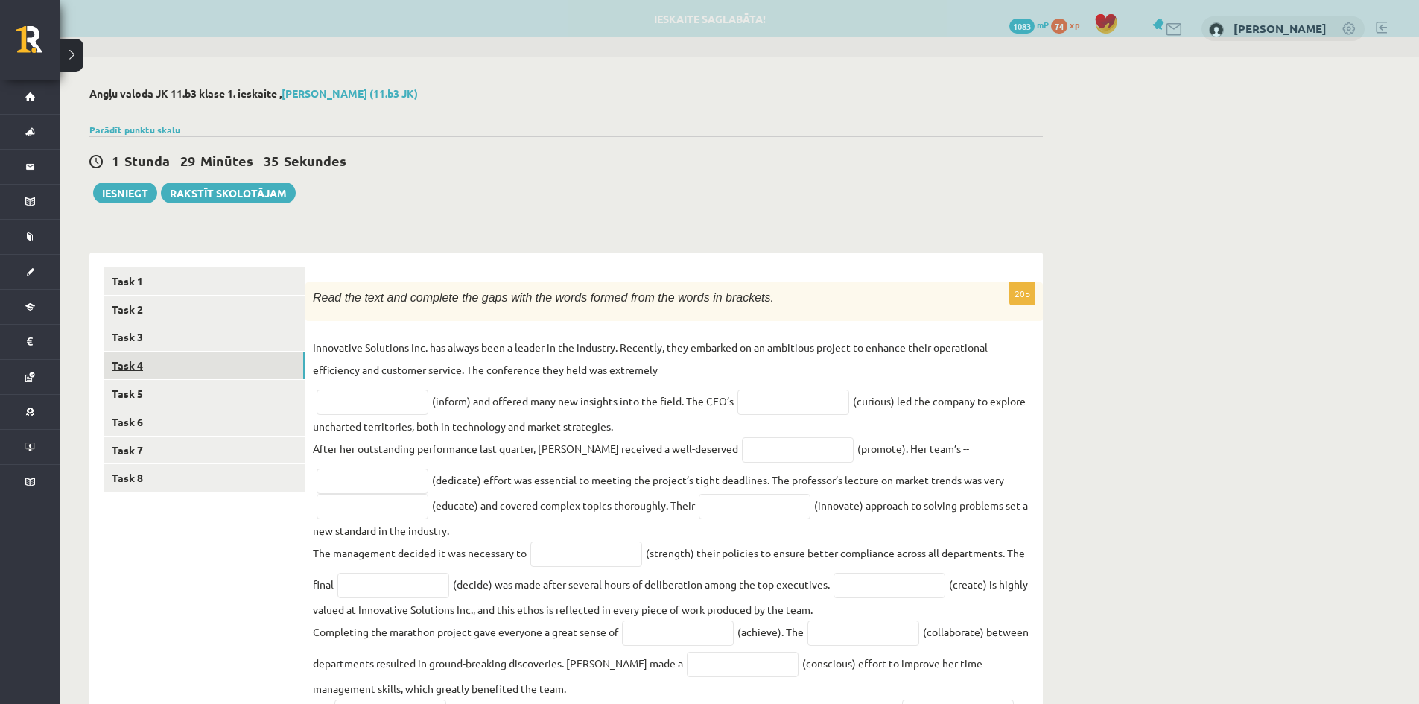
click at [162, 360] on link "Task 4" at bounding box center [204, 366] width 200 height 28
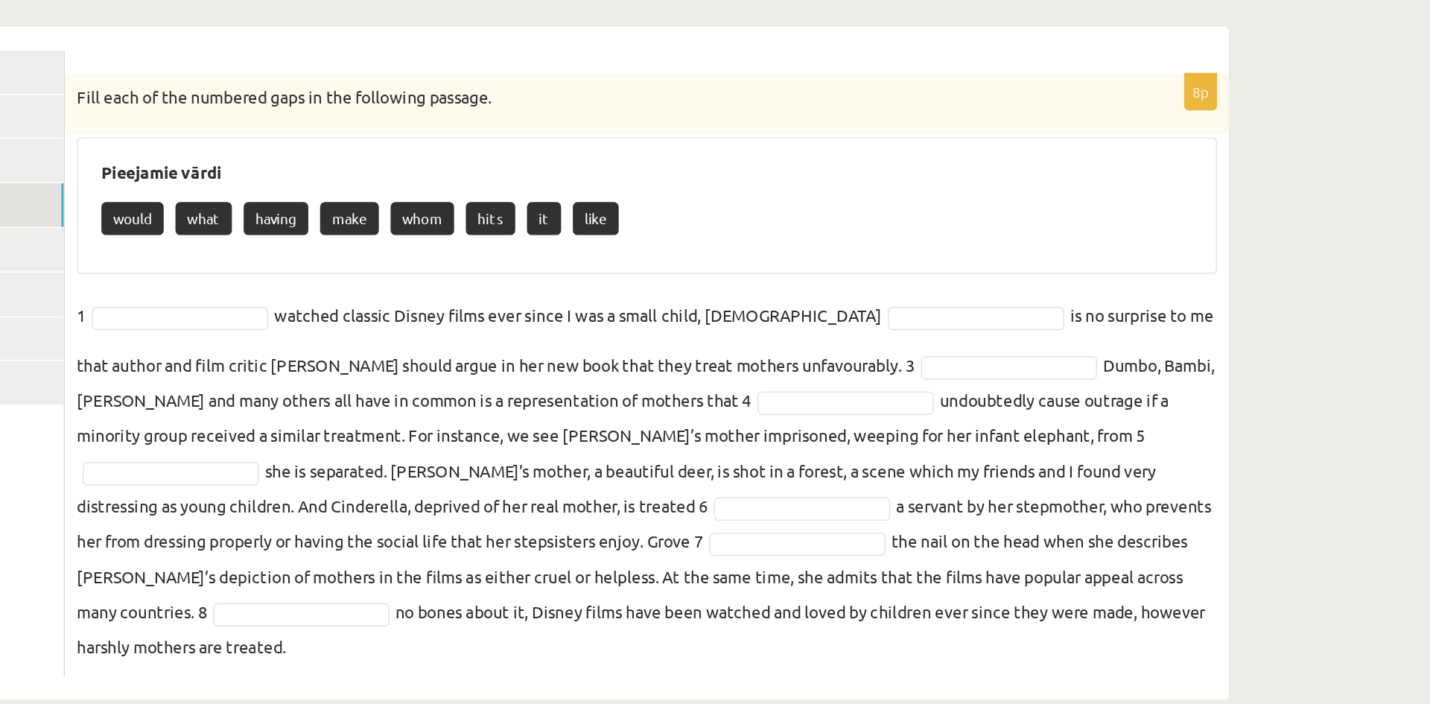
click at [362, 372] on p "would" at bounding box center [348, 374] width 39 height 21
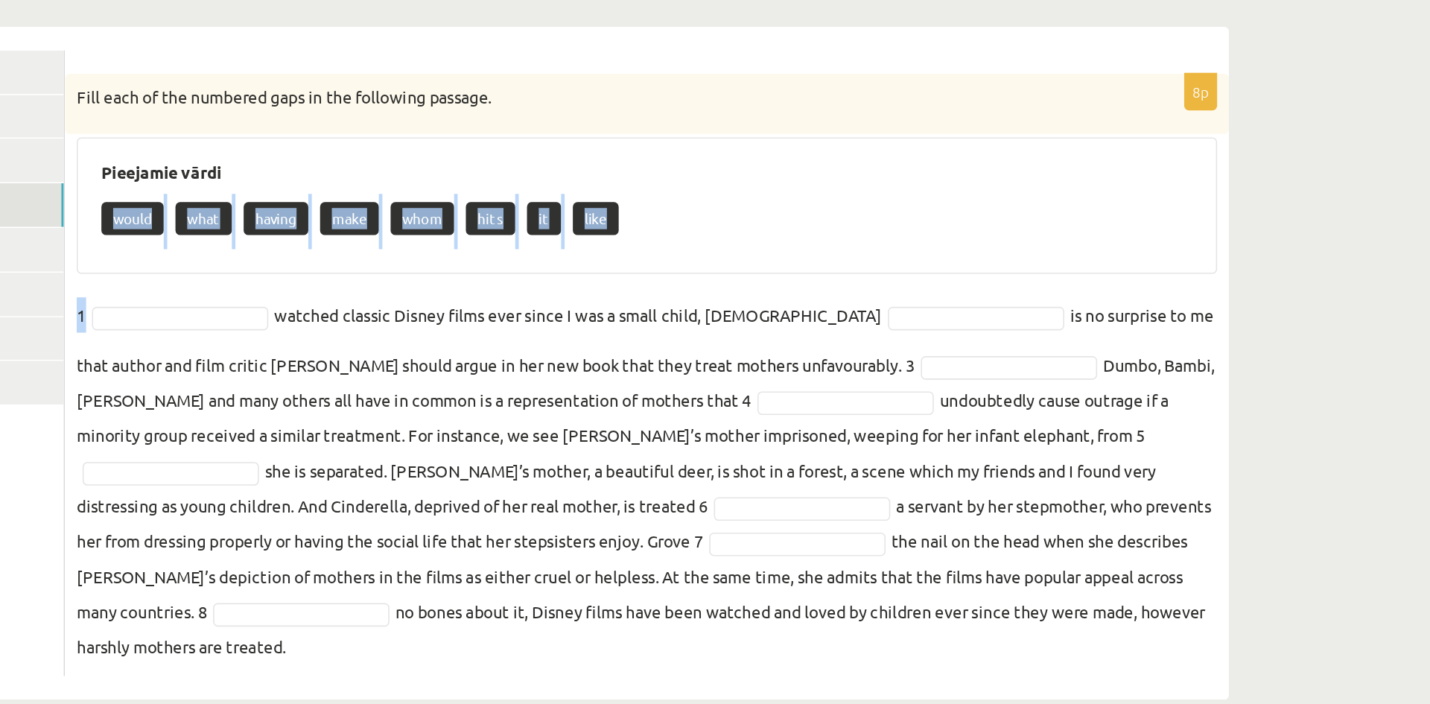
drag, startPoint x: 362, startPoint y: 372, endPoint x: 399, endPoint y: 428, distance: 67.2
click at [399, 428] on div "8p Fill each of the numbered gaps in the following passage. Pieejamie vārdi wou…" at bounding box center [674, 472] width 738 height 381
click at [399, 428] on span at bounding box center [378, 434] width 119 height 13
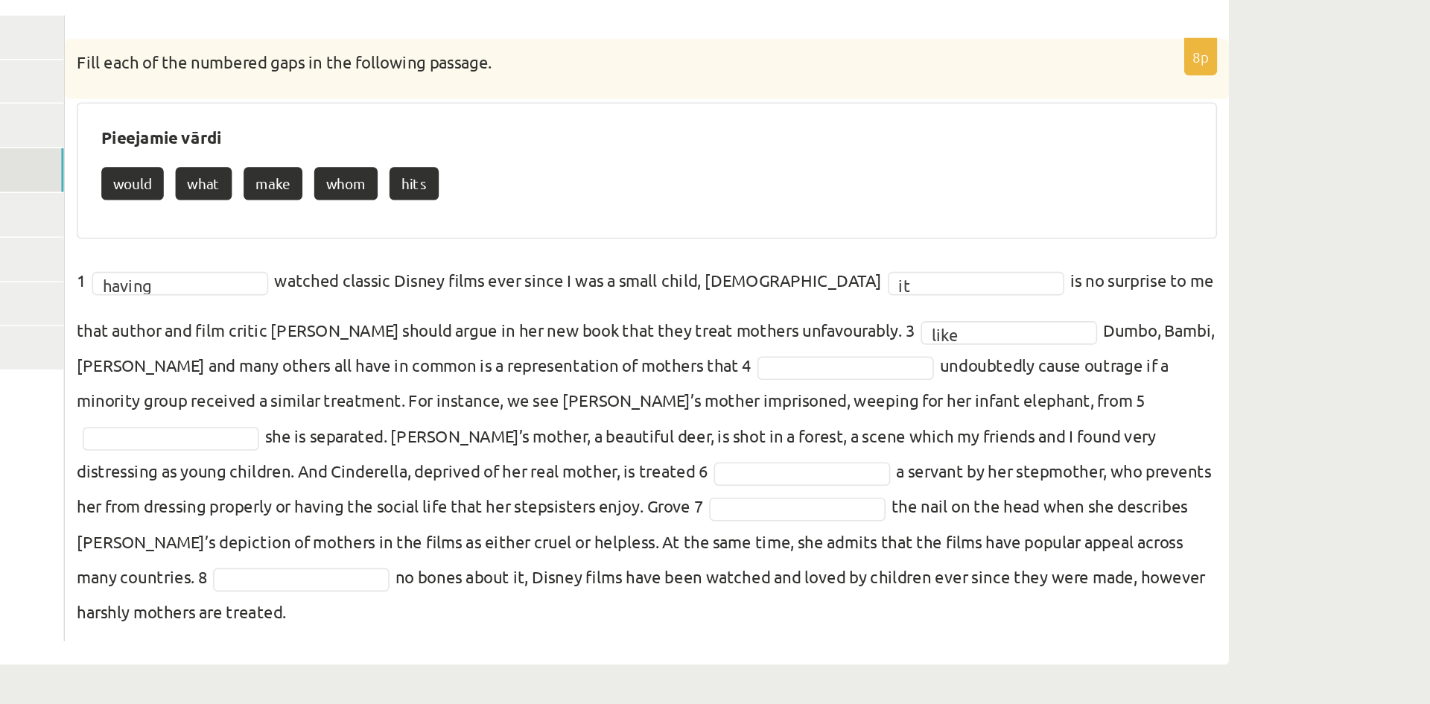
click at [741, 489] on span at bounding box center [800, 488] width 119 height 13
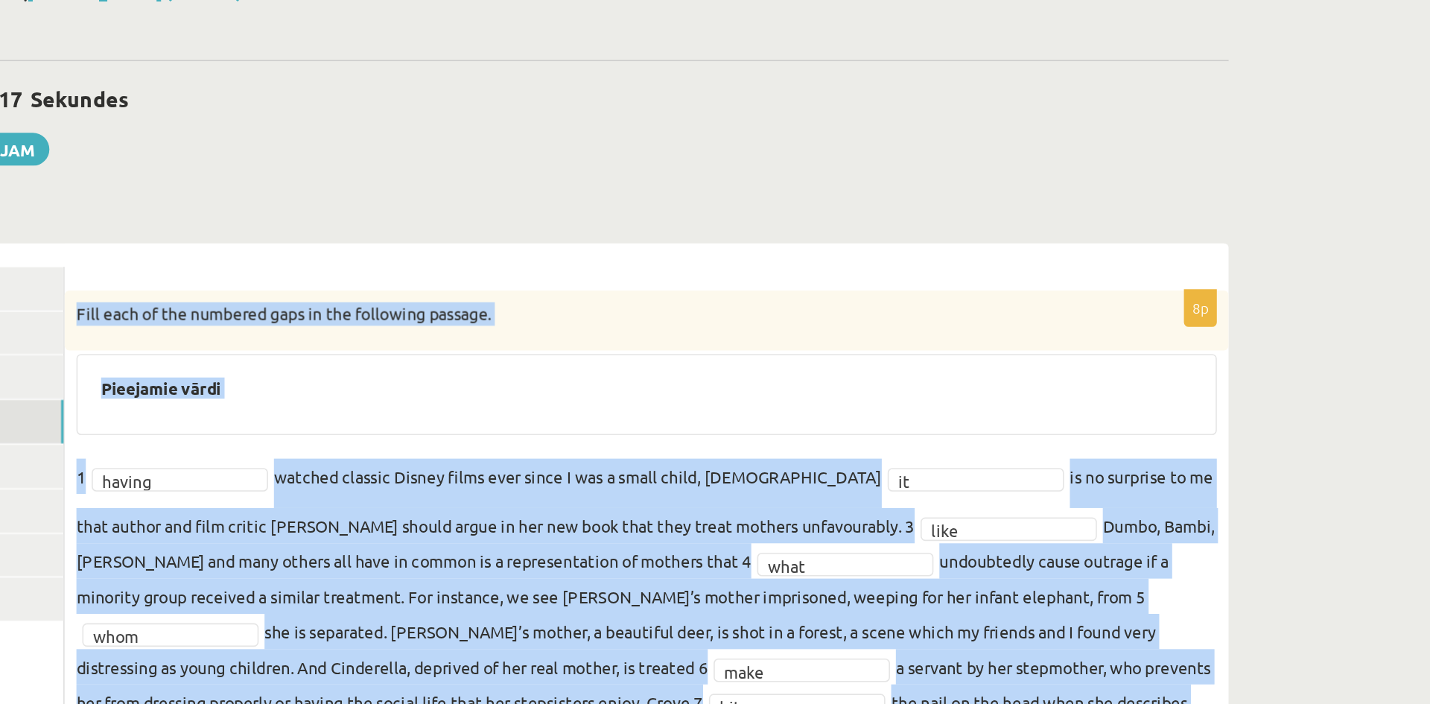
drag, startPoint x: 314, startPoint y: 297, endPoint x: 592, endPoint y: 566, distance: 387.2
click at [592, 566] on div "8p Fill each of the numbered gaps in the following passage. Pieejamie vārdi 1 h…" at bounding box center [674, 455] width 738 height 346
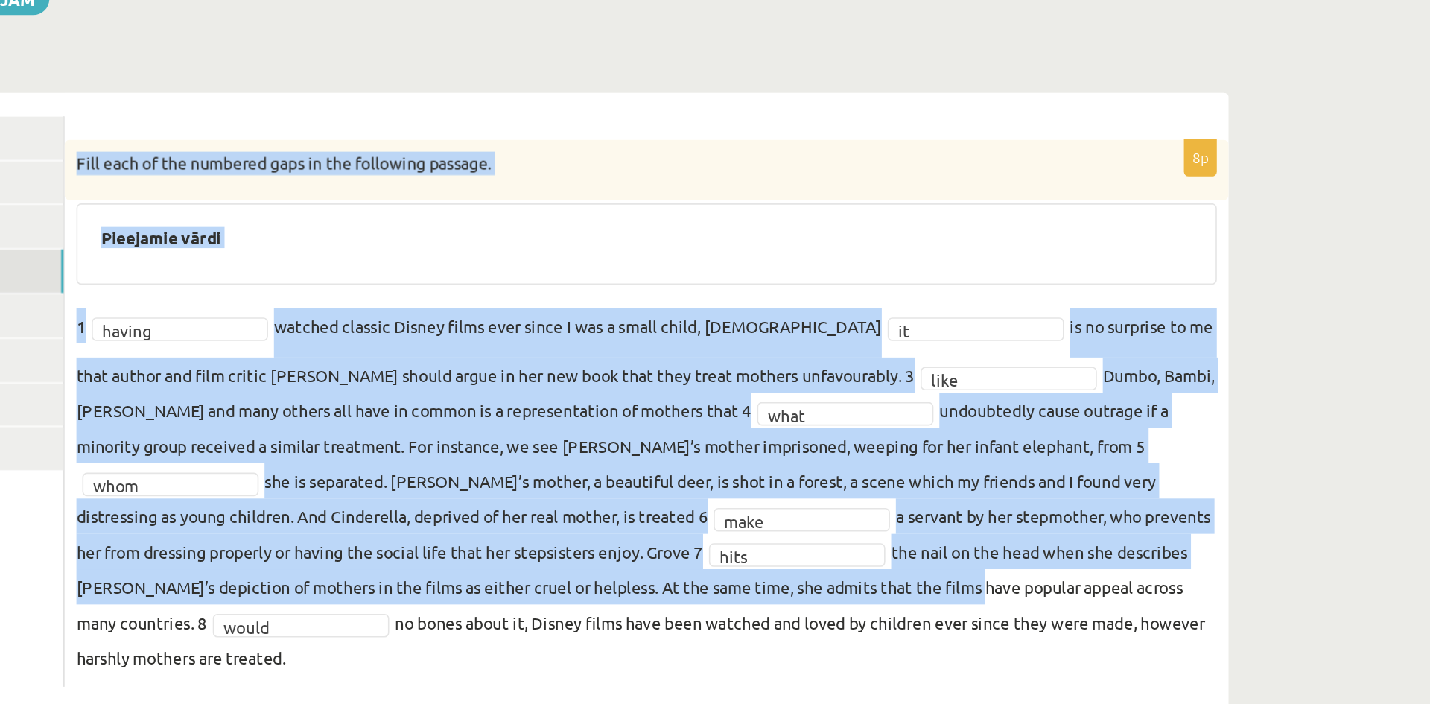
click at [321, 293] on p "Fill each of the numbered gaps in the following passage." at bounding box center [637, 297] width 648 height 15
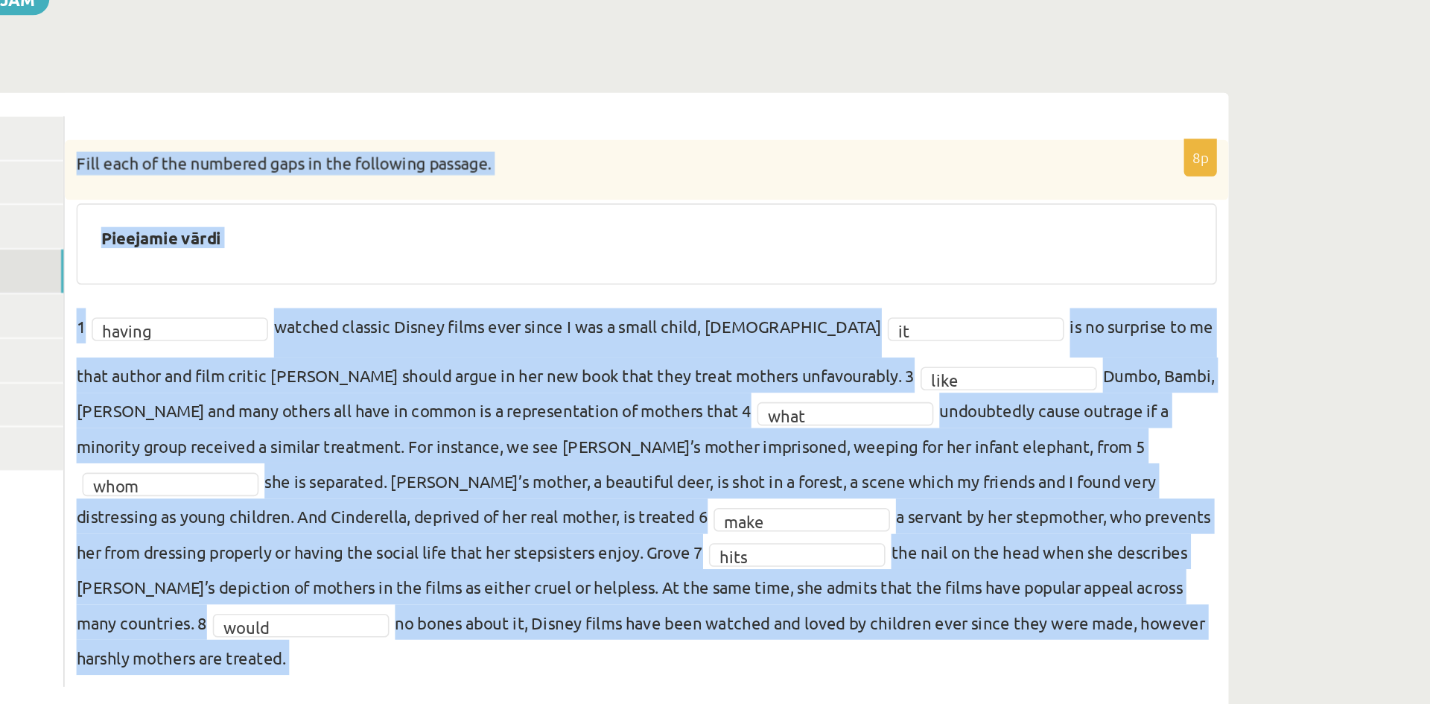
drag, startPoint x: 321, startPoint y: 293, endPoint x: 850, endPoint y: 586, distance: 604.6
click at [850, 586] on div "8p Fill each of the numbered gaps in the following passage. Pieejamie vārdi 1 h…" at bounding box center [674, 455] width 738 height 346
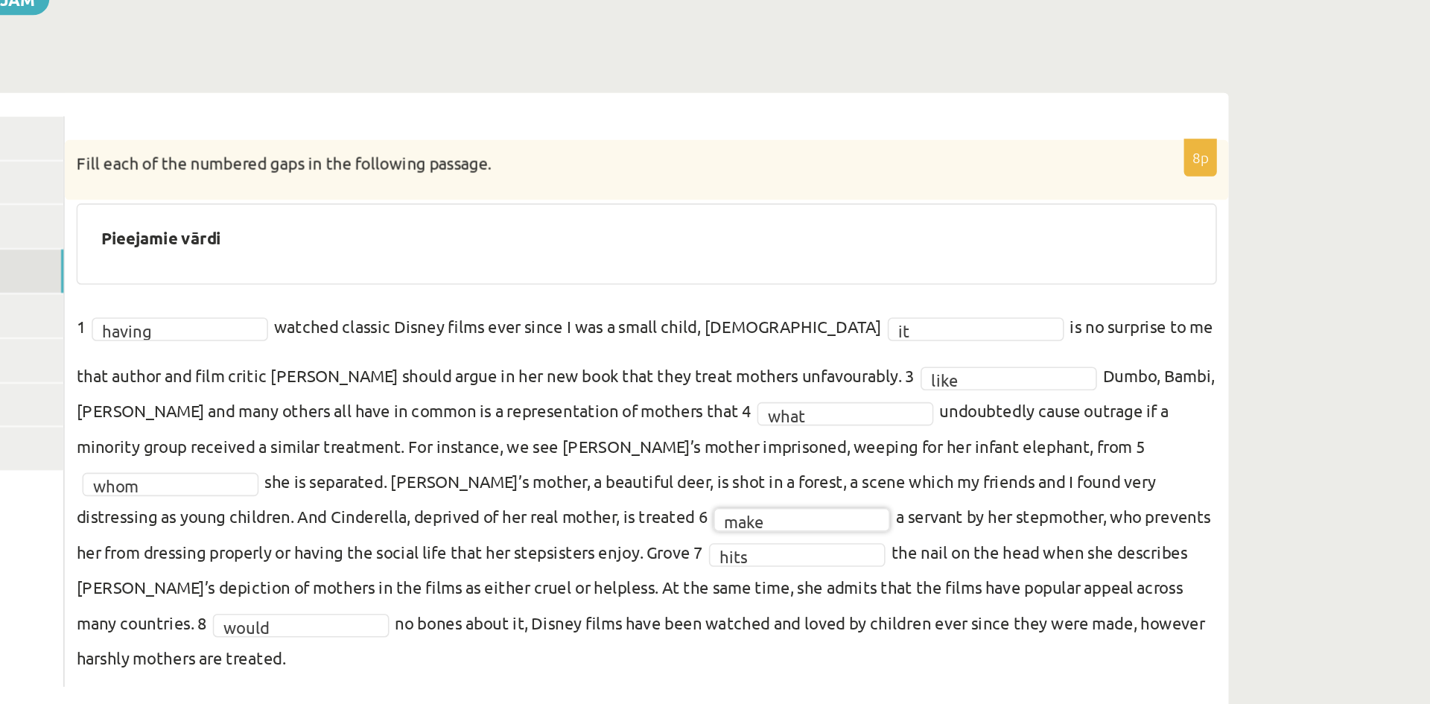
click at [677, 445] on fieldset "1 having ****** watched classic Disney films ever since I was a small child, 2 …" at bounding box center [674, 505] width 723 height 232
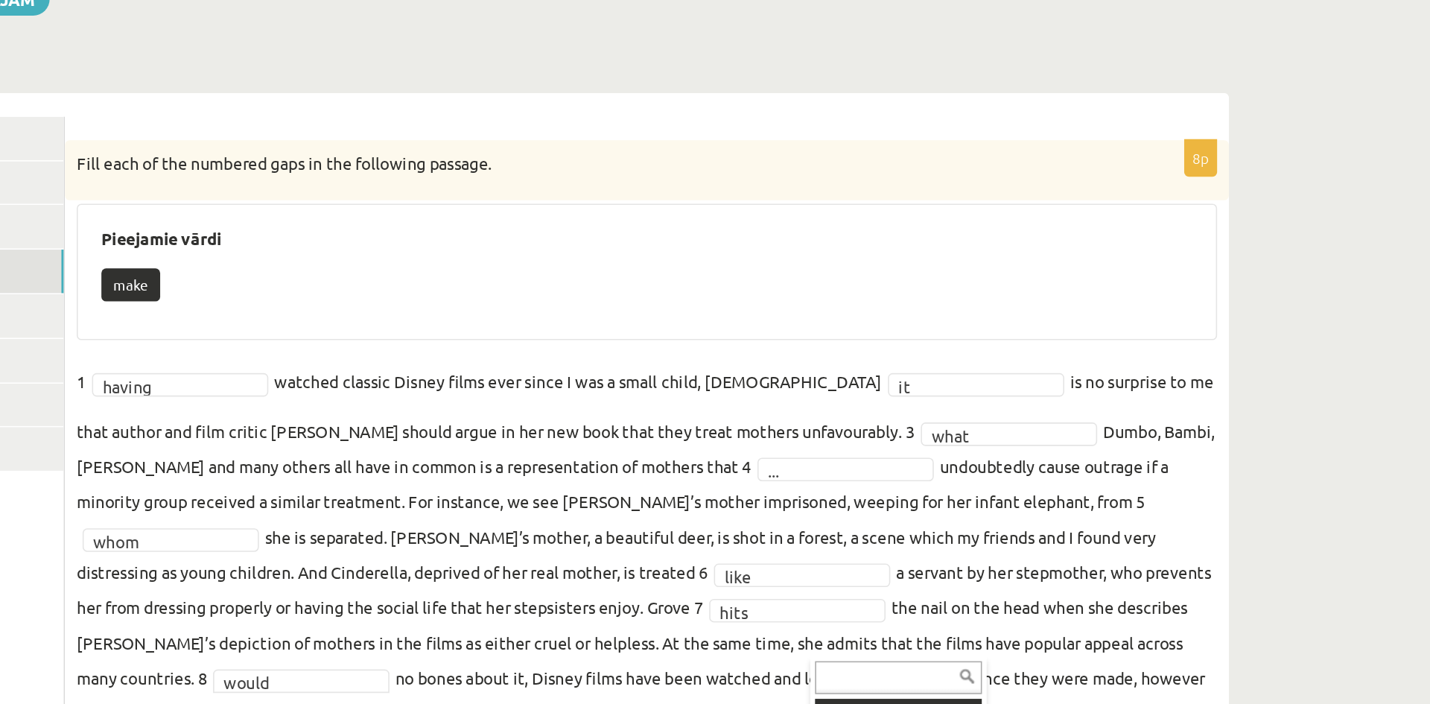
drag, startPoint x: 848, startPoint y: 599, endPoint x: 825, endPoint y: 631, distance: 39.5
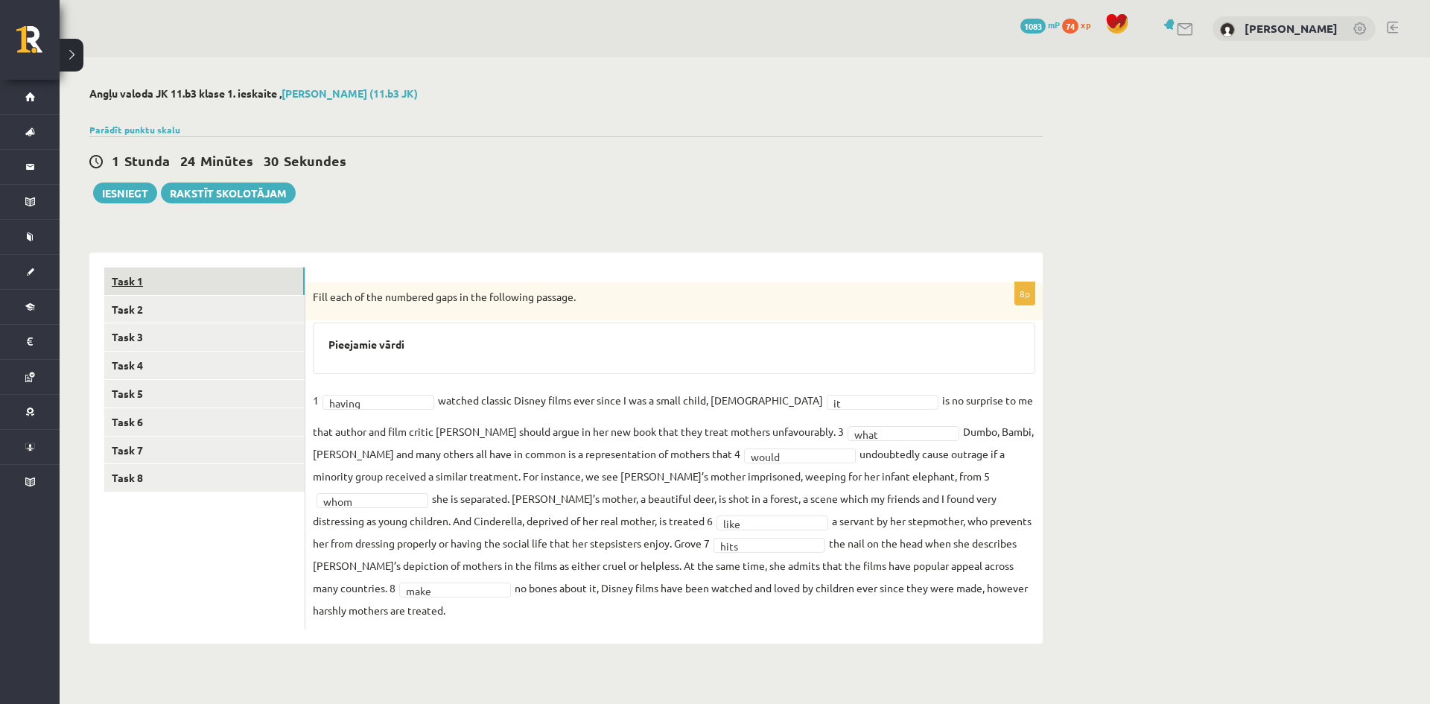
click at [149, 275] on link "Task 1" at bounding box center [204, 281] width 200 height 28
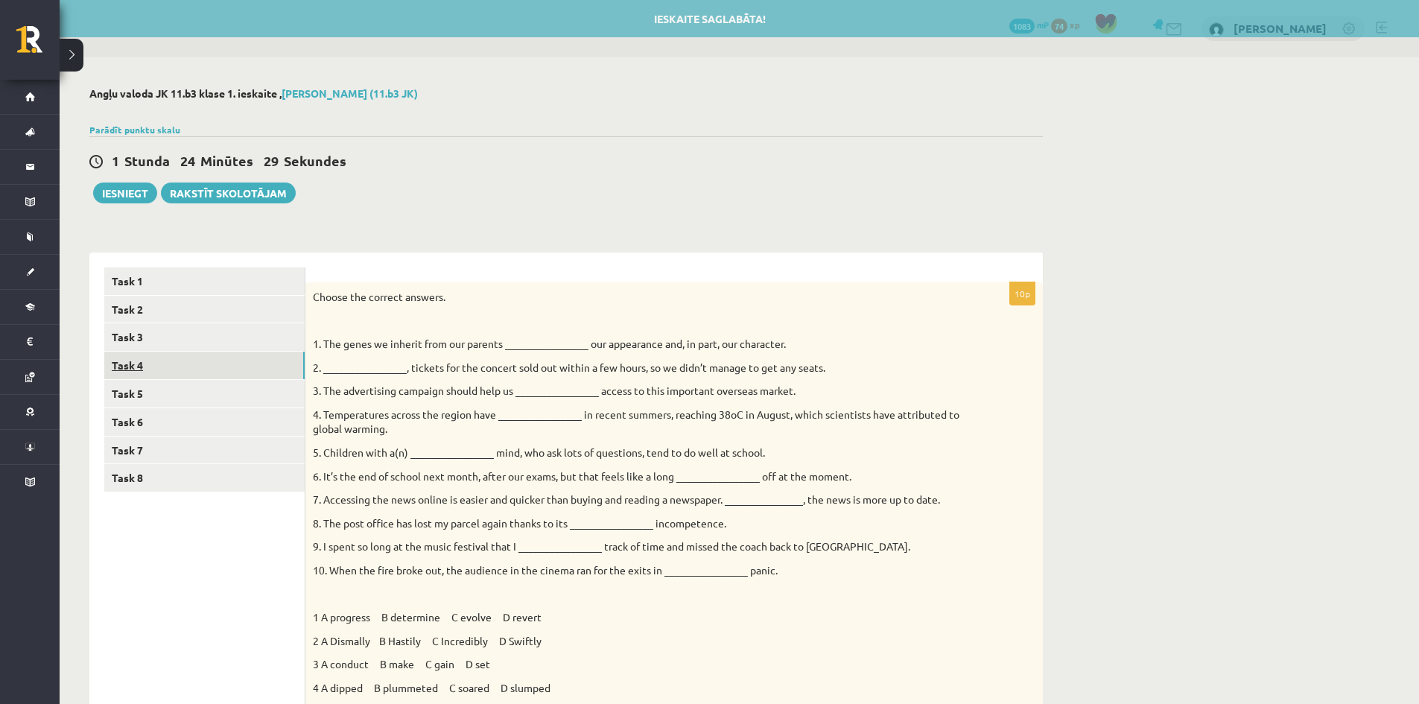
click at [138, 354] on link "Task 4" at bounding box center [204, 366] width 200 height 28
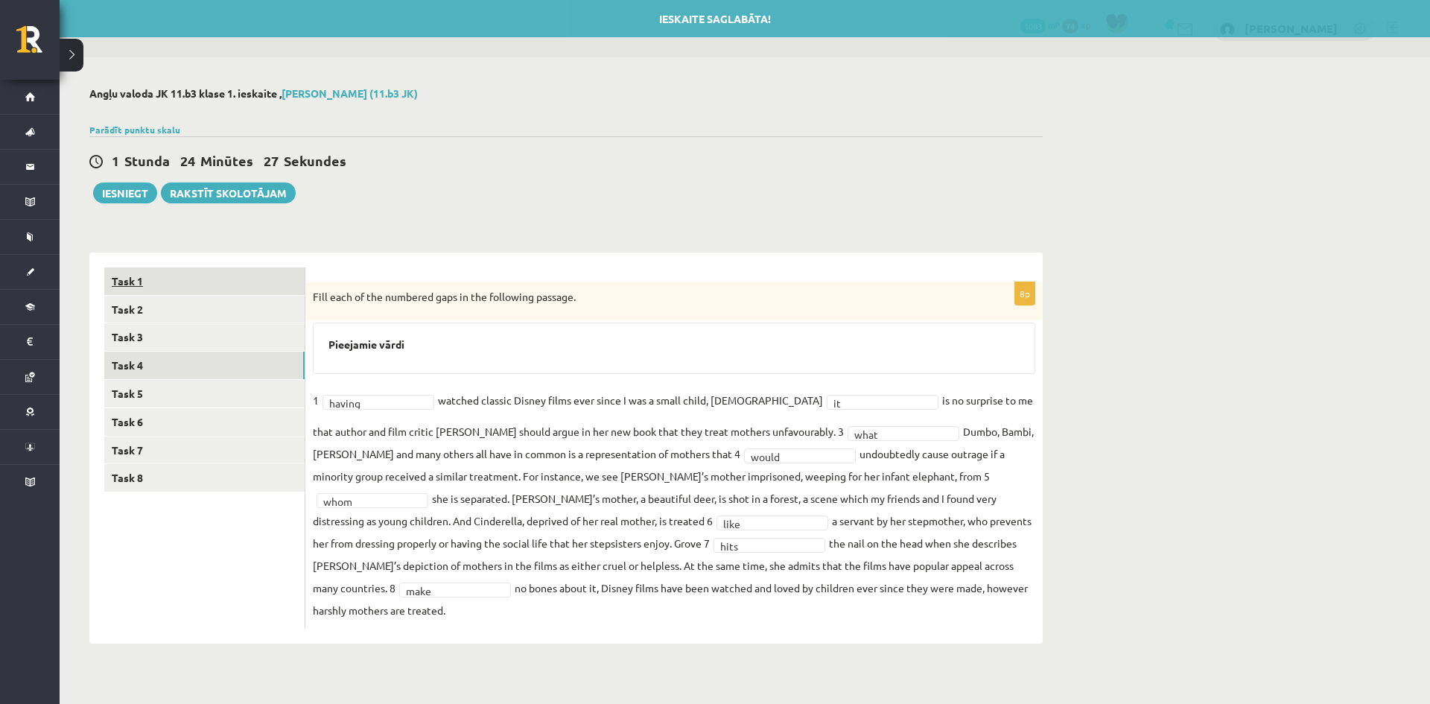
click at [199, 287] on link "Task 1" at bounding box center [204, 281] width 200 height 28
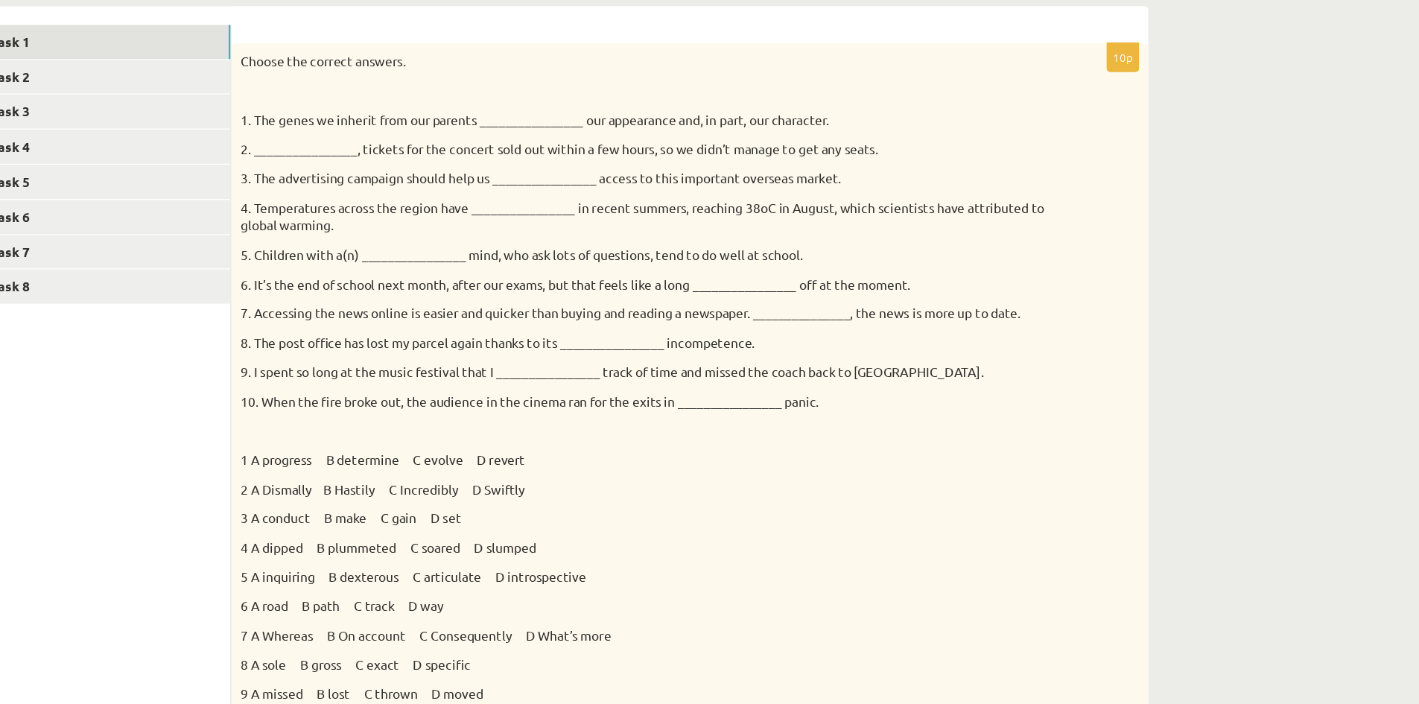
scroll to position [120, 0]
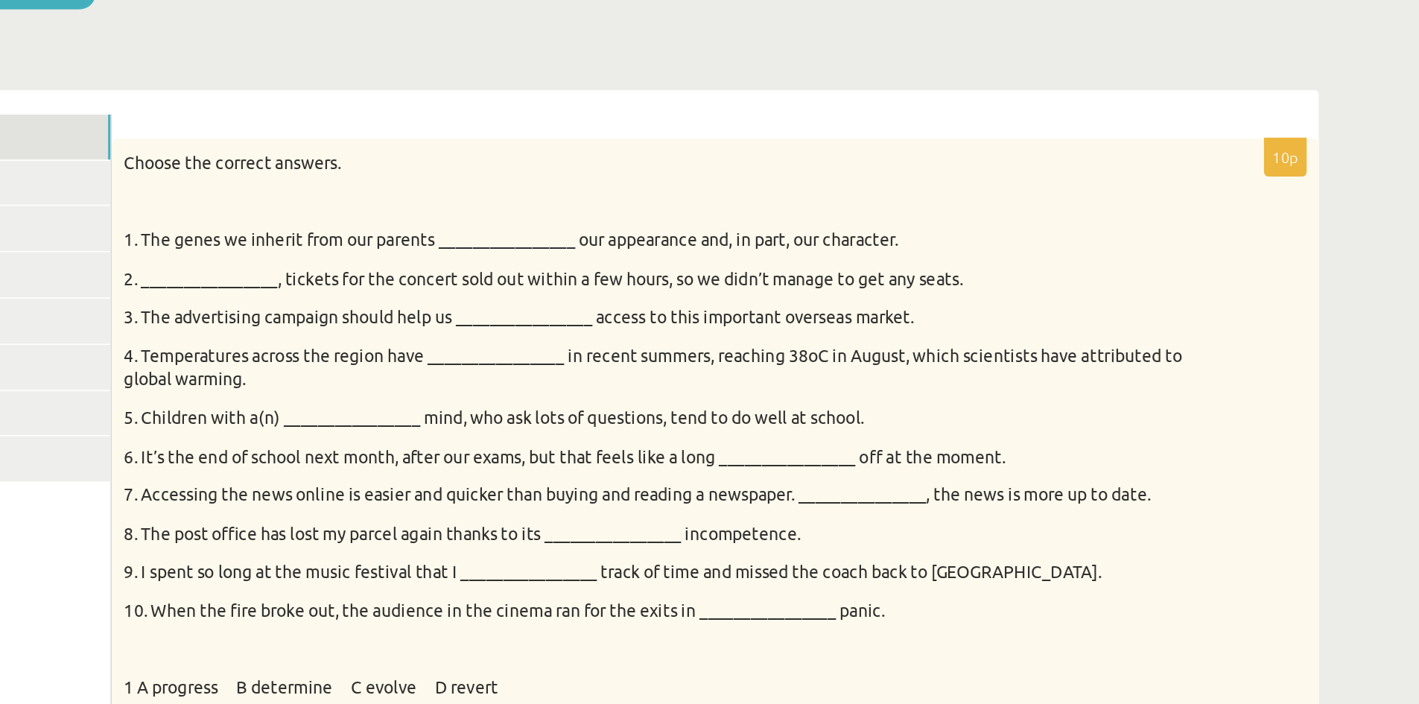
click at [313, 174] on p "Choose the correct answers." at bounding box center [637, 177] width 648 height 15
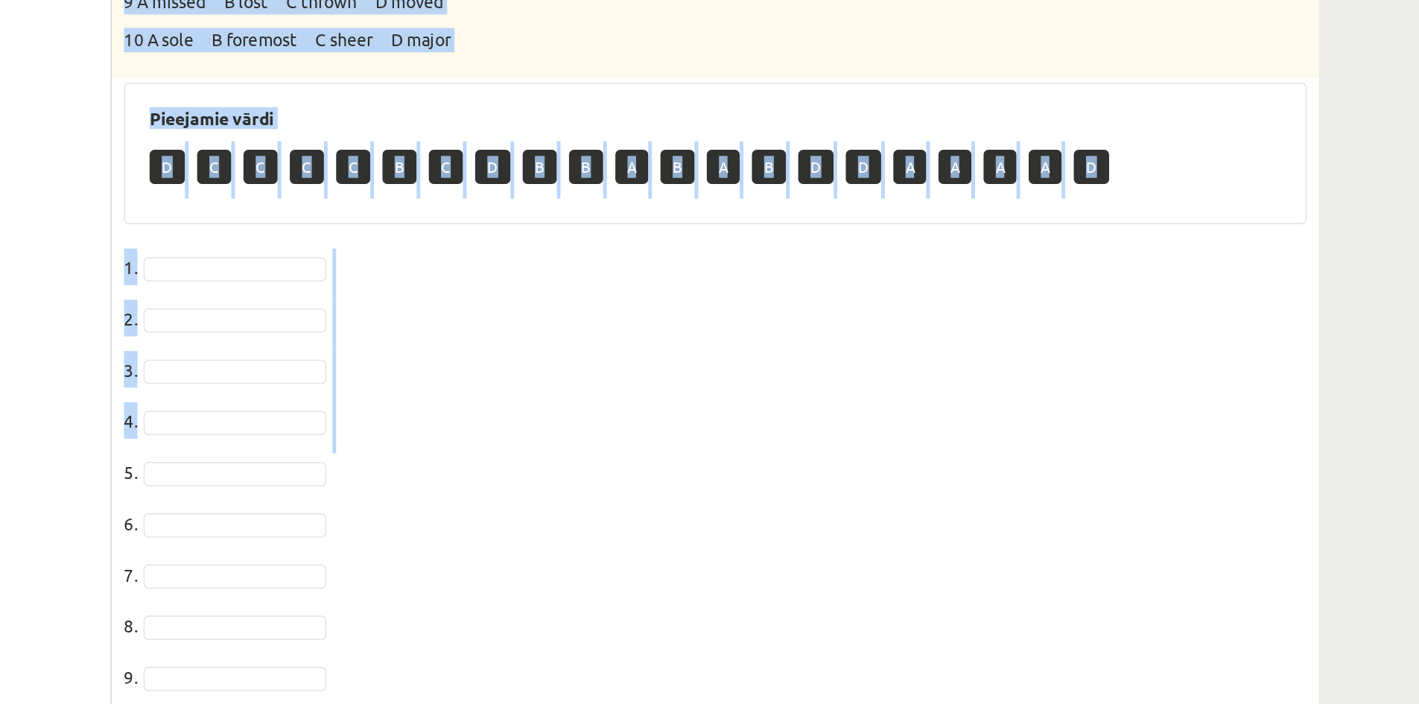
scroll to position [618, 0]
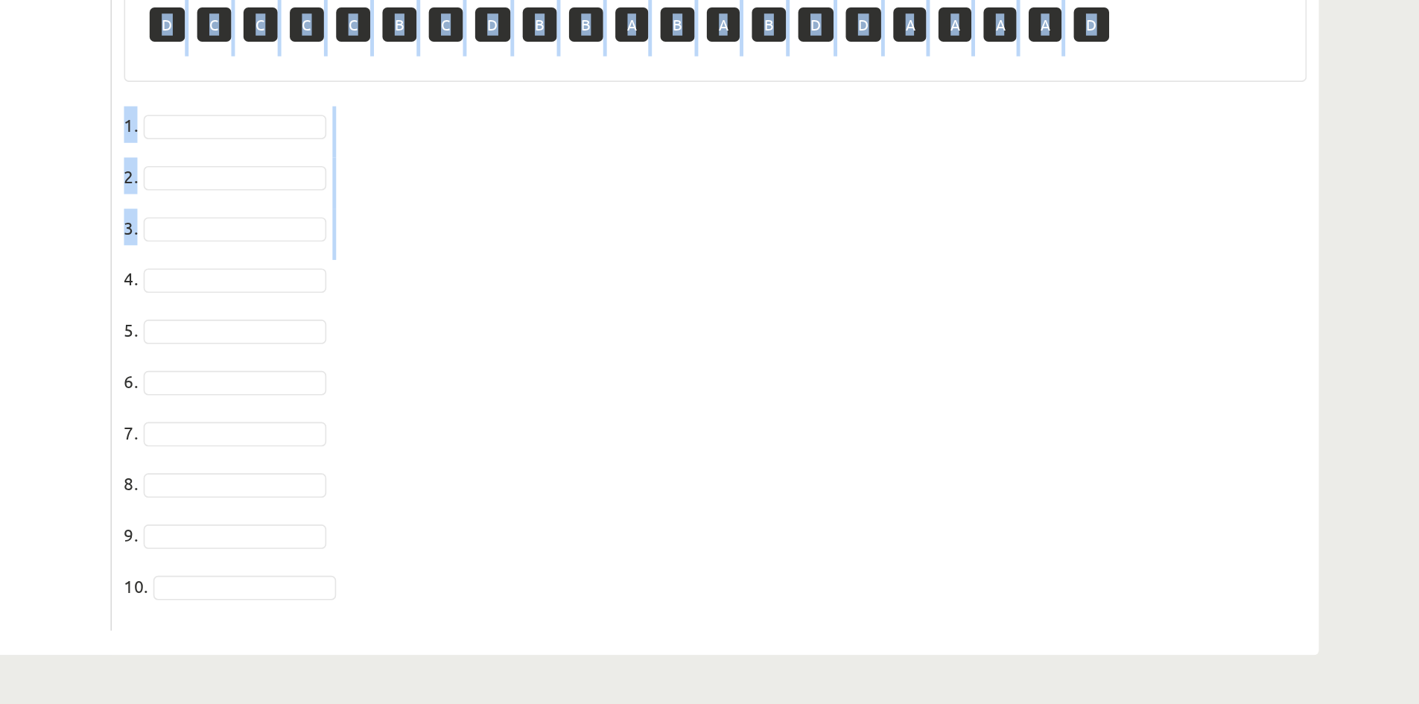
drag, startPoint x: 313, startPoint y: 174, endPoint x: 647, endPoint y: 409, distance: 408.0
click at [647, 409] on div "10p Choose the correct answers. 1. The genes we inherit from our parents ______…" at bounding box center [674, 161] width 738 height 995
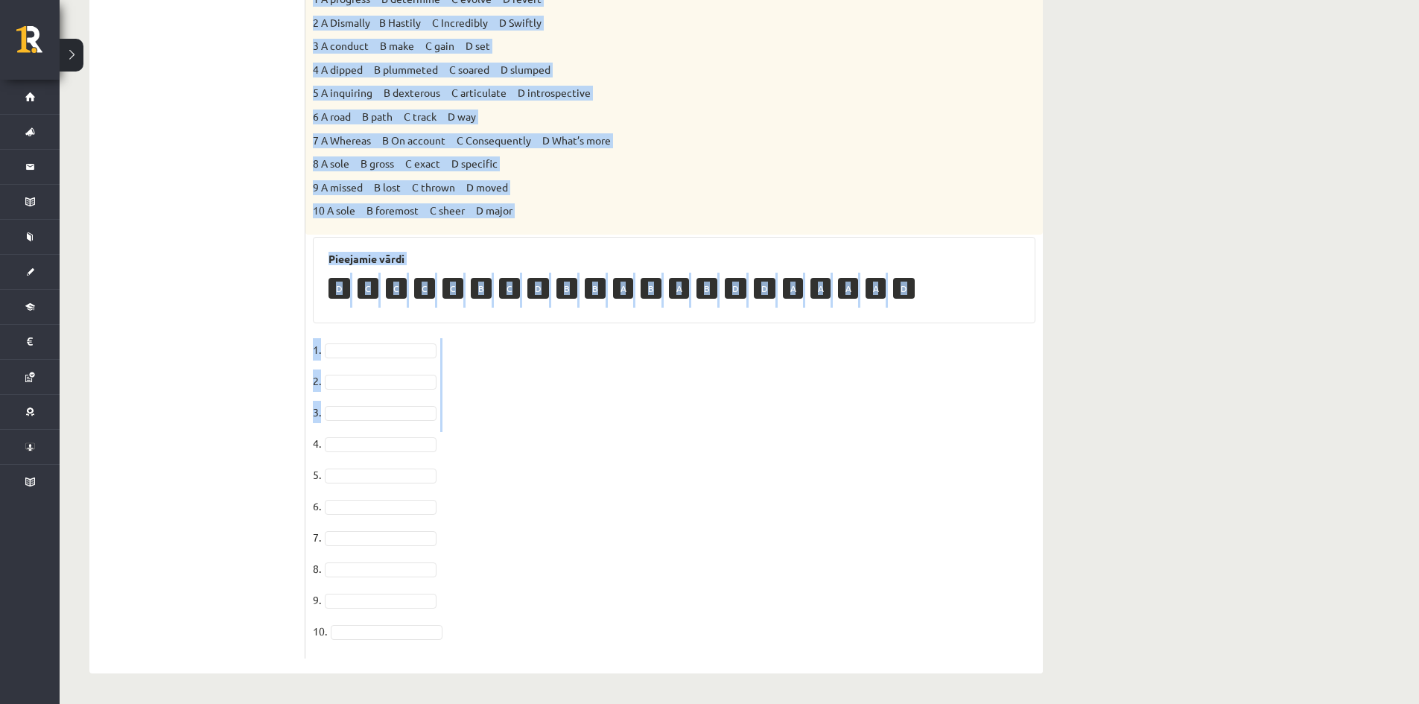
click at [545, 205] on p "10 A sole B foremost C sheer D major" at bounding box center [637, 210] width 648 height 15
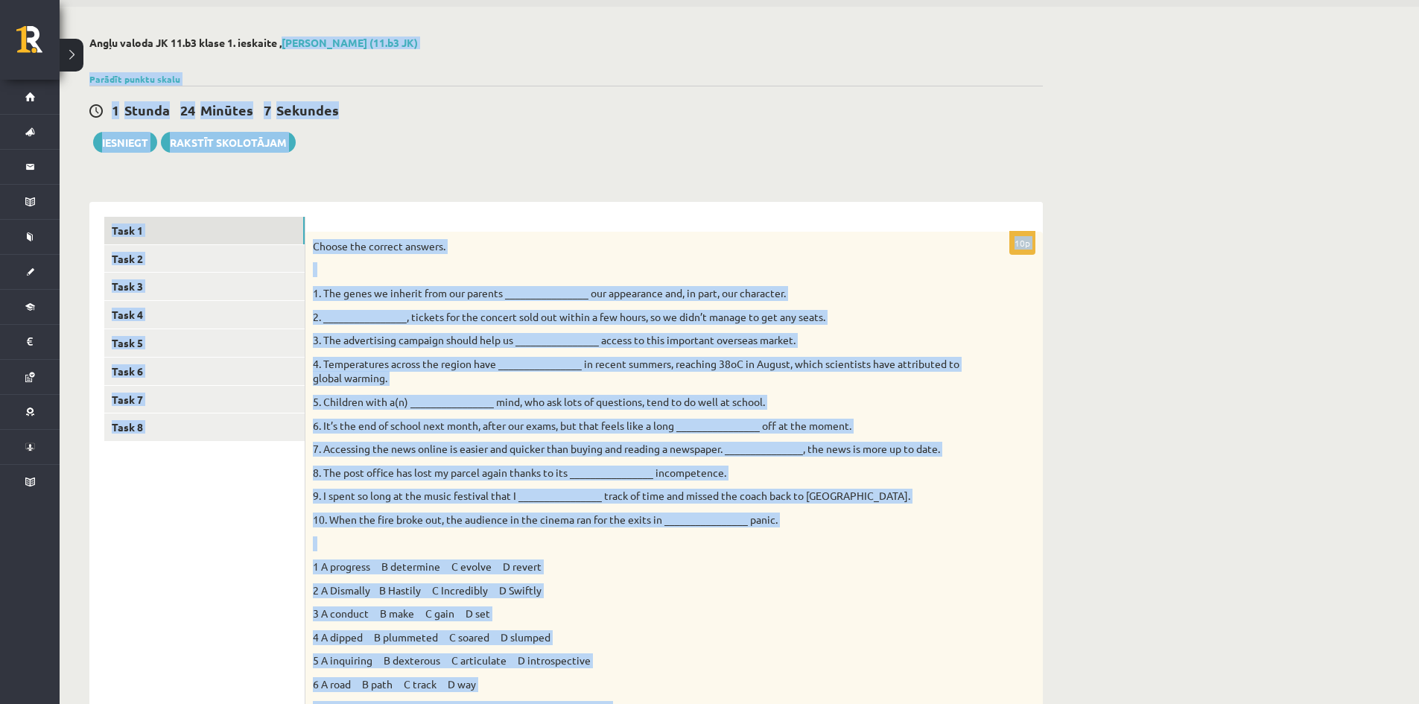
scroll to position [0, 0]
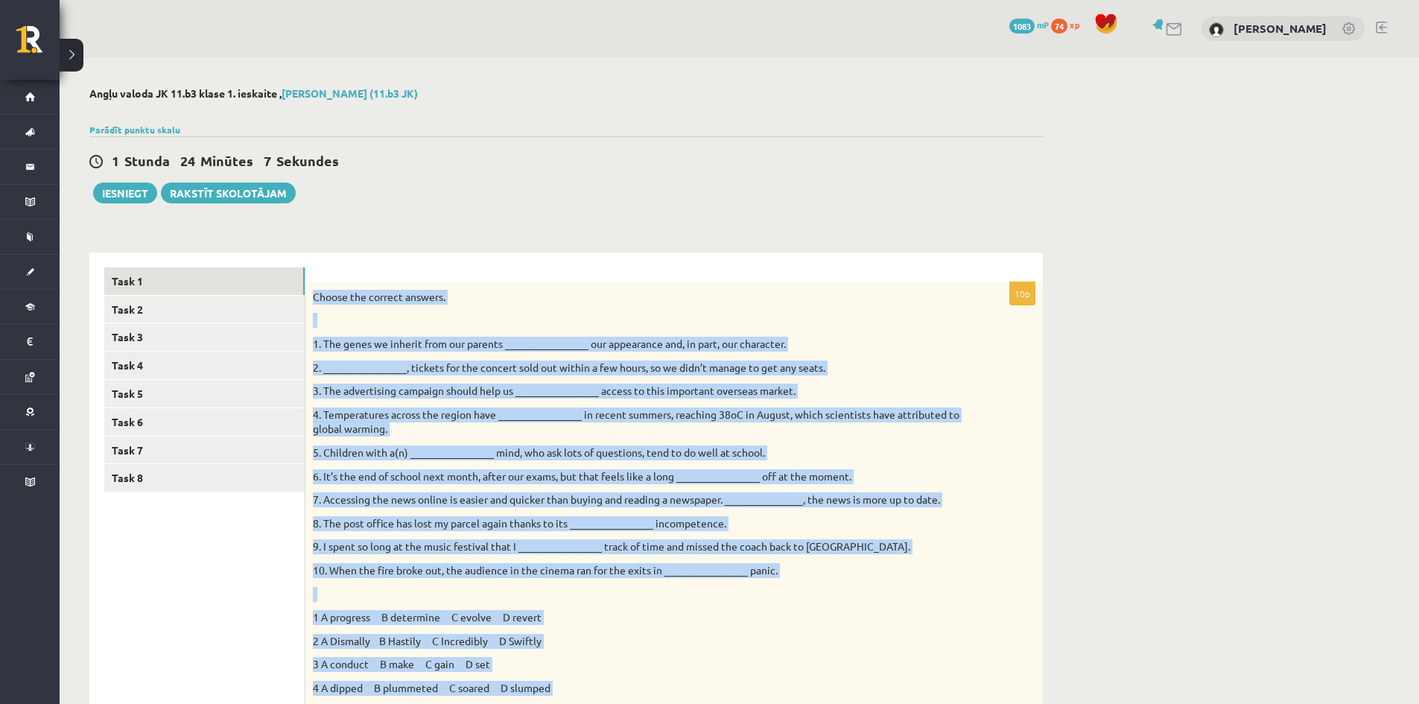
drag, startPoint x: 545, startPoint y: 205, endPoint x: 327, endPoint y: 270, distance: 227.2
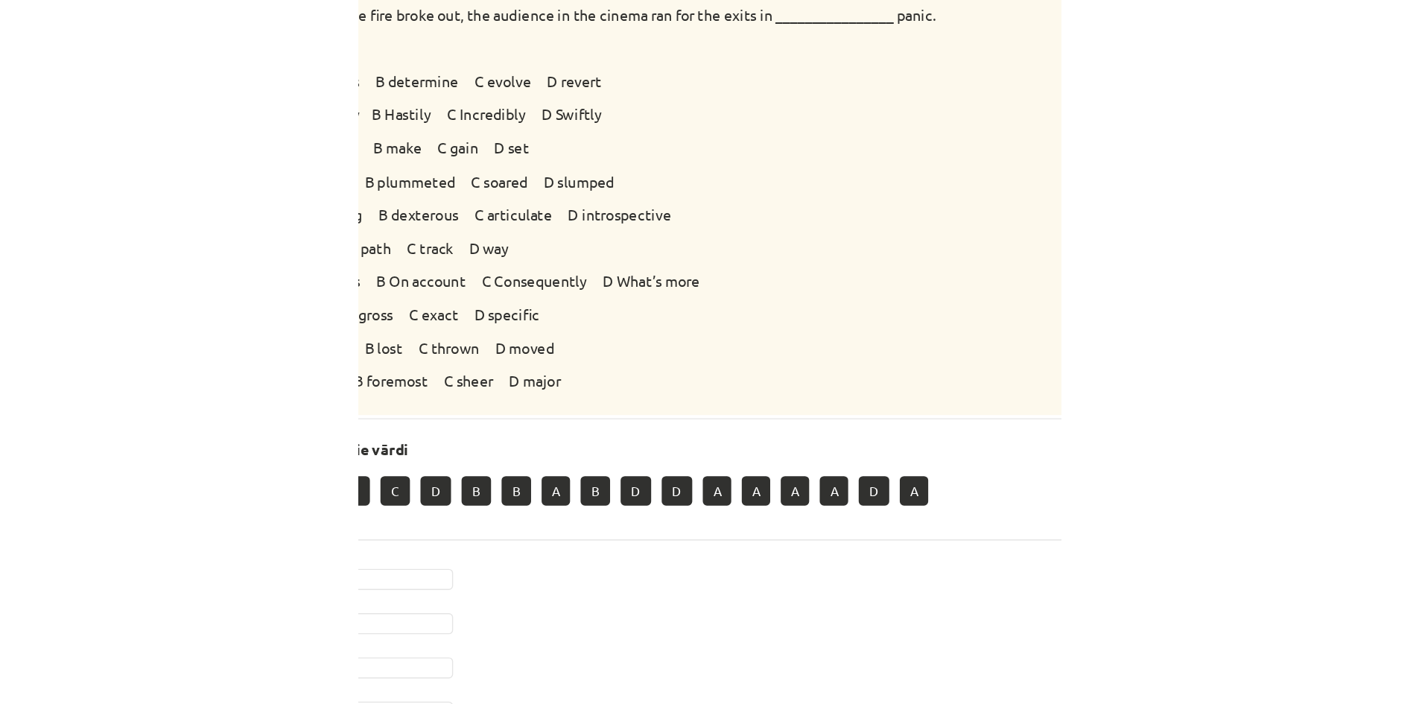
scroll to position [442, 0]
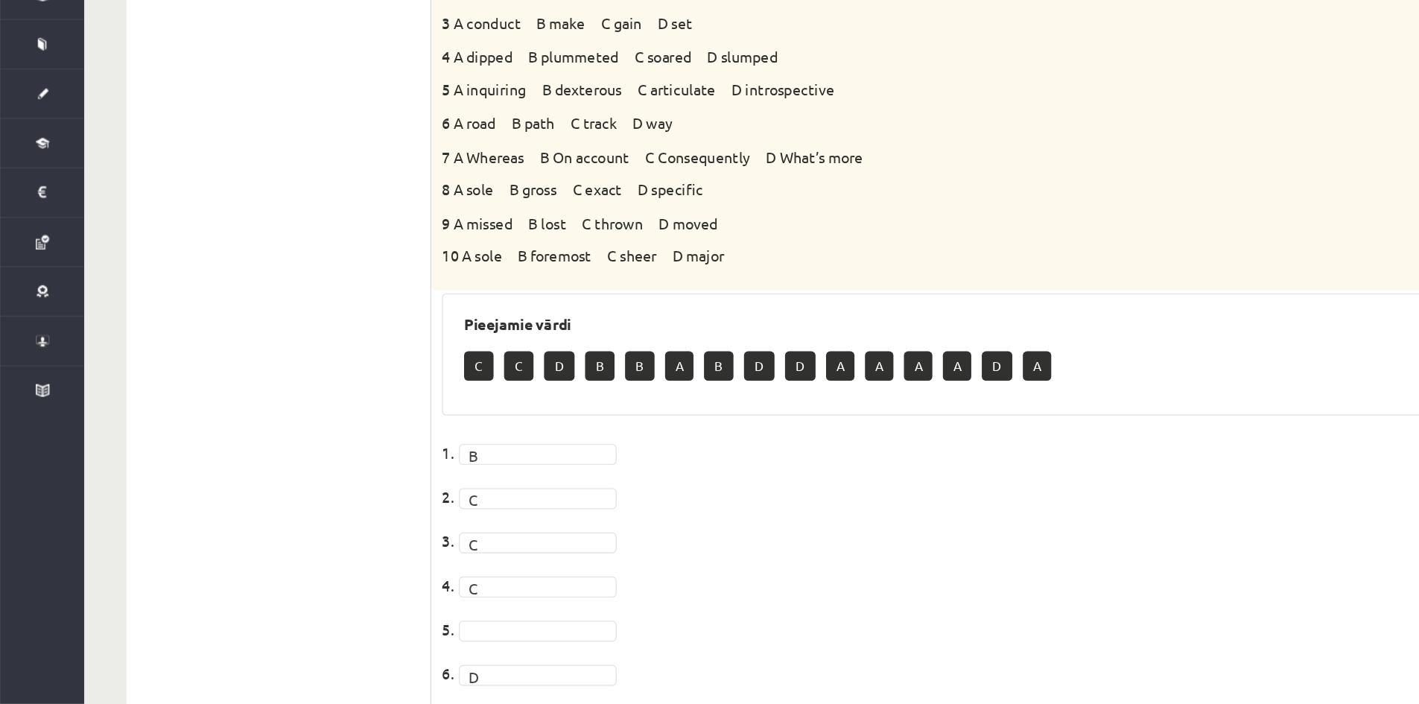
click at [349, 644] on span at bounding box center [380, 650] width 119 height 13
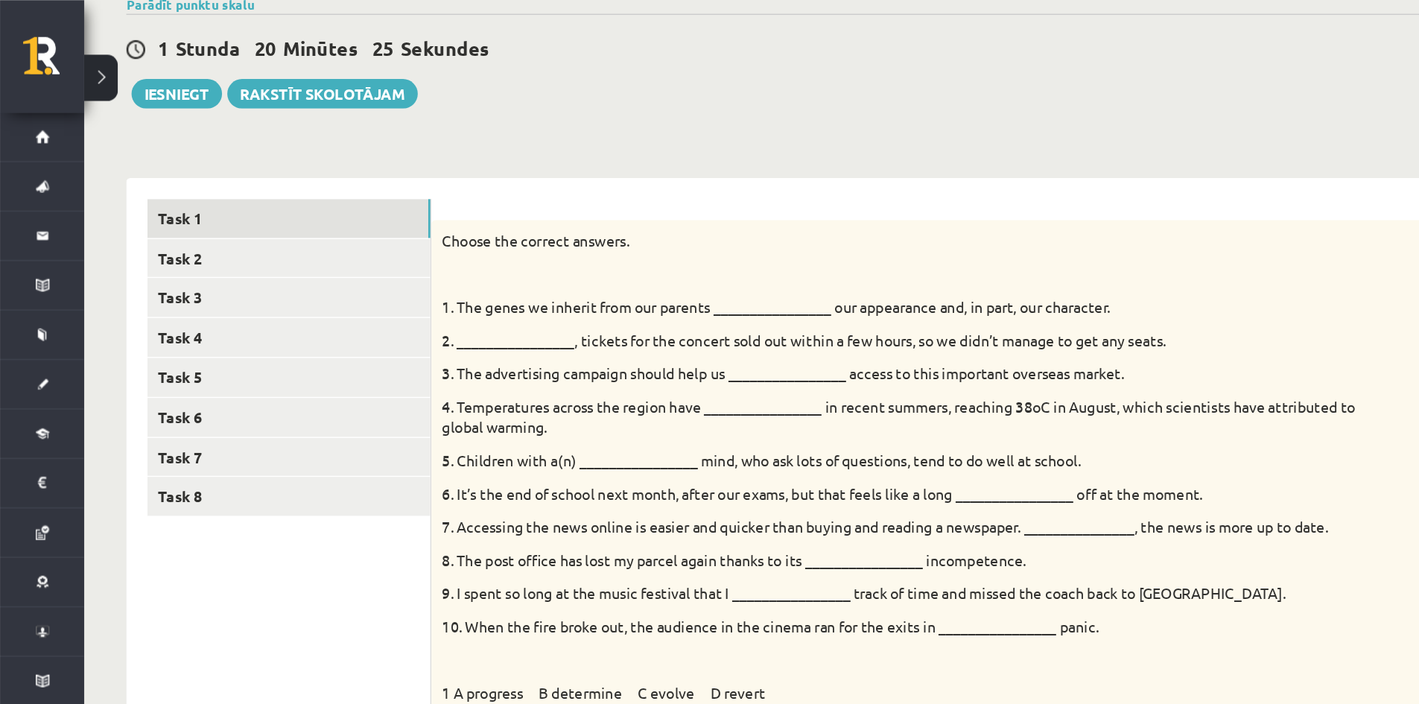
scroll to position [126, 0]
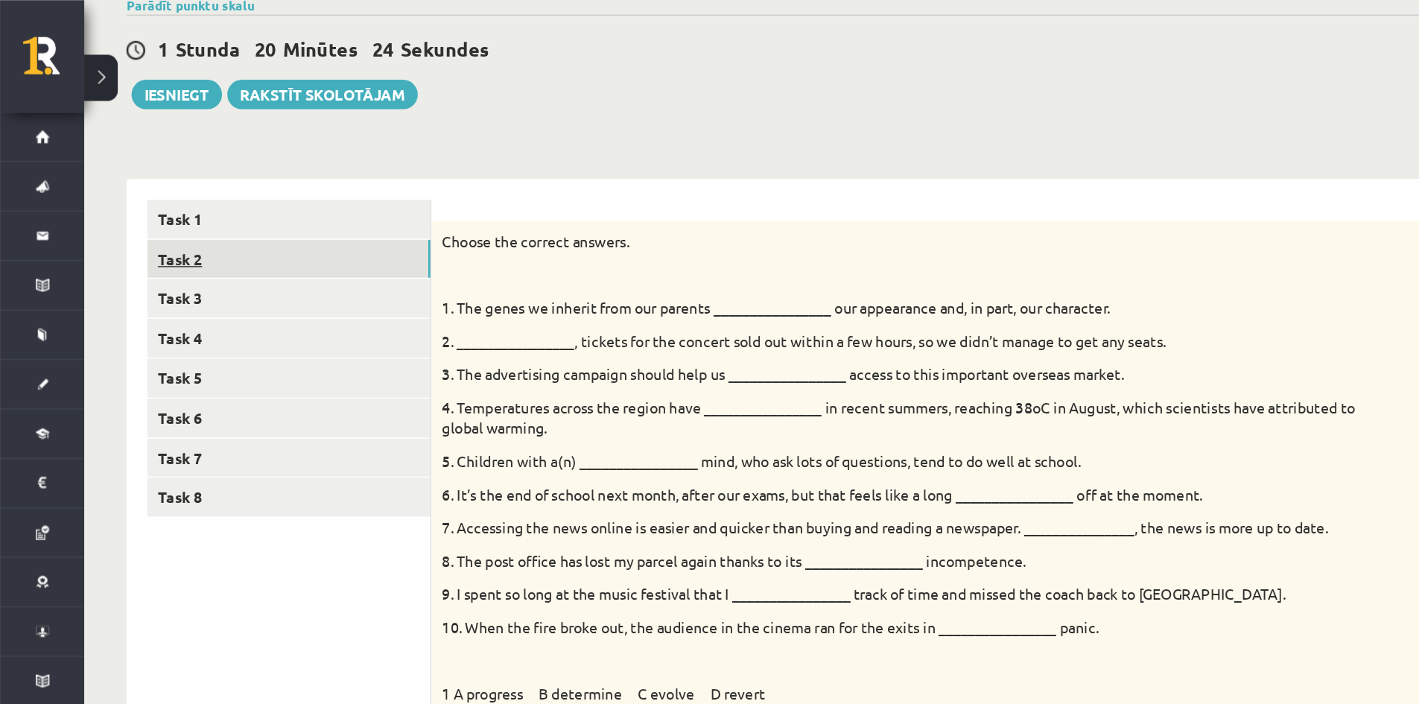
click at [215, 184] on link "Task 2" at bounding box center [204, 184] width 200 height 28
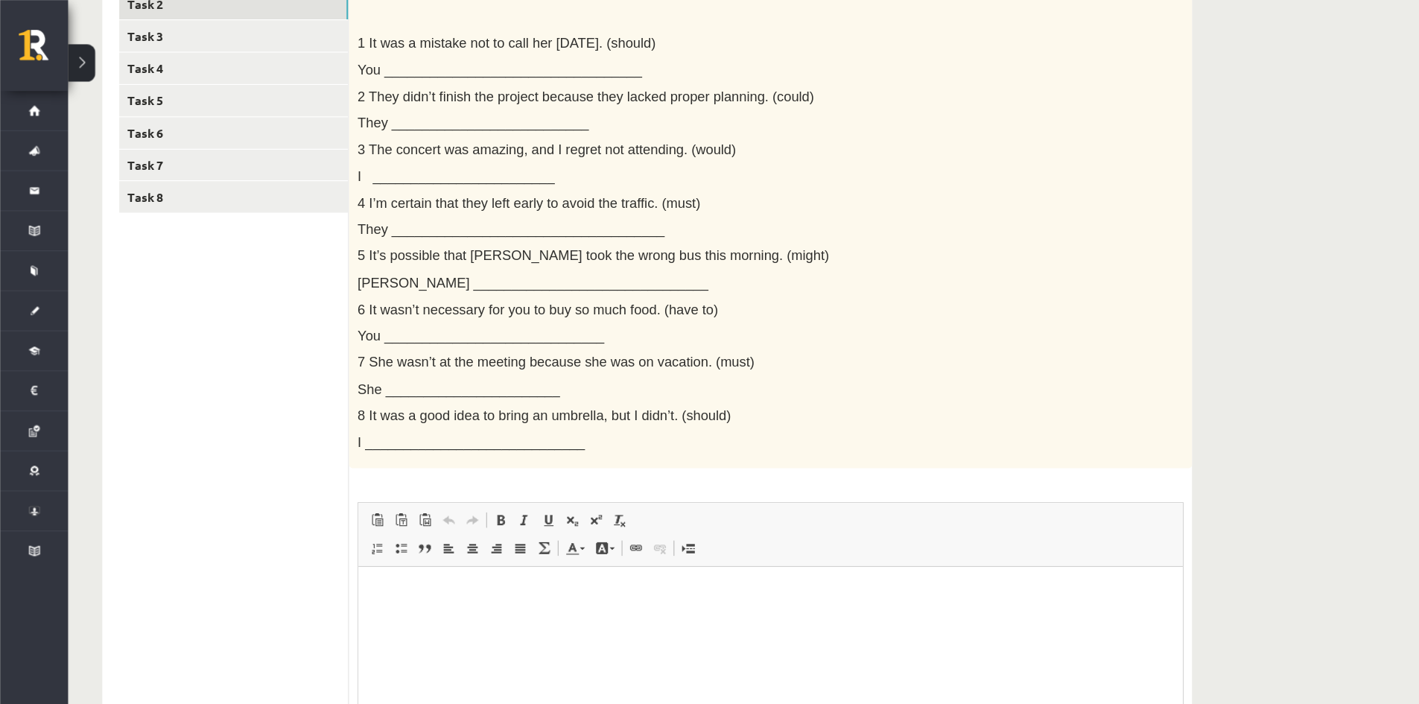
scroll to position [273, 0]
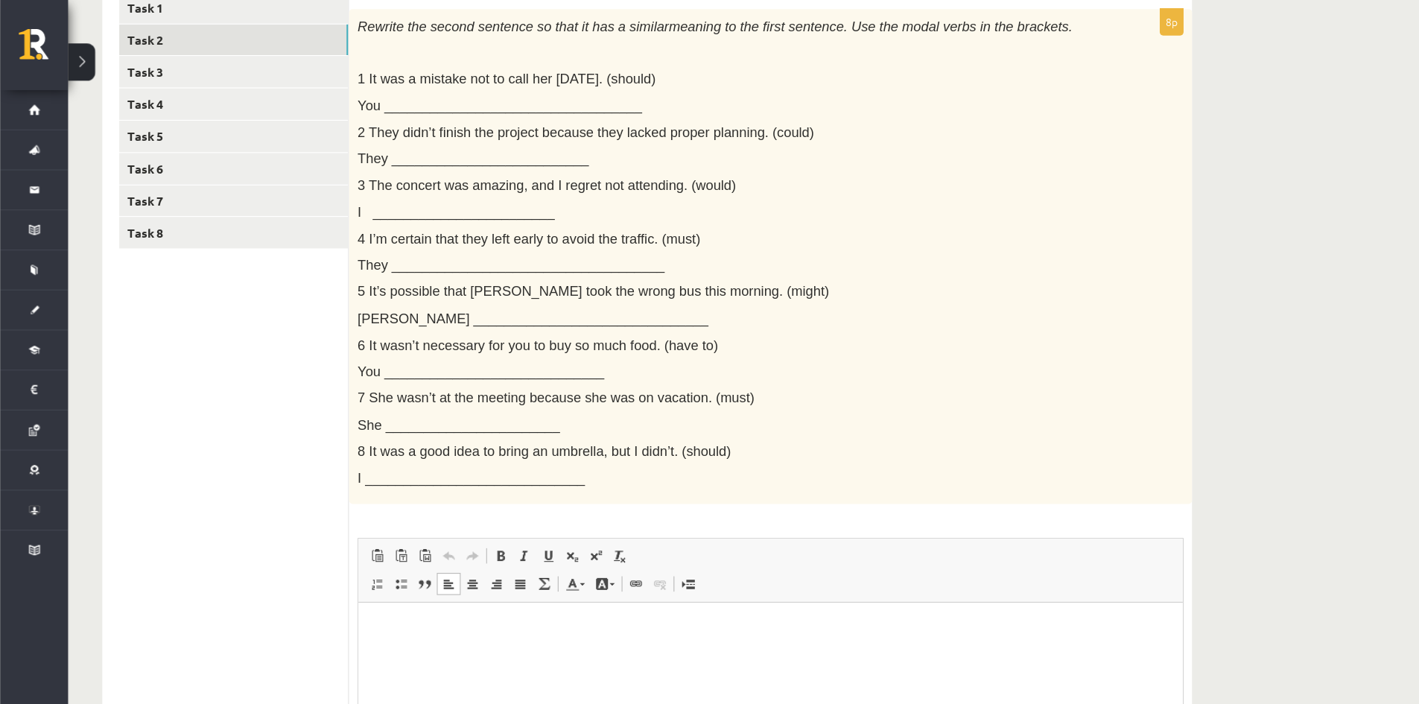
click at [486, 633] on p "Editor, wiswyg-editor-user-answer-47024840100440" at bounding box center [718, 626] width 691 height 16
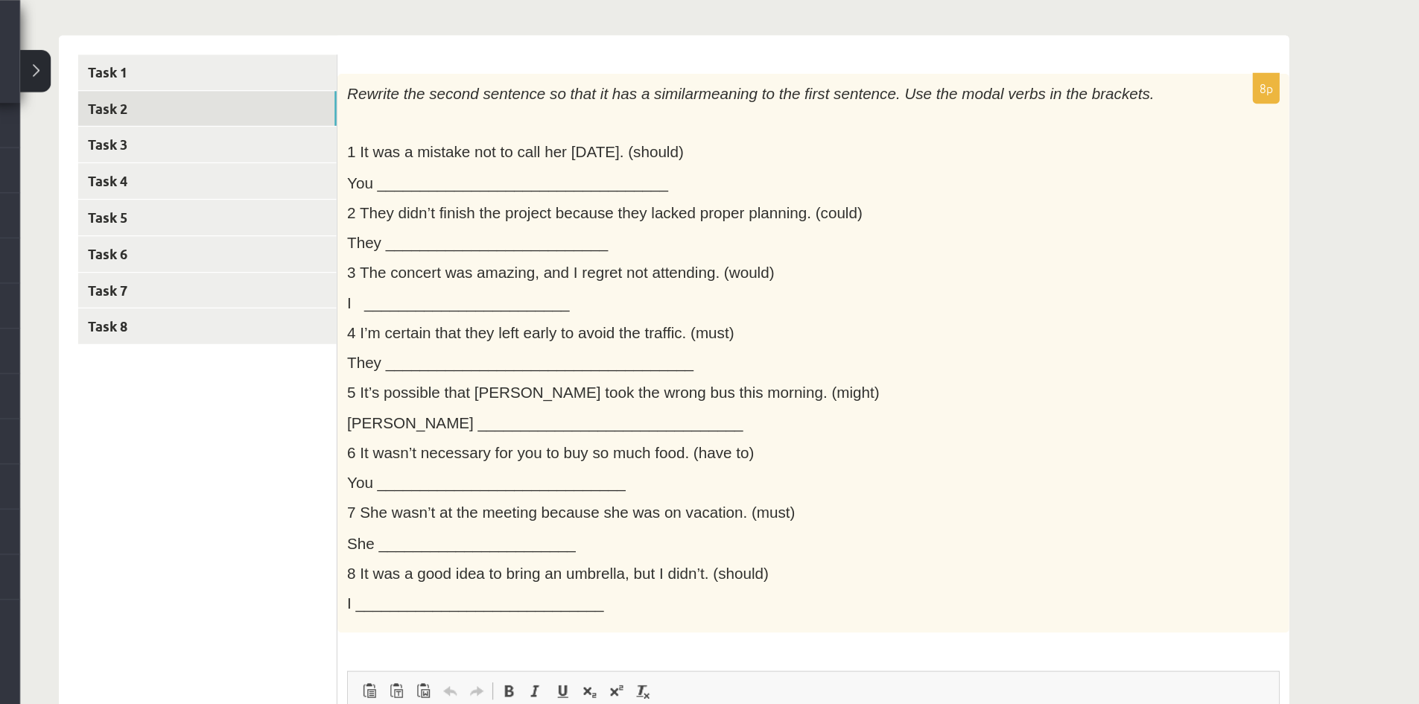
scroll to position [222, 0]
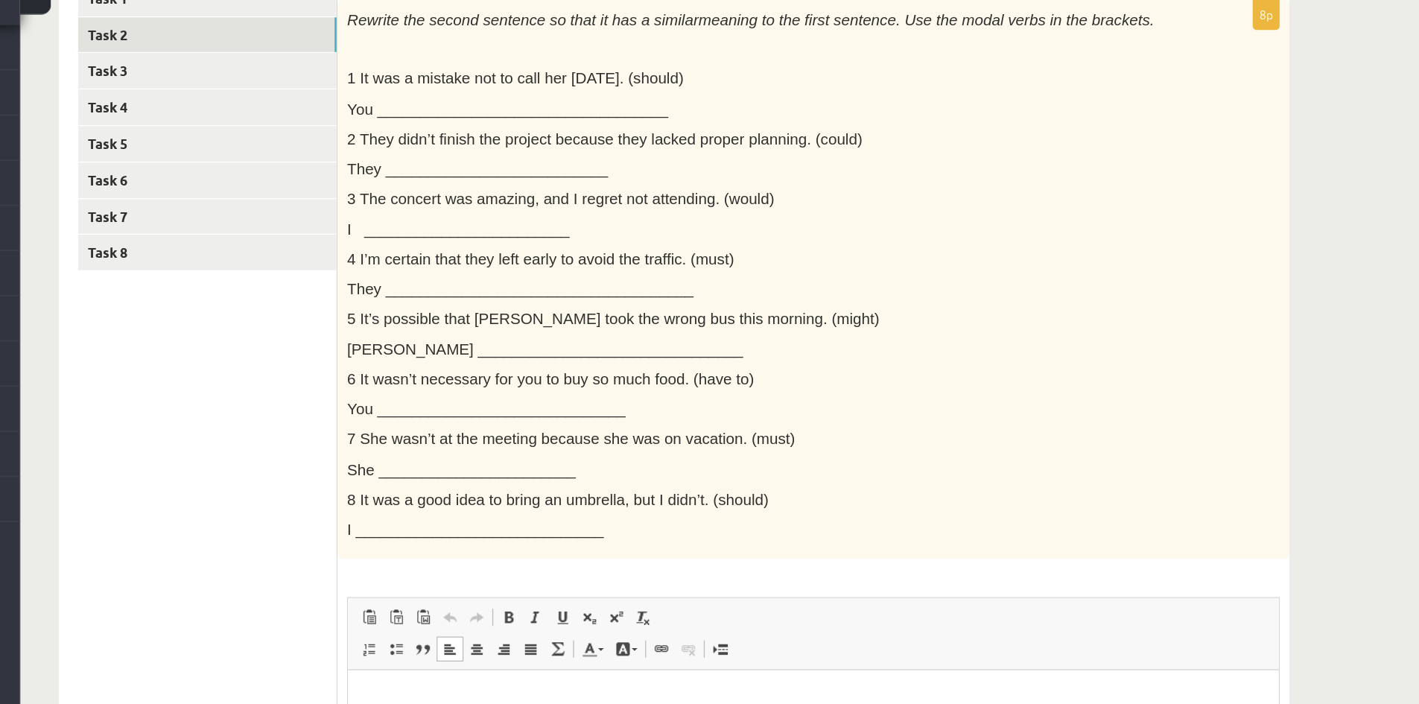
click at [420, 670] on html at bounding box center [708, 692] width 721 height 45
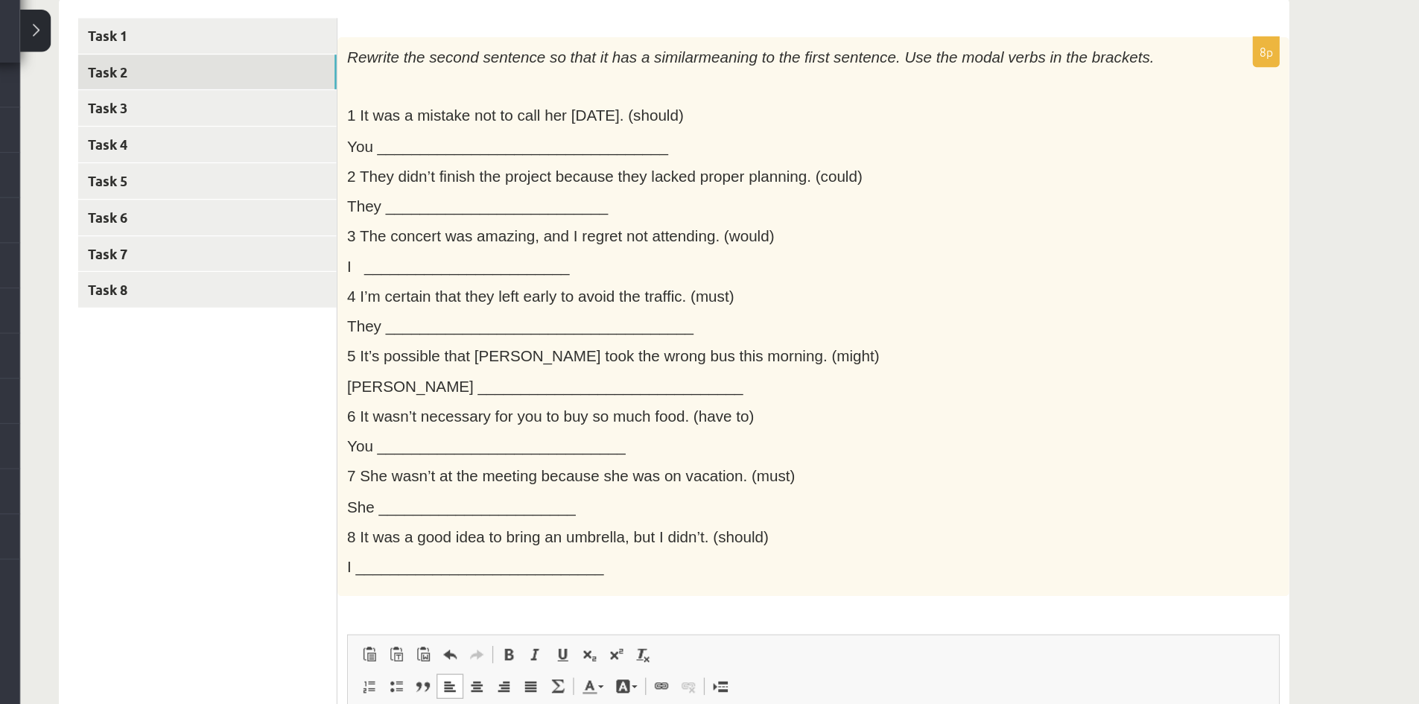
click at [322, 66] on div "Rewrite the second sentence so that it has a similar meaning to the first sente…" at bounding box center [674, 277] width 738 height 434
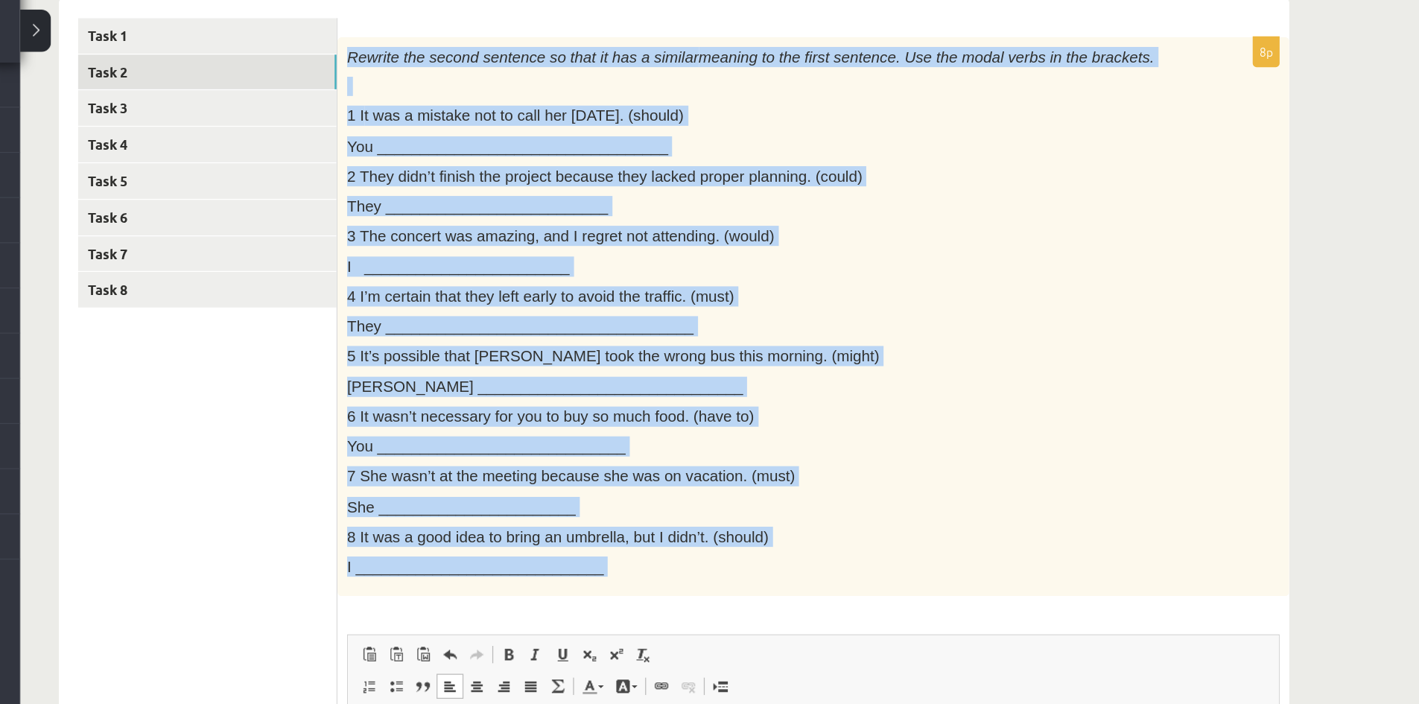
drag, startPoint x: 322, startPoint y: 66, endPoint x: 600, endPoint y: 503, distance: 518.1
click at [600, 503] on div "8p Rewrite the second sentence so that it has a similar meaning to the first se…" at bounding box center [674, 446] width 738 height 773
copy div "Rewrite the second sentence so that it has a similar meaning to the first sente…"
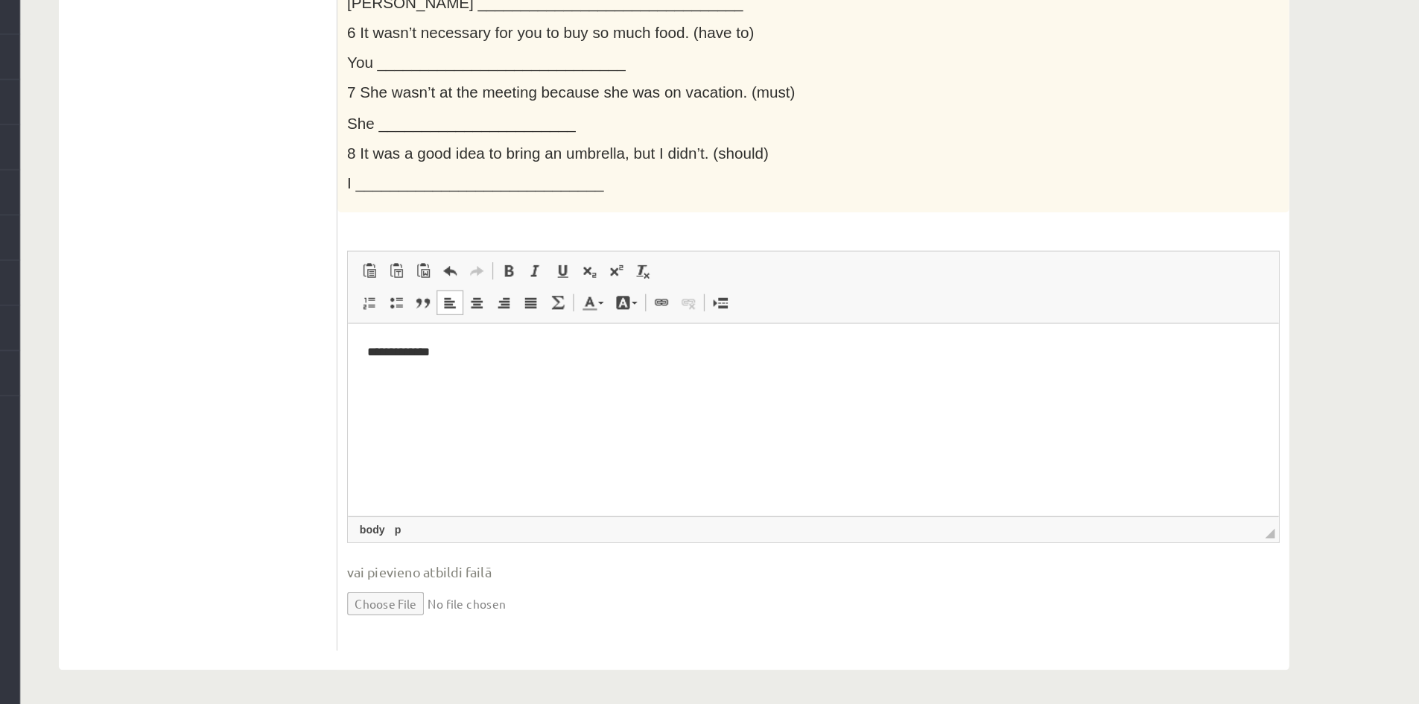
click at [537, 361] on html "**********" at bounding box center [708, 346] width 721 height 45
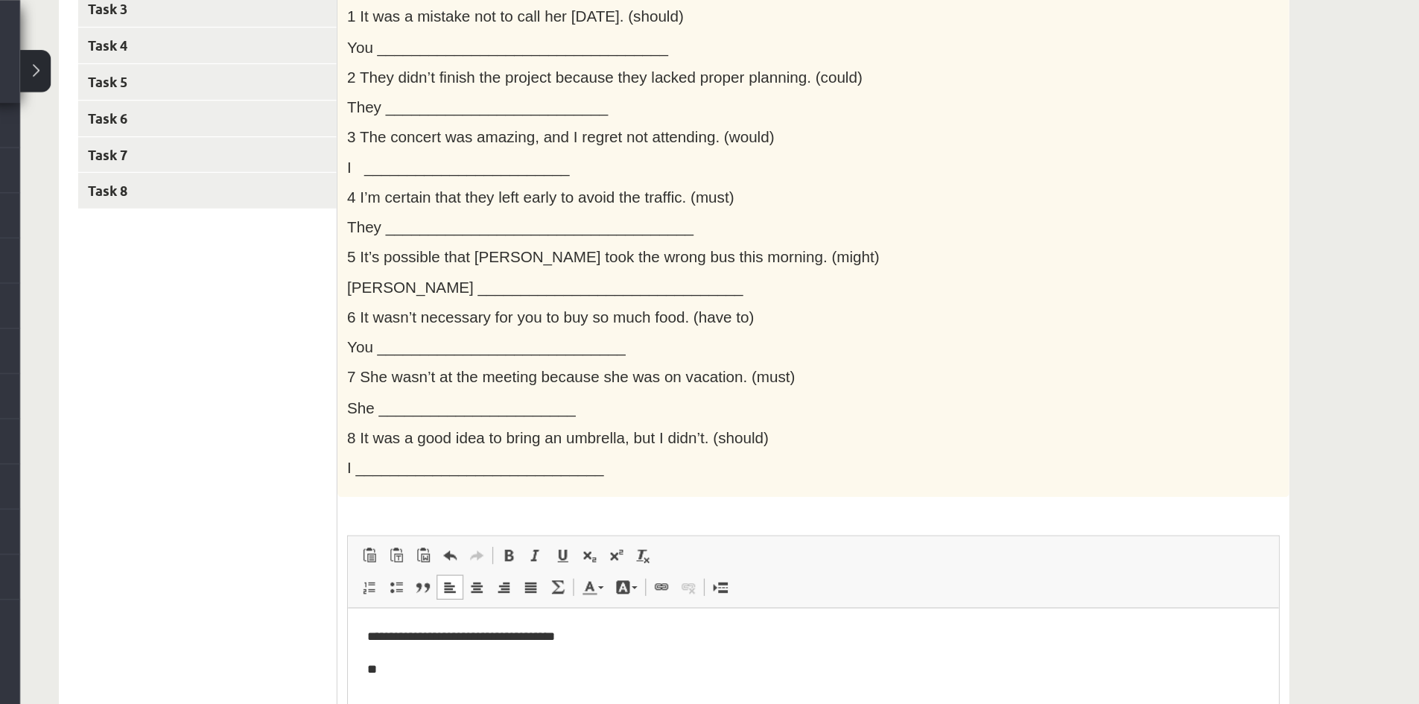
scroll to position [329, 0]
drag, startPoint x: 416, startPoint y: 66, endPoint x: 432, endPoint y: 58, distance: 18.3
click at [432, 58] on span "2 They didn’t finish the project because they lacked proper planning. (could)" at bounding box center [512, 61] width 399 height 13
click at [422, 58] on span "2 They didn’t finish the project because they lacked proper planning. (could)" at bounding box center [512, 61] width 399 height 13
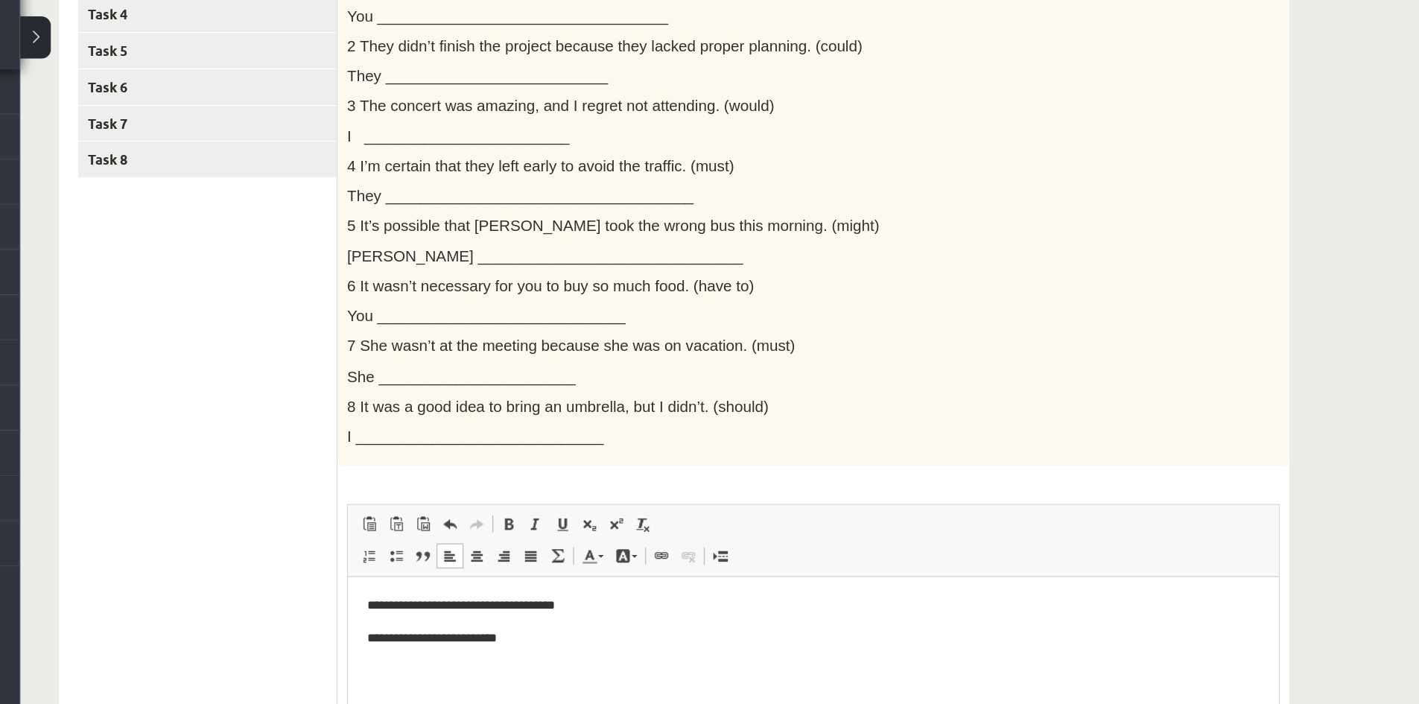
click at [496, 630] on p "**********" at bounding box center [708, 625] width 691 height 16
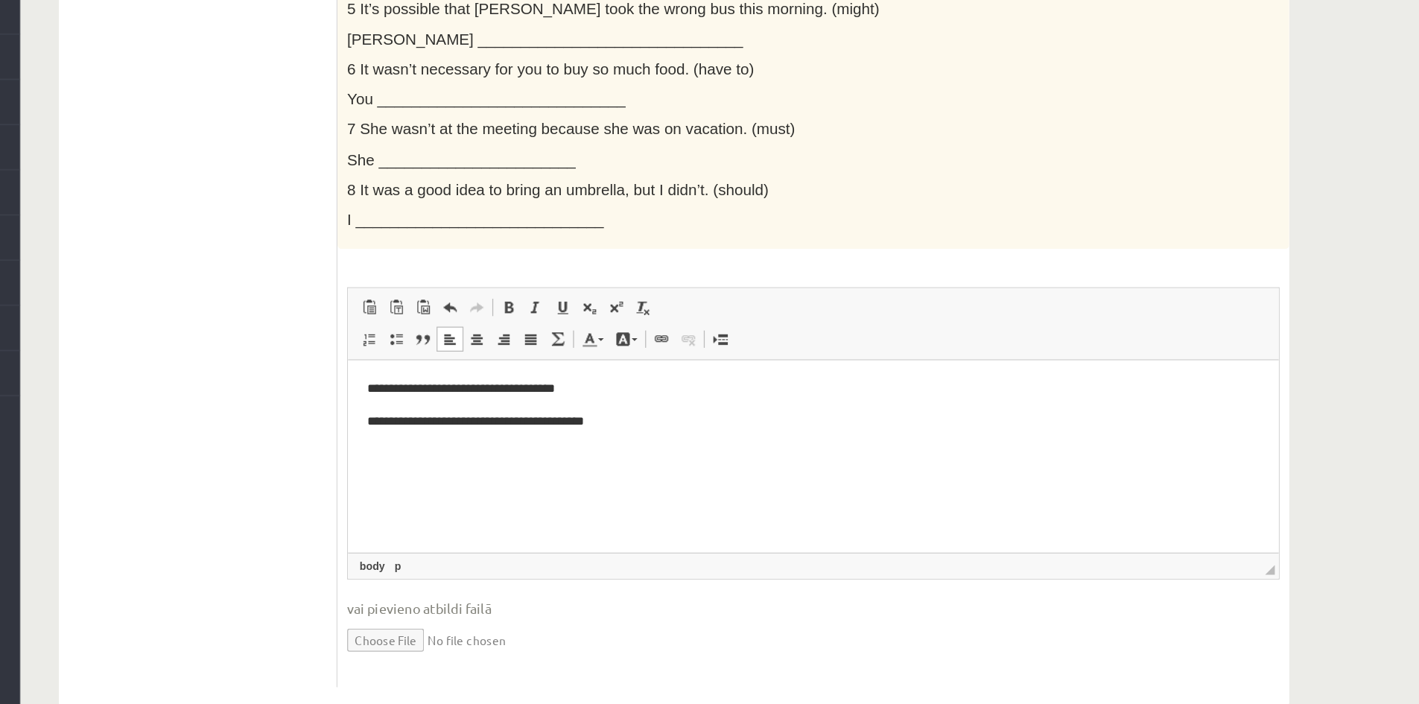
scroll to position [365, 0]
click at [437, 435] on strong "**********" at bounding box center [403, 432] width 67 height 10
drag, startPoint x: 446, startPoint y: 435, endPoint x: 386, endPoint y: 433, distance: 59.6
click at [386, 433] on strong "**********" at bounding box center [403, 432] width 67 height 10
click at [441, 387] on link "Bold Keyboard shortcut Ctrl+B" at bounding box center [438, 395] width 21 height 19
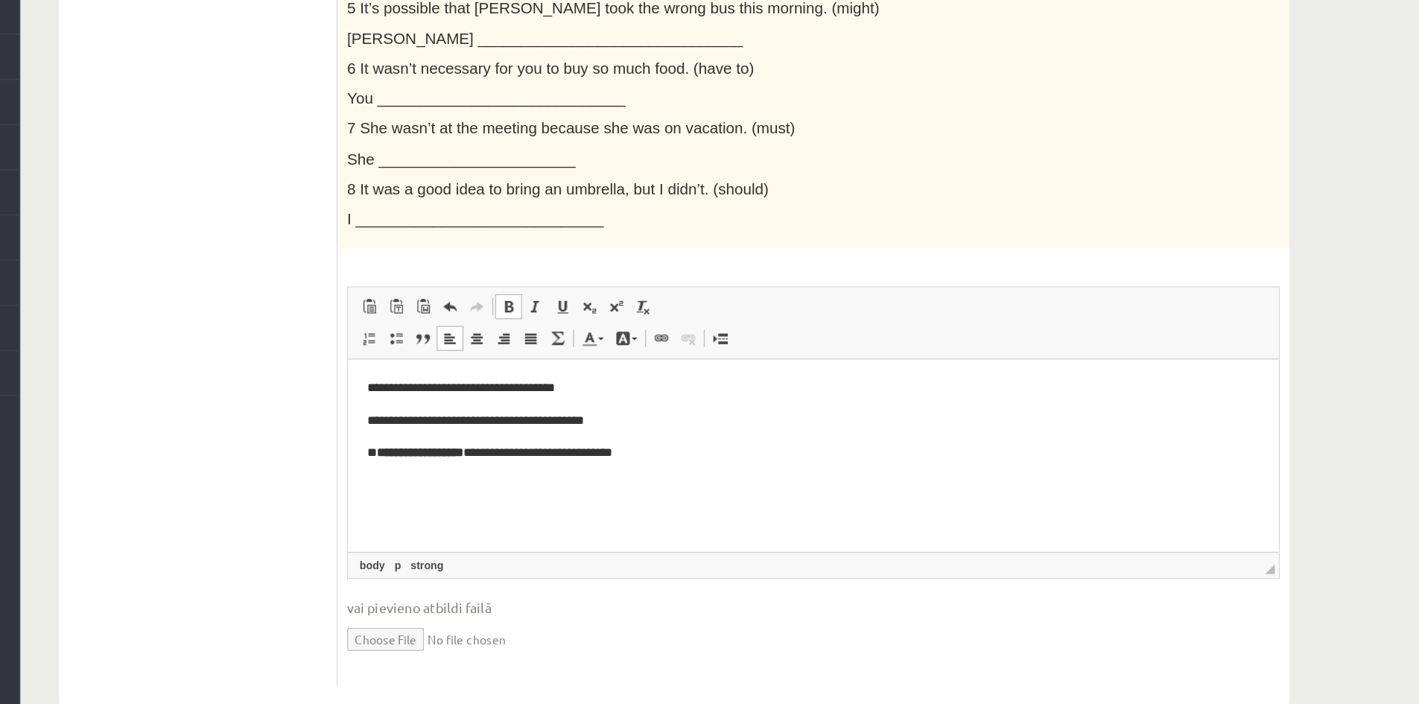
click at [440, 393] on span at bounding box center [438, 396] width 12 height 12
click at [442, 416] on body "**********" at bounding box center [708, 408] width 691 height 66
click at [437, 432] on strong "**********" at bounding box center [403, 432] width 67 height 10
drag, startPoint x: 450, startPoint y: 432, endPoint x: 385, endPoint y: 435, distance: 64.9
click at [385, 435] on strong "**********" at bounding box center [403, 432] width 67 height 10
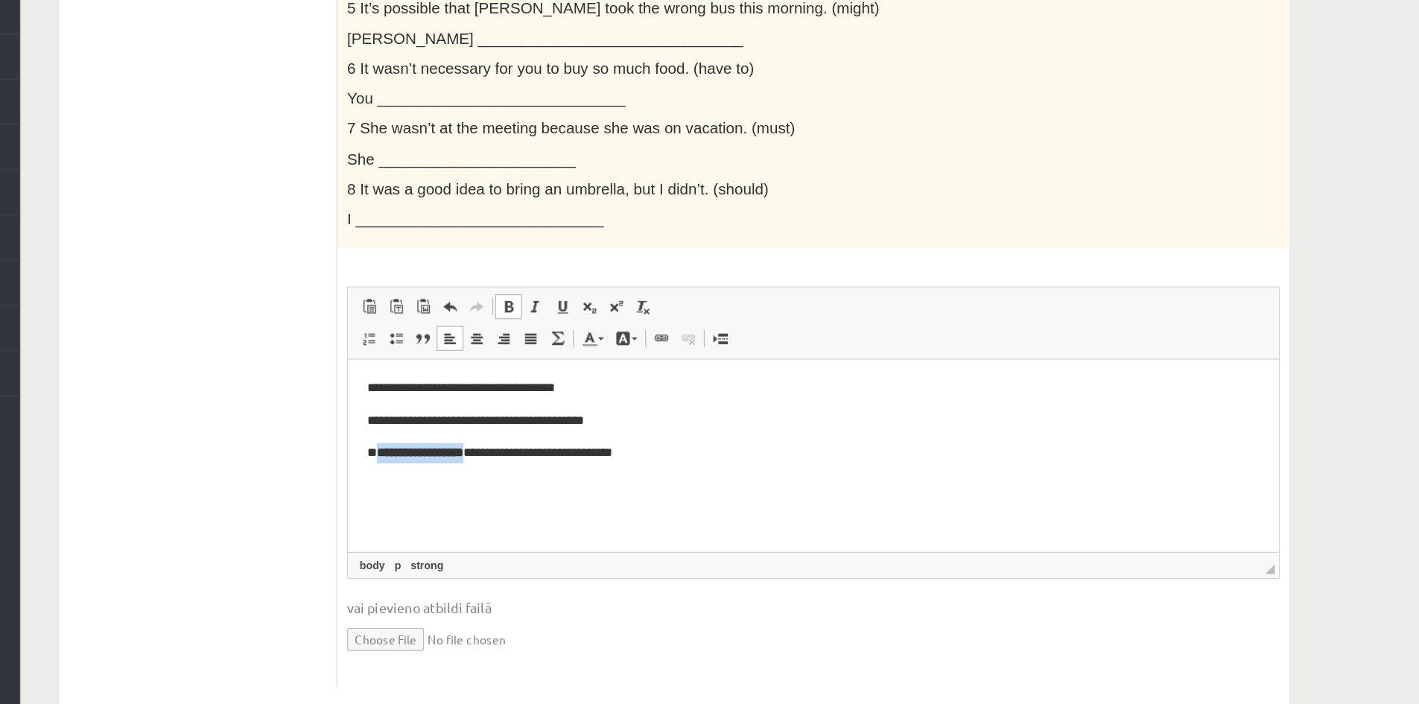
click at [439, 399] on span at bounding box center [438, 396] width 12 height 12
click at [472, 434] on p "**********" at bounding box center [708, 433] width 691 height 16
click at [466, 431] on p "**********" at bounding box center [708, 433] width 691 height 16
click at [439, 399] on span at bounding box center [438, 396] width 12 height 12
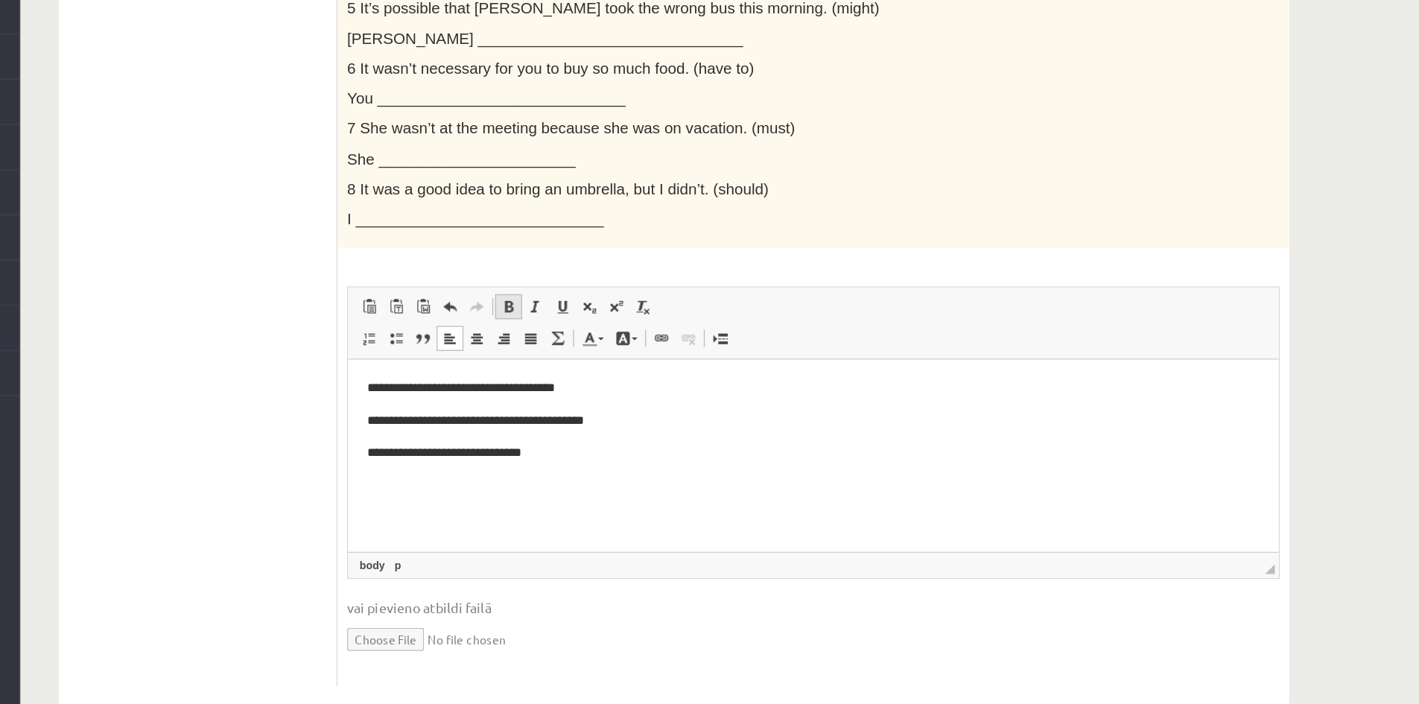
click at [439, 399] on span at bounding box center [438, 396] width 12 height 12
click at [359, 424] on html "**********" at bounding box center [708, 407] width 721 height 95
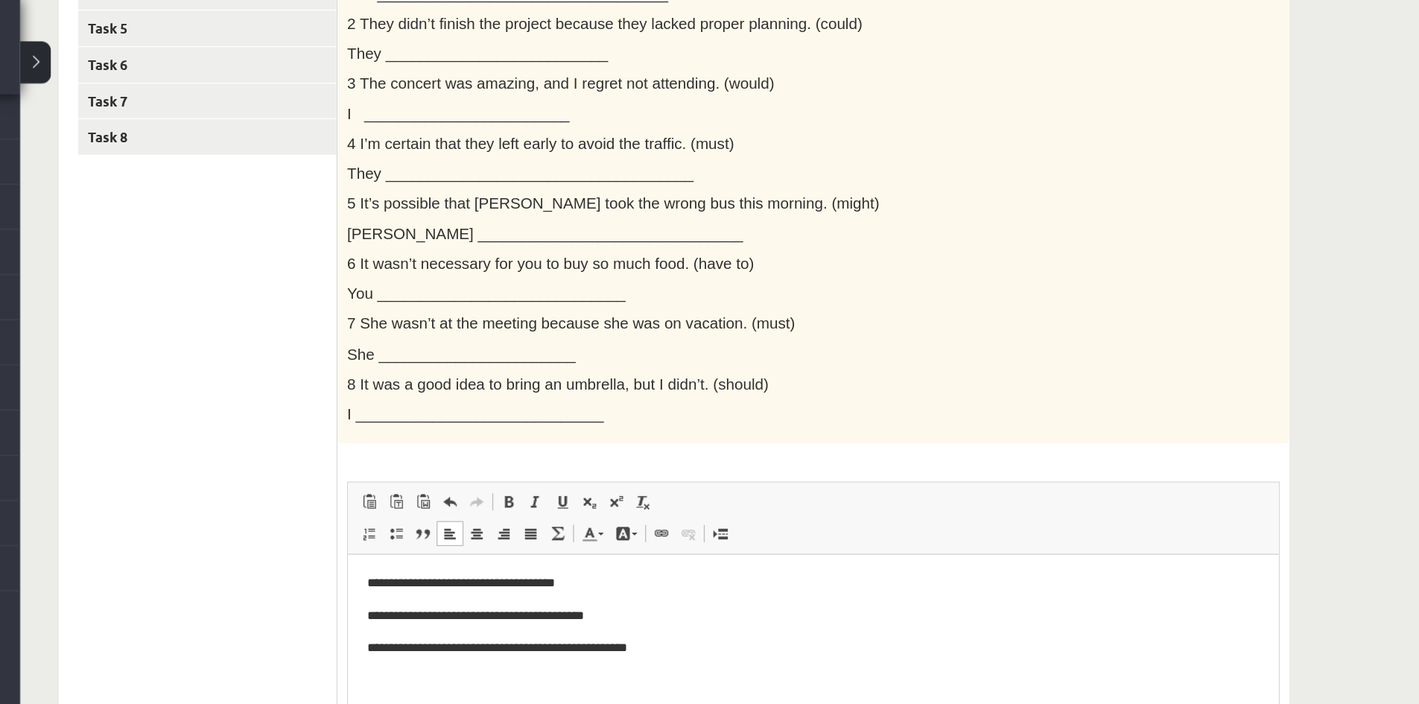
click at [622, 632] on p "**********" at bounding box center [708, 628] width 691 height 16
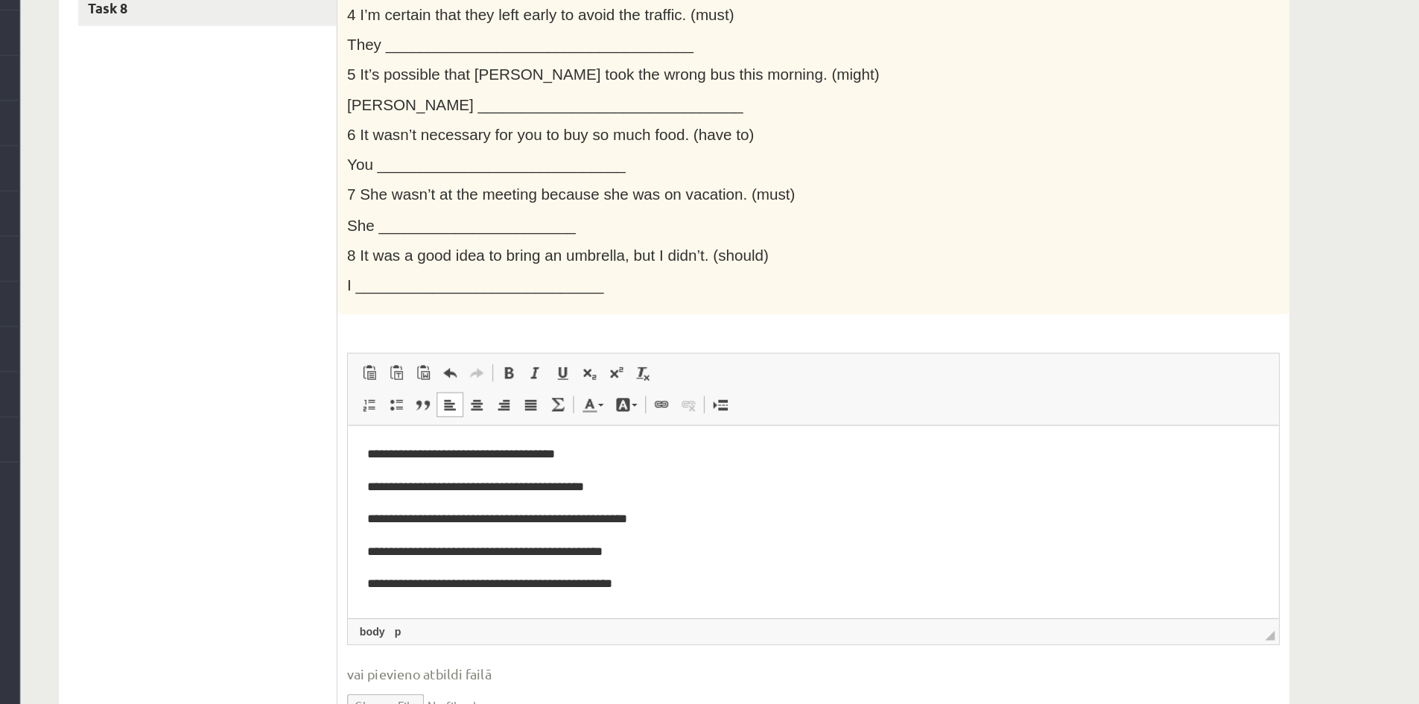
scroll to position [5, 0]
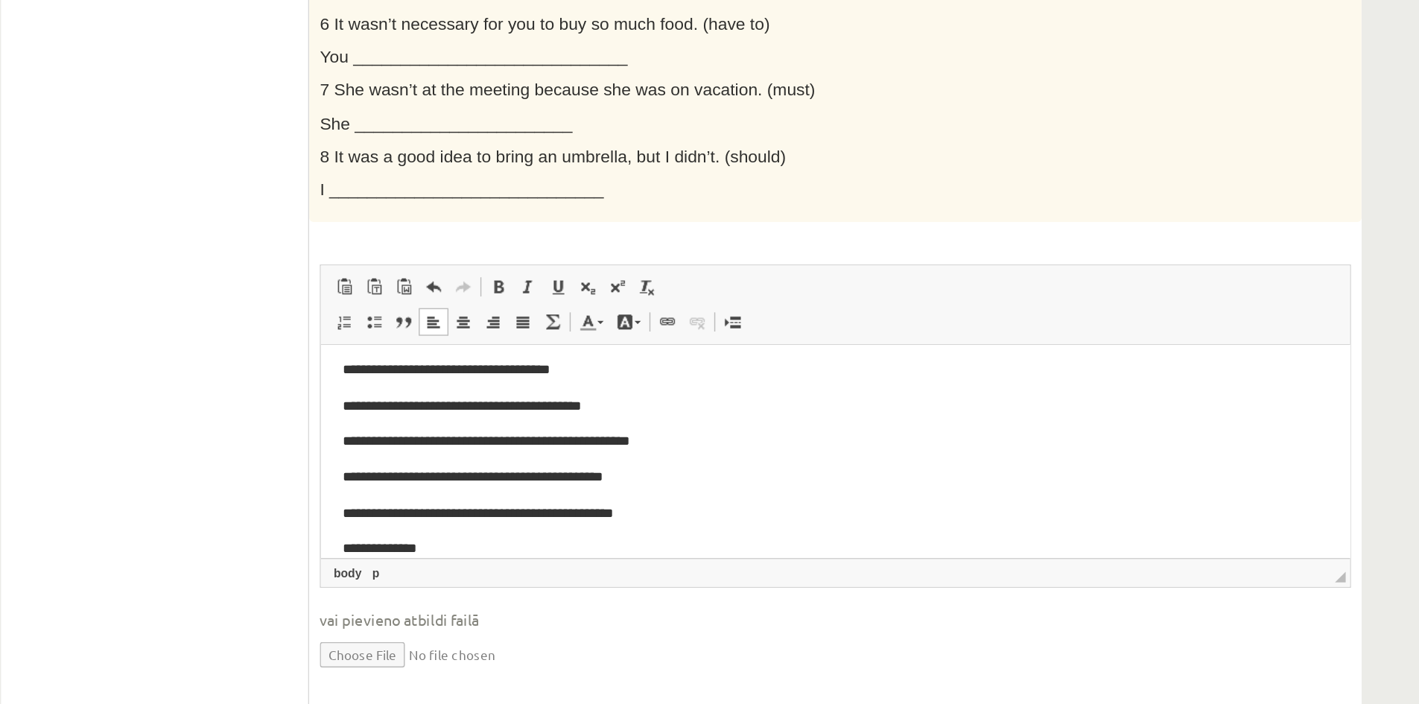
click at [364, 488] on p "**********" at bounding box center [675, 489] width 680 height 16
click at [419, 486] on p "**********" at bounding box center [675, 489] width 680 height 16
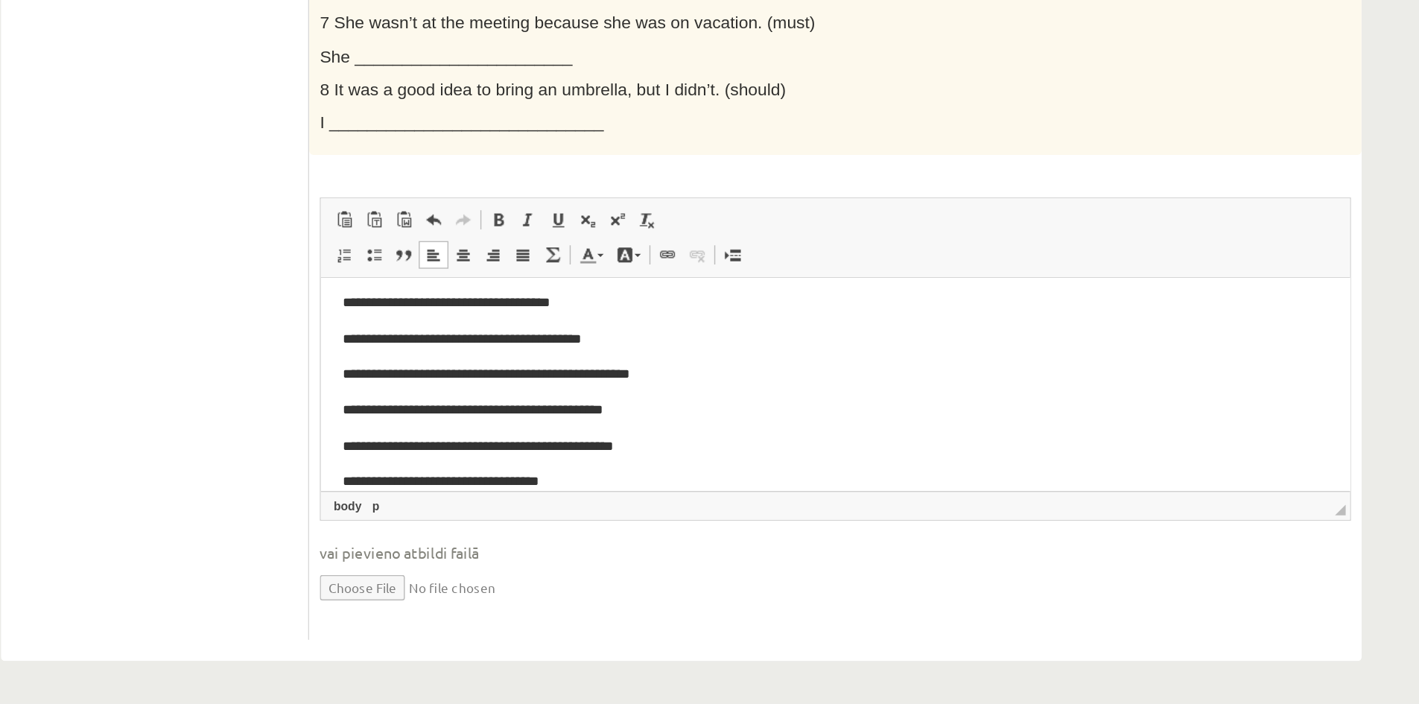
scroll to position [31, 0]
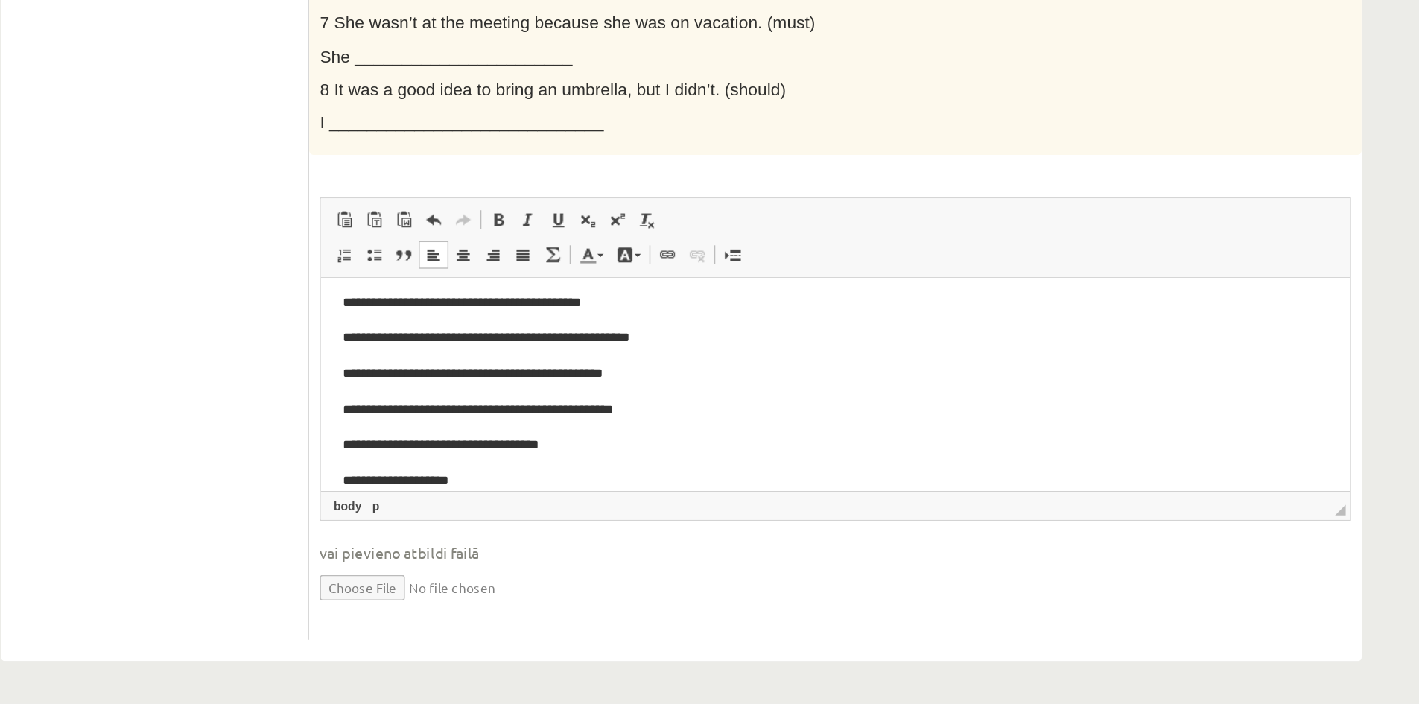
click at [459, 413] on p "**********" at bounding box center [675, 421] width 680 height 16
click at [444, 421] on p "**********" at bounding box center [675, 421] width 680 height 16
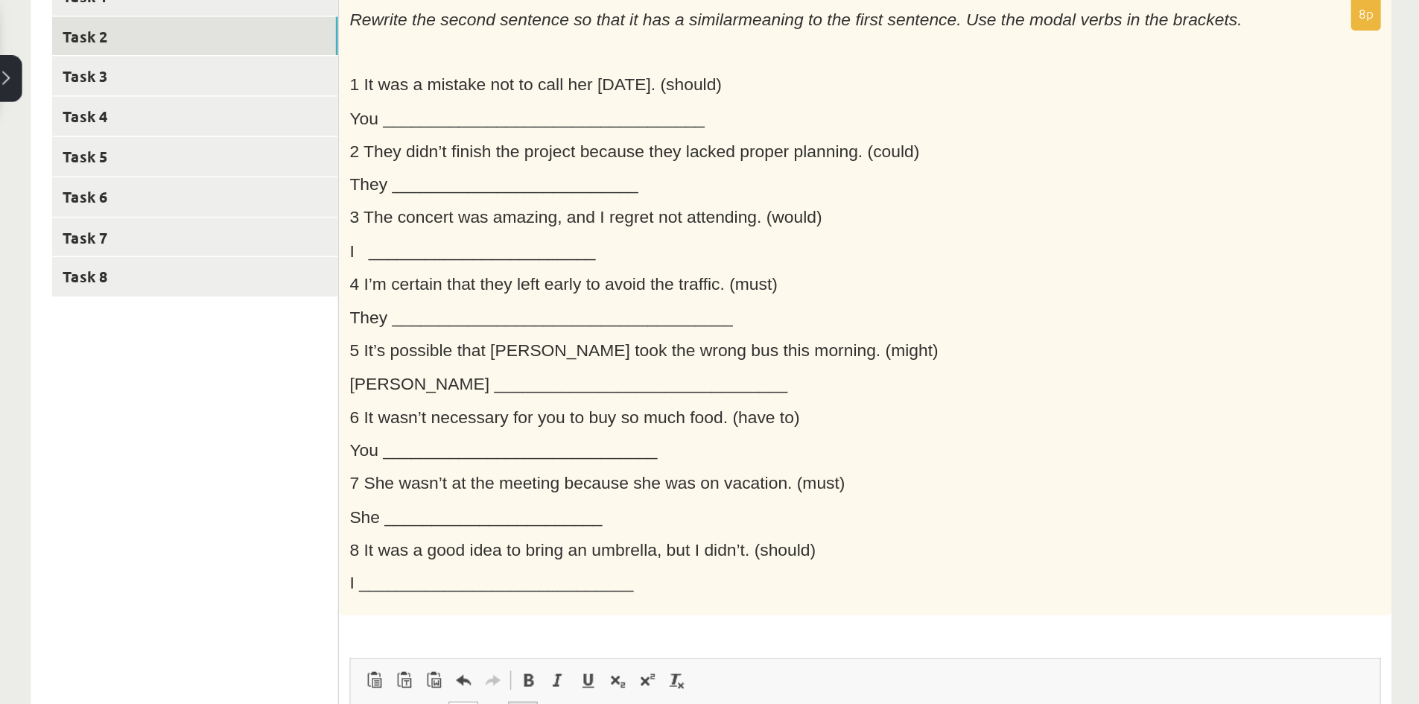
scroll to position [189, 0]
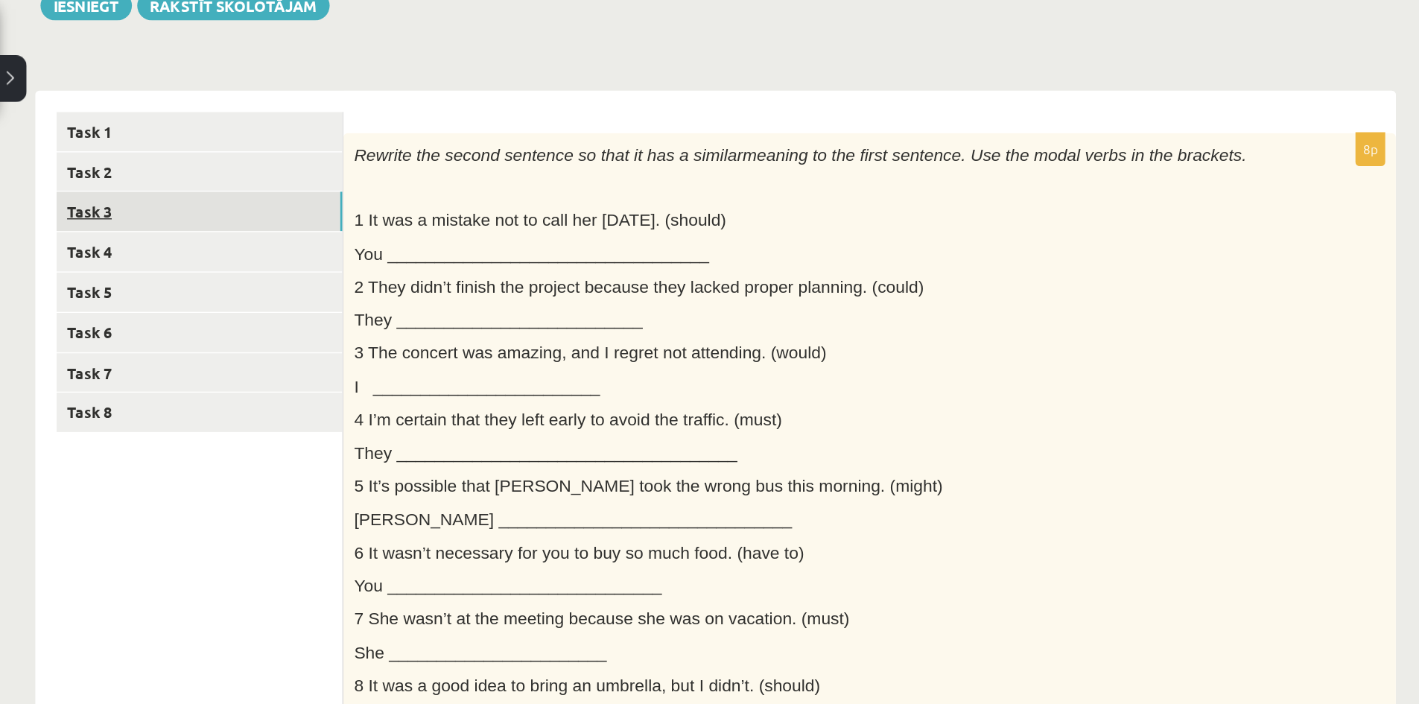
click at [210, 145] on link "Task 3" at bounding box center [204, 148] width 200 height 28
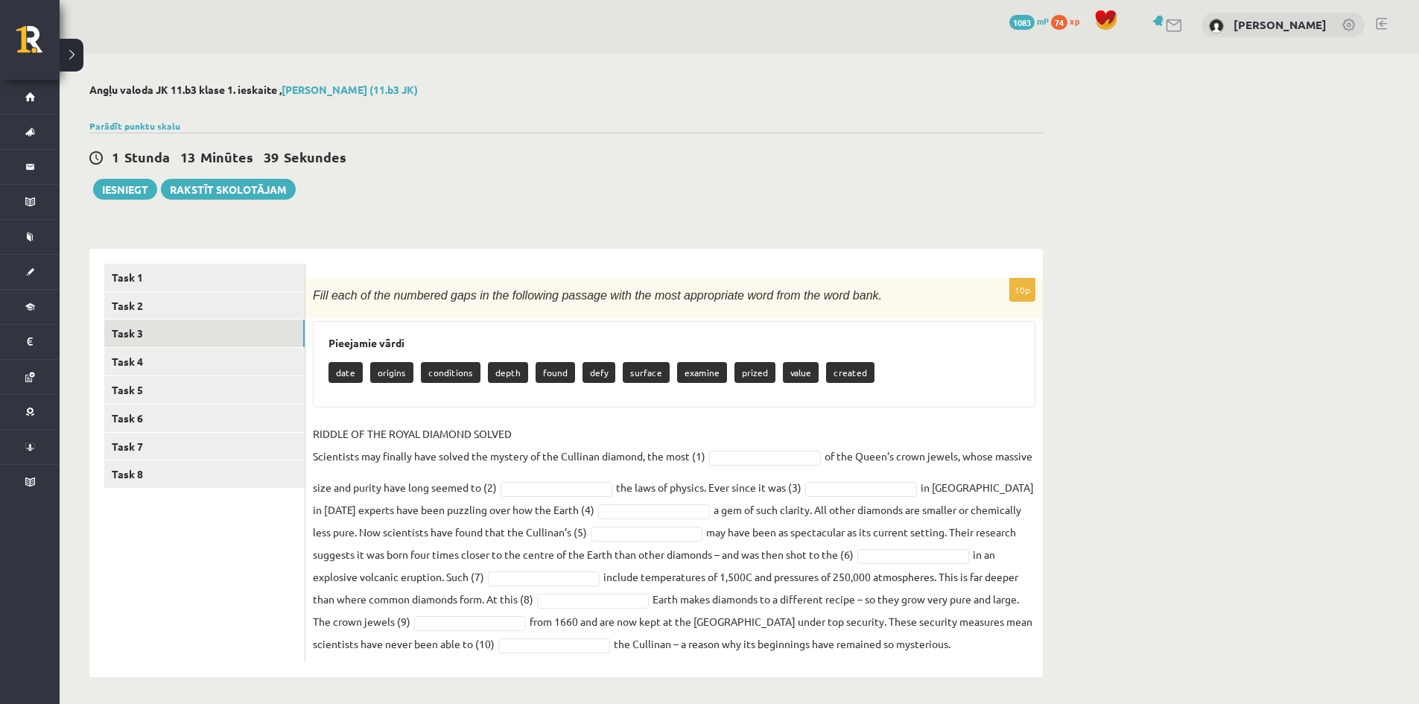
scroll to position [7, 0]
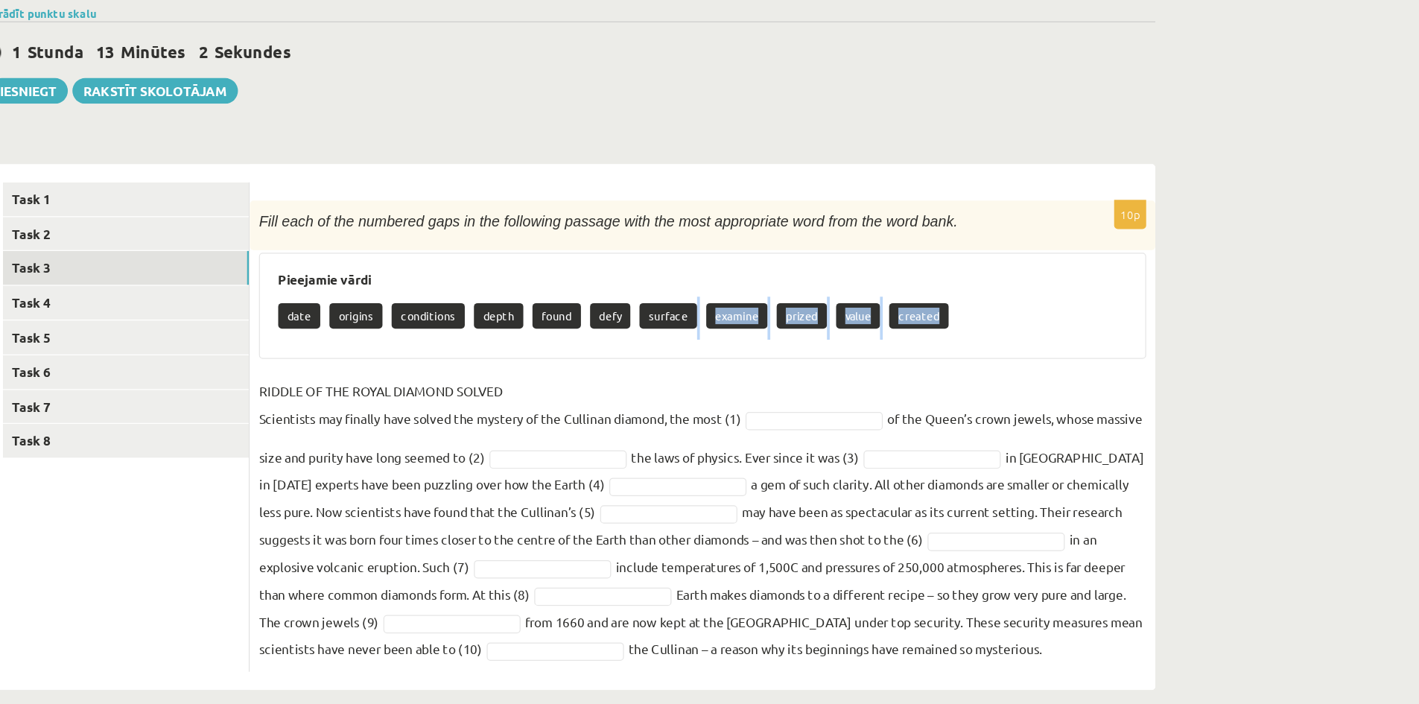
drag, startPoint x: 914, startPoint y: 359, endPoint x: 661, endPoint y: 369, distance: 253.5
click at [661, 369] on div "date origins conditions depth found defy surface examine prized value created" at bounding box center [674, 370] width 691 height 35
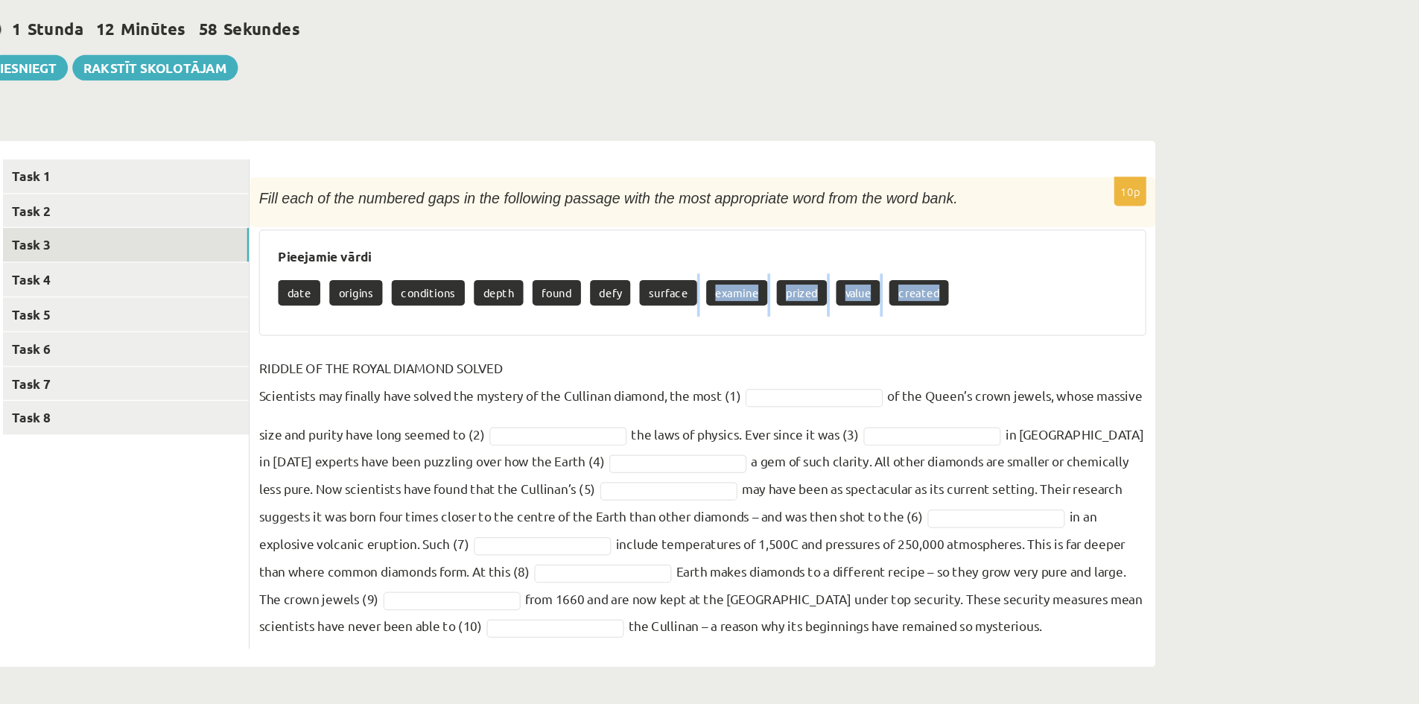
drag, startPoint x: 313, startPoint y: 287, endPoint x: 847, endPoint y: 675, distance: 660.3
click at [847, 675] on div "Angļu valoda JK 11.b3 klase 1. ieskaite , Maksims Šnaidmans (11.b3 JK) Parādīt …" at bounding box center [566, 376] width 1013 height 653
copy div "Fill each of the numbered gaps in the following passage with the most appropria…"
click at [597, 317] on div "Pieejamie vārdi date origins conditions depth found defy surface examine prized…" at bounding box center [674, 360] width 723 height 86
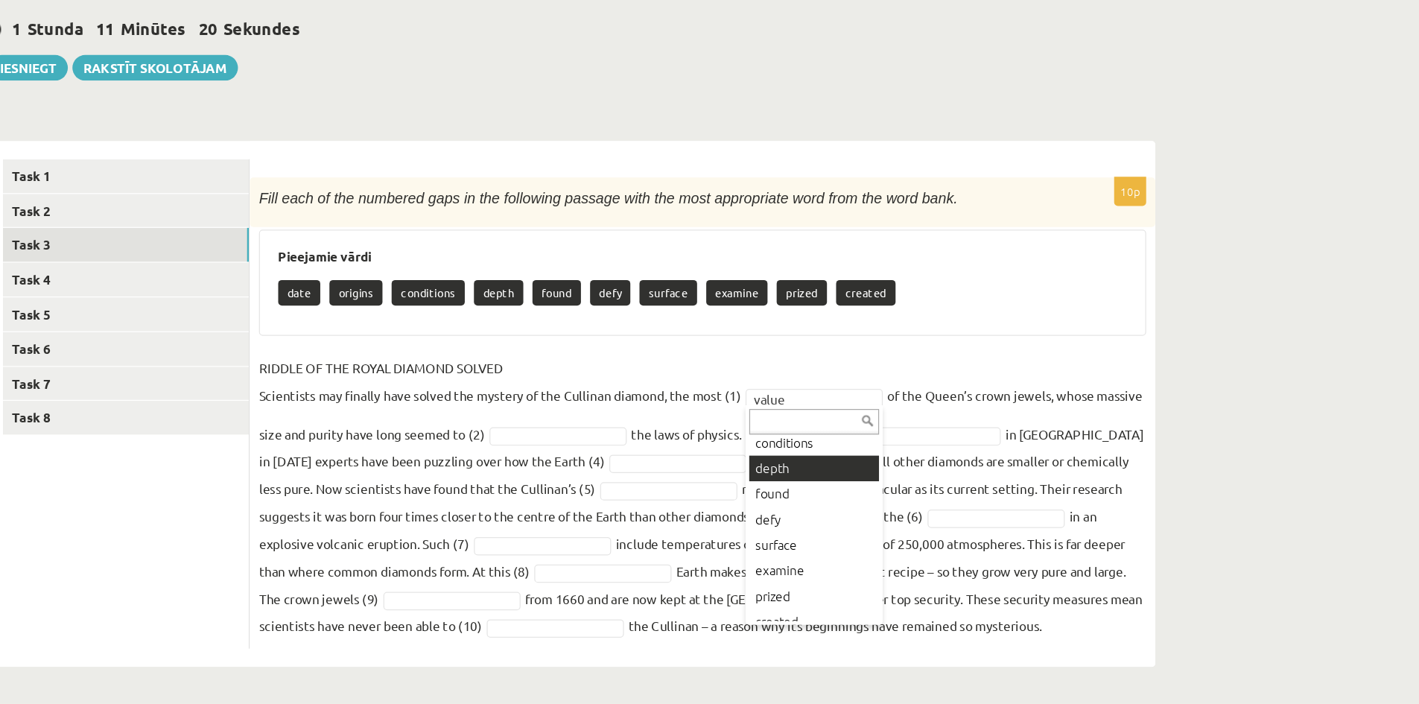
scroll to position [70, 0]
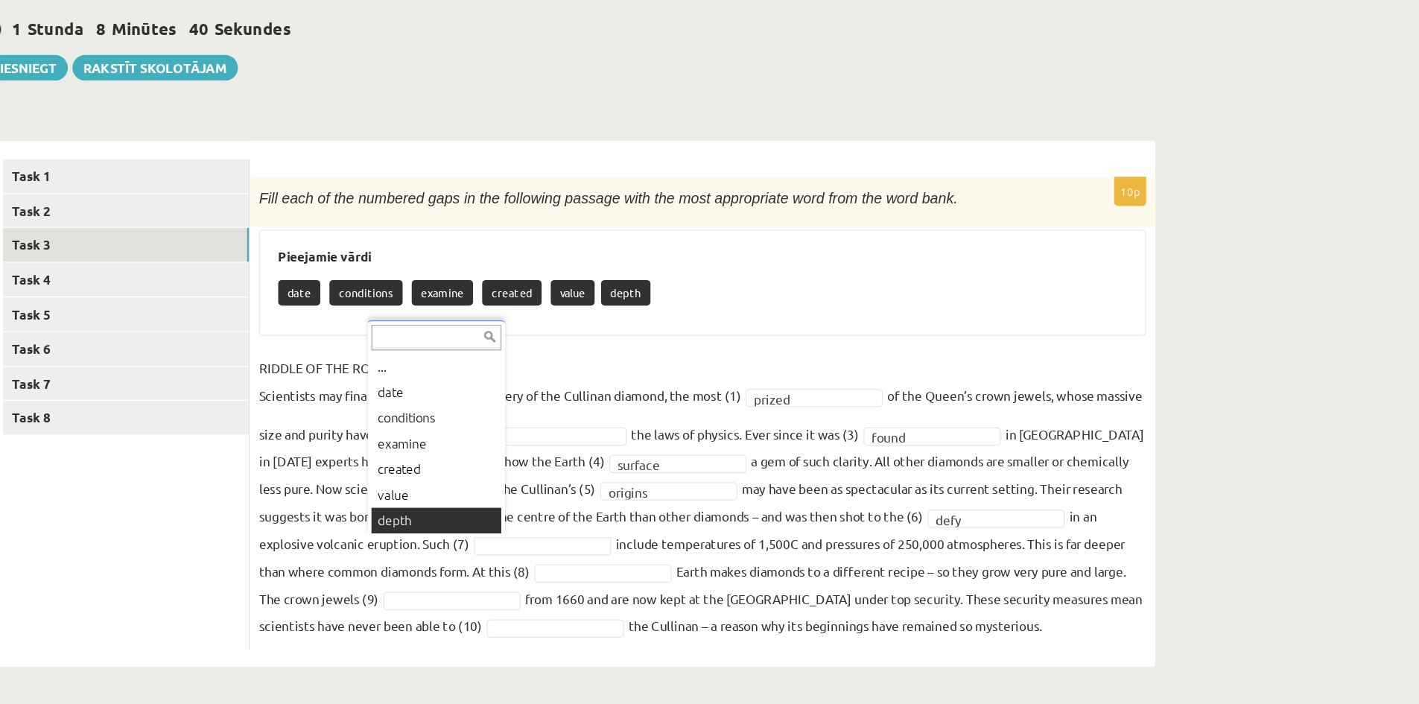
drag, startPoint x: 480, startPoint y: 573, endPoint x: 467, endPoint y: 545, distance: 31.0
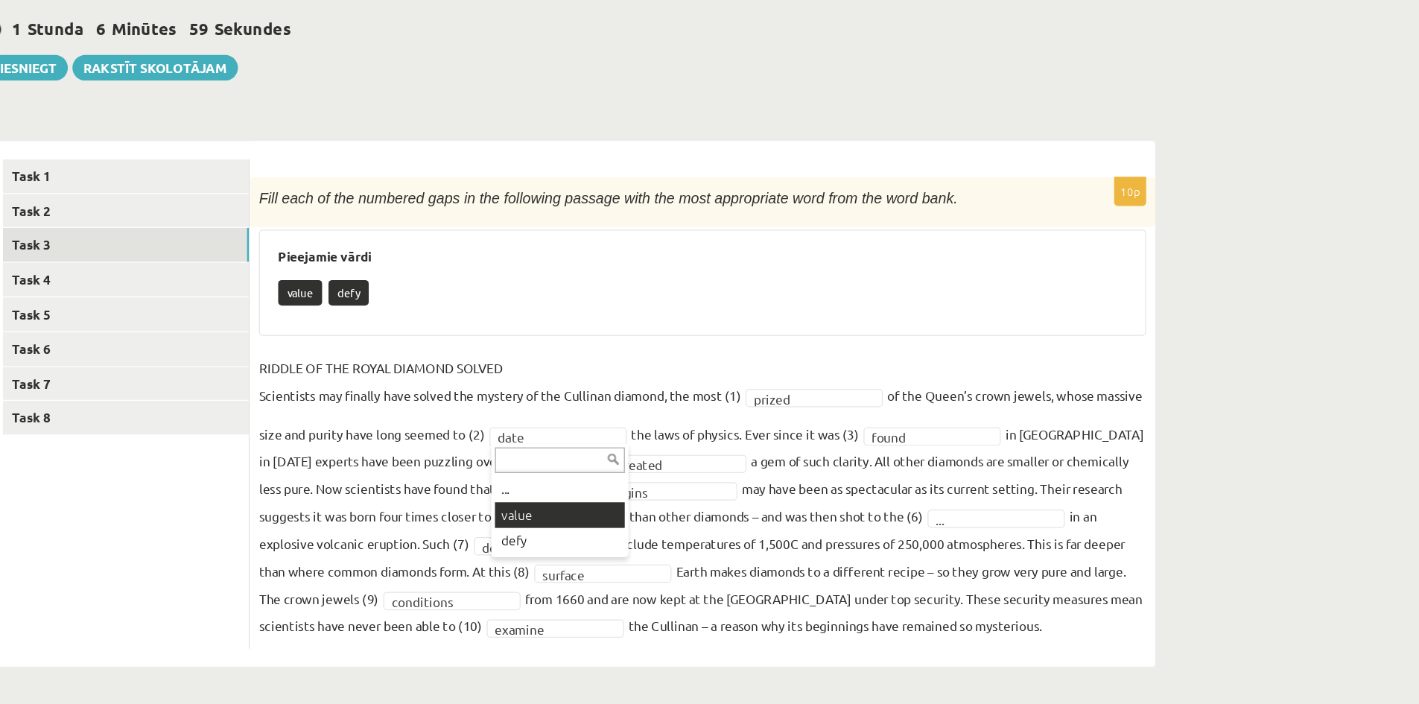
drag, startPoint x: 533, startPoint y: 479, endPoint x: 540, endPoint y: 568, distance: 89.7
click at [540, 568] on fieldset "RIDDLE OF THE ROYAL DIAMOND SOLVED Scientists may finally have solved the myste…" at bounding box center [674, 535] width 723 height 232
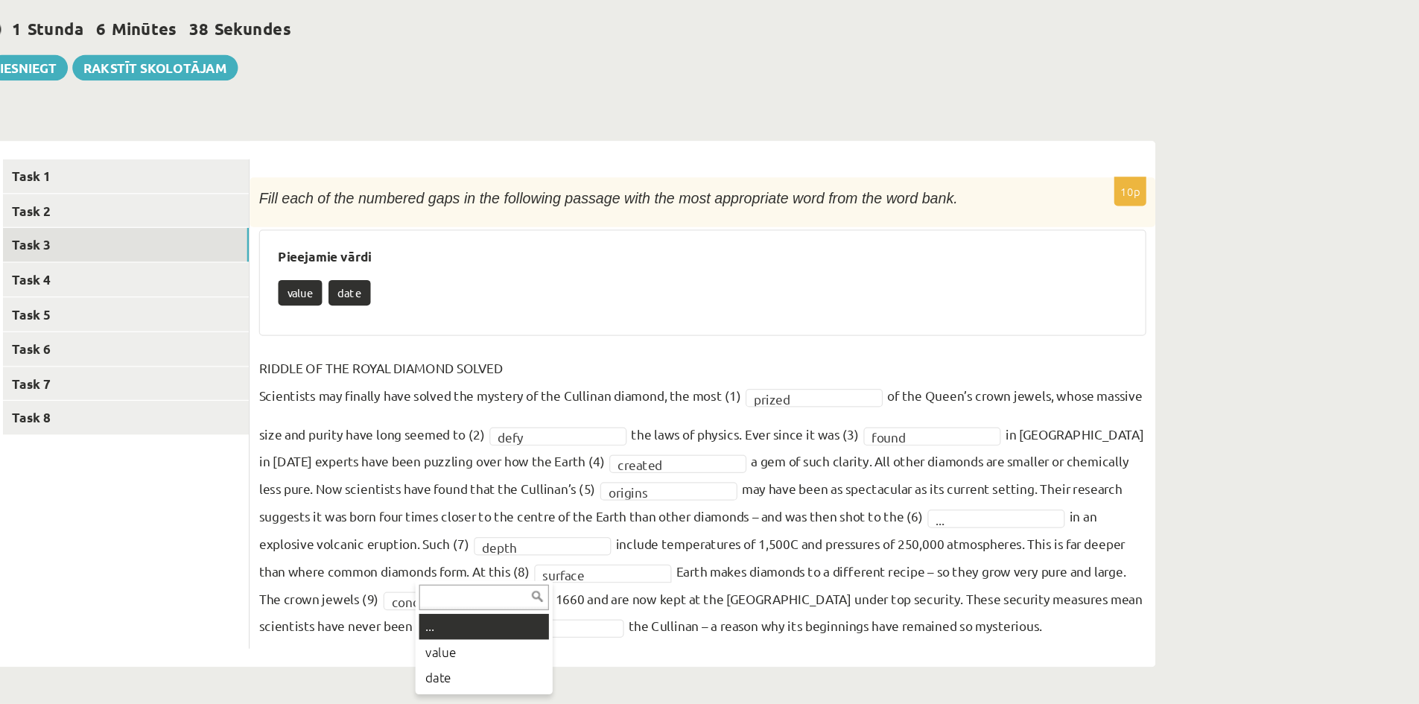
drag, startPoint x: 486, startPoint y: 638, endPoint x: 461, endPoint y: 574, distance: 68.6
click at [461, 574] on body "0 Dāvanas 1083 mP 74 xp Maksims Šnaidmans Sākums Aktuāli Kā mācīties eSKOLĀ Kon…" at bounding box center [709, 345] width 1419 height 704
drag, startPoint x: 478, startPoint y: 593, endPoint x: 463, endPoint y: 641, distance: 49.7
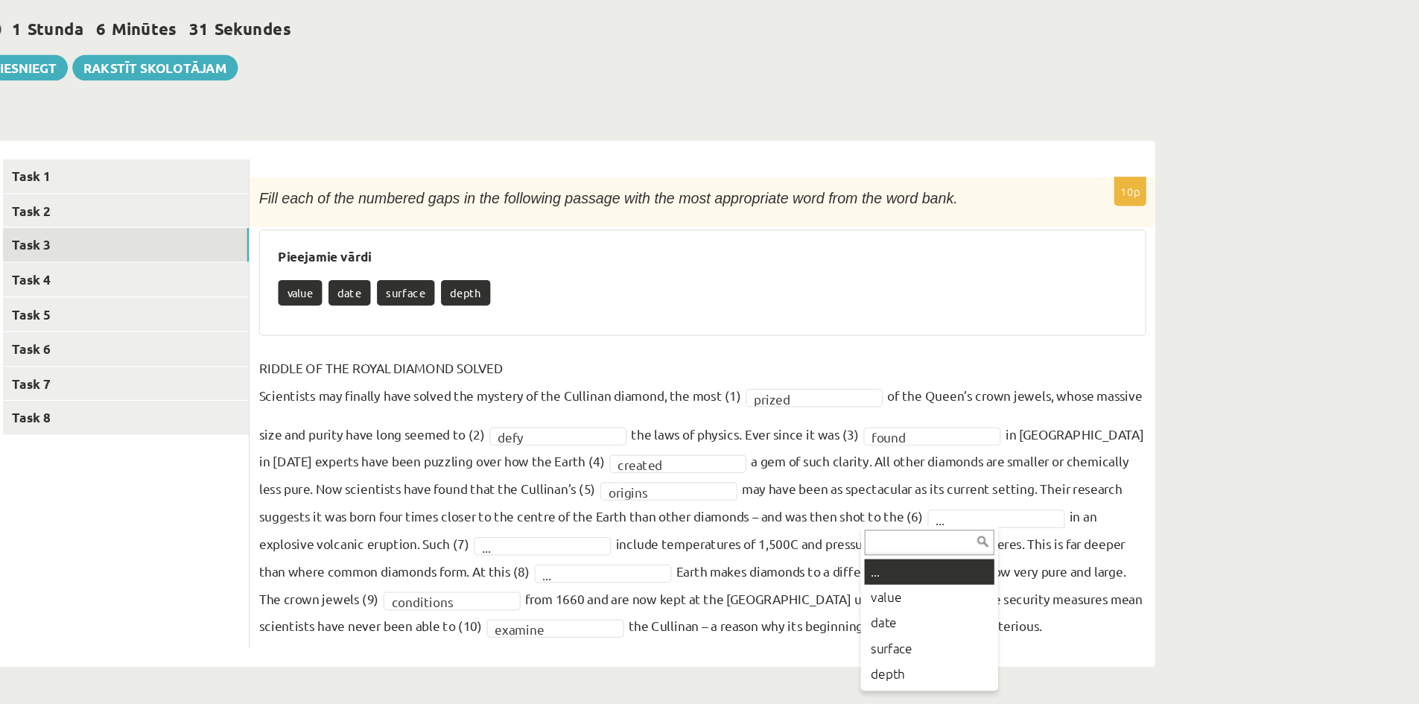
drag, startPoint x: 841, startPoint y: 556, endPoint x: 842, endPoint y: 594, distance: 38.0
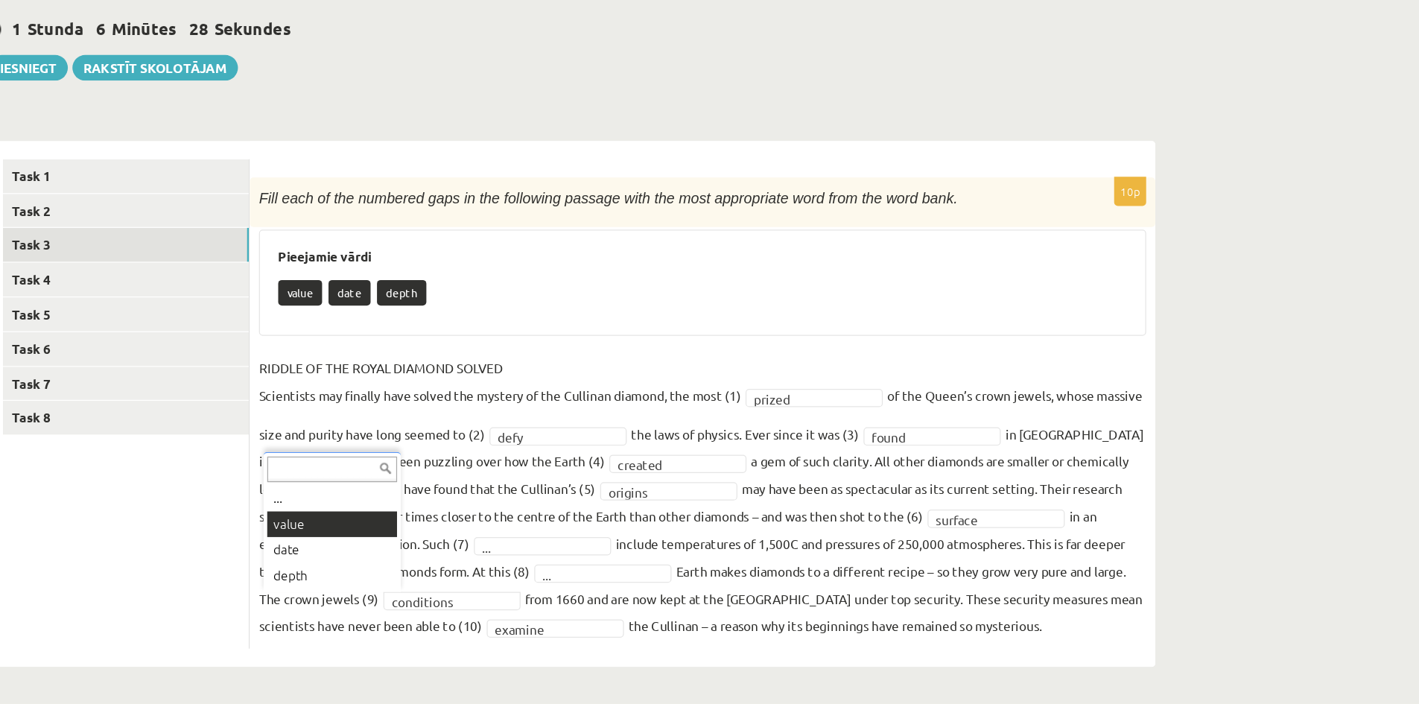
drag, startPoint x: 389, startPoint y: 615, endPoint x: 377, endPoint y: 536, distance: 80.6
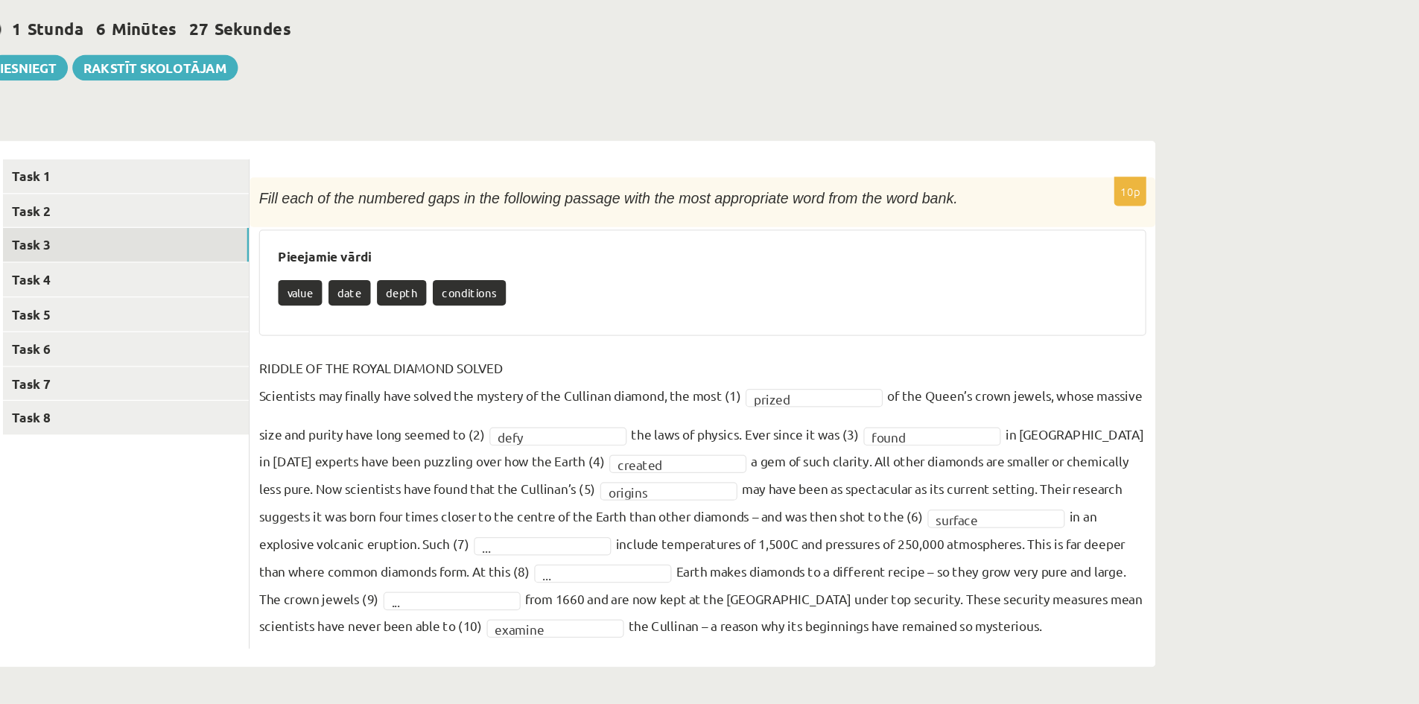
click at [377, 536] on fieldset "RIDDLE OF THE ROYAL DIAMOND SOLVED Scientists may finally have solved the myste…" at bounding box center [674, 535] width 723 height 232
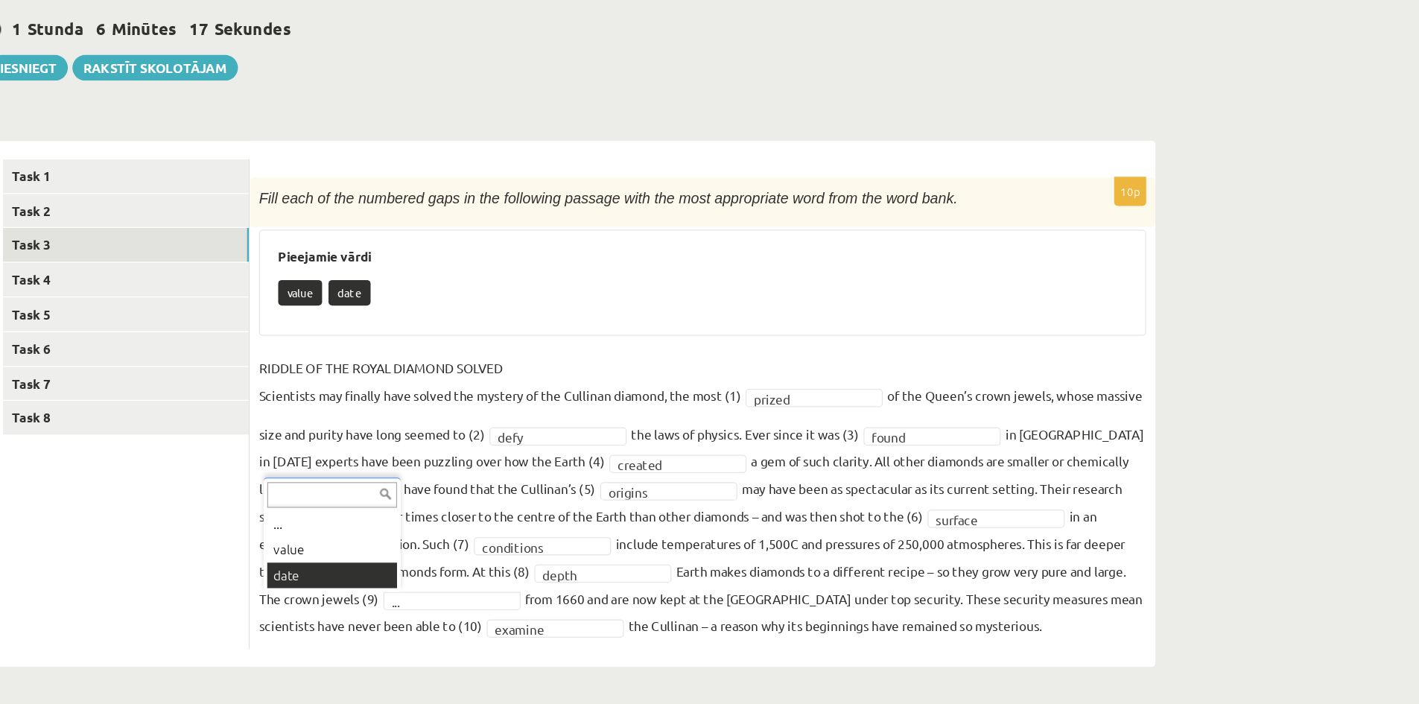
drag, startPoint x: 402, startPoint y: 617, endPoint x: 387, endPoint y: 594, distance: 27.5
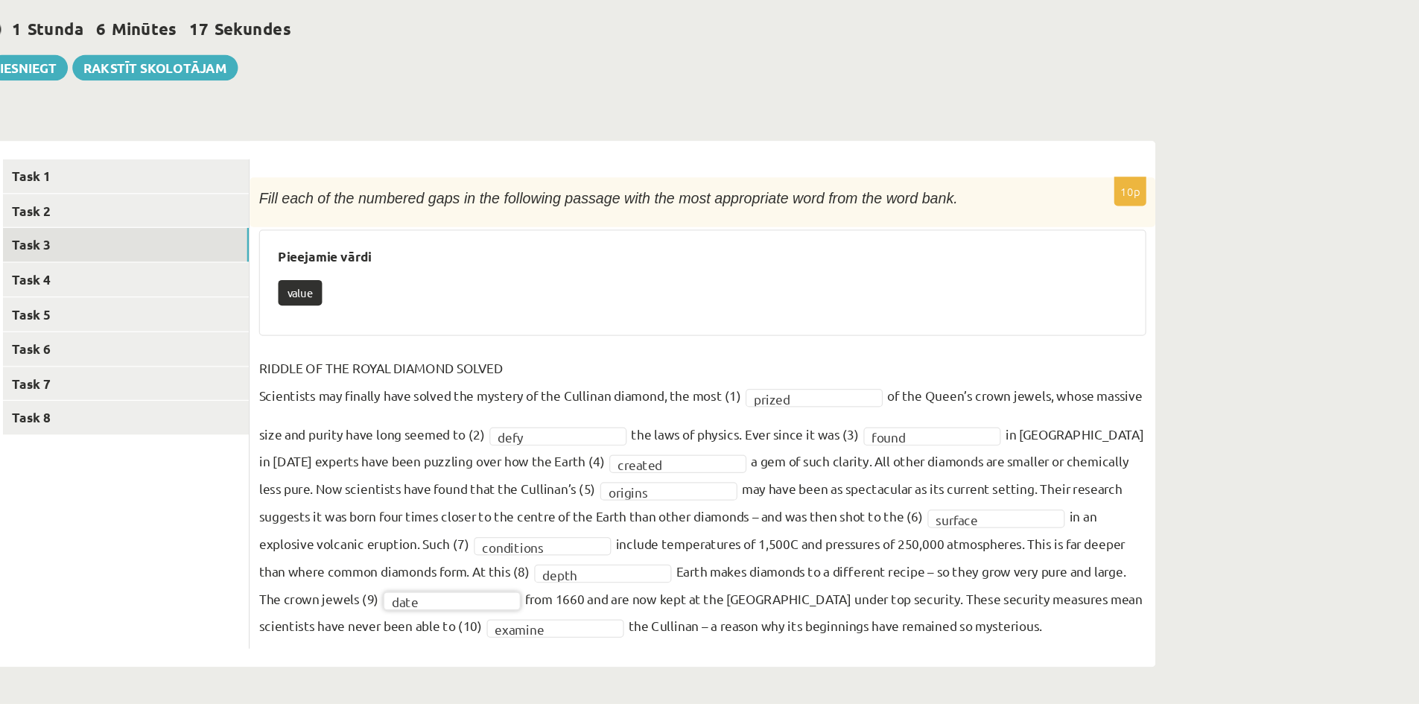
click at [387, 594] on fieldset "**********" at bounding box center [674, 535] width 723 height 232
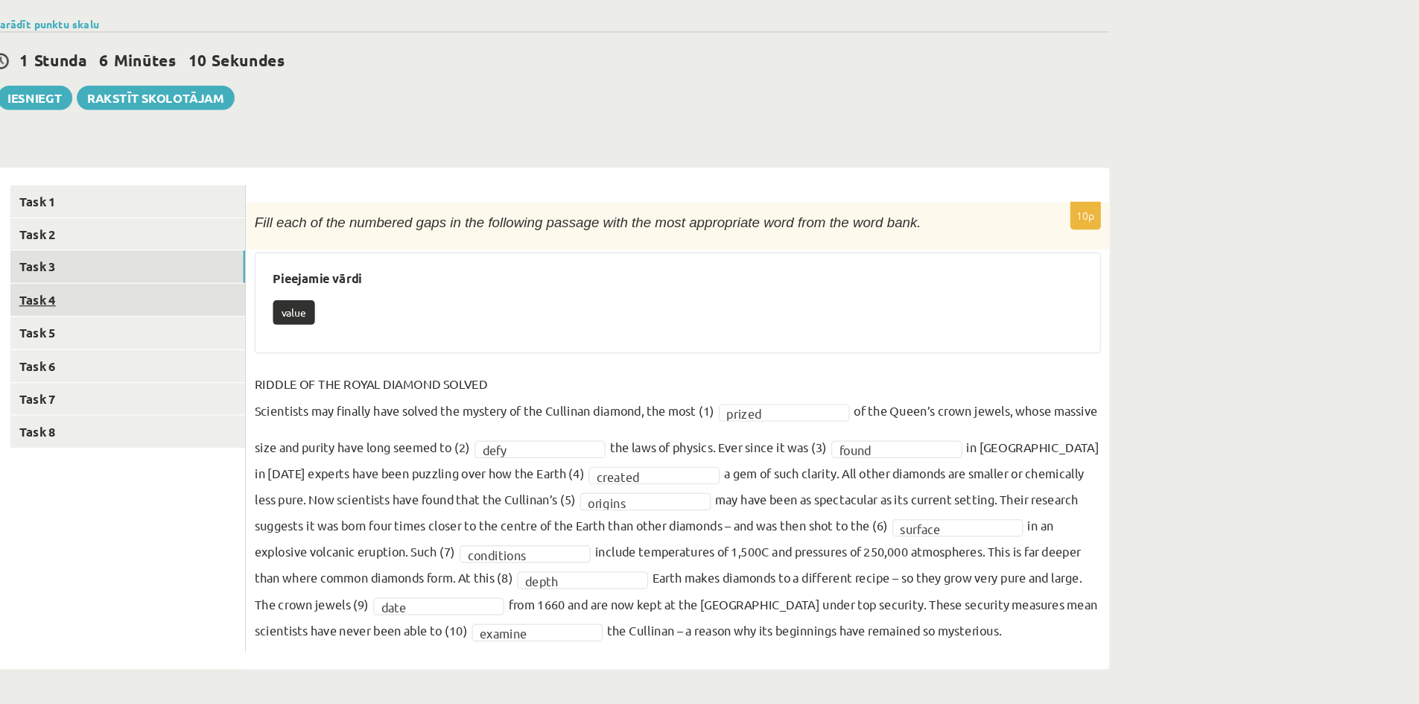
scroll to position [7, 0]
click at [215, 350] on link "Task 4" at bounding box center [204, 358] width 200 height 28
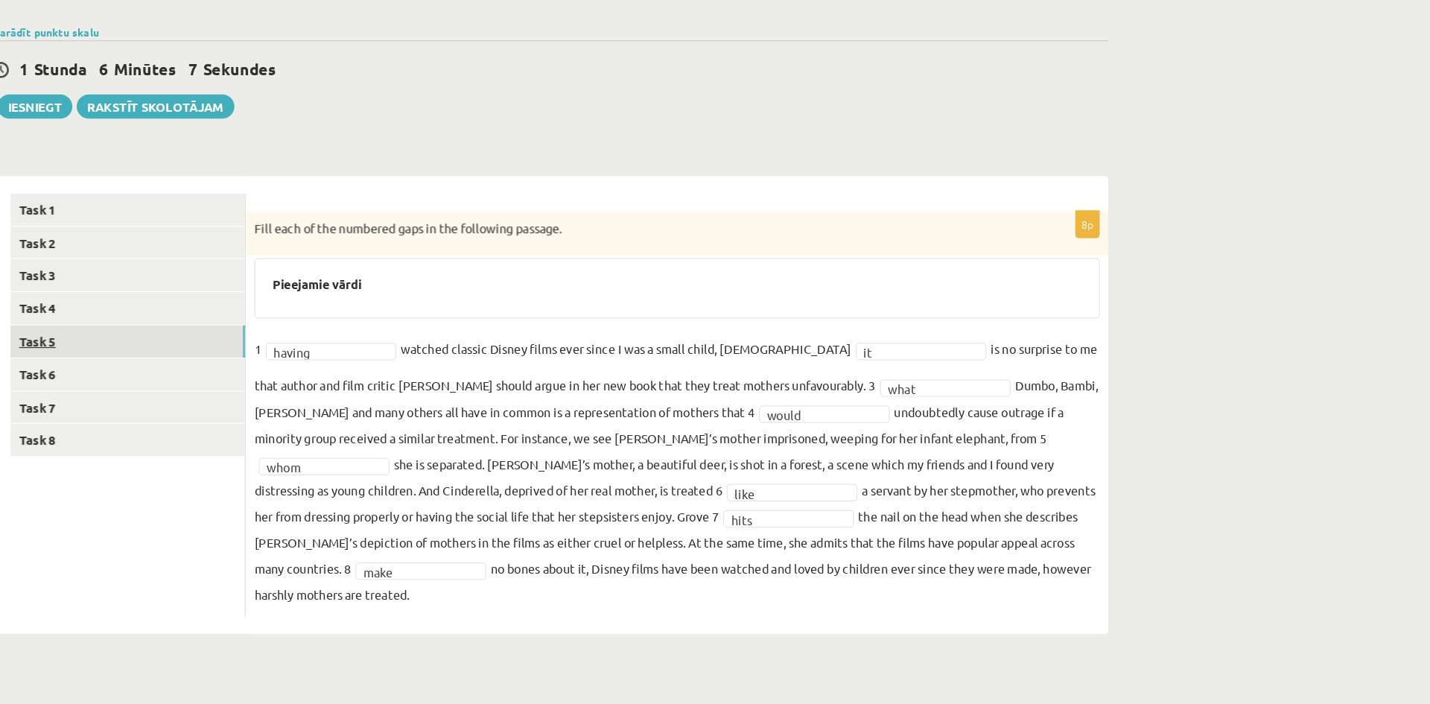
click at [209, 395] on link "Task 5" at bounding box center [204, 394] width 200 height 28
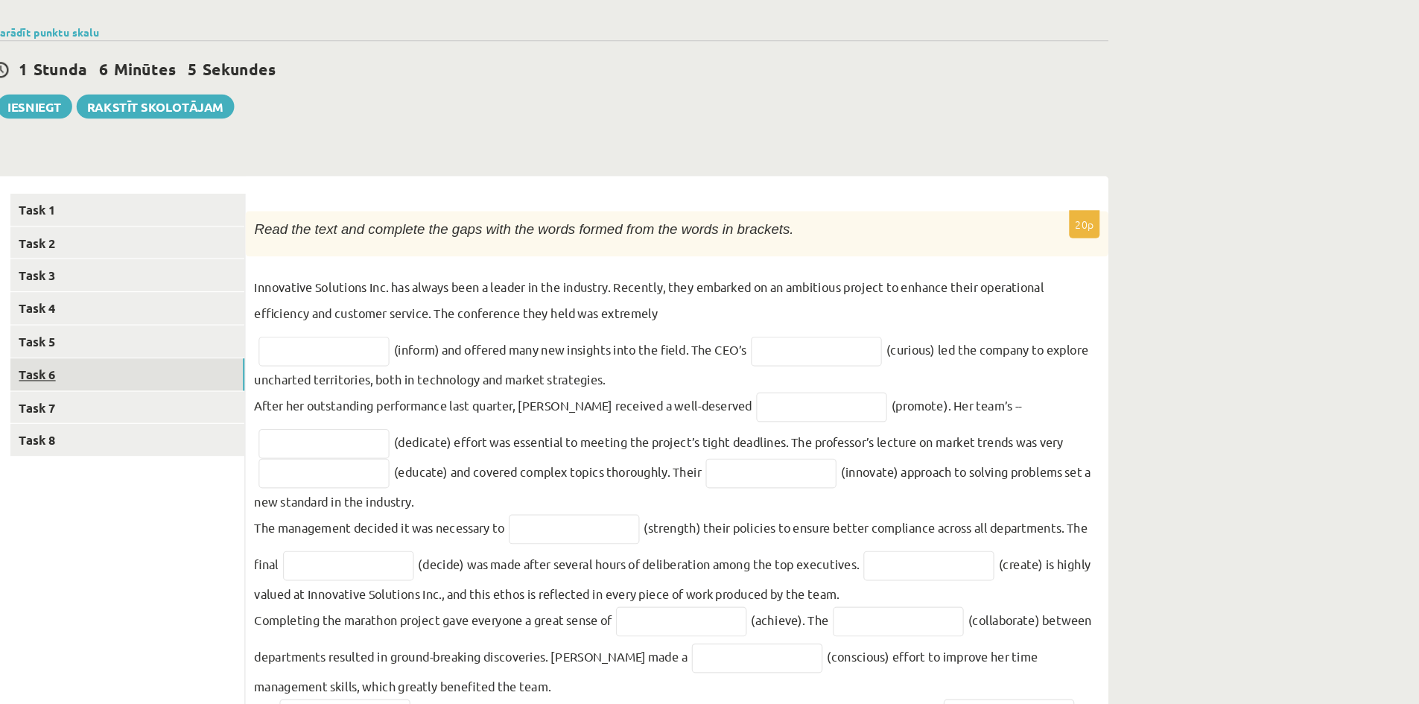
click at [186, 428] on link "Task 6" at bounding box center [204, 422] width 200 height 28
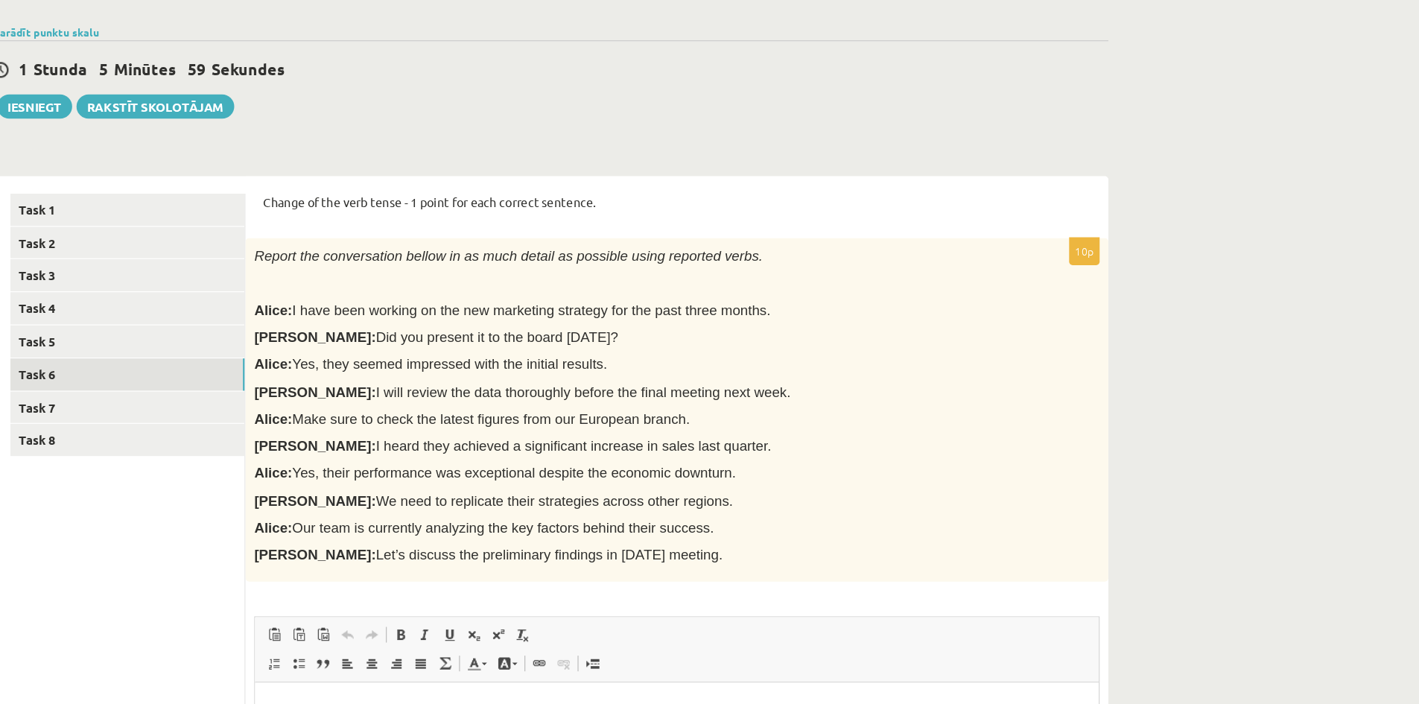
click at [323, 273] on p "Change of the verb tense - 1 point for each correct sentence." at bounding box center [674, 274] width 708 height 15
drag, startPoint x: 323, startPoint y: 273, endPoint x: 357, endPoint y: 281, distance: 35.2
click at [357, 281] on p "Change of the verb tense - 1 point for each correct sentence." at bounding box center [674, 274] width 708 height 15
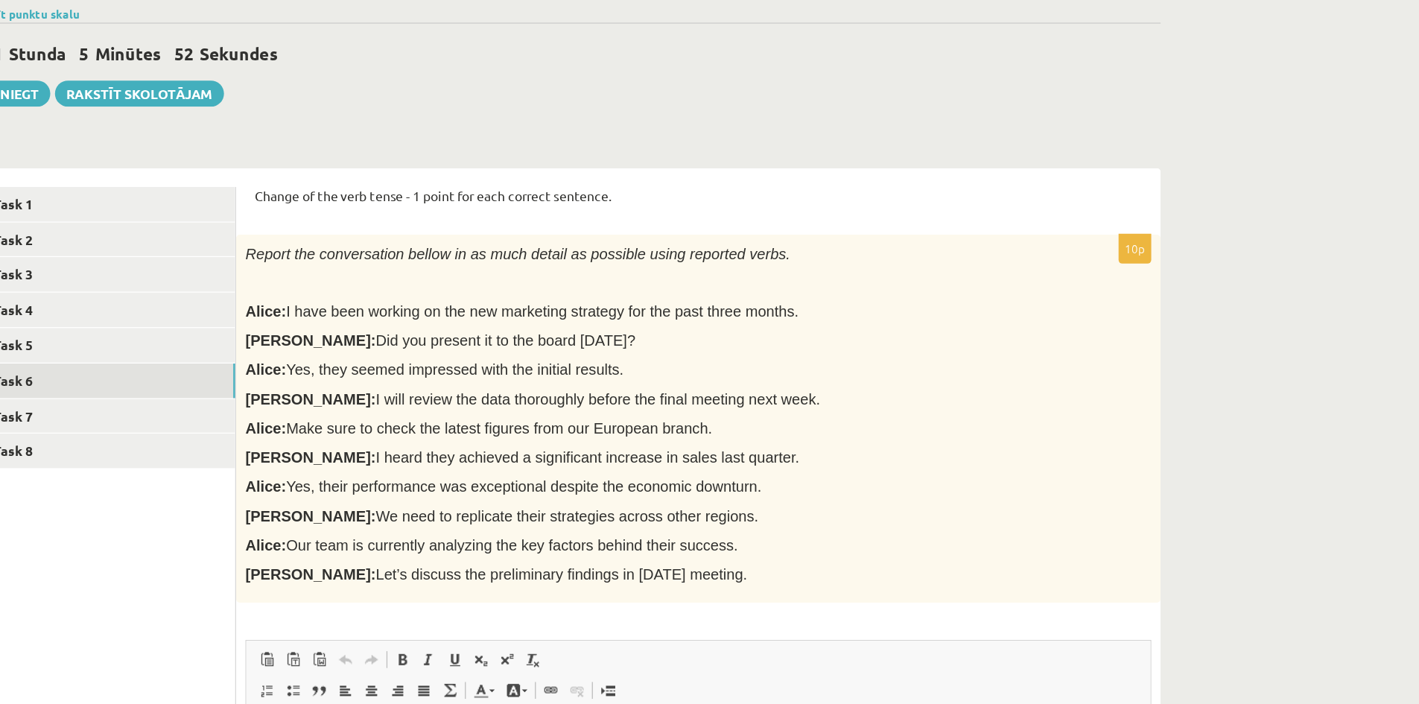
click at [327, 268] on p "Change of the verb tense - 1 point for each correct sentence." at bounding box center [674, 274] width 708 height 15
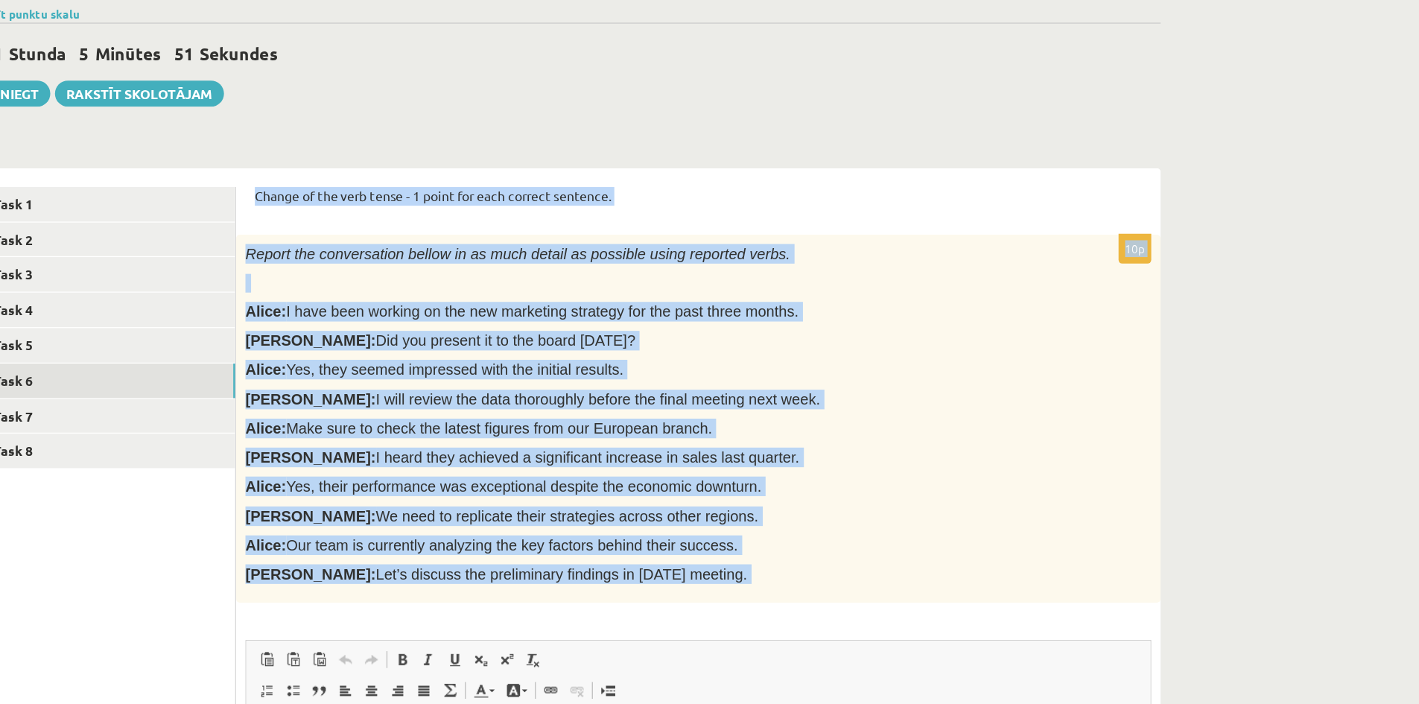
drag, startPoint x: 327, startPoint y: 268, endPoint x: 658, endPoint y: 595, distance: 464.6
click at [658, 595] on form "Change of the verb tense - 1 point for each correct sentence. 10p Report the co…" at bounding box center [674, 603] width 708 height 672
copy form "Change of the verb tense - 1 point for each correct sentence. 10p Report the co…"
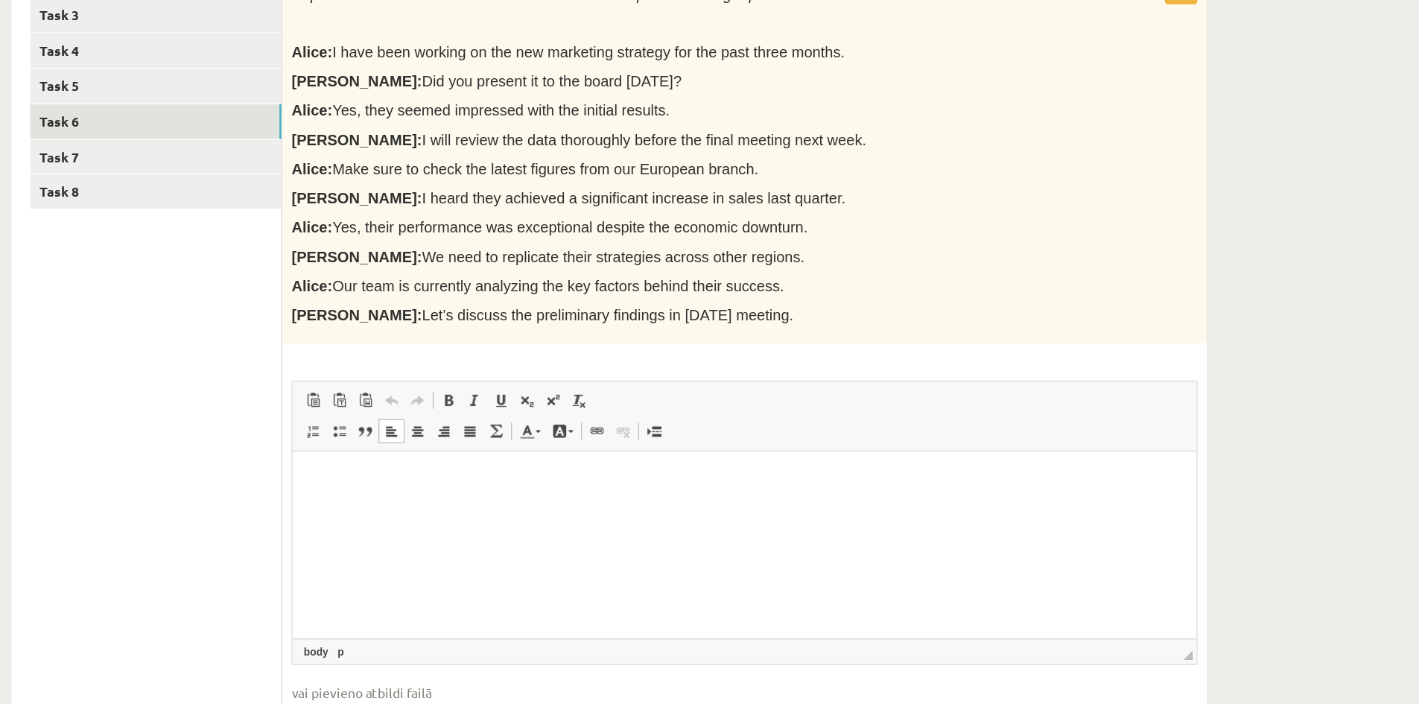
click at [438, 497] on html at bounding box center [652, 473] width 721 height 45
click at [393, 477] on p "**********" at bounding box center [652, 474] width 691 height 16
click at [443, 181] on span "I have been working on the new marketing strategy for the past three months." at bounding box center [550, 183] width 409 height 13
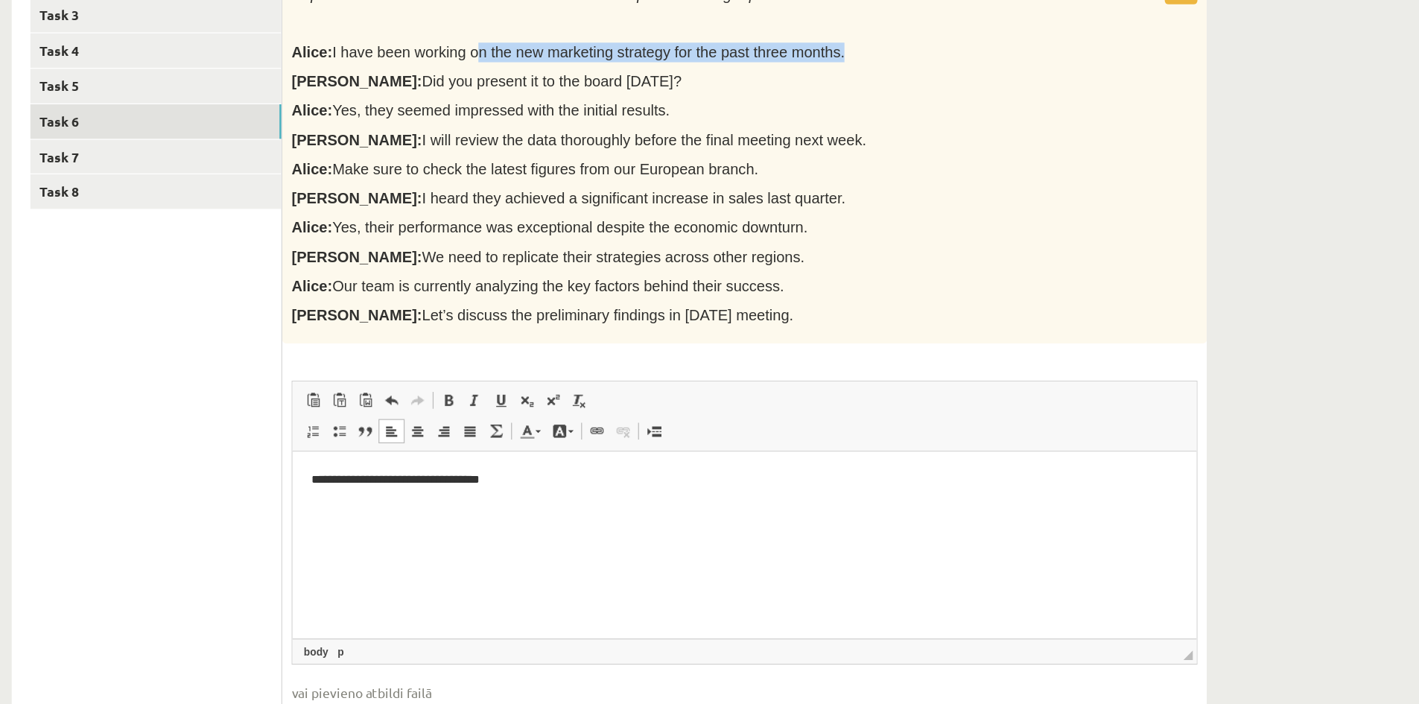
drag, startPoint x: 443, startPoint y: 181, endPoint x: 721, endPoint y: 182, distance: 277.9
click at [721, 182] on p "Alice: I have been working on the new marketing strategy for the past three mon…" at bounding box center [637, 184] width 648 height 16
copy div "on the new marketing strategy for the past three months."
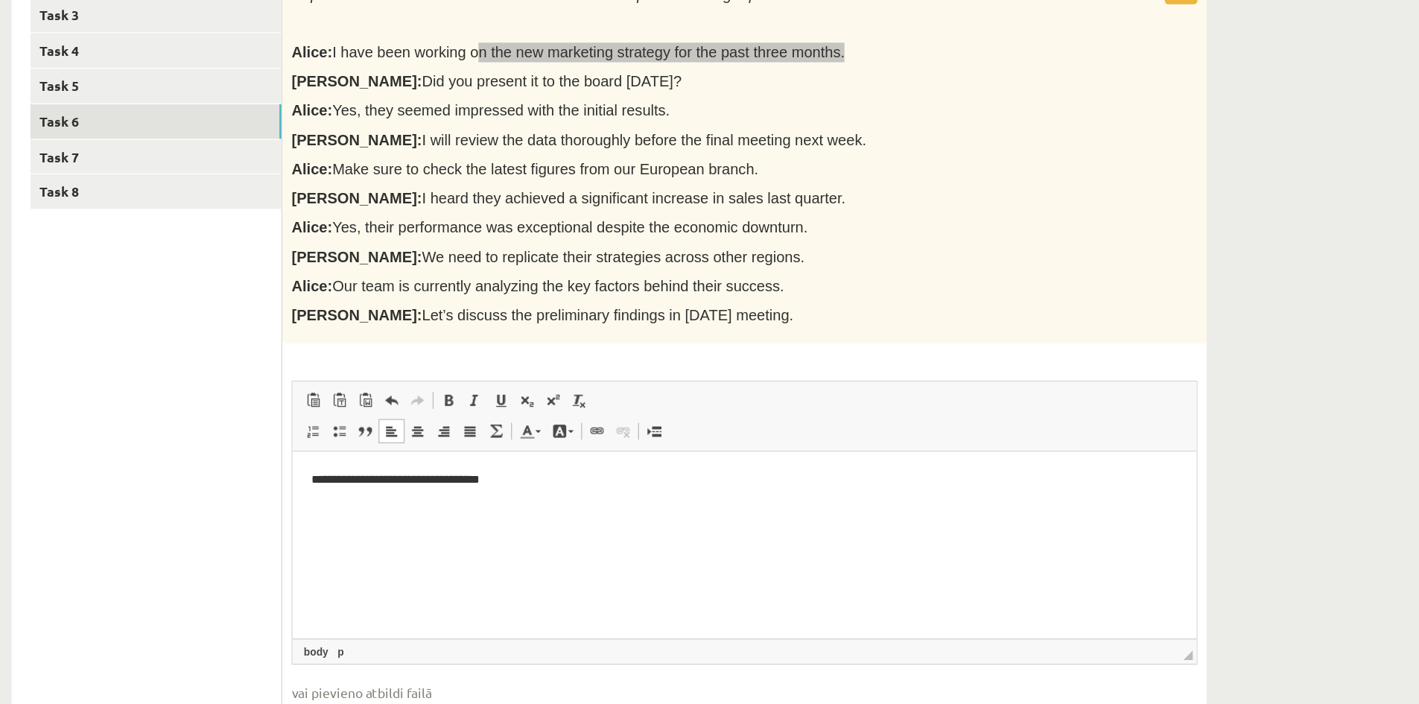
click at [520, 475] on p "**********" at bounding box center [652, 474] width 691 height 16
click at [302, 503] on html "**********" at bounding box center [652, 486] width 721 height 70
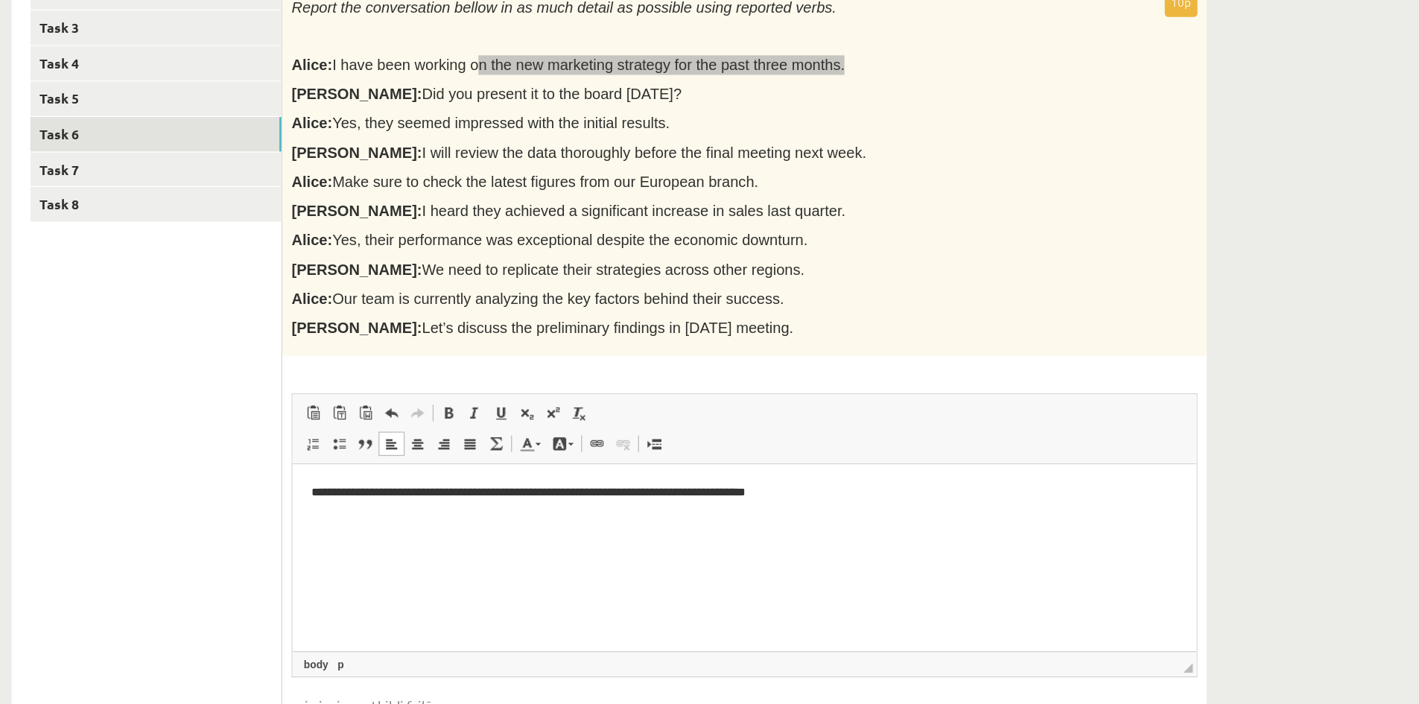
click at [733, 495] on html "**********" at bounding box center [652, 486] width 721 height 45
click at [305, 536] on html "**********" at bounding box center [652, 524] width 721 height 121
click at [599, 509] on p "**********" at bounding box center [652, 512] width 691 height 16
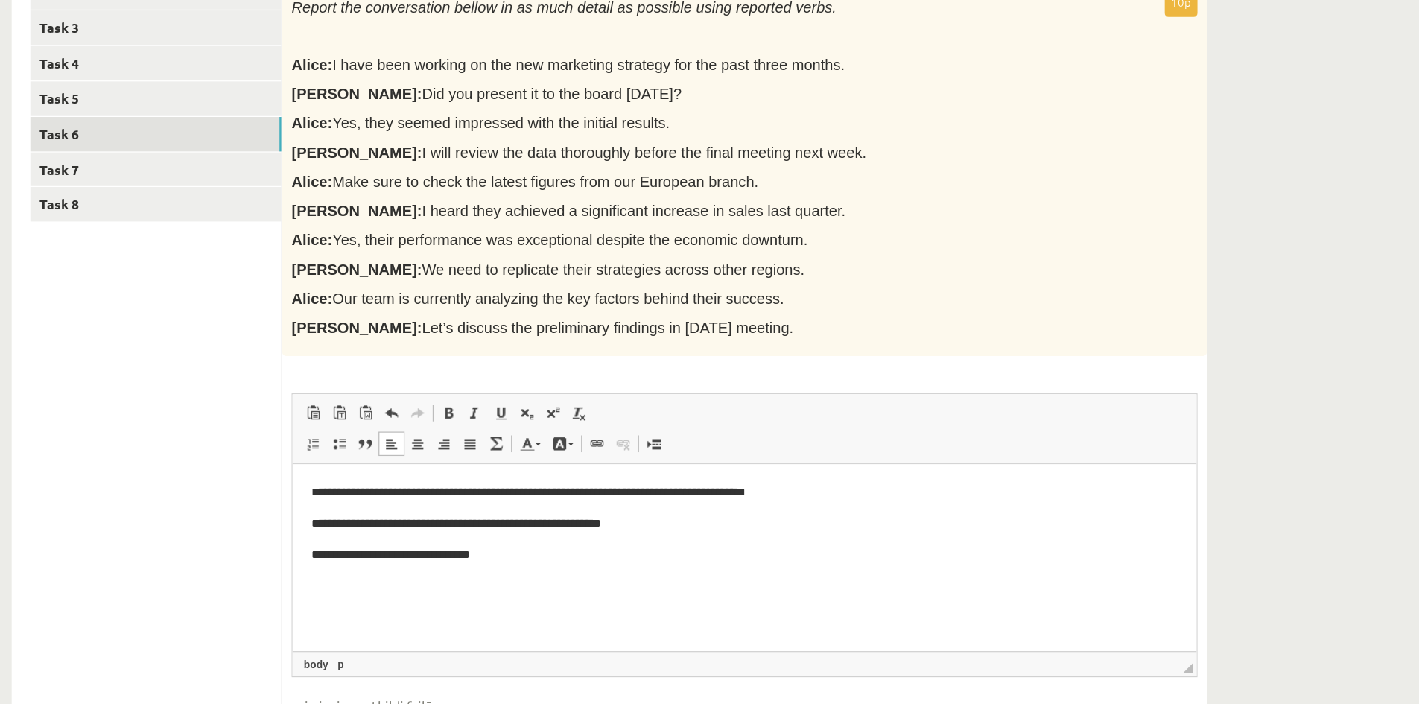
click at [457, 231] on span "Yes, they seemed impressed with the initial results." at bounding box center [480, 230] width 269 height 13
drag, startPoint x: 457, startPoint y: 231, endPoint x: 609, endPoint y: 238, distance: 152.9
click at [609, 238] on p "Alice: Yes, they seemed impressed with the initial results." at bounding box center [637, 231] width 648 height 16
copy div "impressed with the initial results."
click at [475, 533] on p "**********" at bounding box center [652, 537] width 691 height 16
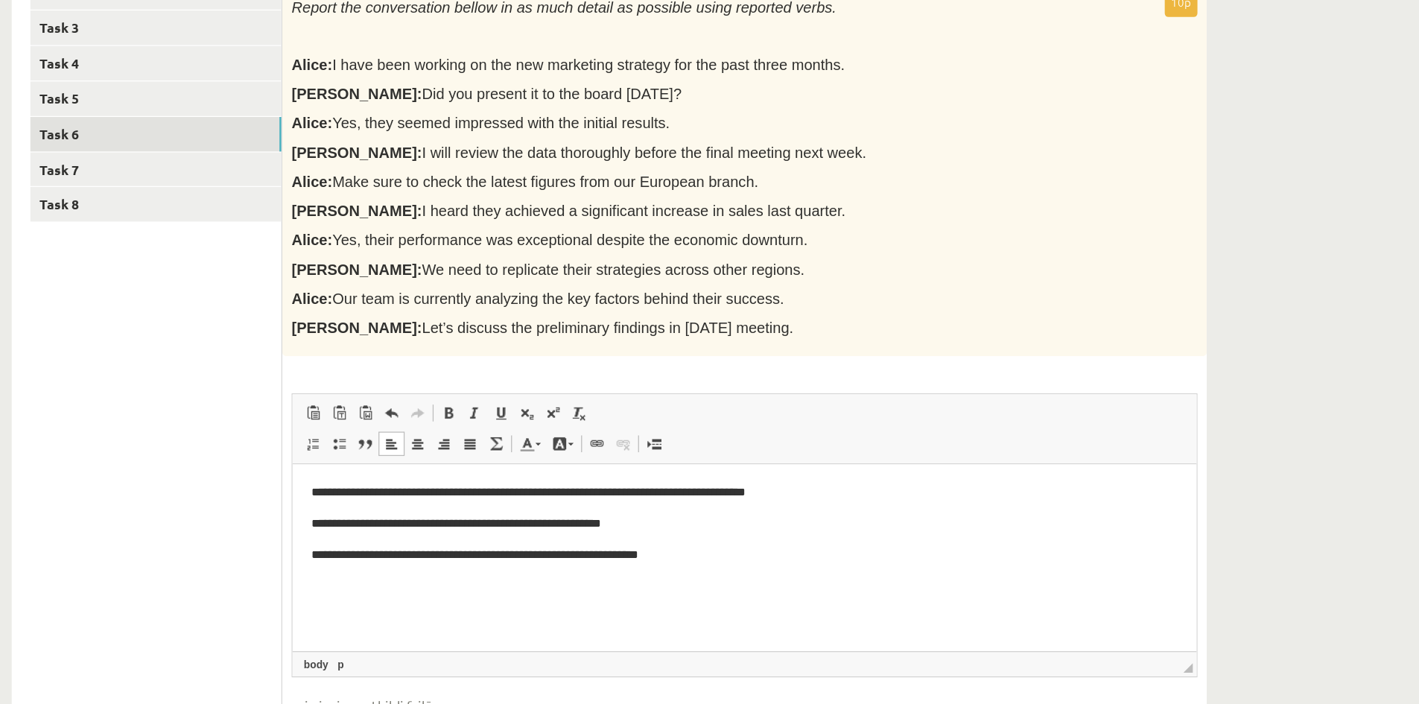
click at [417, 248] on span "I will review the data thoroughly before the final meeting next week." at bounding box center [594, 254] width 355 height 13
drag, startPoint x: 343, startPoint y: 247, endPoint x: 448, endPoint y: 250, distance: 105.8
click at [448, 250] on span "I will review the data thoroughly before the final meeting next week." at bounding box center [594, 254] width 355 height 13
click at [619, 547] on body "**********" at bounding box center [652, 524] width 691 height 91
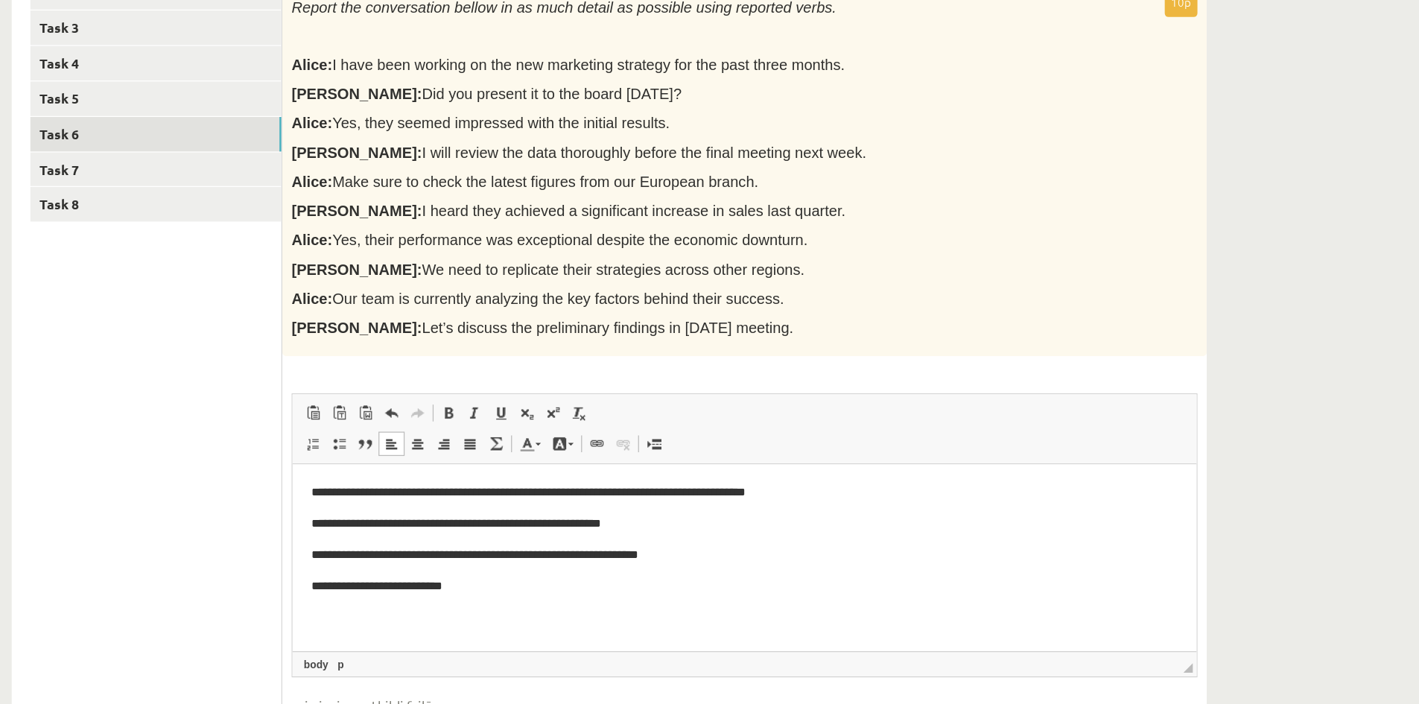
click at [391, 569] on p "**********" at bounding box center [652, 562] width 691 height 16
click at [416, 567] on p "**********" at bounding box center [652, 562] width 691 height 16
click at [417, 256] on span "I will review the data thoroughly before the final meeting next week." at bounding box center [594, 254] width 355 height 13
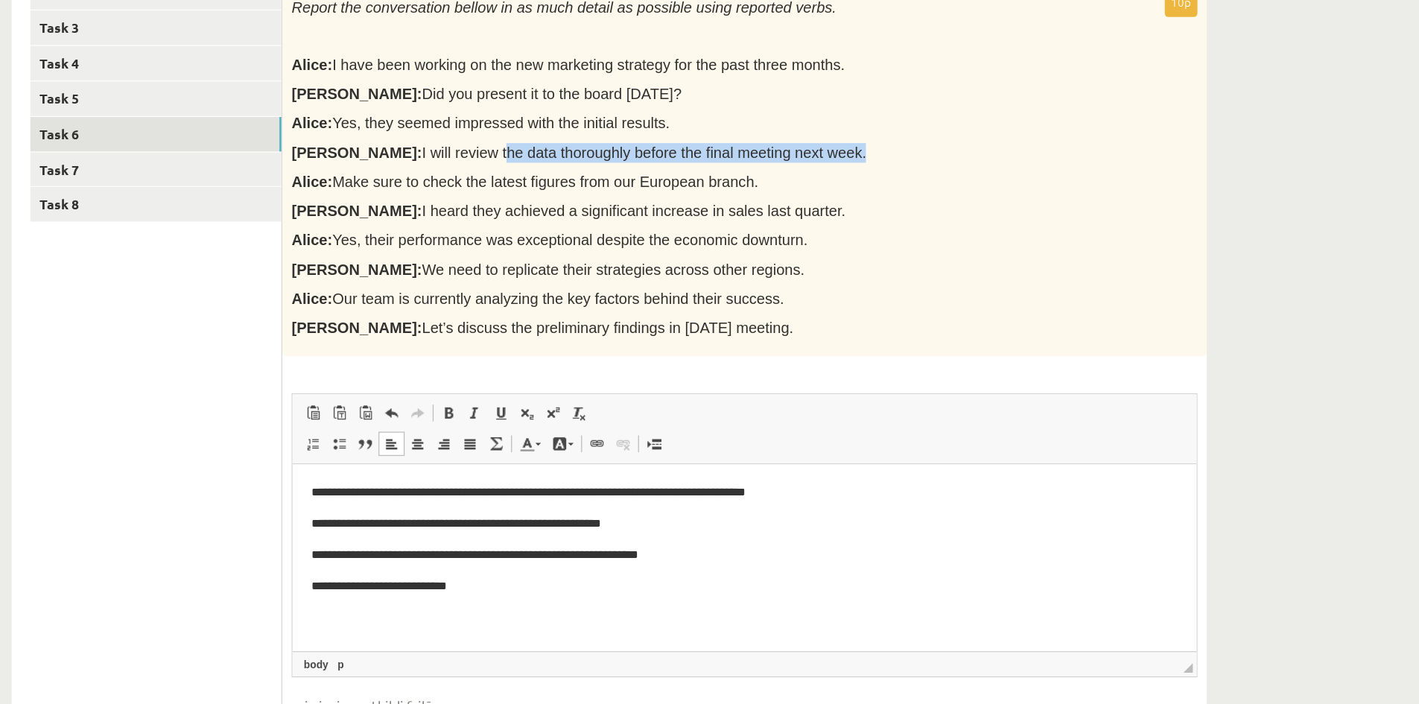
drag, startPoint x: 408, startPoint y: 256, endPoint x: 685, endPoint y: 256, distance: 276.4
click at [685, 256] on p "Bob: I will review the data thoroughly before the final meeting next week." at bounding box center [637, 255] width 648 height 16
copy div "the data thoroughly before the final meeting next week."
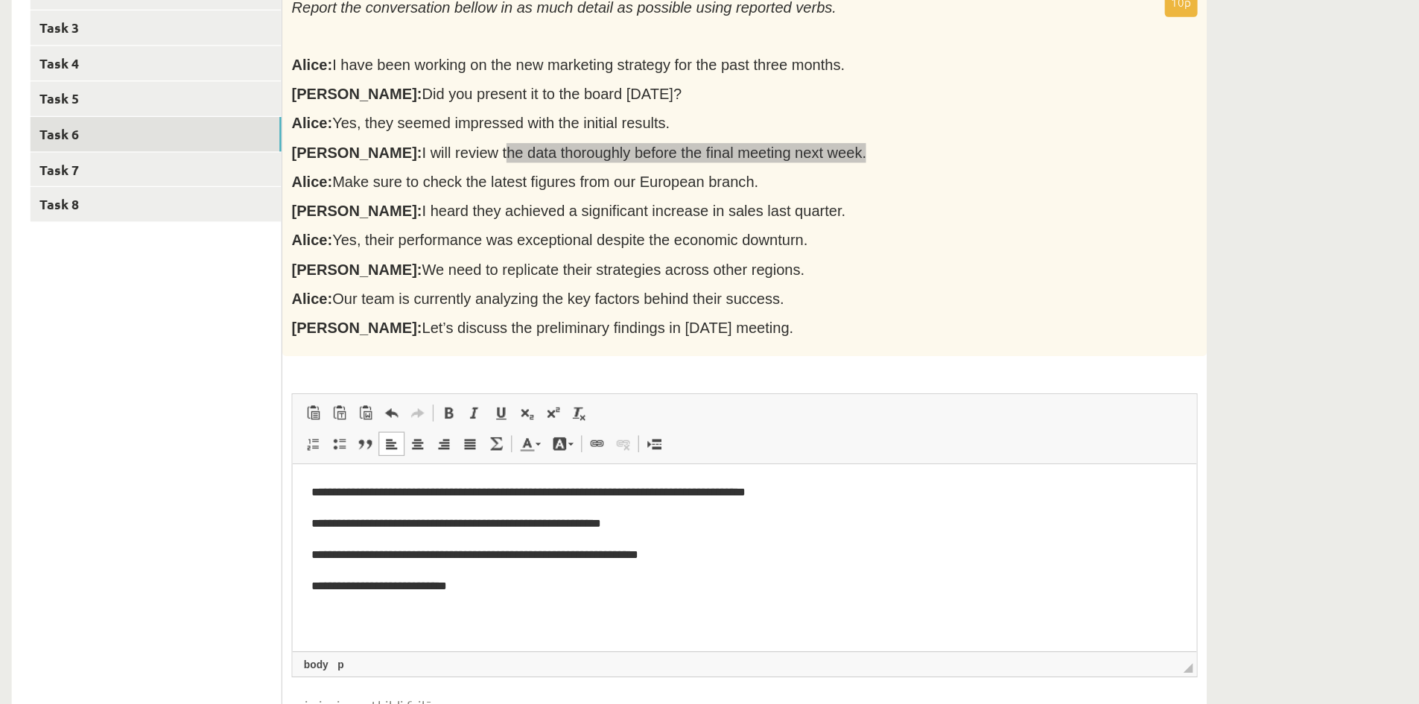
click at [469, 564] on p "**********" at bounding box center [652, 562] width 691 height 16
click at [297, 592] on html "**********" at bounding box center [652, 536] width 721 height 145
click at [688, 559] on p "**********" at bounding box center [652, 562] width 691 height 16
click at [339, 580] on p "**********" at bounding box center [652, 588] width 691 height 16
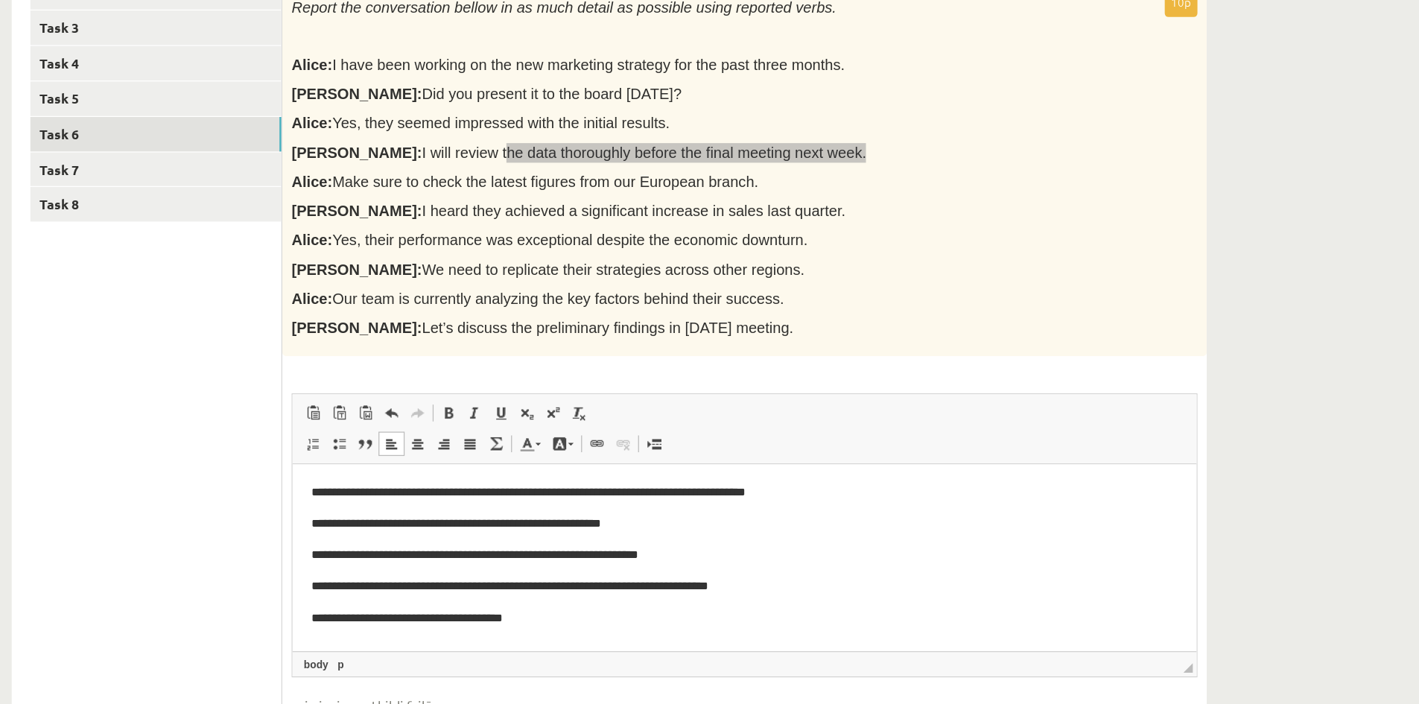
click at [361, 588] on p "**********" at bounding box center [652, 588] width 691 height 16
drag, startPoint x: 490, startPoint y: 589, endPoint x: 363, endPoint y: 586, distance: 127.4
click at [363, 586] on p "**********" at bounding box center [652, 588] width 691 height 16
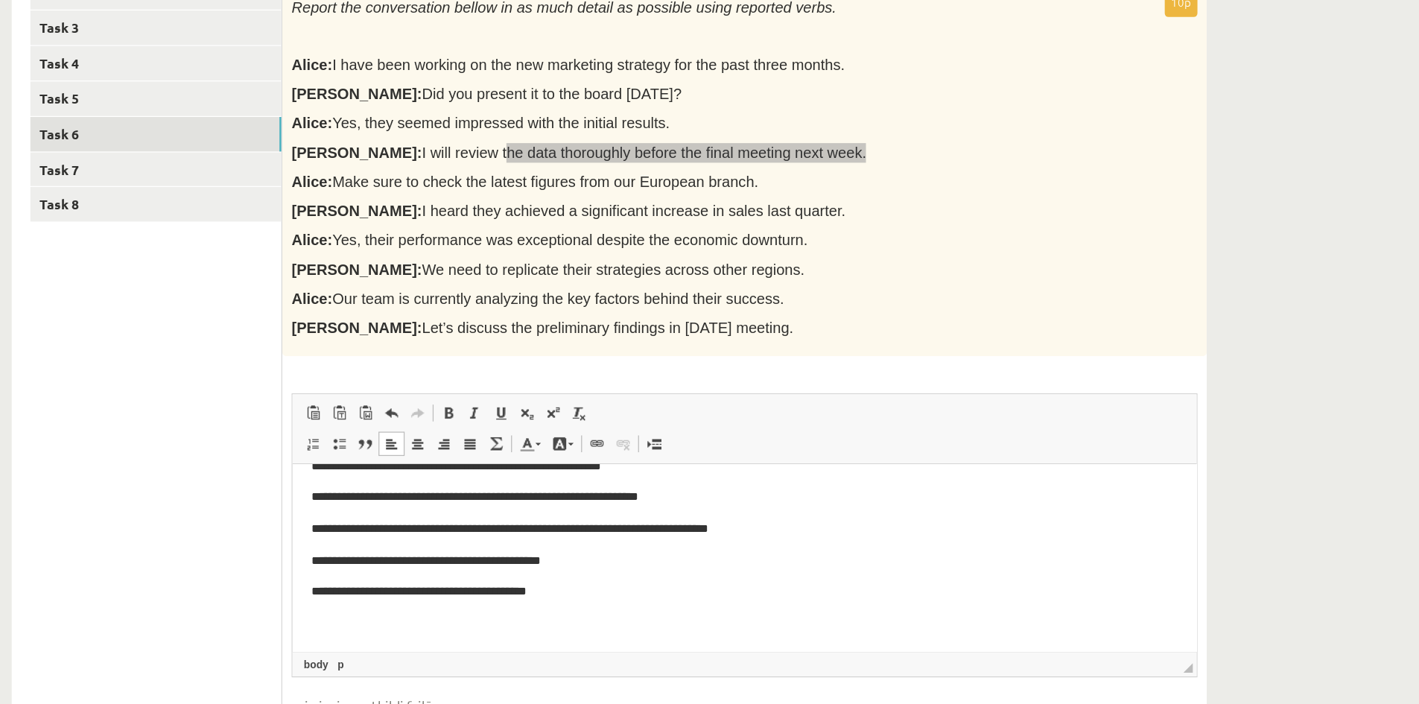
click at [299, 570] on html "**********" at bounding box center [652, 516] width 721 height 196
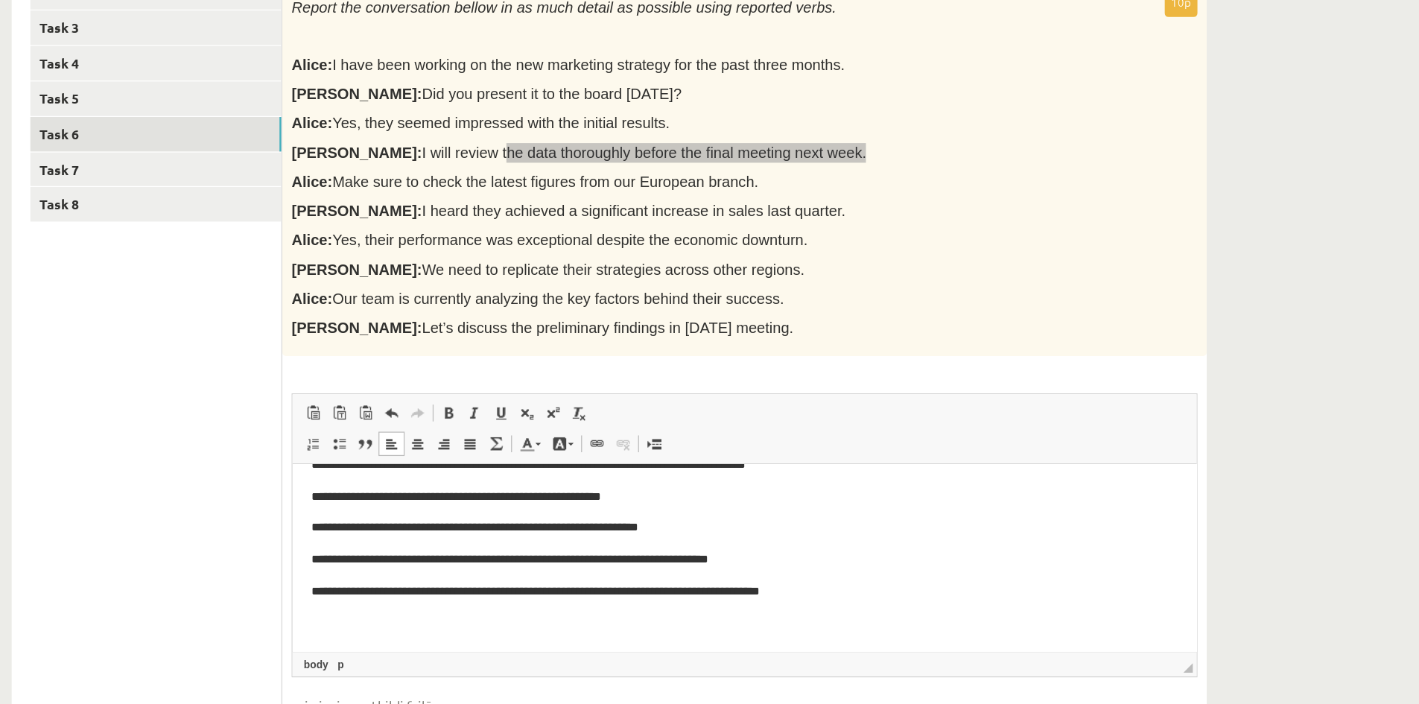
scroll to position [22, 0]
click at [740, 571] on p "**********" at bounding box center [647, 566] width 680 height 16
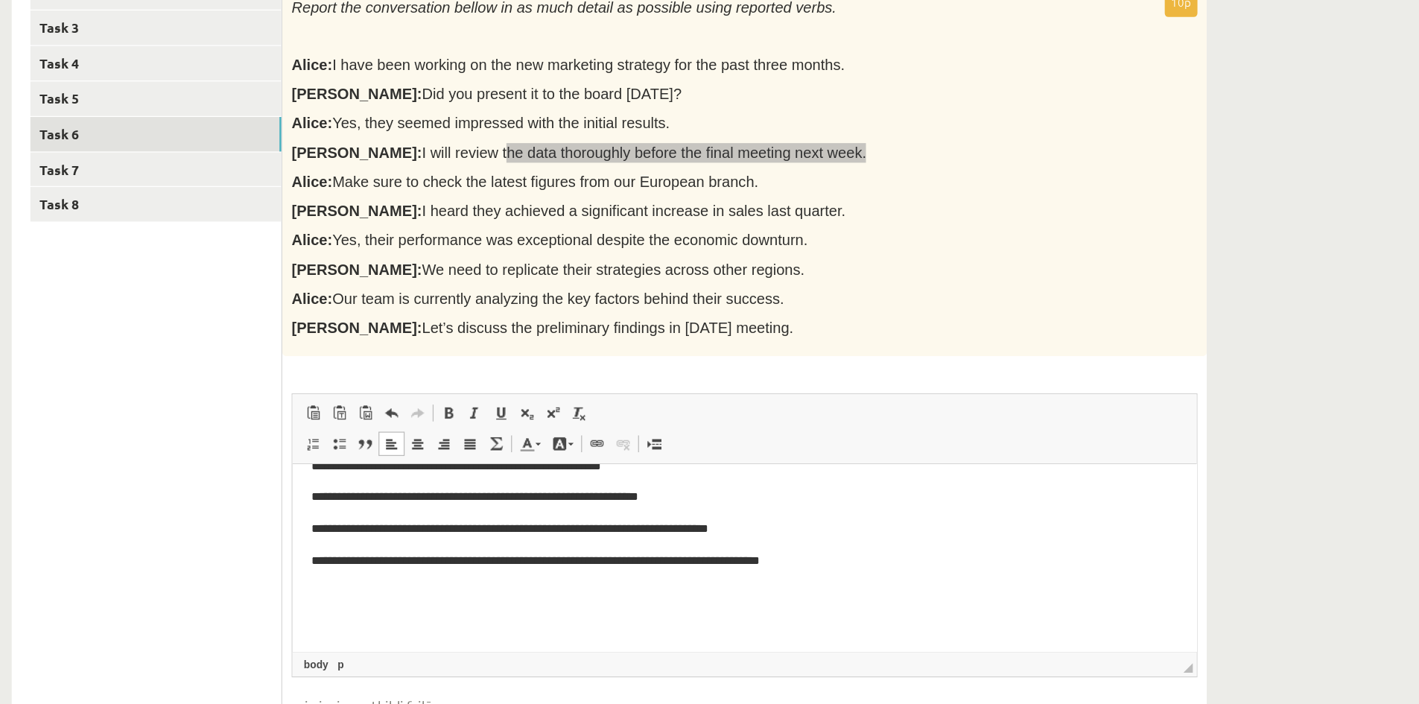
click at [372, 612] on html "**********" at bounding box center [652, 516] width 721 height 196
click at [331, 567] on p "Editor, wiswyg-editor-user-answer-47024917934780" at bounding box center [652, 566] width 691 height 16
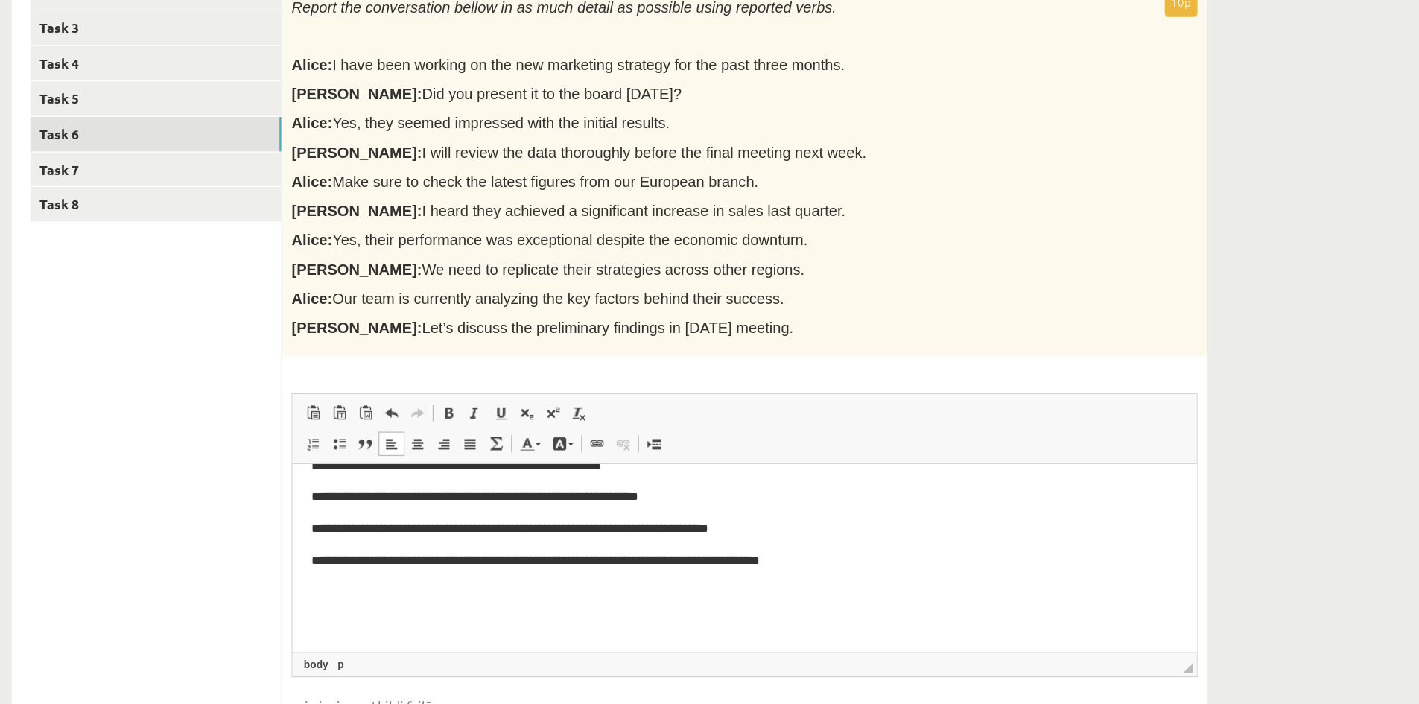
click at [619, 288] on div "Report the conversation bellow in as much detail as possible using reported ver…" at bounding box center [674, 270] width 738 height 294
click at [323, 579] on body "**********" at bounding box center [652, 516] width 691 height 166
click at [320, 568] on p "Editor, wiswyg-editor-user-answer-47024917934780" at bounding box center [652, 566] width 691 height 16
drag, startPoint x: 445, startPoint y: 305, endPoint x: 650, endPoint y: 305, distance: 204.9
click at [650, 305] on p "Bob: I heard they achieved a significant increase in sales last quarter." at bounding box center [637, 301] width 648 height 16
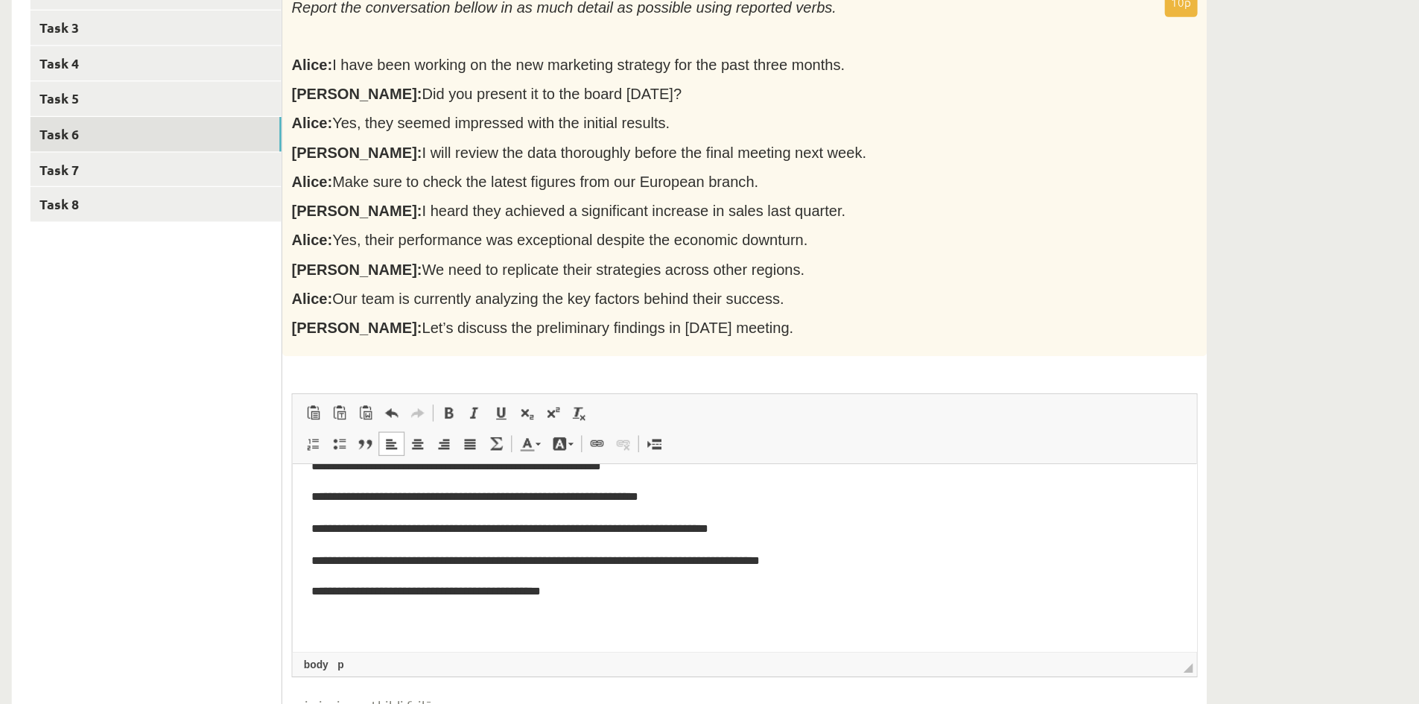
copy span "a significant increase in sales last quarter."
click at [562, 559] on p "**********" at bounding box center [647, 566] width 680 height 16
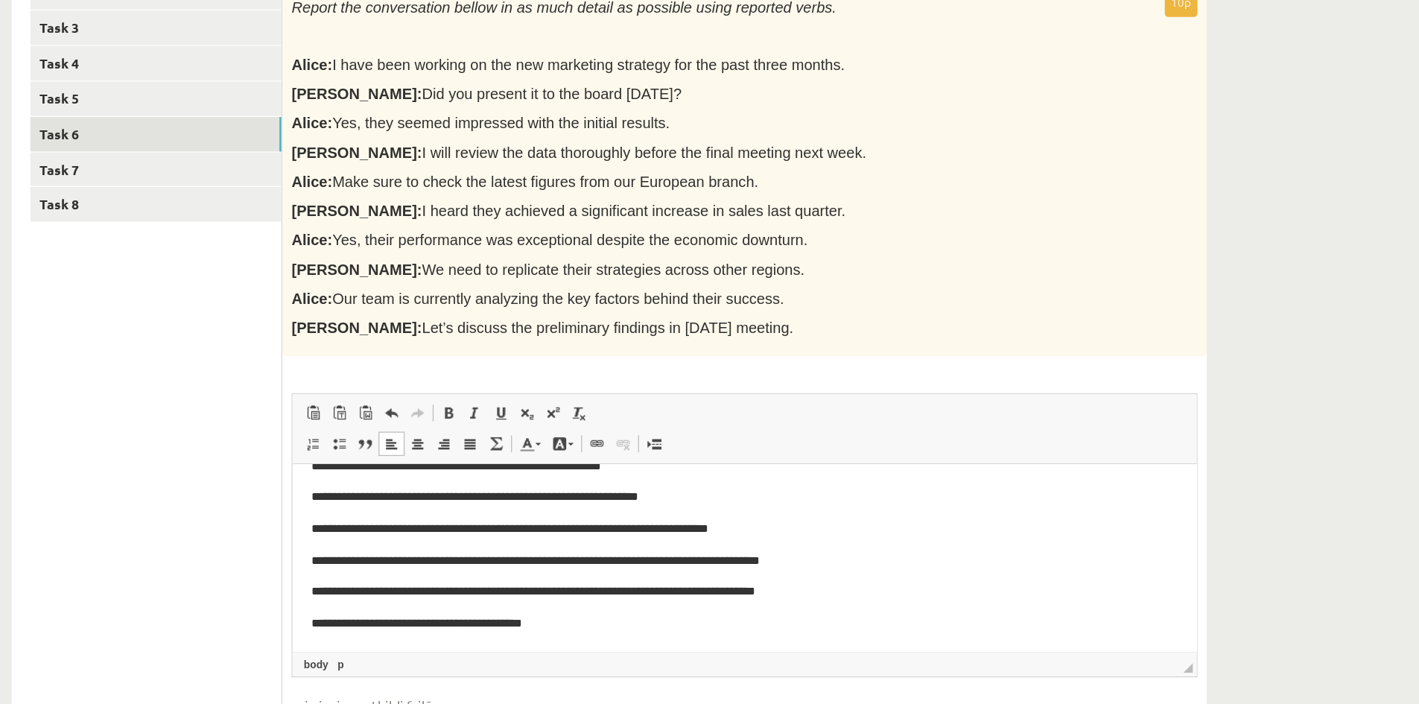
click at [486, 321] on span "Yes, their performance was exceptional despite the economic downturn." at bounding box center [535, 323] width 379 height 13
drag, startPoint x: 486, startPoint y: 321, endPoint x: 687, endPoint y: 326, distance: 201.2
click at [687, 326] on span "Yes, their performance was exceptional despite the economic downturn." at bounding box center [535, 323] width 379 height 13
copy span "exceptional despite the economic downturn."
click at [501, 592] on p "**********" at bounding box center [647, 591] width 680 height 16
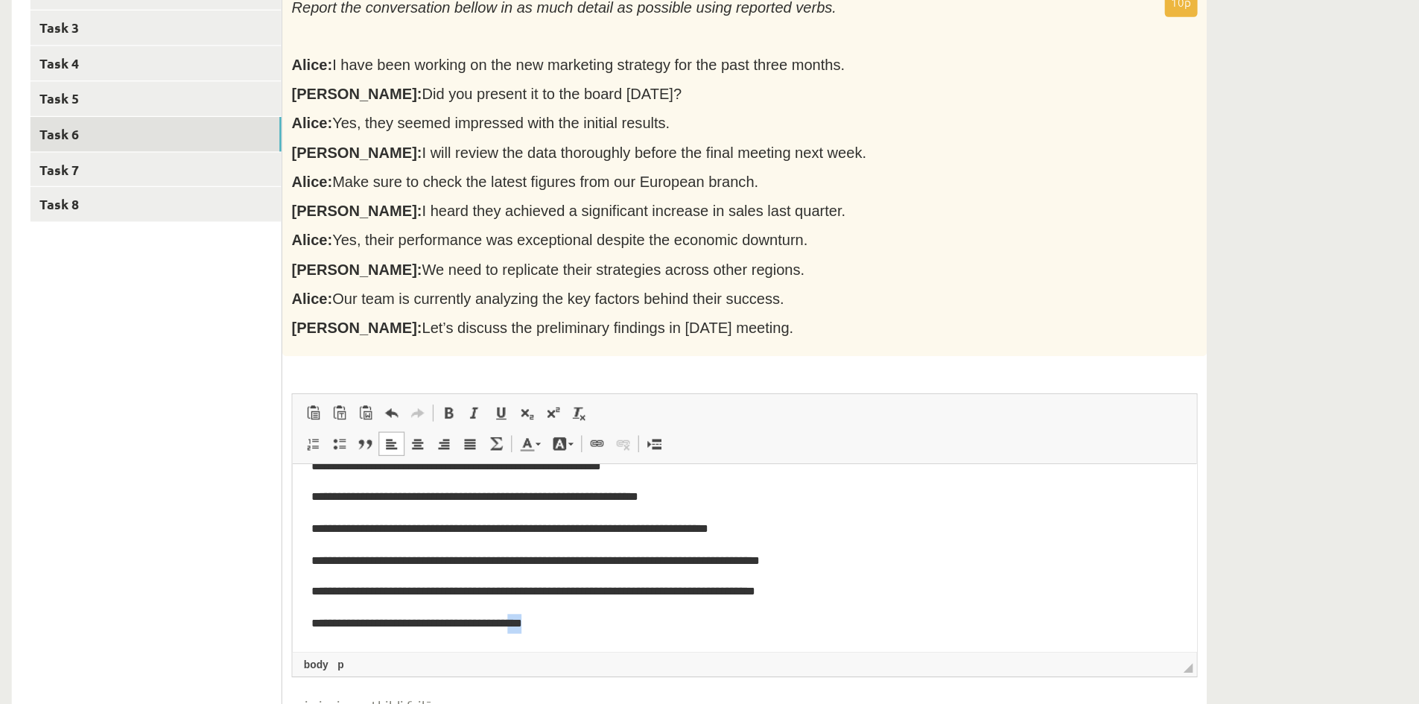
click at [501, 592] on p "**********" at bounding box center [647, 591] width 680 height 16
click at [360, 593] on p "**********" at bounding box center [647, 591] width 680 height 16
click at [359, 592] on p "**********" at bounding box center [647, 591] width 680 height 16
click at [705, 603] on body "**********" at bounding box center [652, 528] width 691 height 191
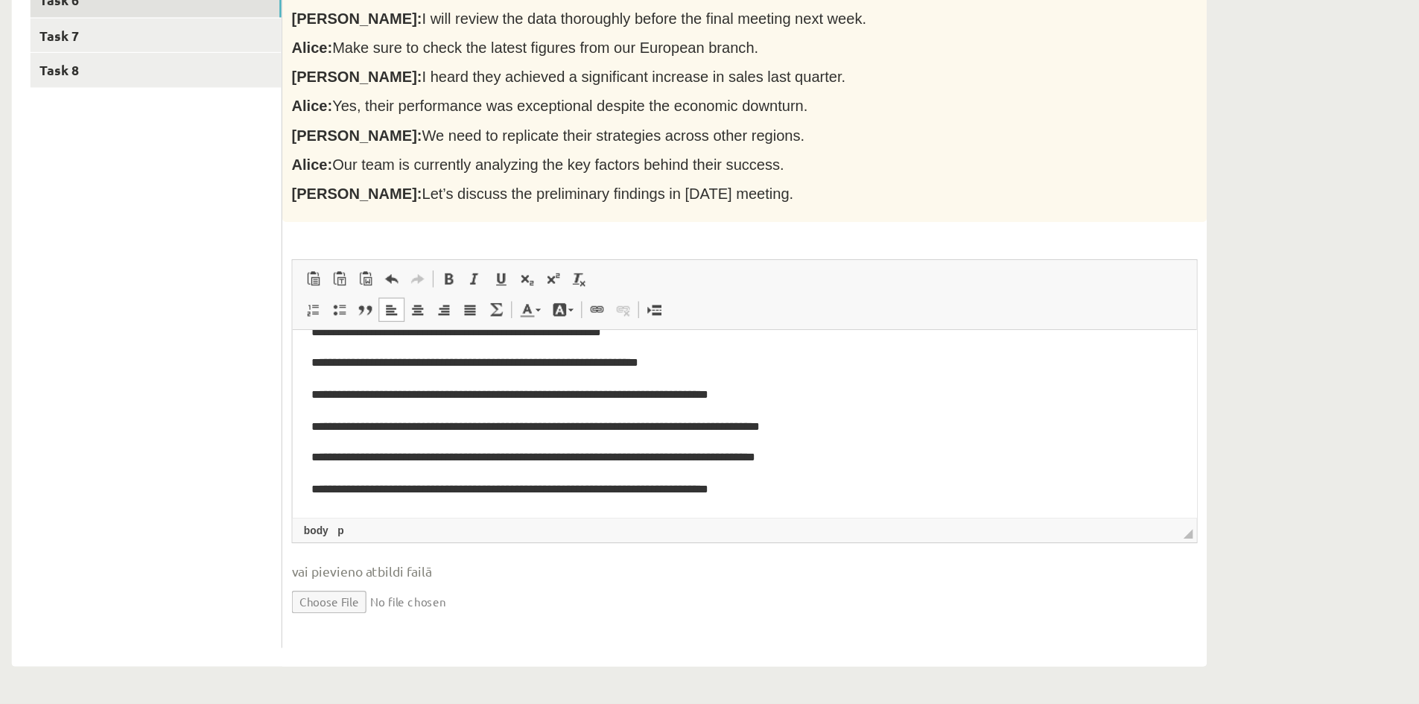
scroll to position [72, 0]
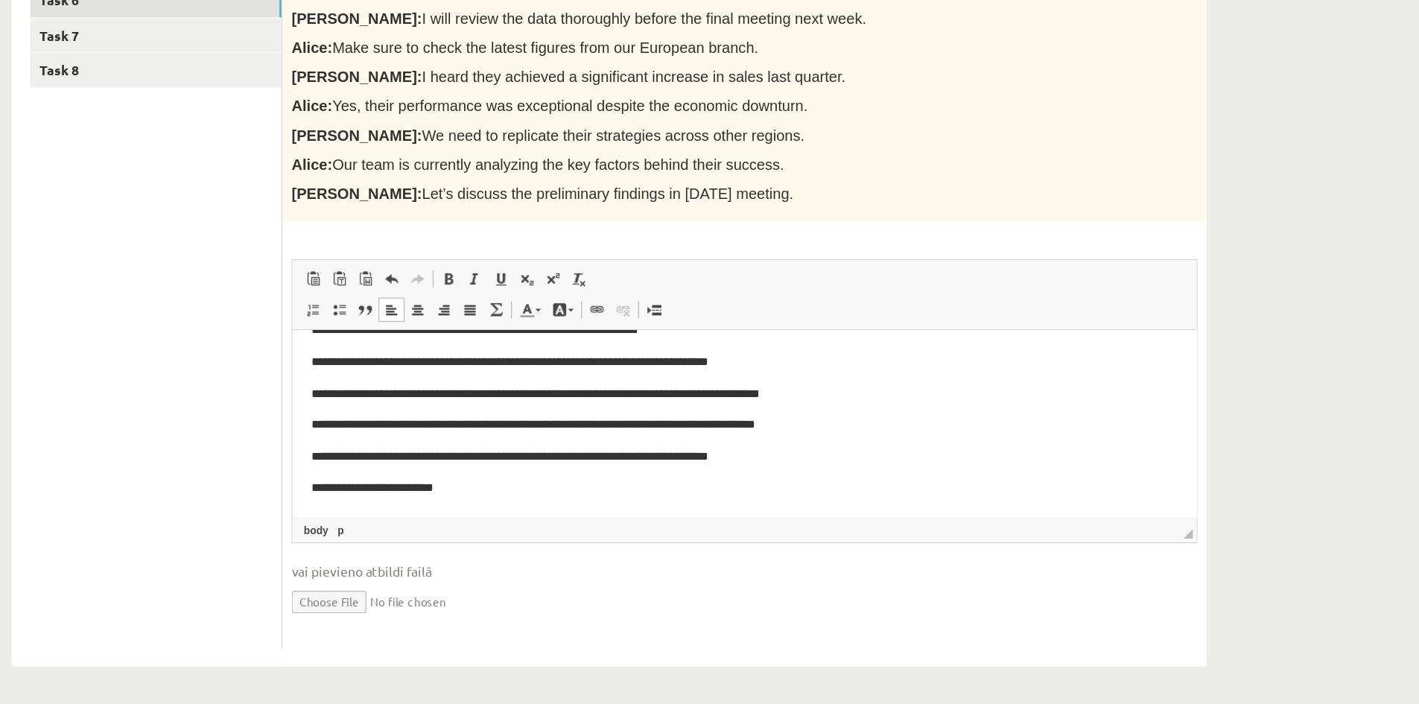
click at [398, 464] on html "**********" at bounding box center [652, 368] width 721 height 221
click at [414, 454] on p "**********" at bounding box center [647, 456] width 680 height 16
click at [433, 457] on p "**********" at bounding box center [647, 456] width 680 height 16
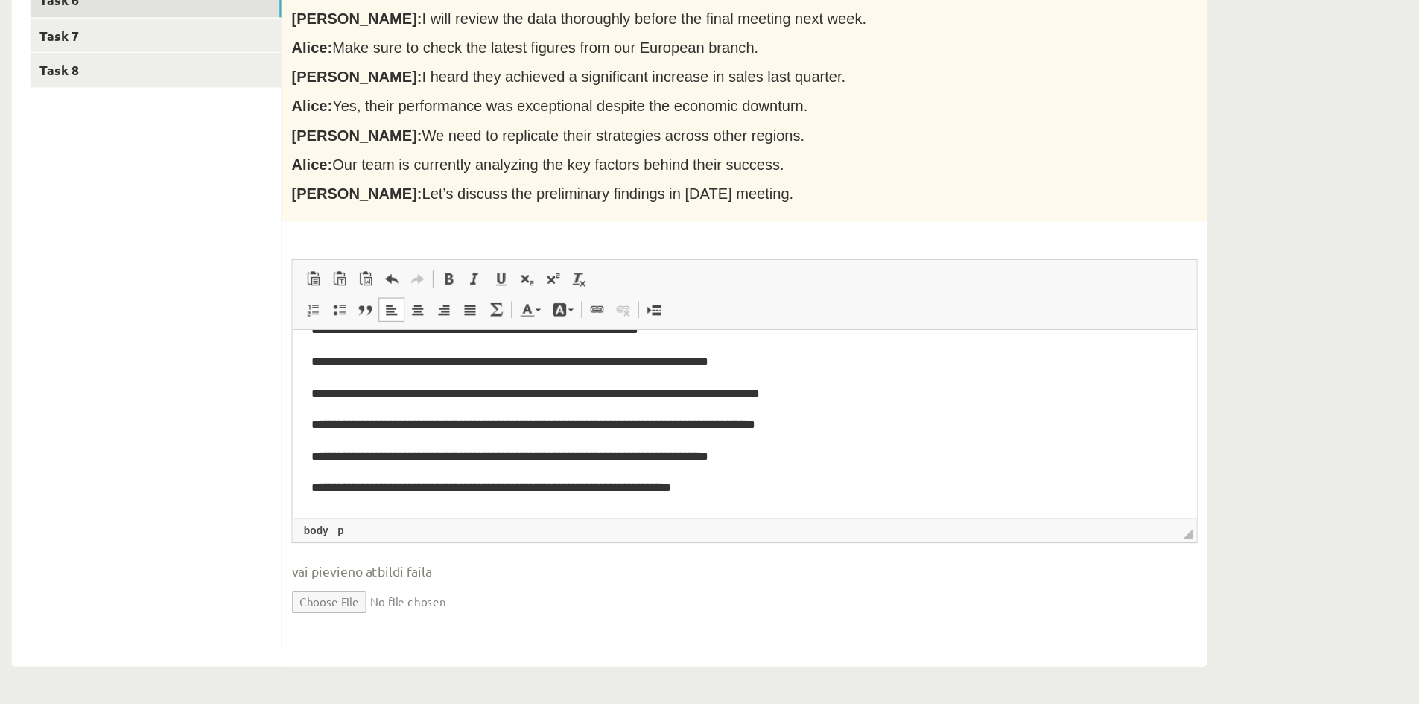
click at [649, 451] on p "**********" at bounding box center [647, 456] width 680 height 16
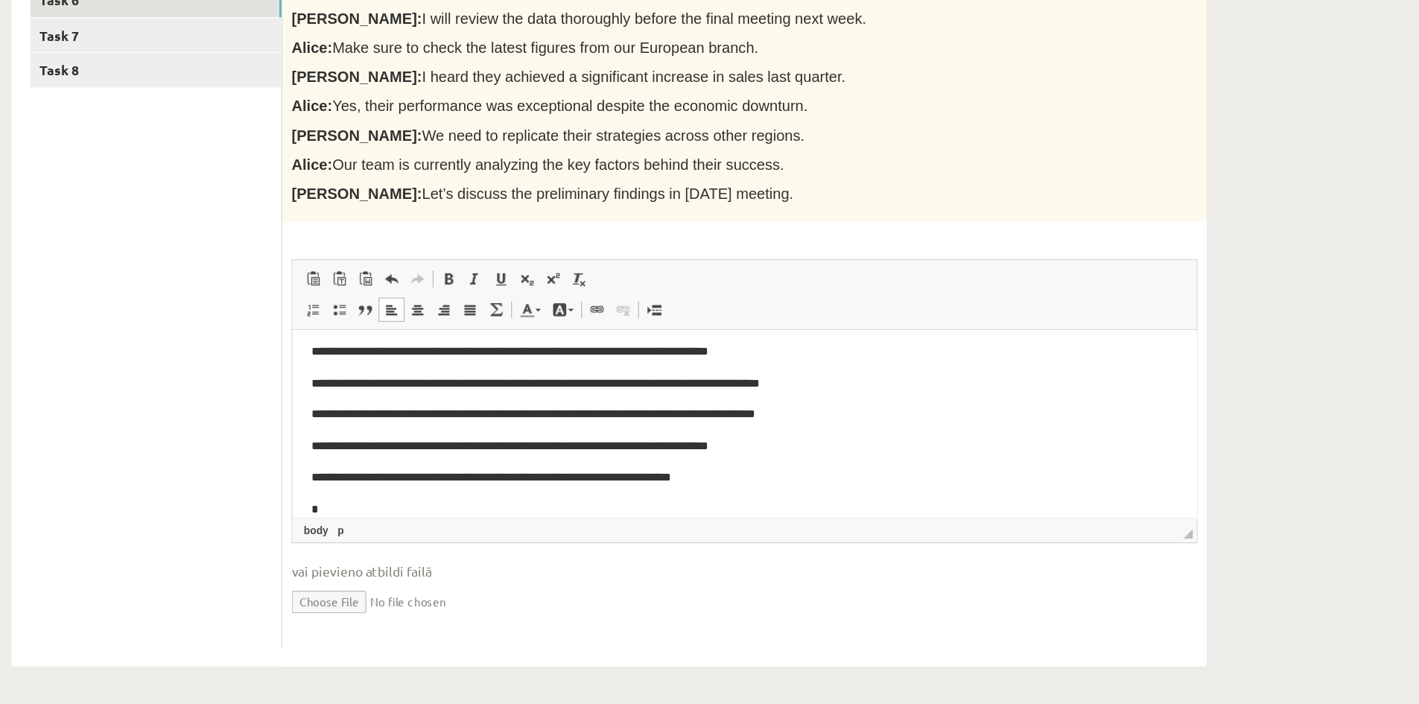
scroll to position [81, 0]
click at [500, 272] on span "Our team is currently analyzing the key factors behind their success." at bounding box center [526, 273] width 361 height 13
drag, startPoint x: 500, startPoint y: 272, endPoint x: 668, endPoint y: 270, distance: 167.6
click at [668, 270] on span "Our team is currently analyzing the key factors behind their success." at bounding box center [526, 273] width 361 height 13
copy span "the key factors behind their success."
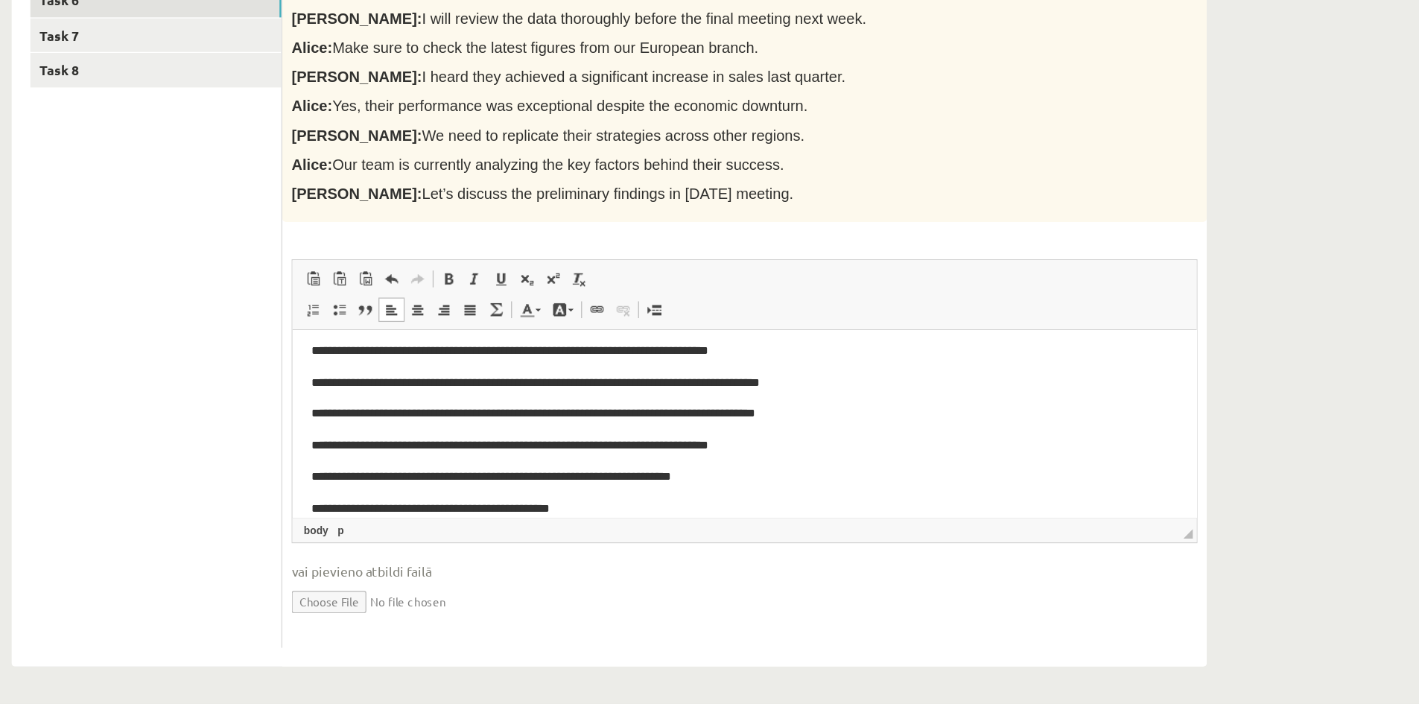
click at [544, 465] on p "**********" at bounding box center [647, 473] width 680 height 16
click at [524, 471] on p "**********" at bounding box center [647, 473] width 680 height 16
click at [732, 469] on p "**********" at bounding box center [647, 473] width 680 height 16
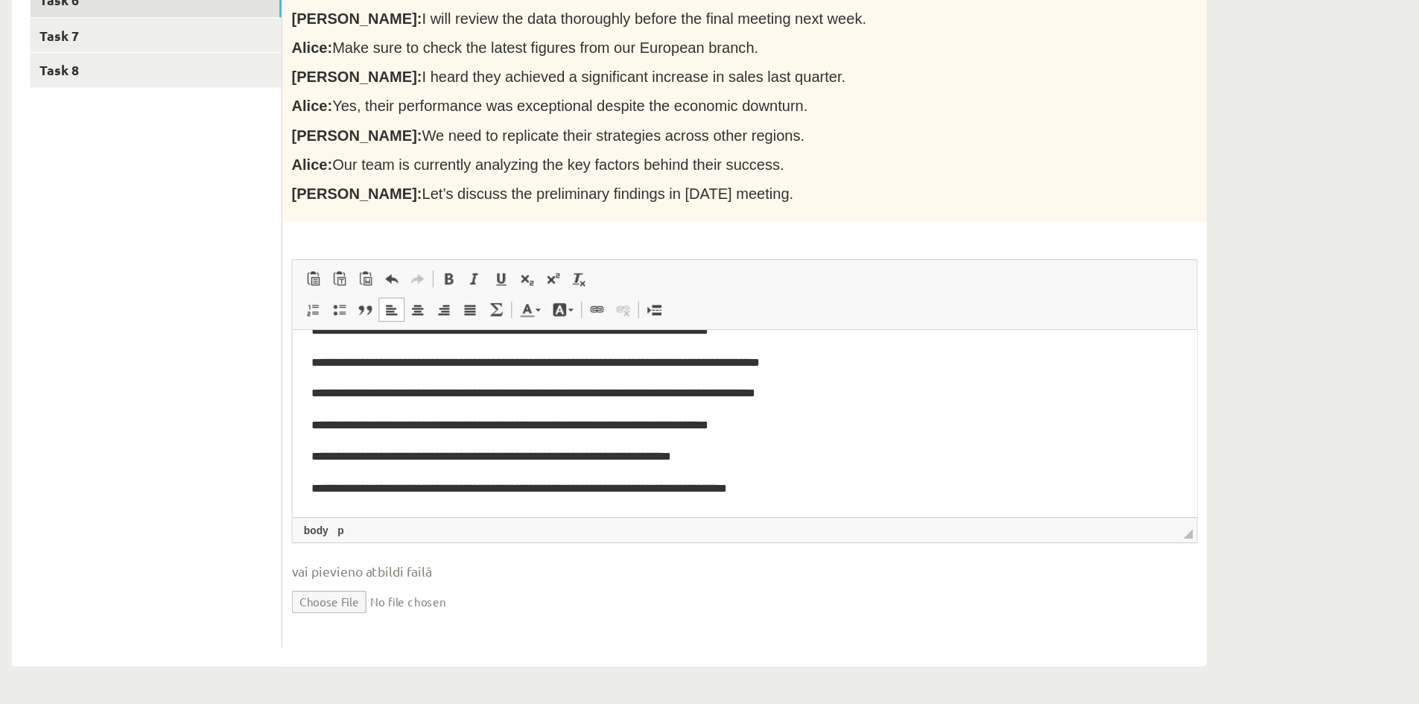
drag, startPoint x: 1010, startPoint y: 411, endPoint x: 1328, endPoint y: 898, distance: 580.8
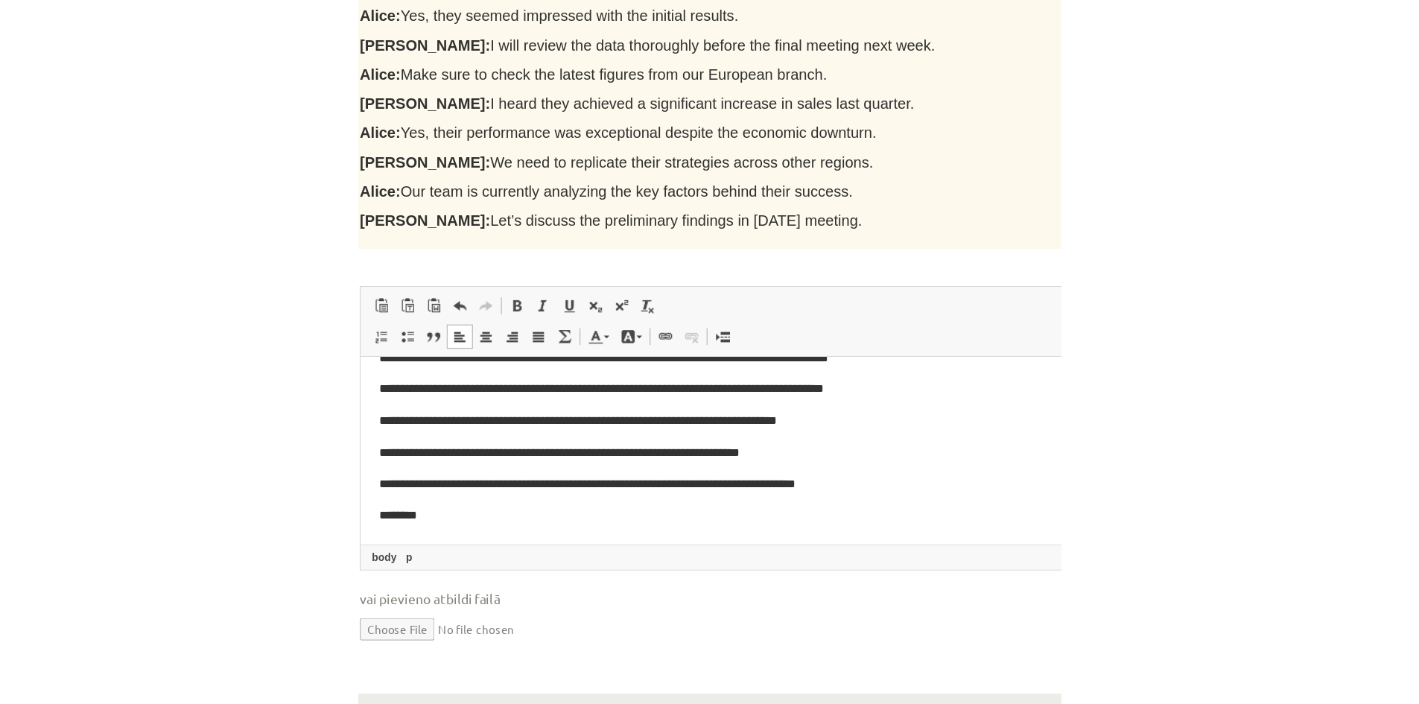
scroll to position [281, 0]
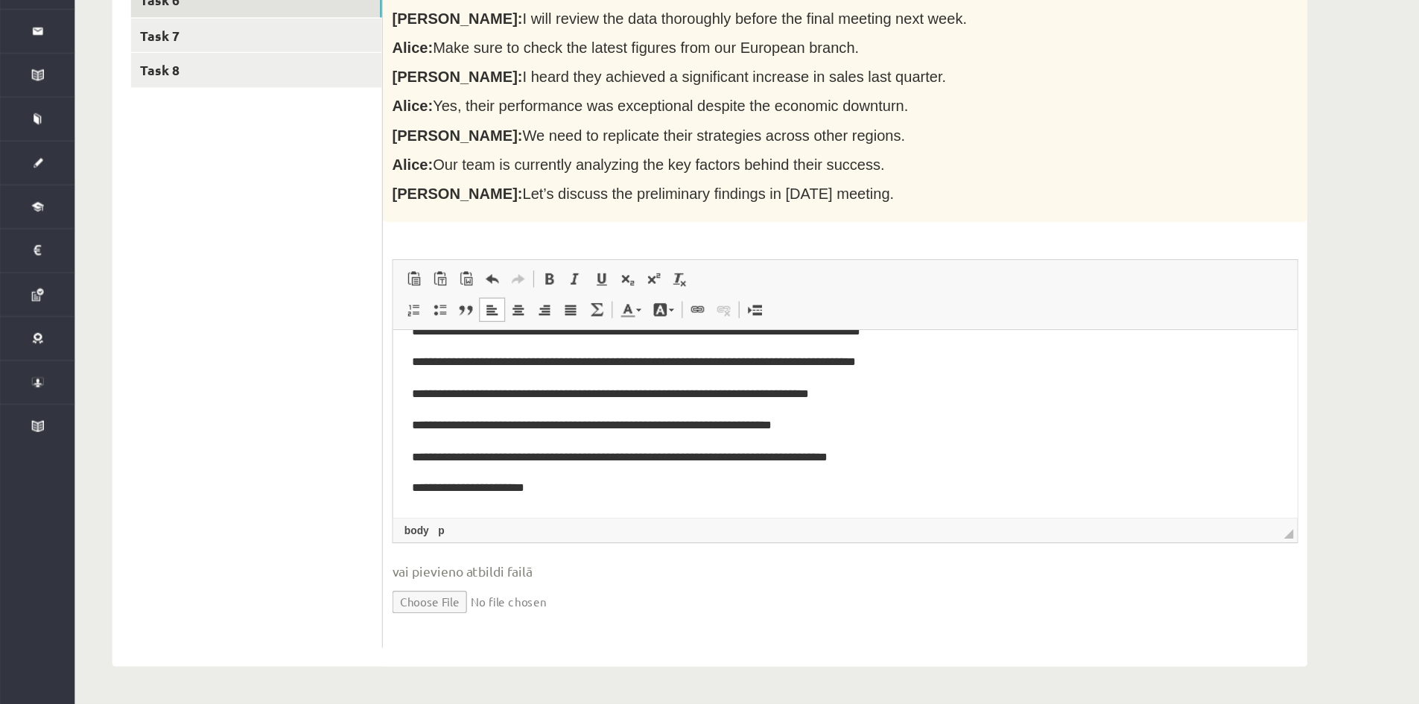
click at [476, 453] on p "**********" at bounding box center [748, 456] width 680 height 16
drag, startPoint x: 476, startPoint y: 453, endPoint x: 540, endPoint y: 459, distance: 64.3
click at [540, 459] on p "**********" at bounding box center [748, 456] width 680 height 16
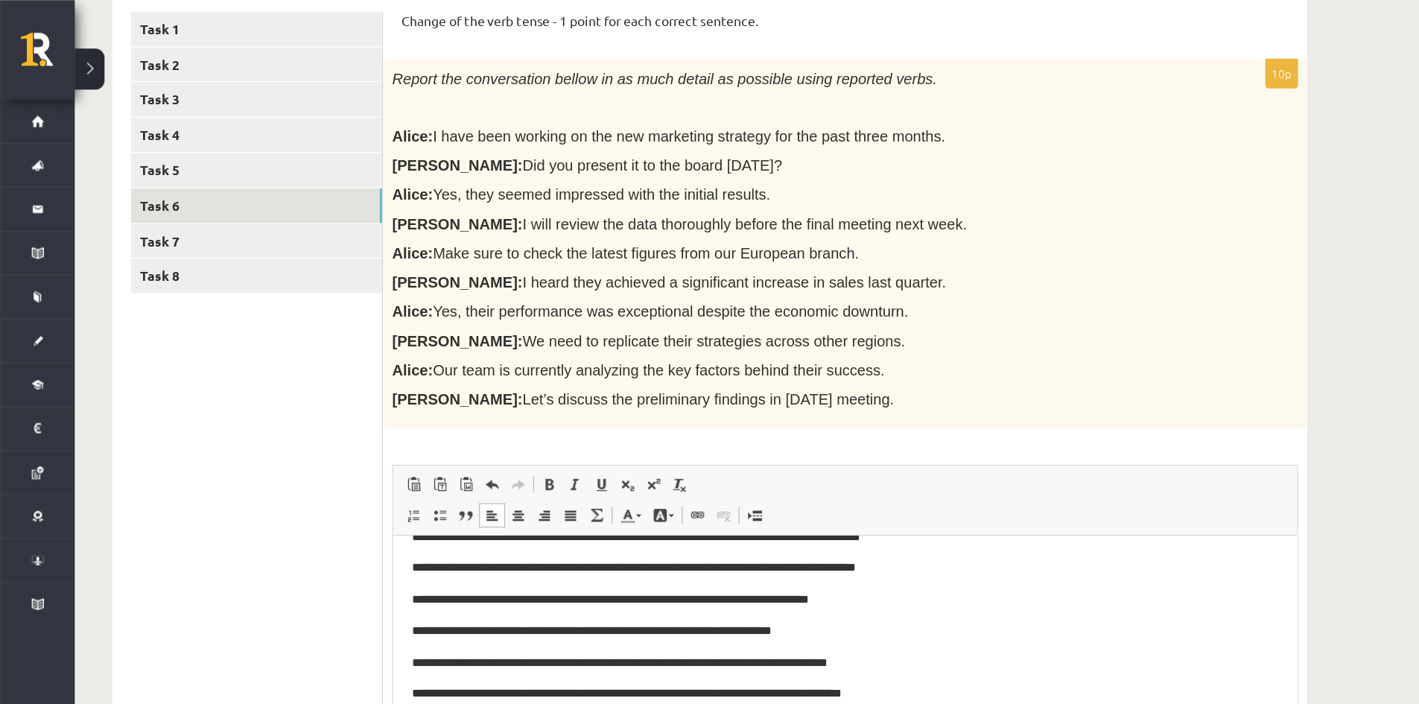
scroll to position [257, 0]
click at [164, 197] on link "Task 7" at bounding box center [204, 194] width 200 height 28
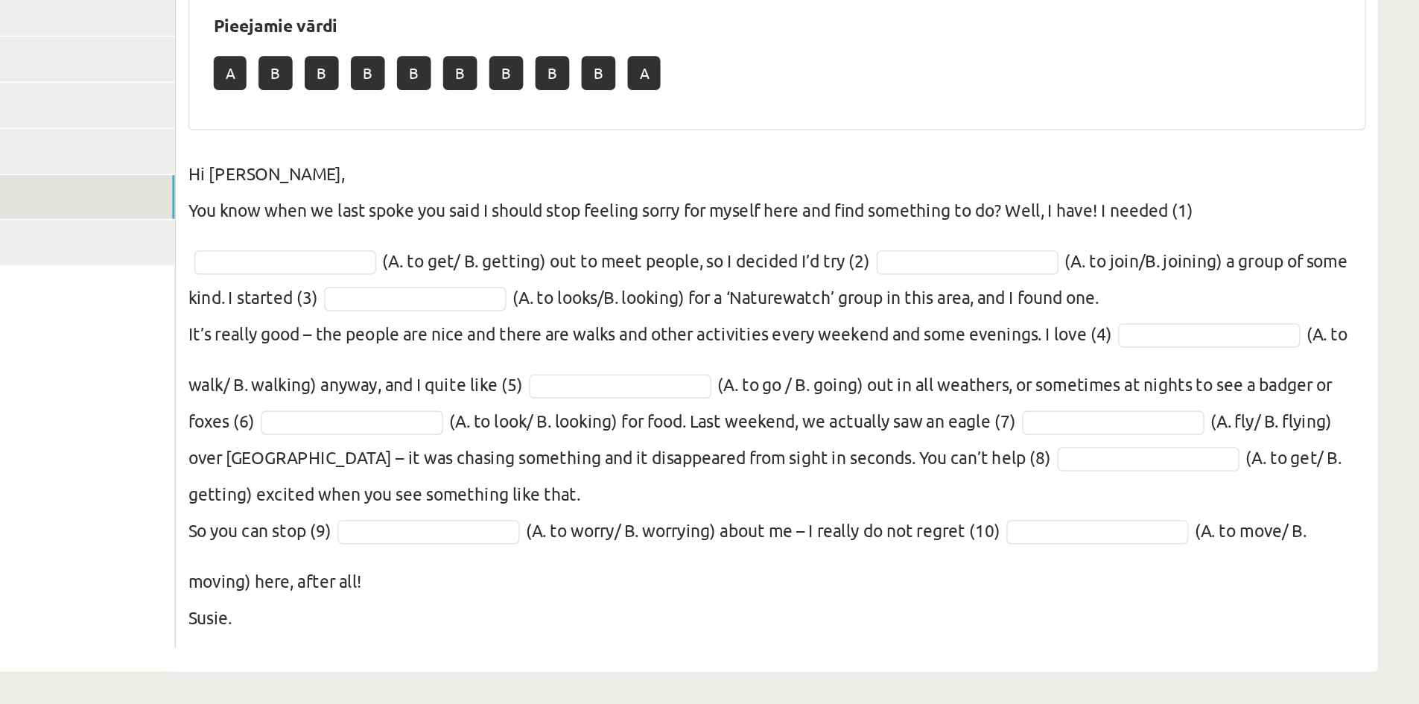
scroll to position [68, 0]
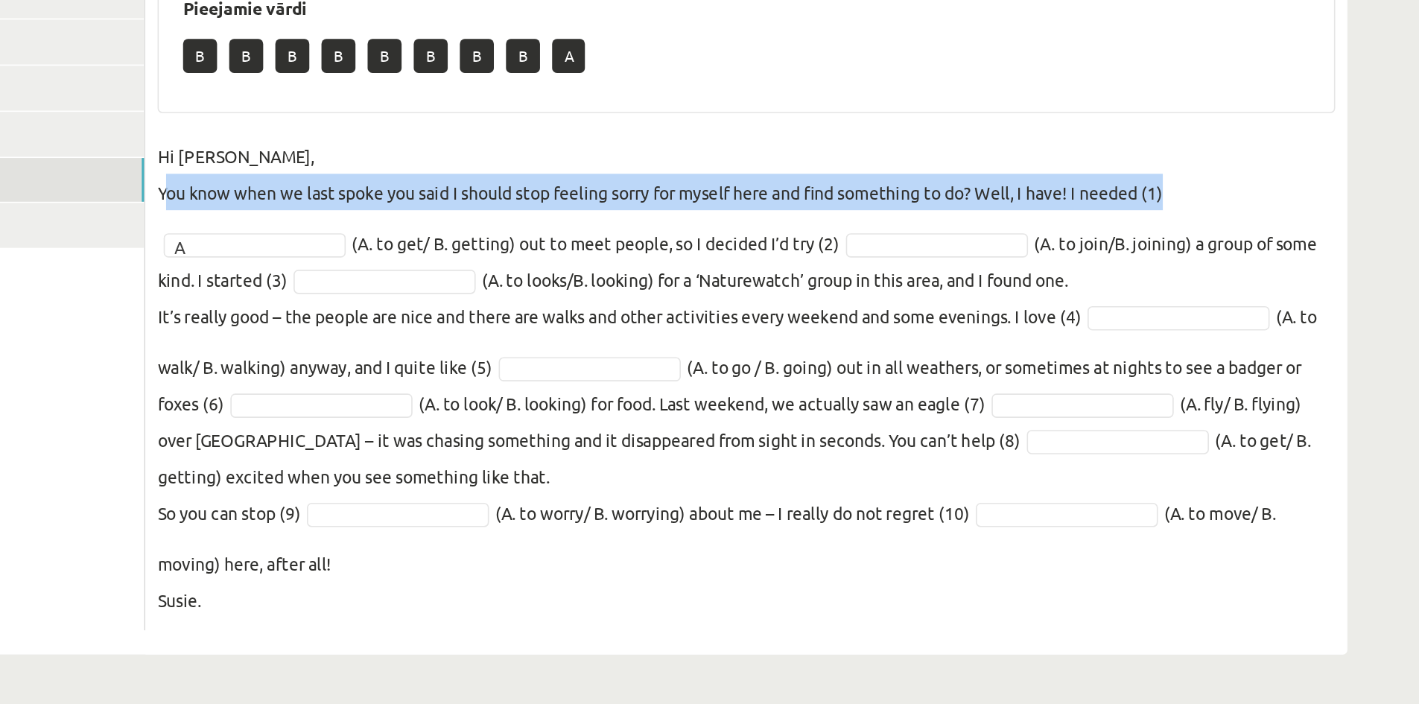
drag, startPoint x: 317, startPoint y: 381, endPoint x: 371, endPoint y: 418, distance: 65.5
click at [371, 418] on fieldset "Hi Caroline, You know when we last spoke you said I should stop feeling sorry f…" at bounding box center [674, 503] width 723 height 295
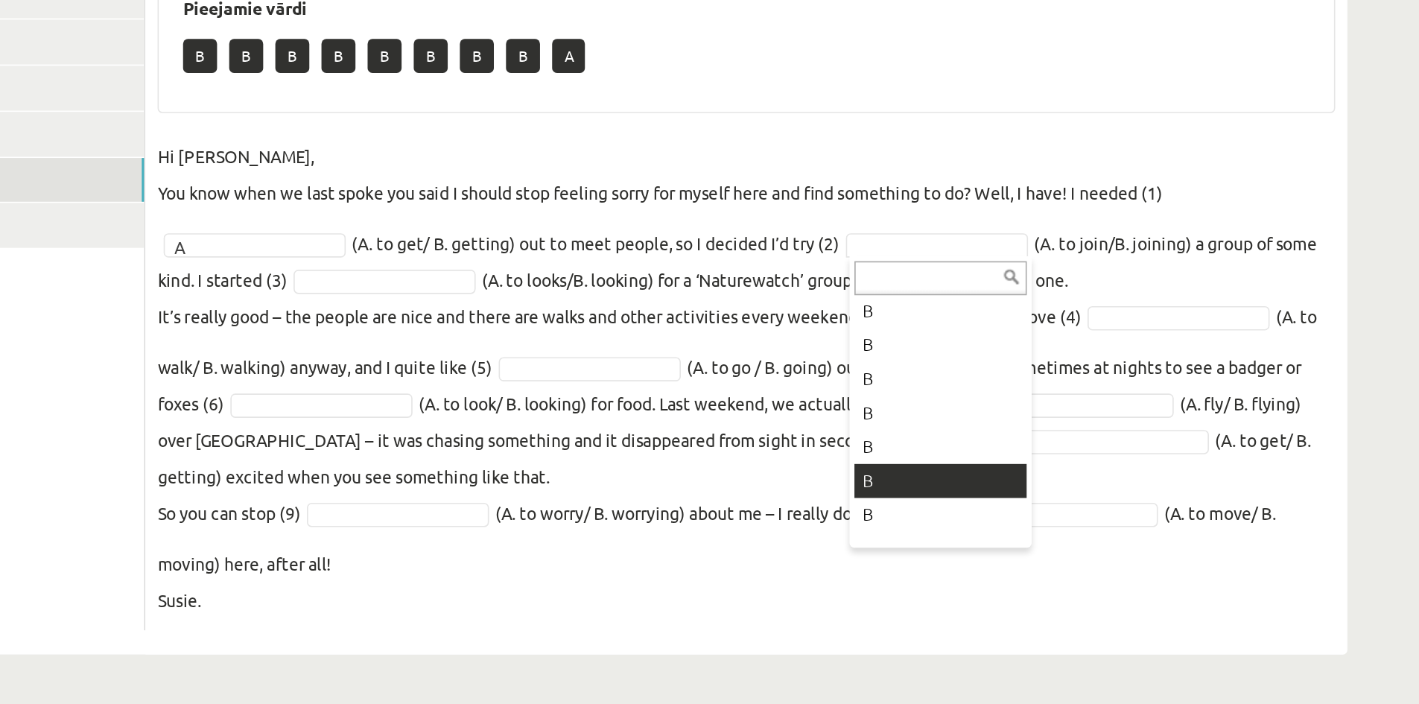
scroll to position [60, 0]
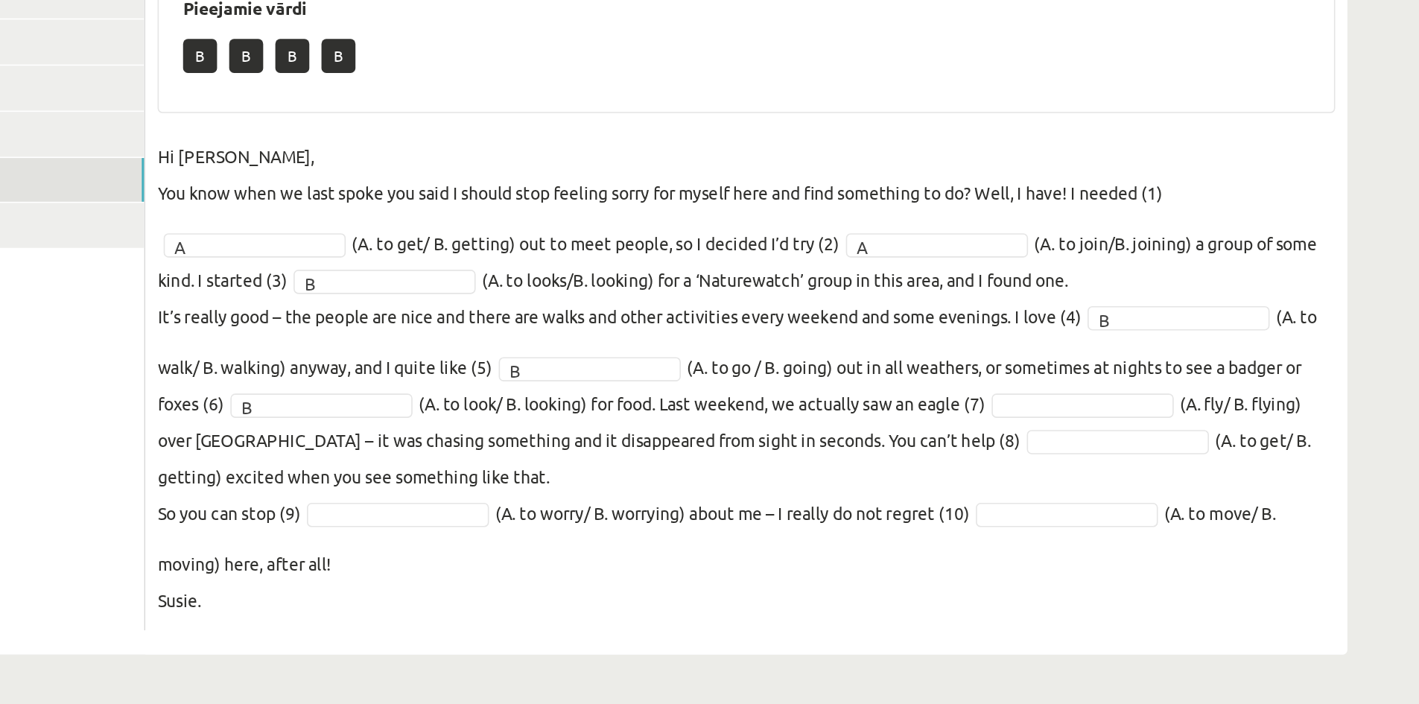
click at [854, 510] on fieldset "Hi Caroline, You know when we last spoke you said I should stop feeling sorry f…" at bounding box center [674, 503] width 723 height 295
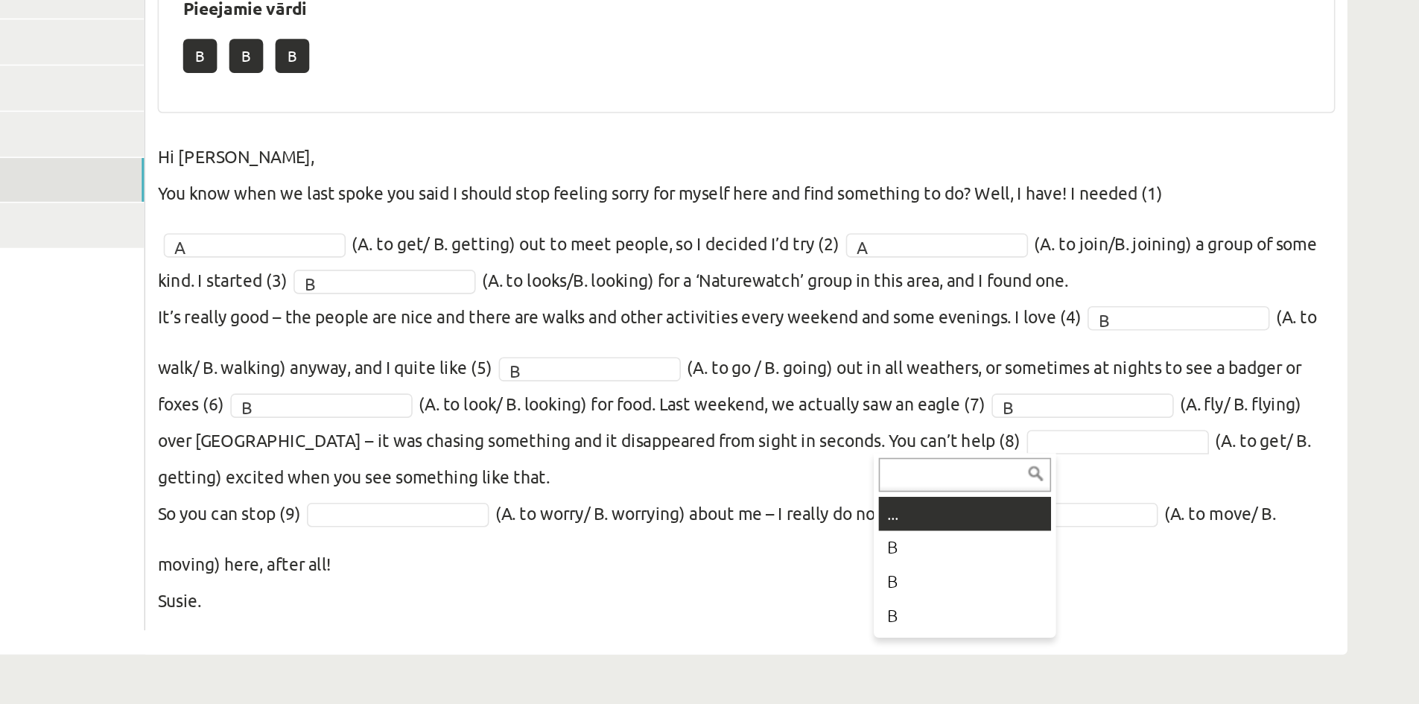
drag, startPoint x: 808, startPoint y: 621, endPoint x: 849, endPoint y: 600, distance: 46.3
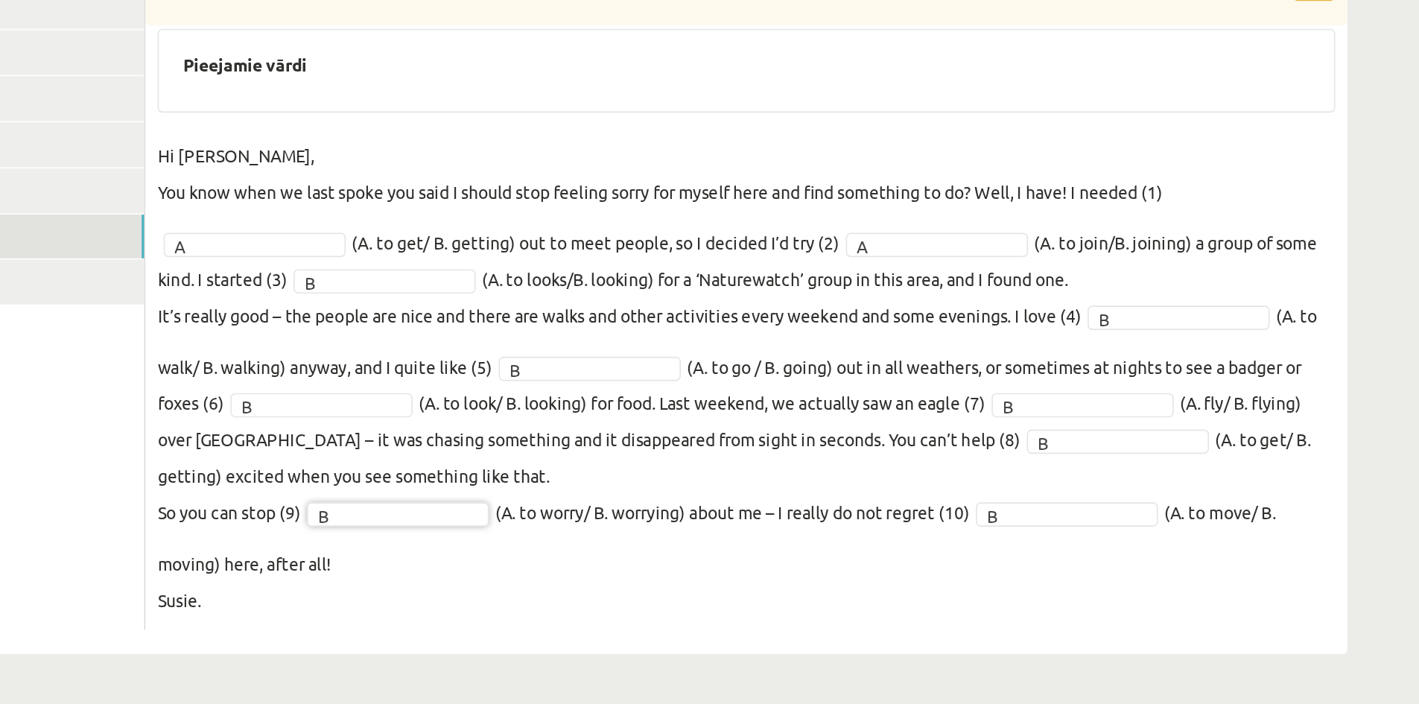
scroll to position [33, 0]
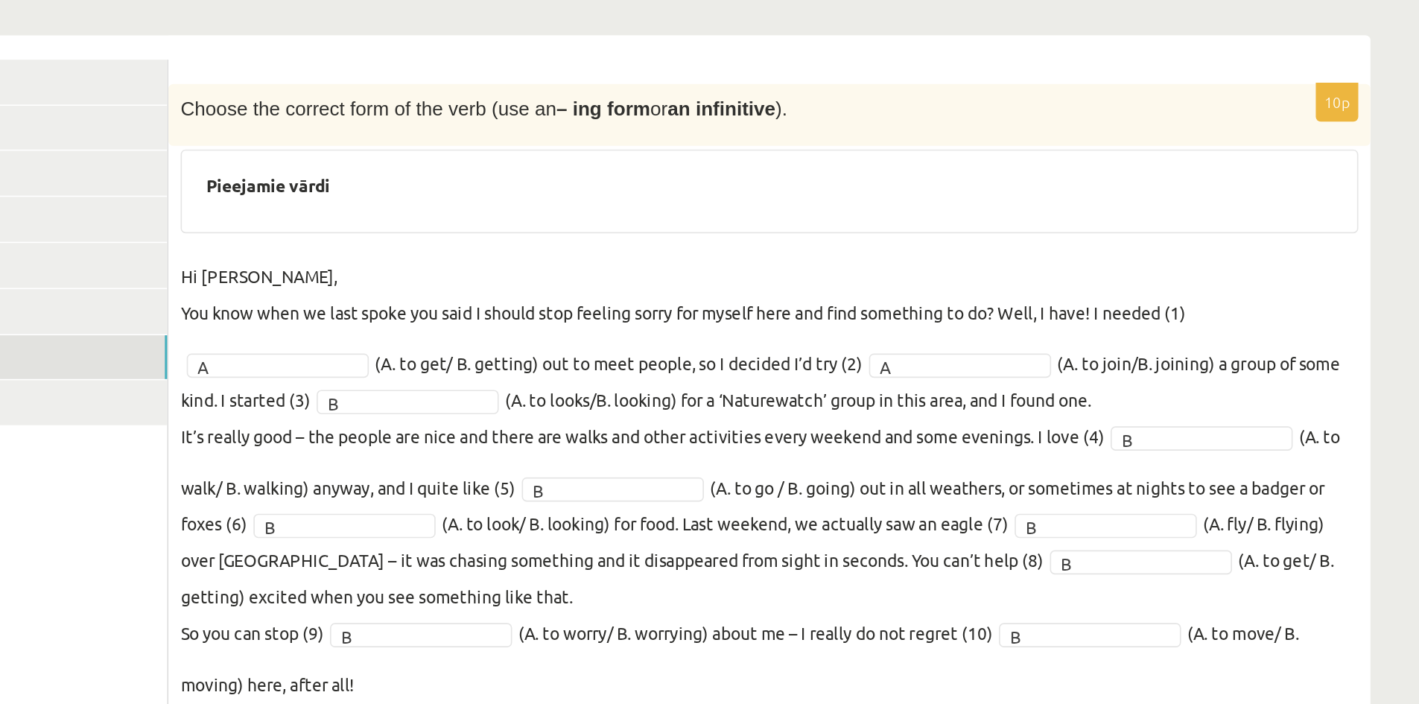
click at [316, 261] on span "Choose the correct form of the verb (use an – ing form or an infinitive )." at bounding box center [499, 265] width 372 height 13
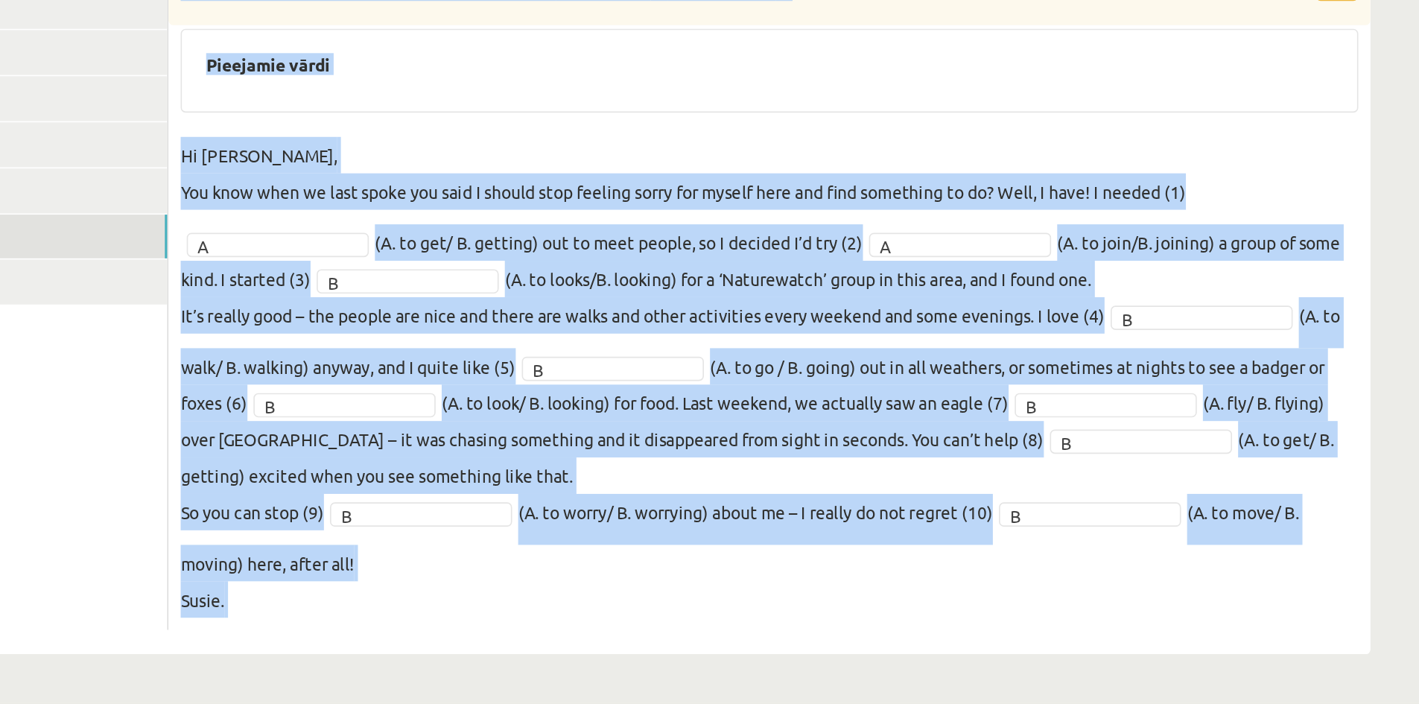
drag, startPoint x: 316, startPoint y: 261, endPoint x: 410, endPoint y: 630, distance: 380.7
click at [410, 630] on div "10p Choose the correct form of the verb (use an – ing form or an infinitive ). …" at bounding box center [674, 454] width 738 height 409
copy div "Choose the correct form of the verb (use an – ing form or an infinitive ). Piee…"
click at [542, 335] on div "Pieejamie vārdi" at bounding box center [674, 315] width 723 height 51
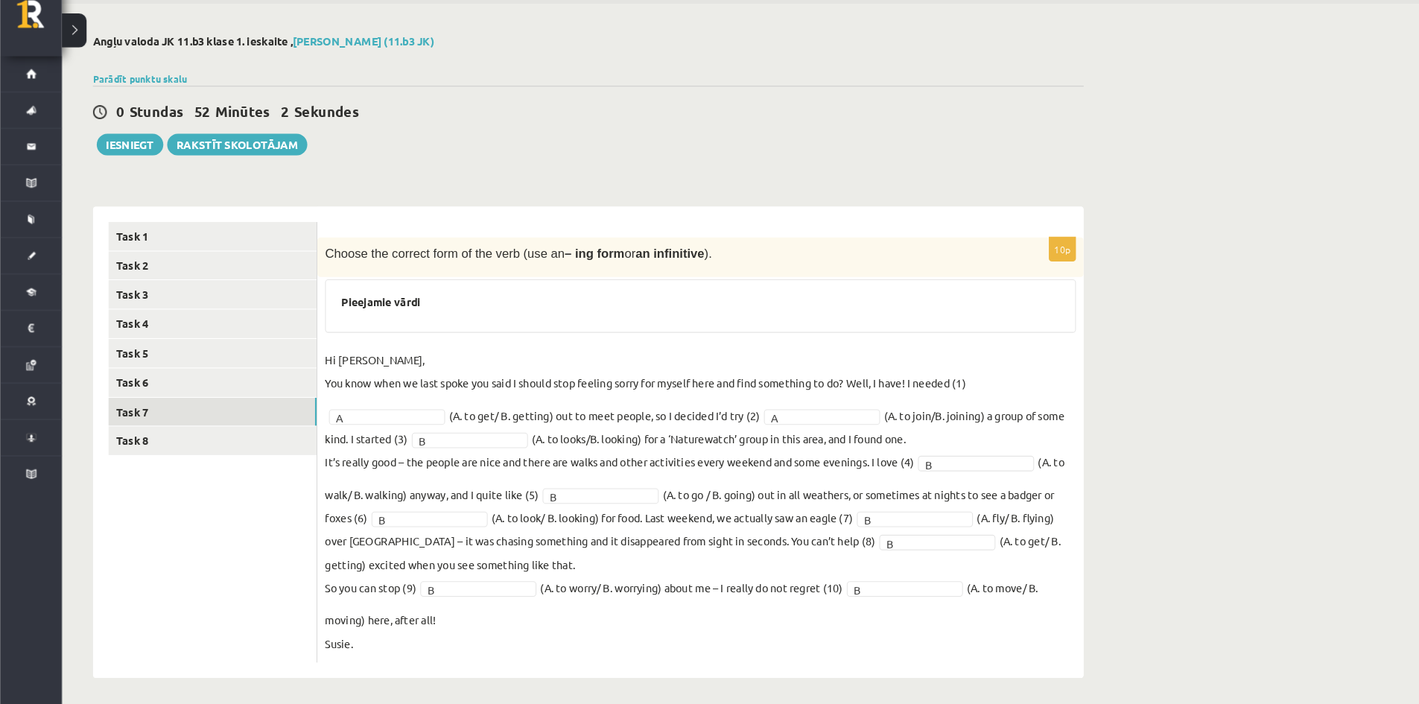
scroll to position [32, 0]
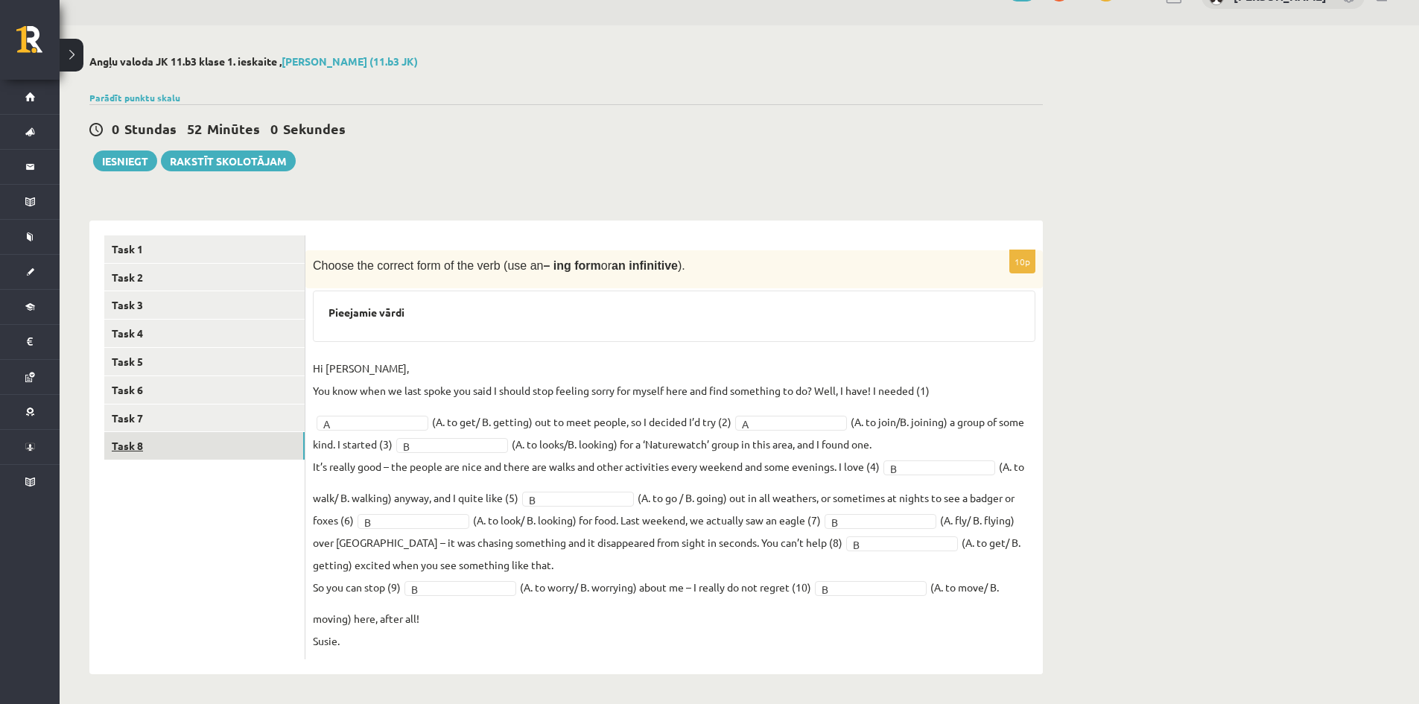
click at [279, 451] on link "Task 8" at bounding box center [204, 446] width 200 height 28
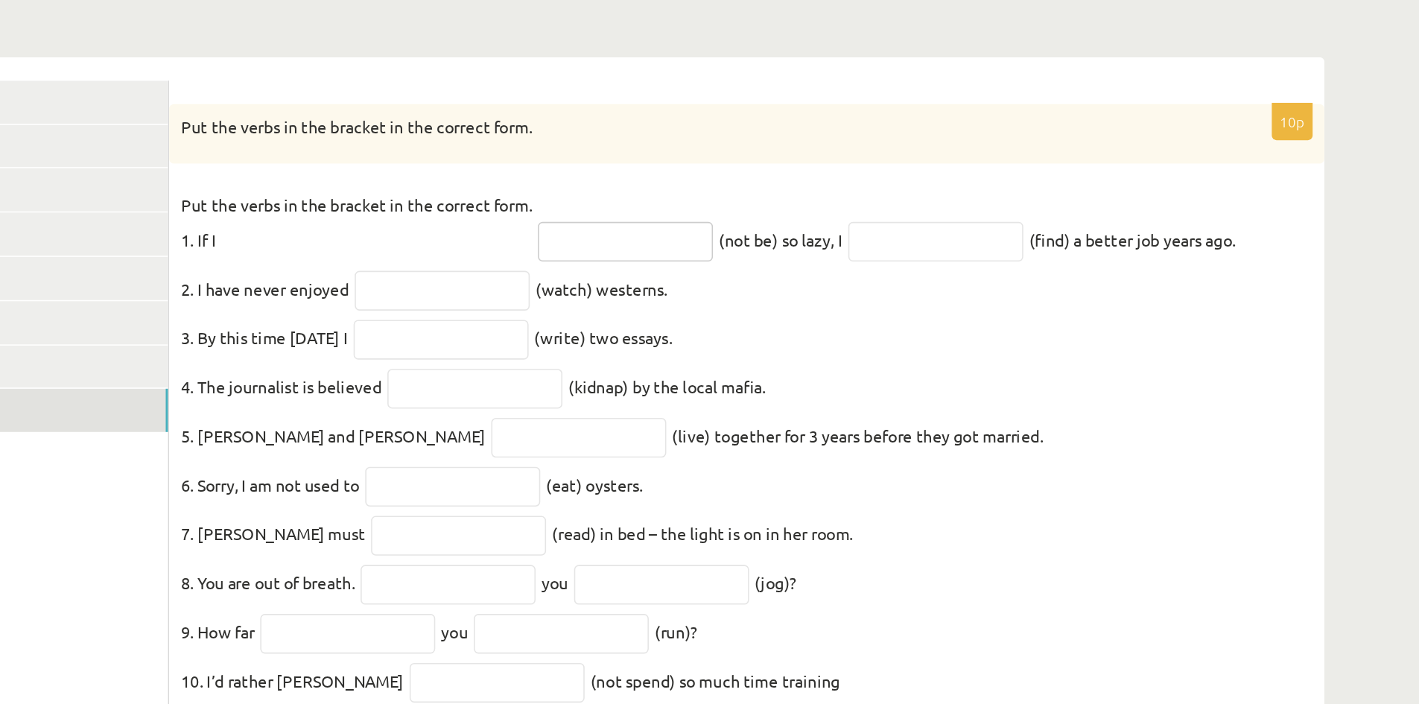
click at [586, 338] on input "text" at bounding box center [597, 350] width 112 height 25
click at [647, 292] on div "10p Put the verbs in the bracket in the correct form. Put the verbs in the brac…" at bounding box center [674, 461] width 738 height 396
click at [618, 338] on input "text" at bounding box center [597, 350] width 112 height 25
type input "*"
type input "*******"
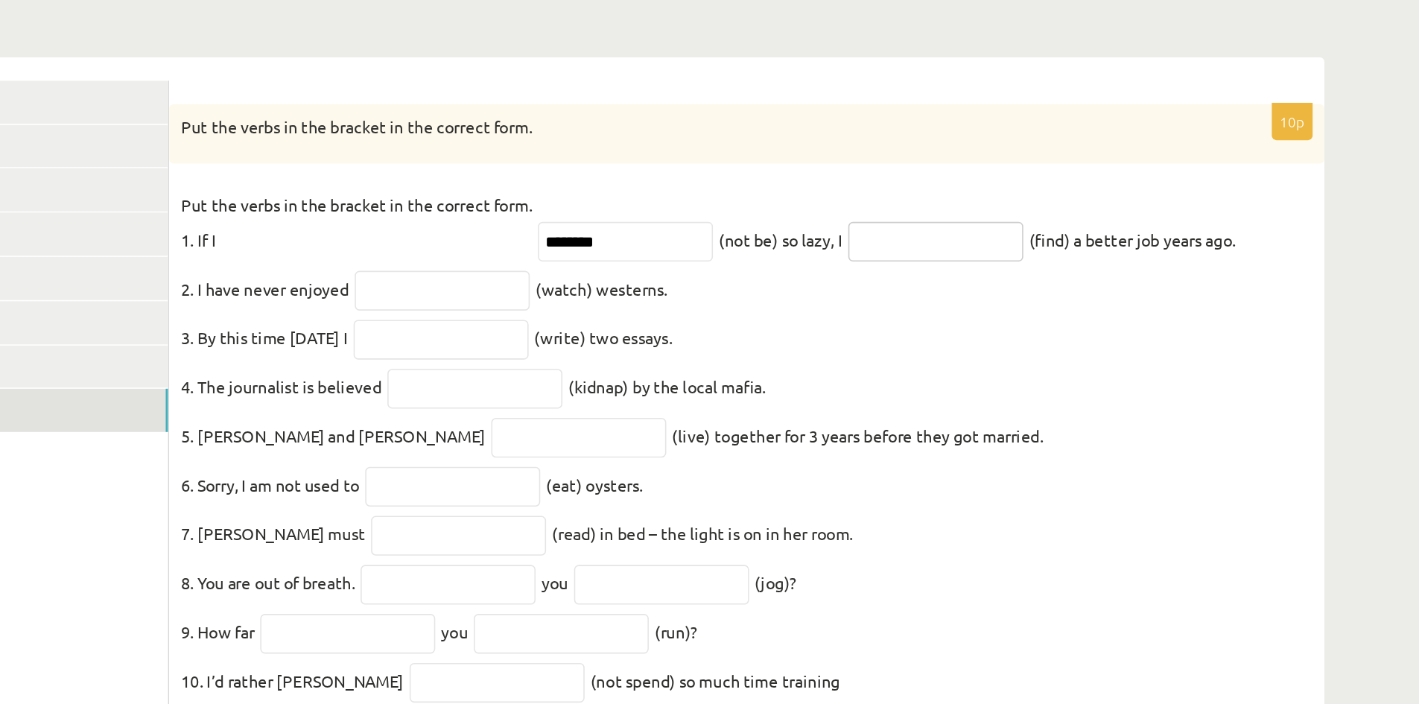
click at [819, 338] on input "text" at bounding box center [795, 350] width 112 height 25
type input "*****"
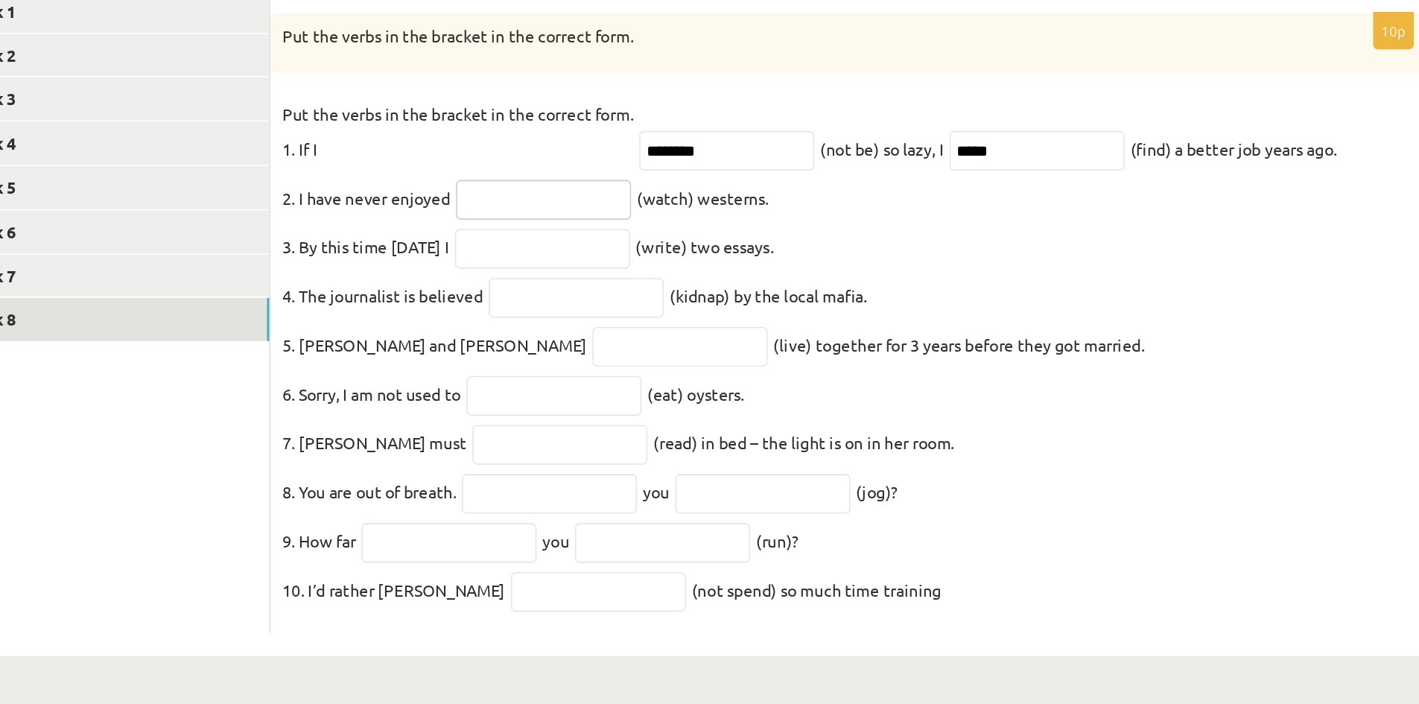
scroll to position [31, 0]
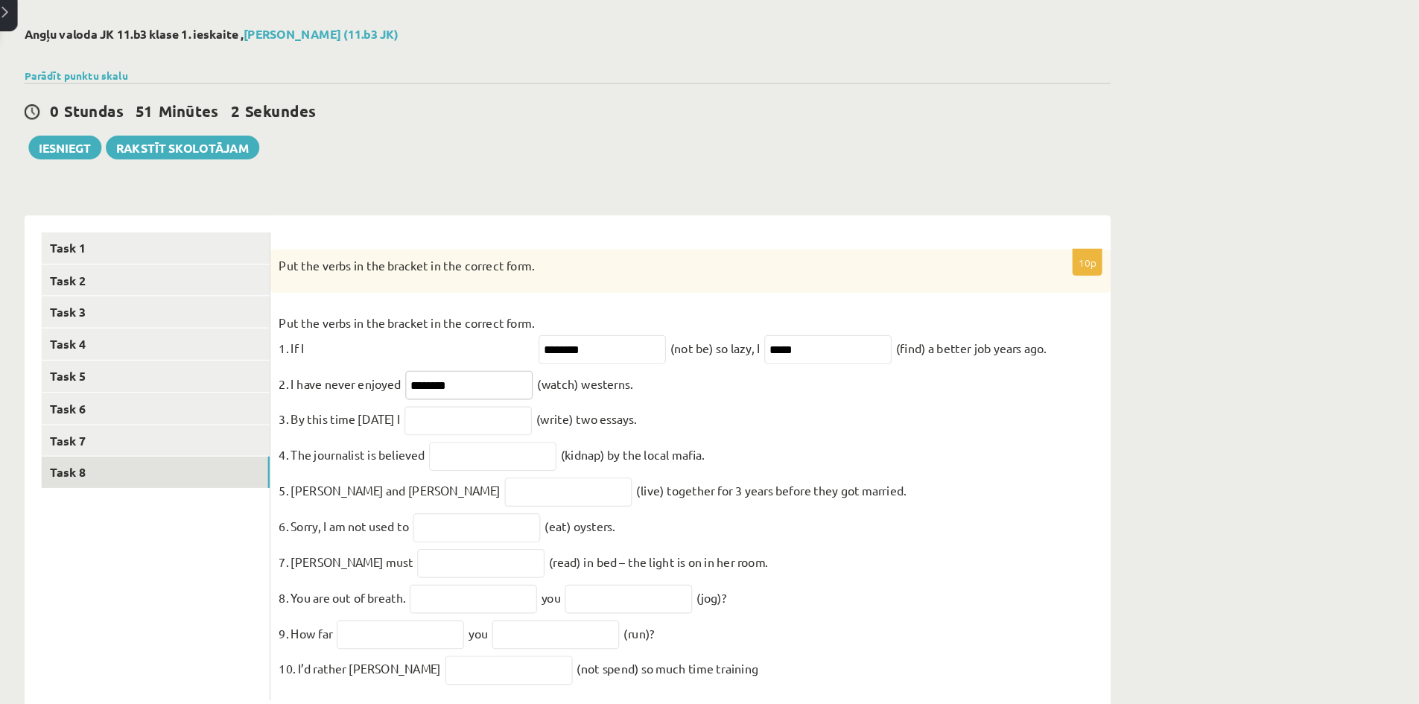
type input "********"
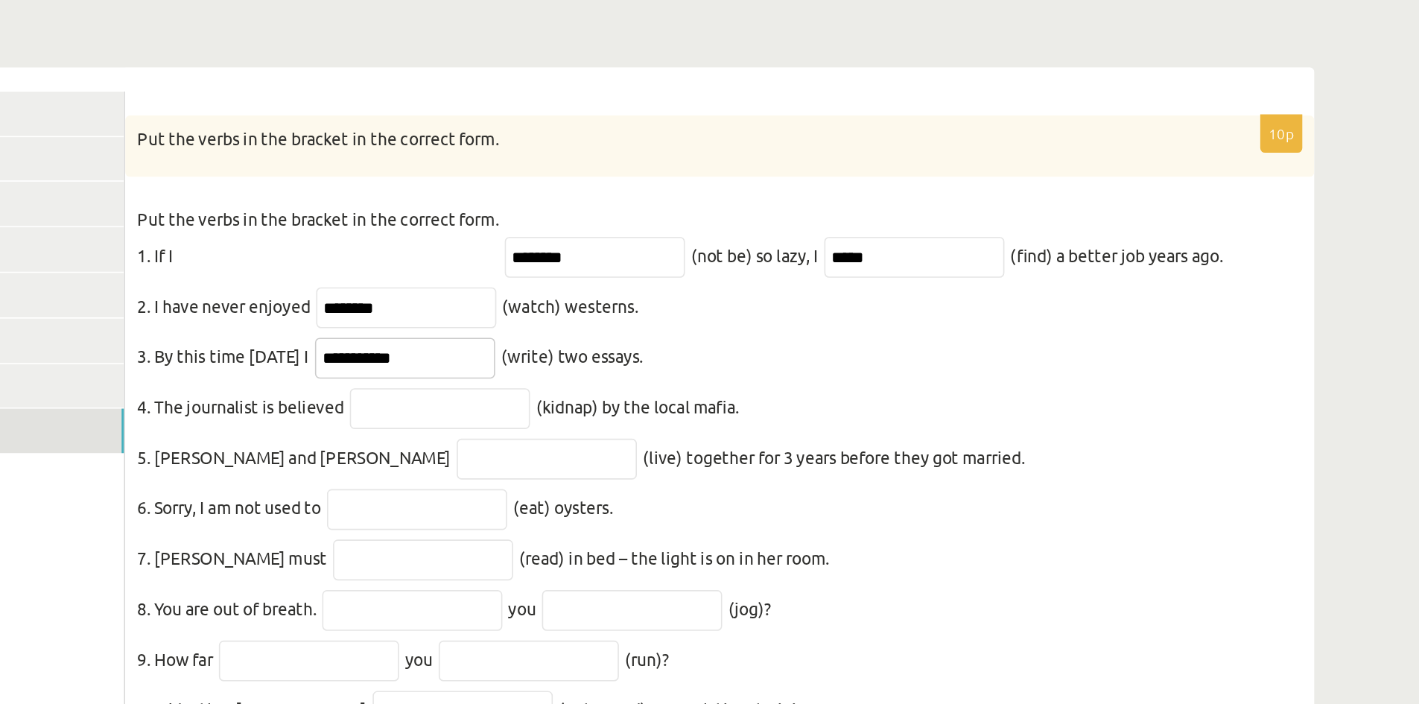
type input "**********"
type input "*****"
type input "***"
type input "*"
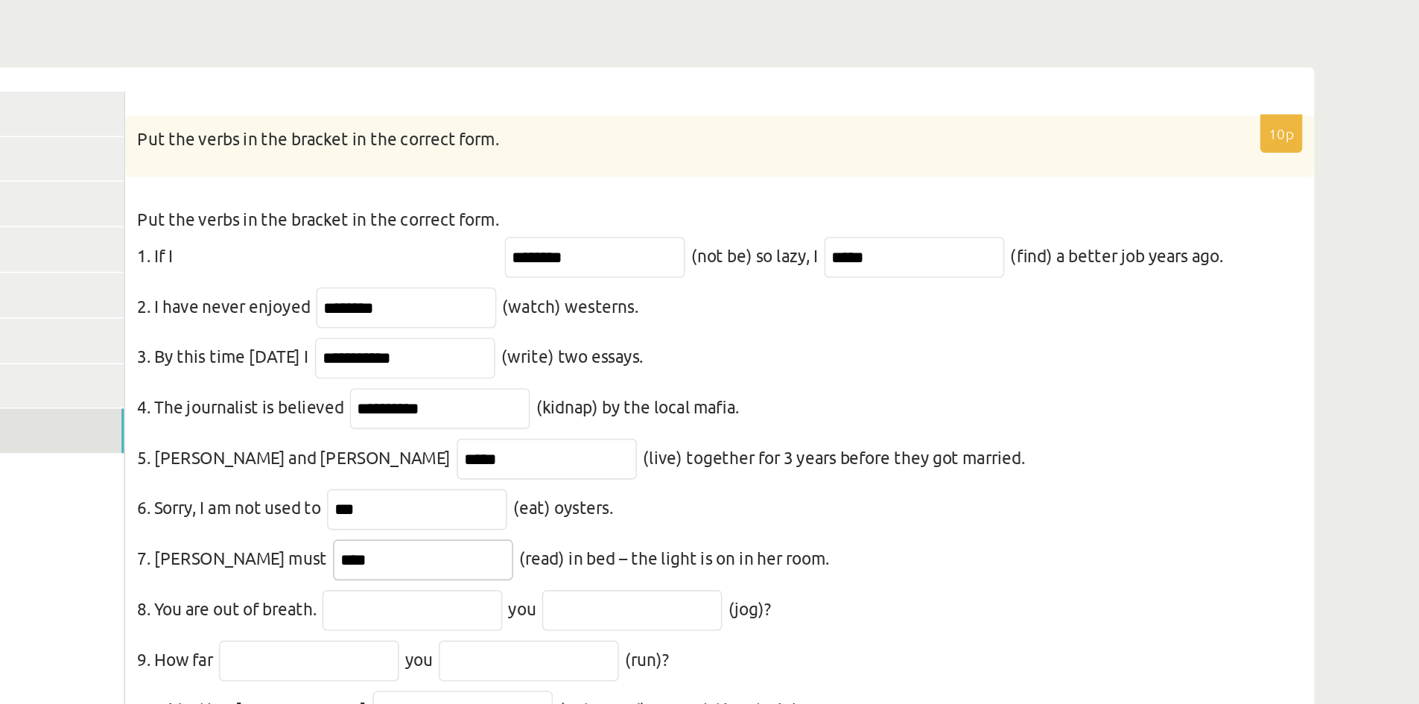
type input "****"
click at [657, 605] on fieldset "**********" at bounding box center [674, 483] width 723 height 335
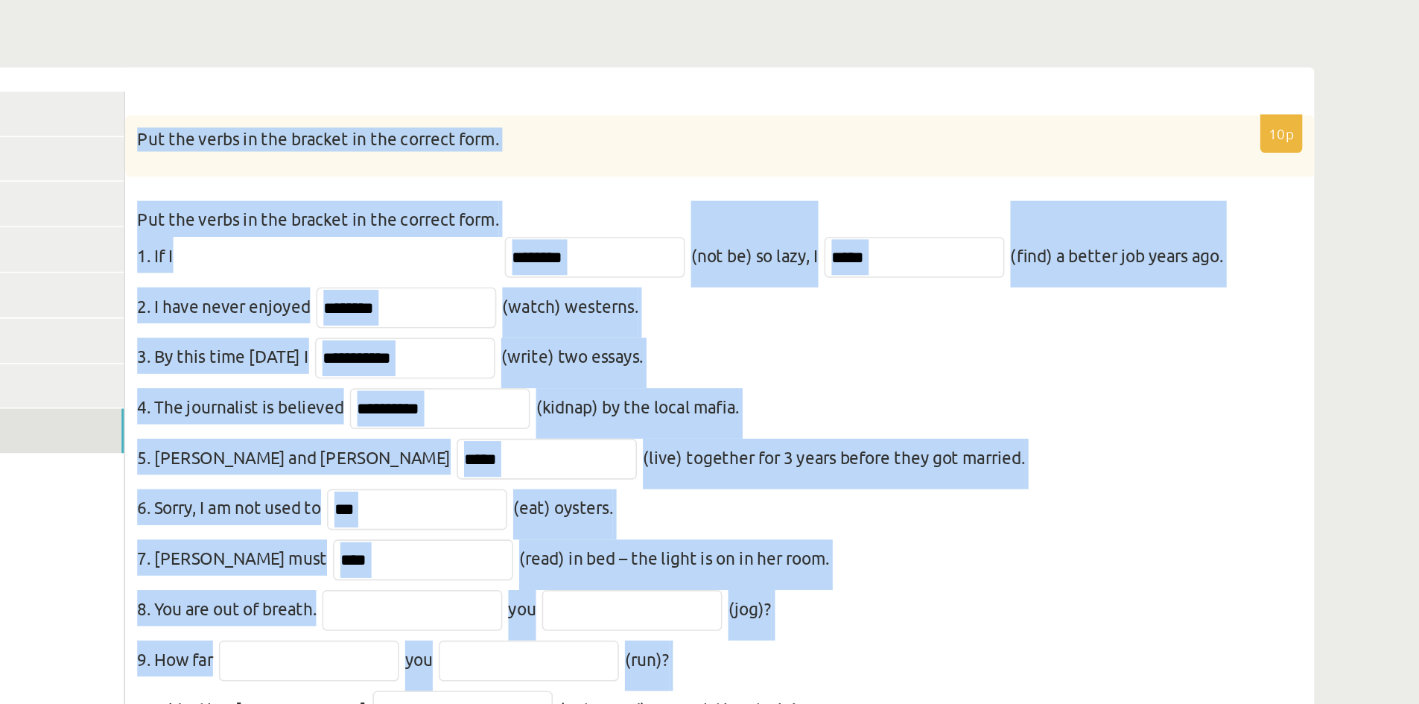
drag, startPoint x: 657, startPoint y: 605, endPoint x: 312, endPoint y: 248, distance: 496.3
click at [312, 248] on div "**********" at bounding box center [674, 453] width 738 height 441
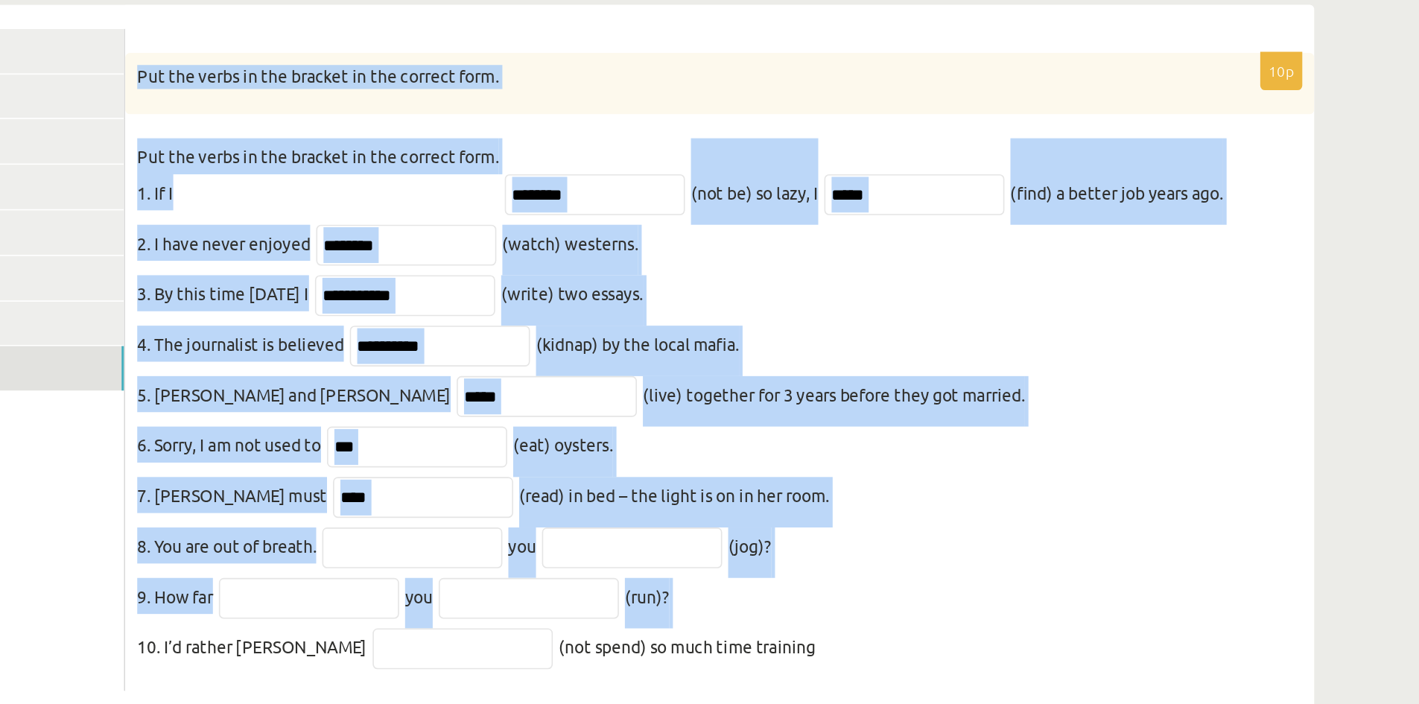
click at [754, 491] on fieldset "**********" at bounding box center [674, 483] width 723 height 335
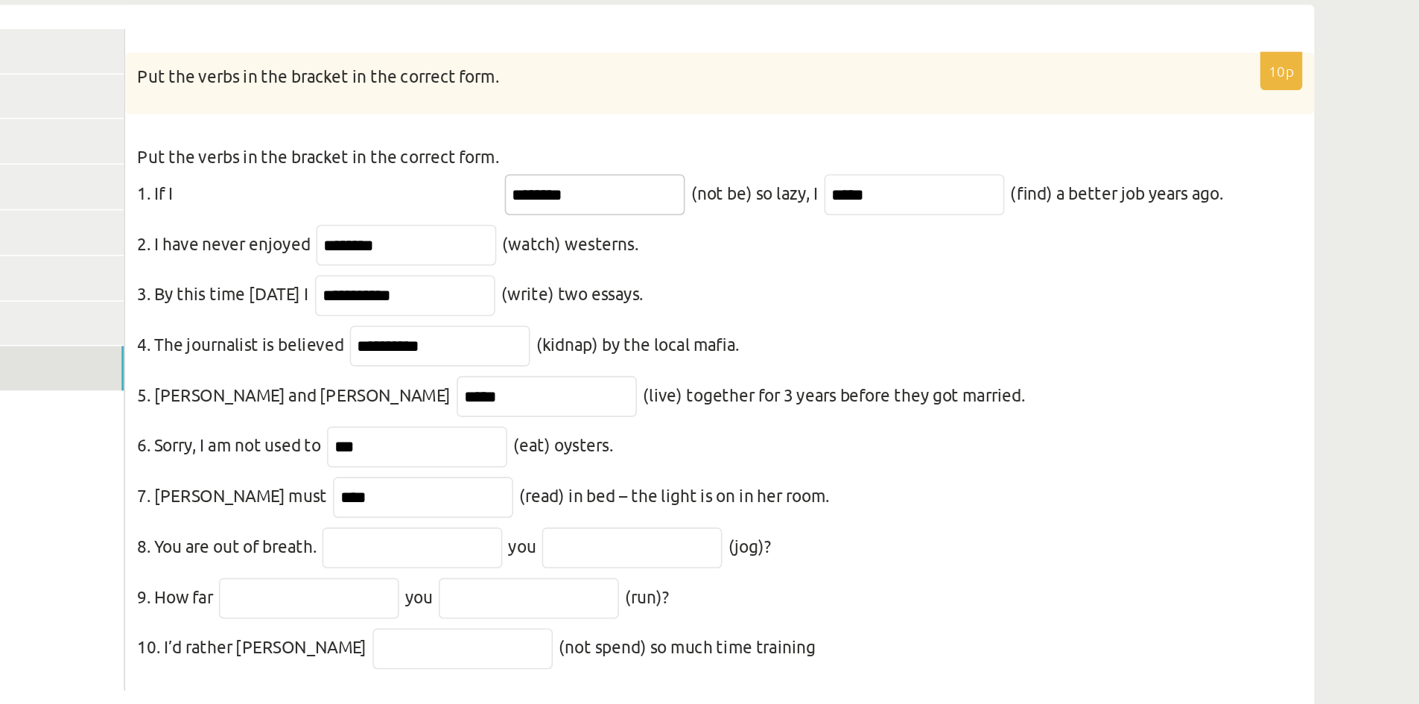
click at [552, 338] on input "*******" at bounding box center [597, 350] width 112 height 25
click at [603, 338] on input "*******" at bounding box center [597, 350] width 112 height 25
type input "**********"
click at [813, 340] on input "*****" at bounding box center [795, 350] width 112 height 25
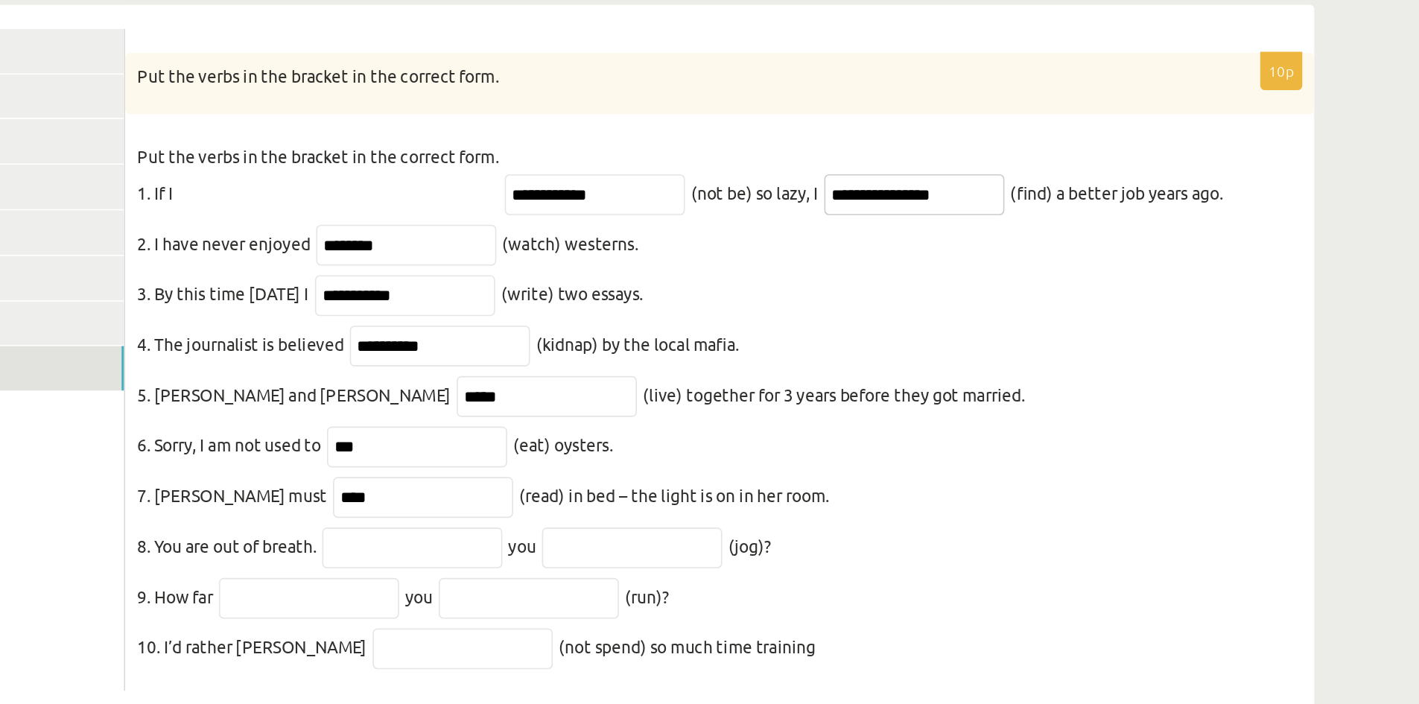
type input "**********"
click at [505, 370] on input "********" at bounding box center [480, 382] width 112 height 25
click at [489, 409] on input "**********" at bounding box center [479, 413] width 112 height 25
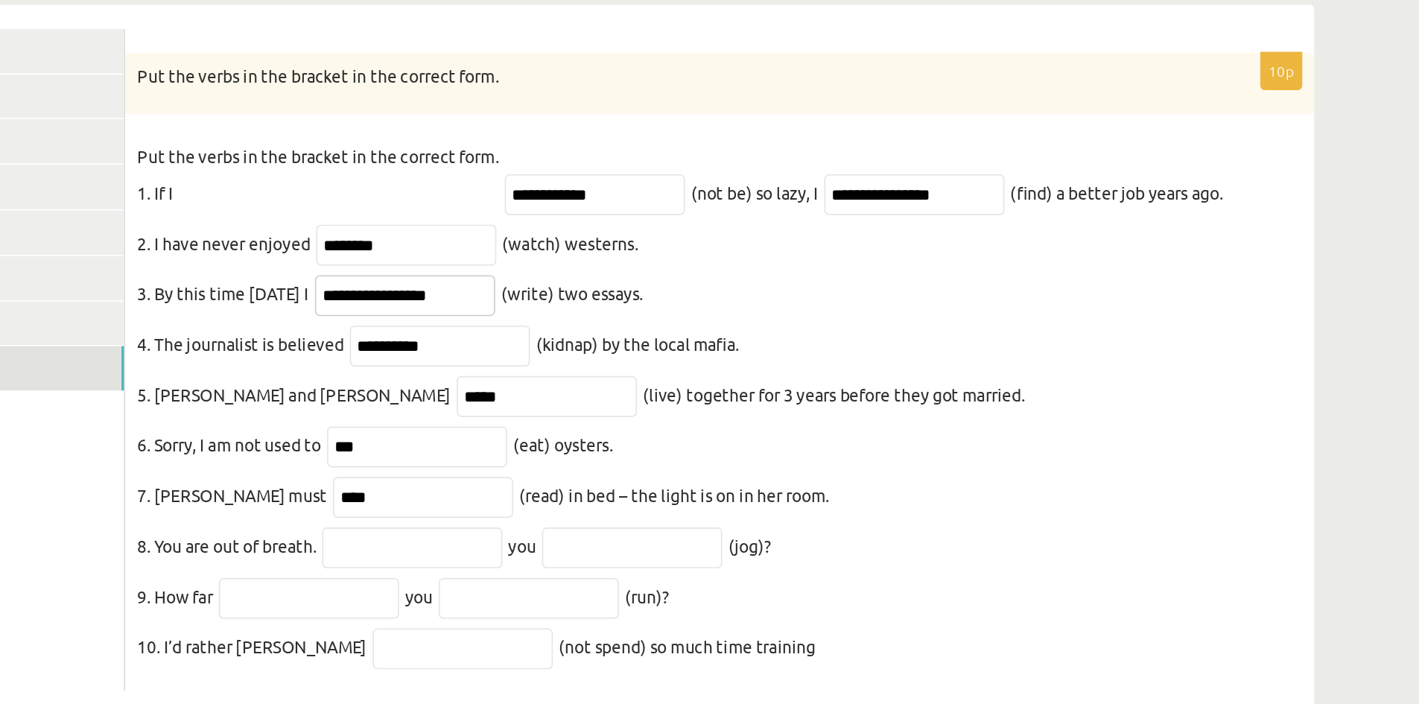
type input "**********"
type input "*********"
type input "******"
type input "*******"
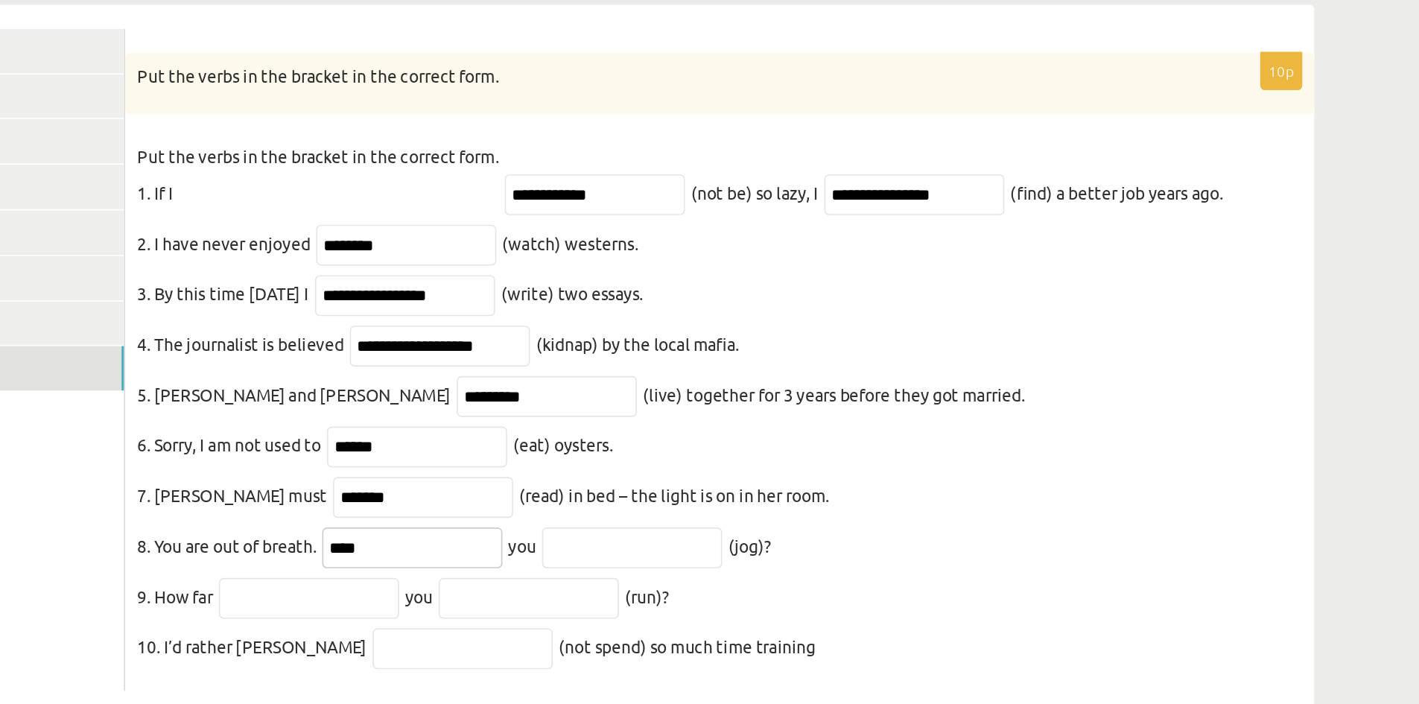
type input "****"
type input "**********"
type input "****"
type input "***"
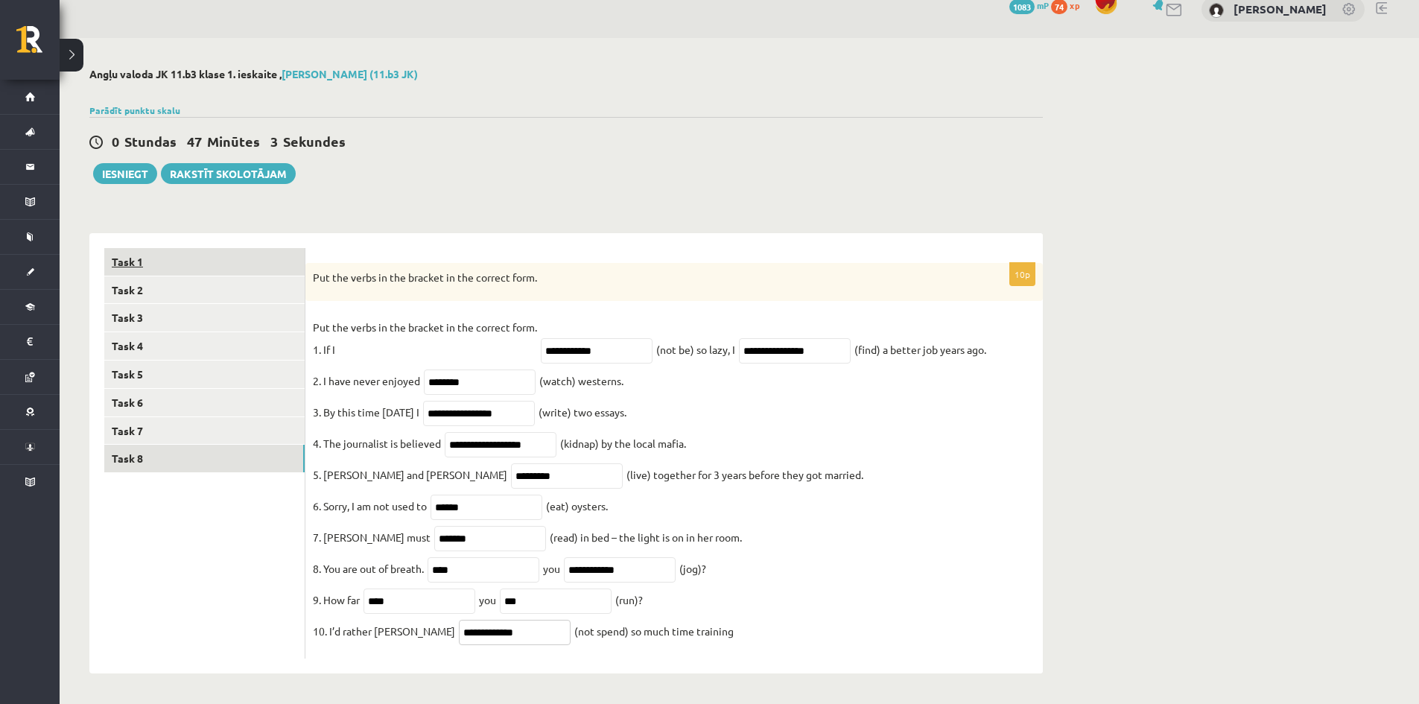
type input "**********"
click at [189, 248] on link "Task 1" at bounding box center [204, 262] width 200 height 28
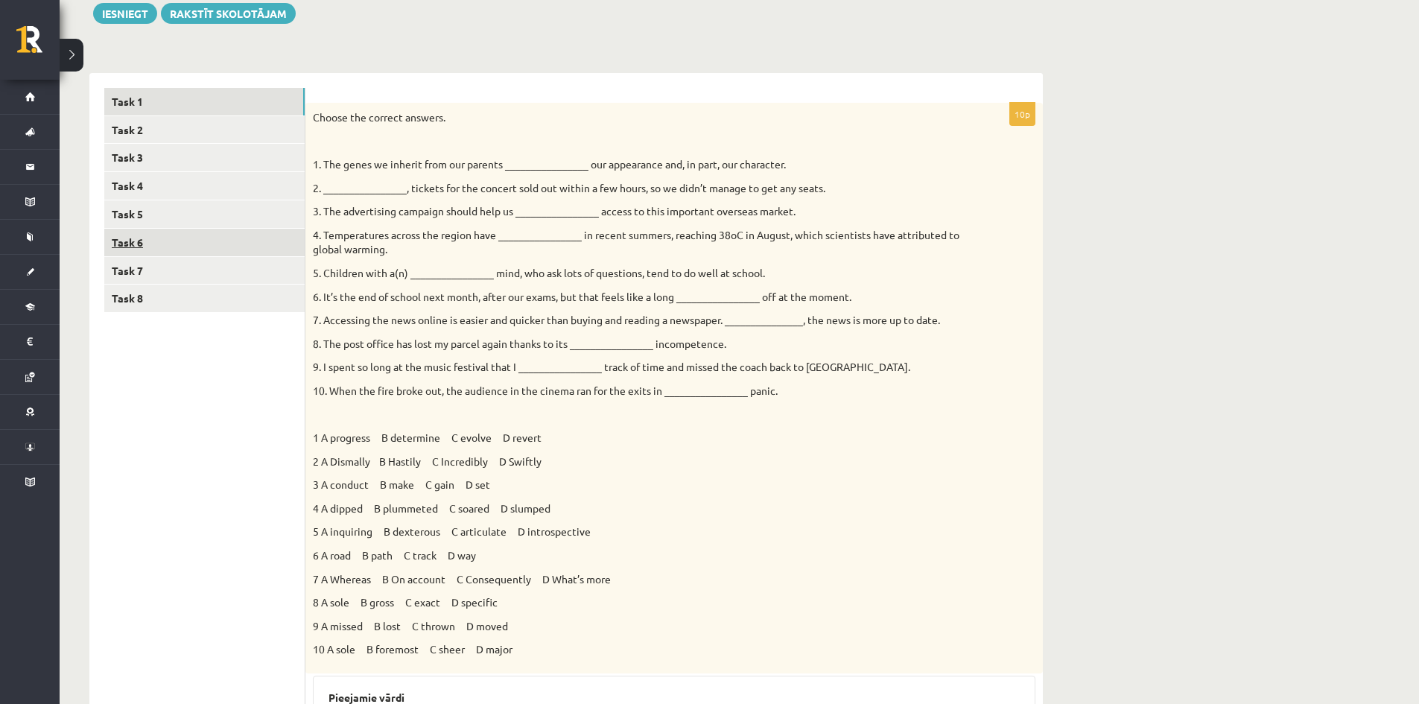
scroll to position [164, 0]
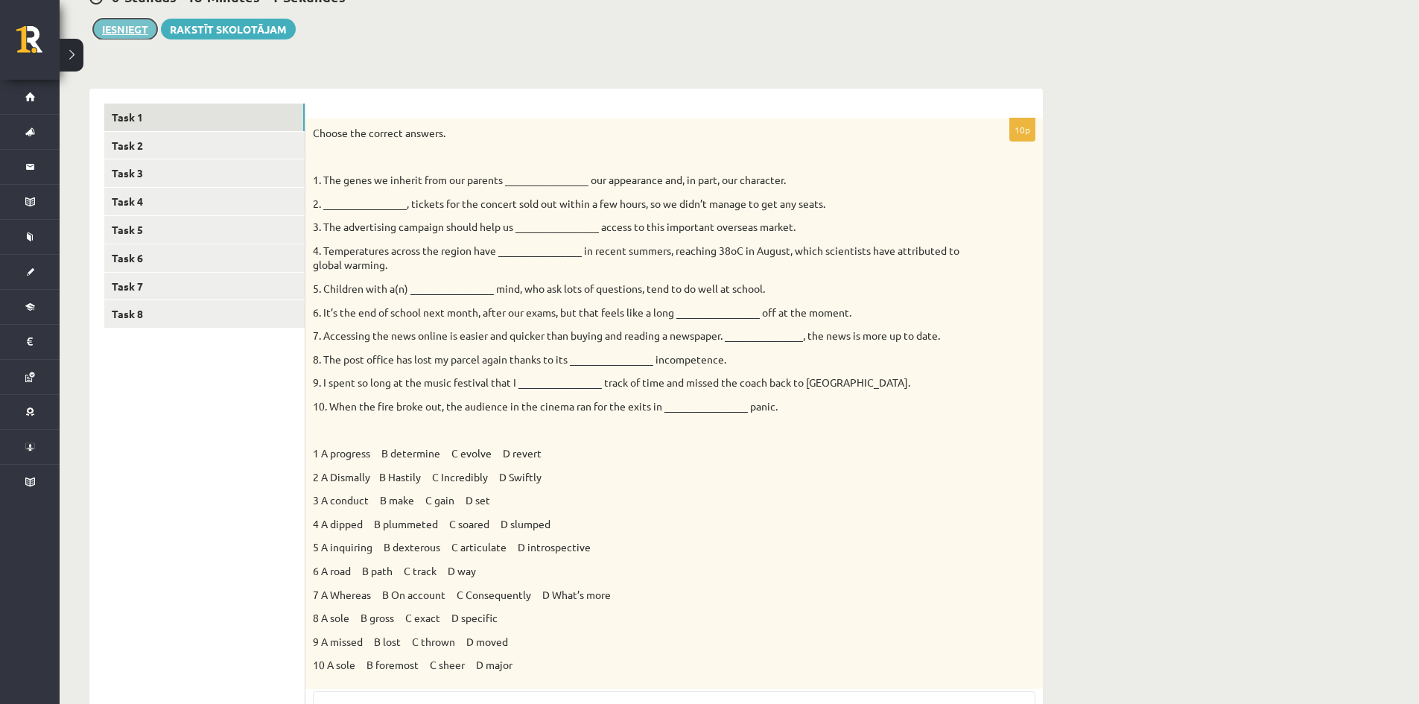
click at [124, 33] on button "Iesniegt" at bounding box center [125, 29] width 64 height 21
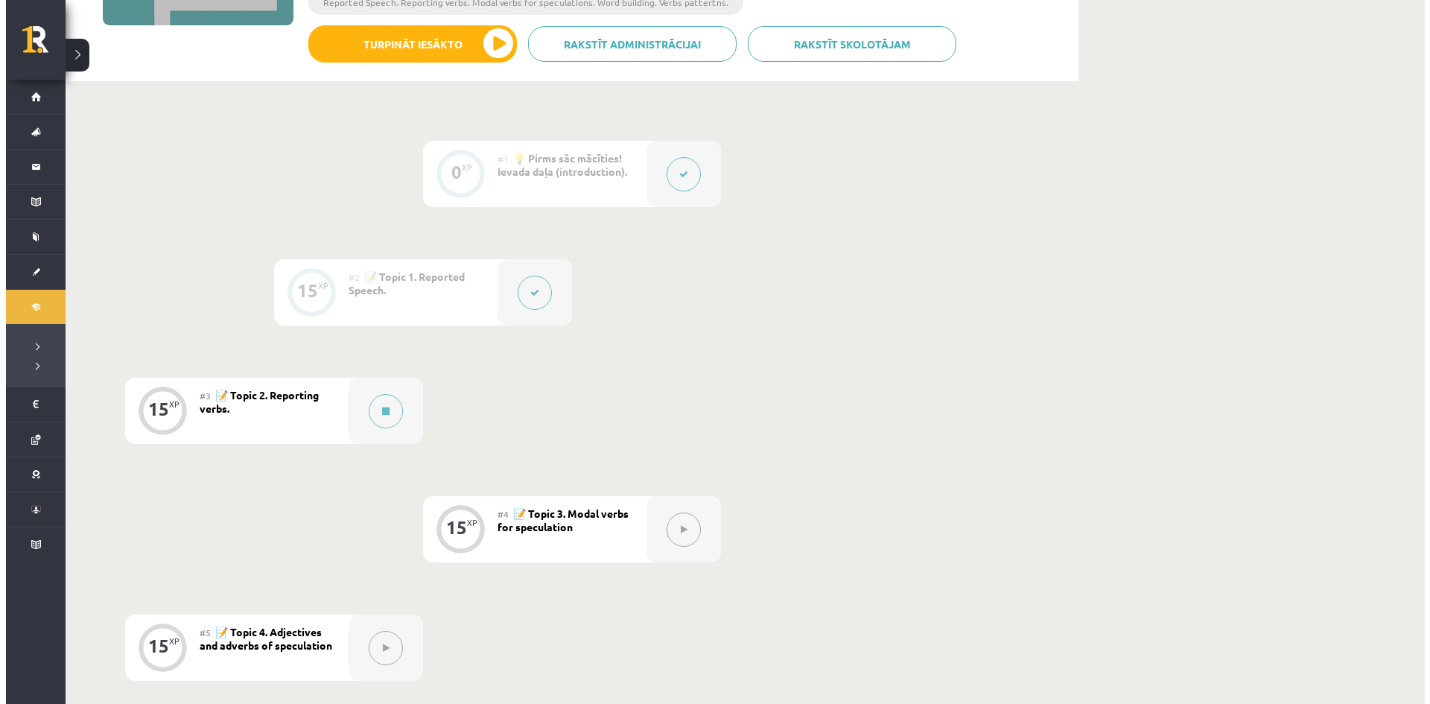
scroll to position [279, 0]
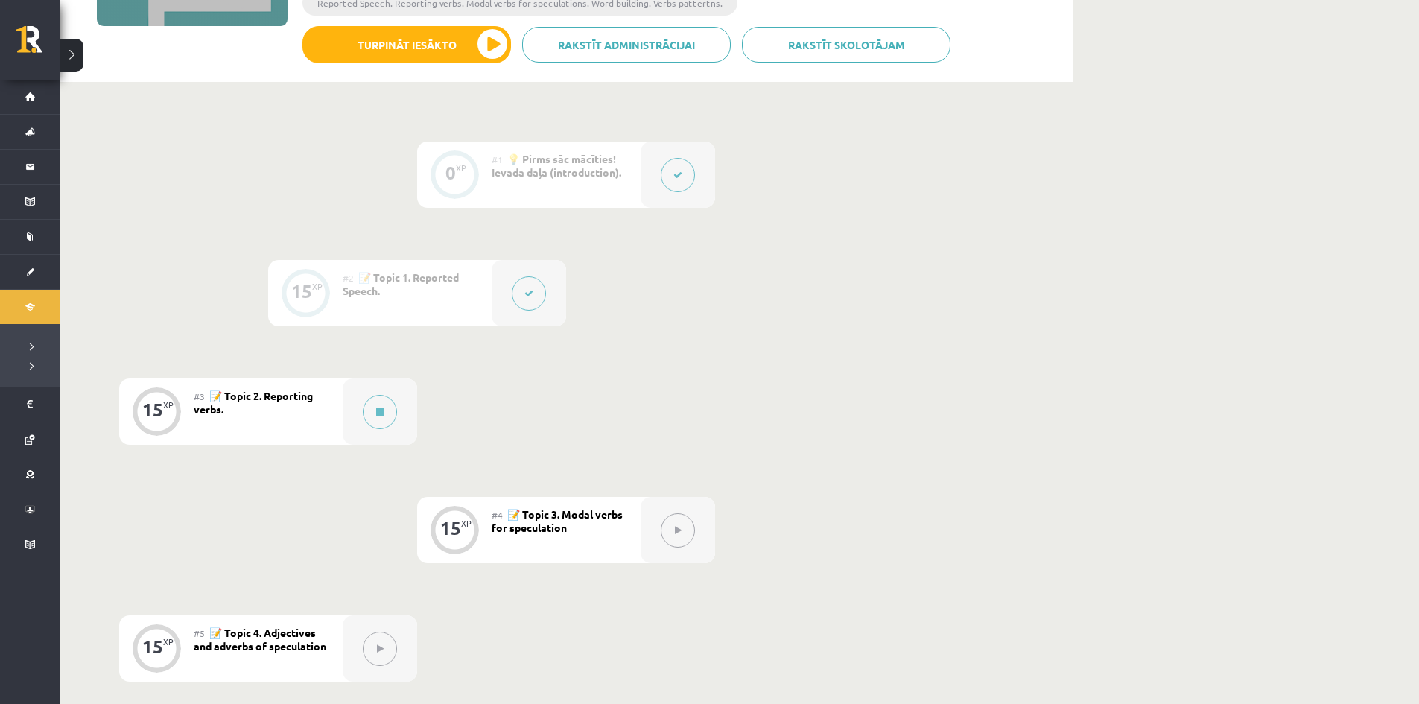
click at [526, 297] on icon at bounding box center [528, 293] width 9 height 9
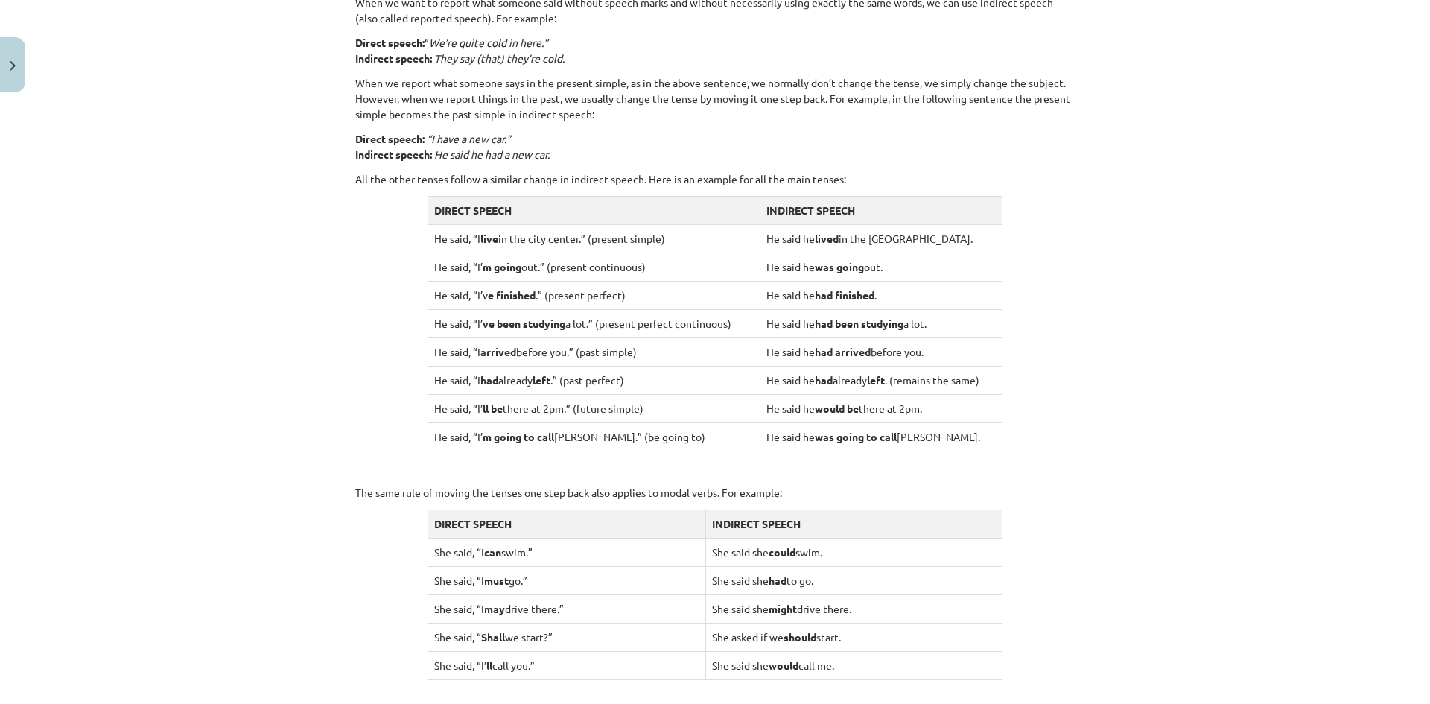
scroll to position [1086, 0]
